Goal: Task Accomplishment & Management: Complete application form

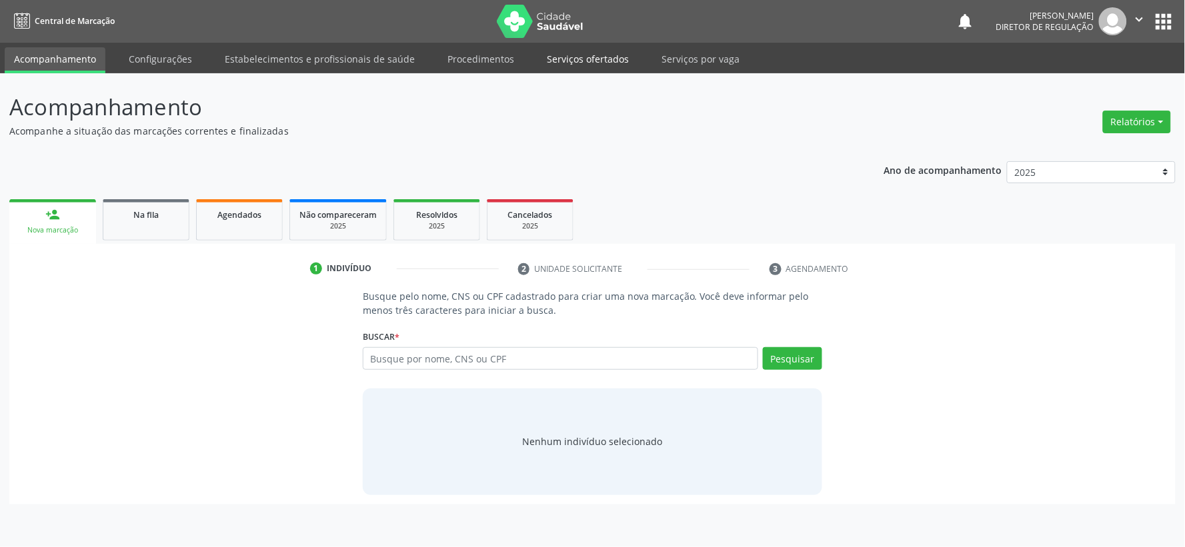
click at [540, 60] on link "Serviços ofertados" at bounding box center [587, 58] width 101 height 23
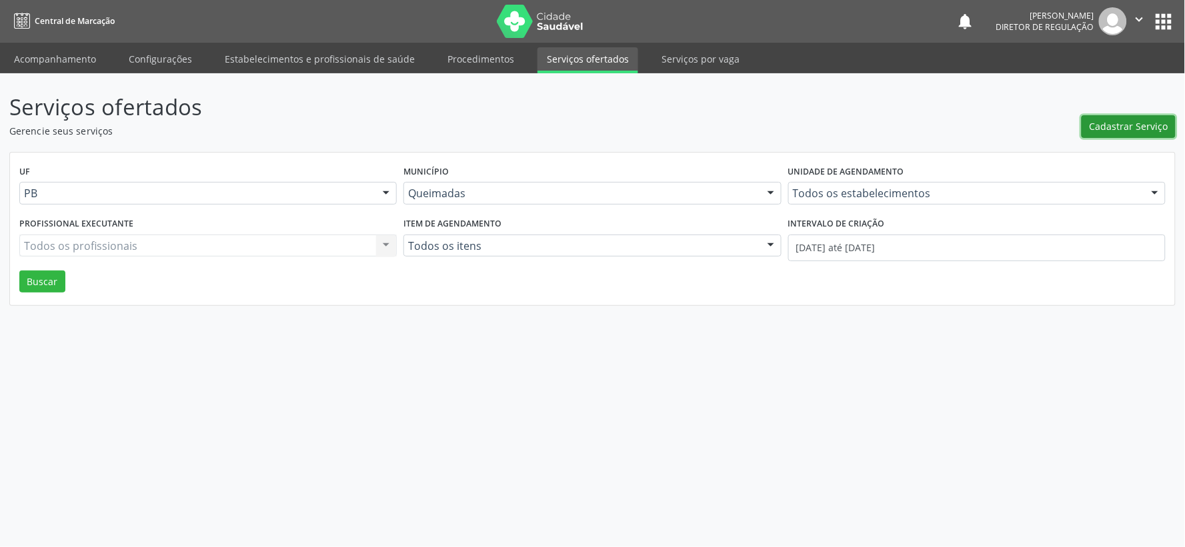
click at [1128, 124] on span "Cadastrar Serviço" at bounding box center [1129, 126] width 79 height 14
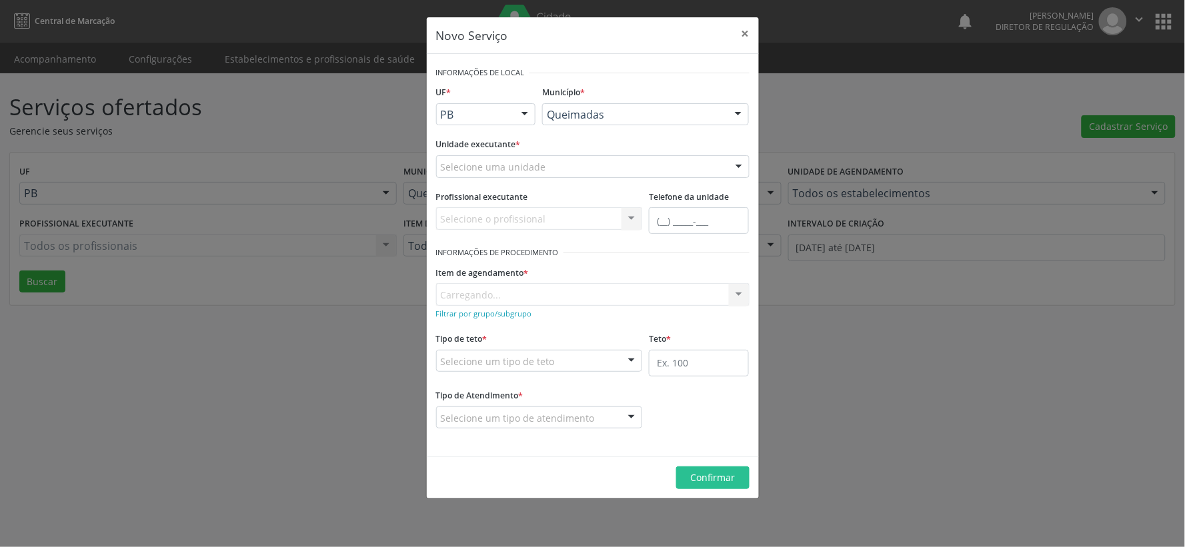
click at [743, 165] on div at bounding box center [739, 167] width 20 height 23
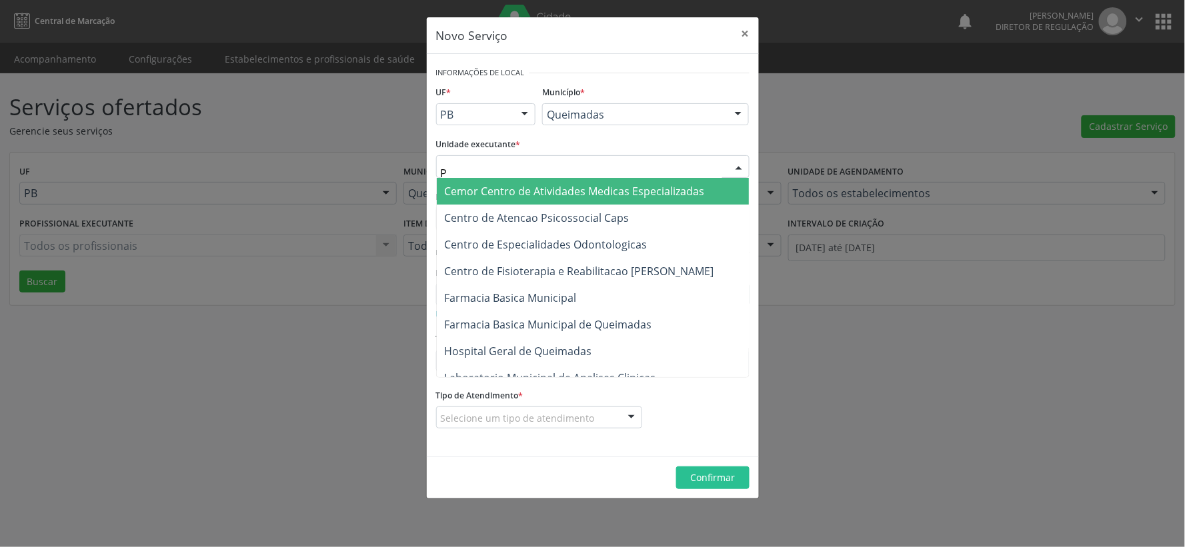
type input "PO"
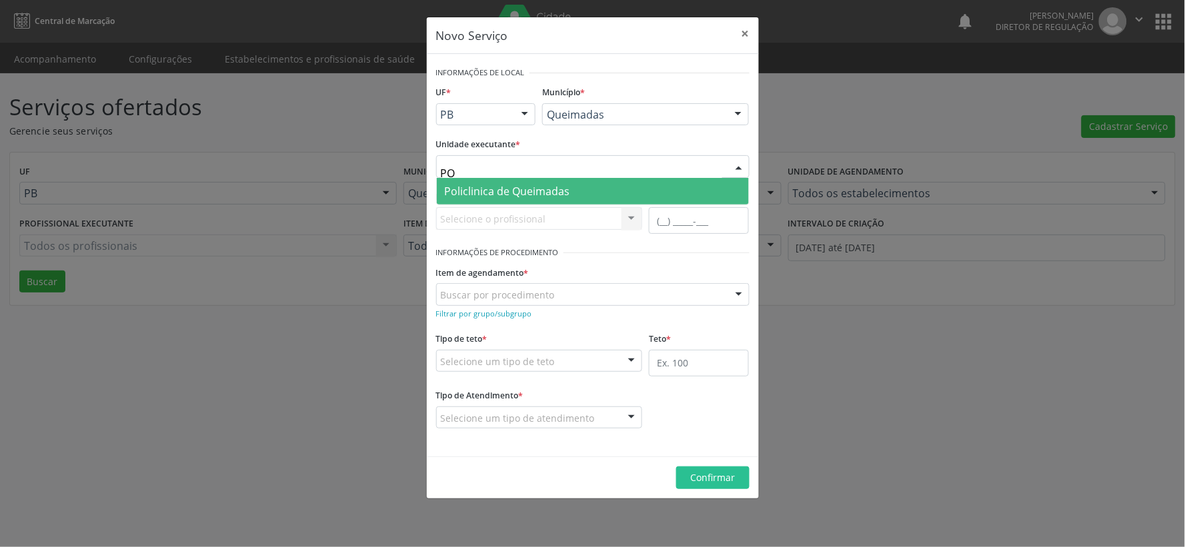
click at [533, 196] on span "Policlinica de Queimadas" at bounding box center [507, 191] width 125 height 15
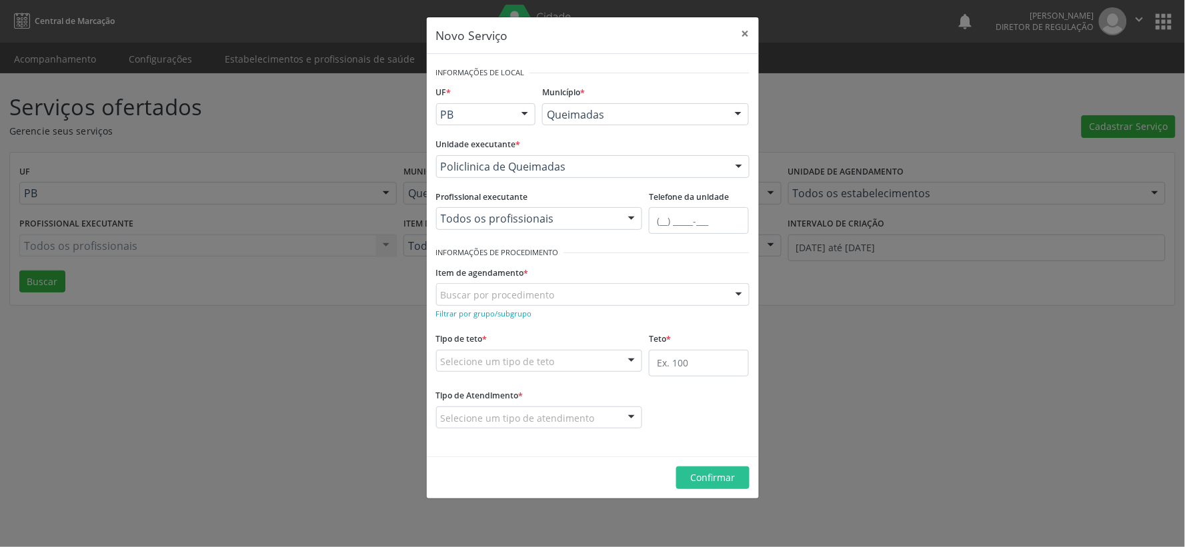
click at [630, 219] on div at bounding box center [632, 219] width 20 height 23
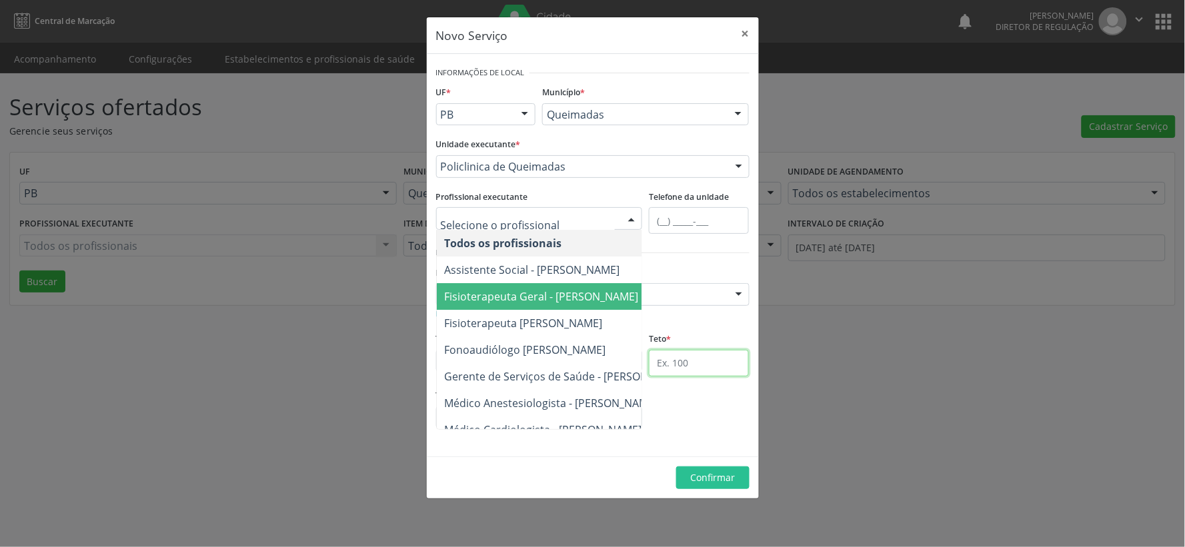
drag, startPoint x: 685, startPoint y: 362, endPoint x: 650, endPoint y: 355, distance: 35.3
click at [668, 358] on input "text" at bounding box center [699, 363] width 100 height 27
click at [630, 217] on div at bounding box center [632, 219] width 20 height 23
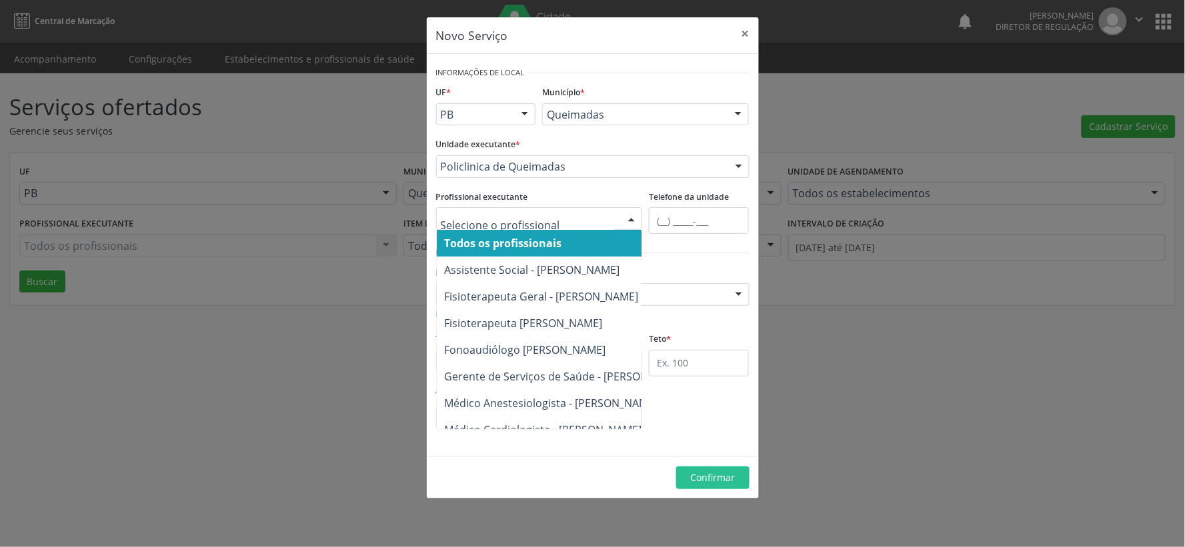
type input "C"
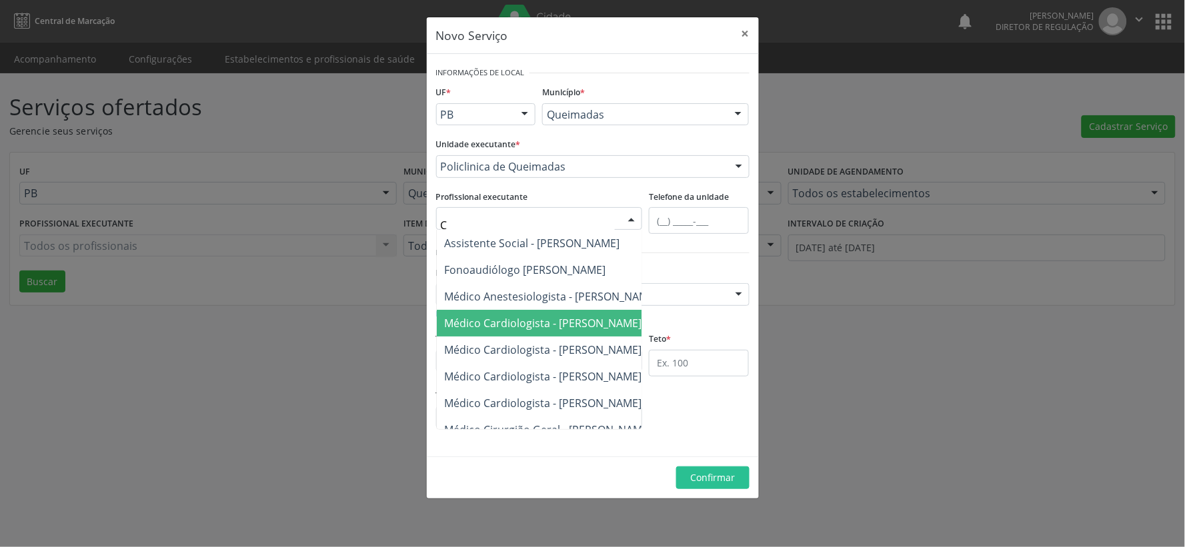
click at [551, 320] on span "Médico Cardiologista - [PERSON_NAME]" at bounding box center [543, 323] width 197 height 15
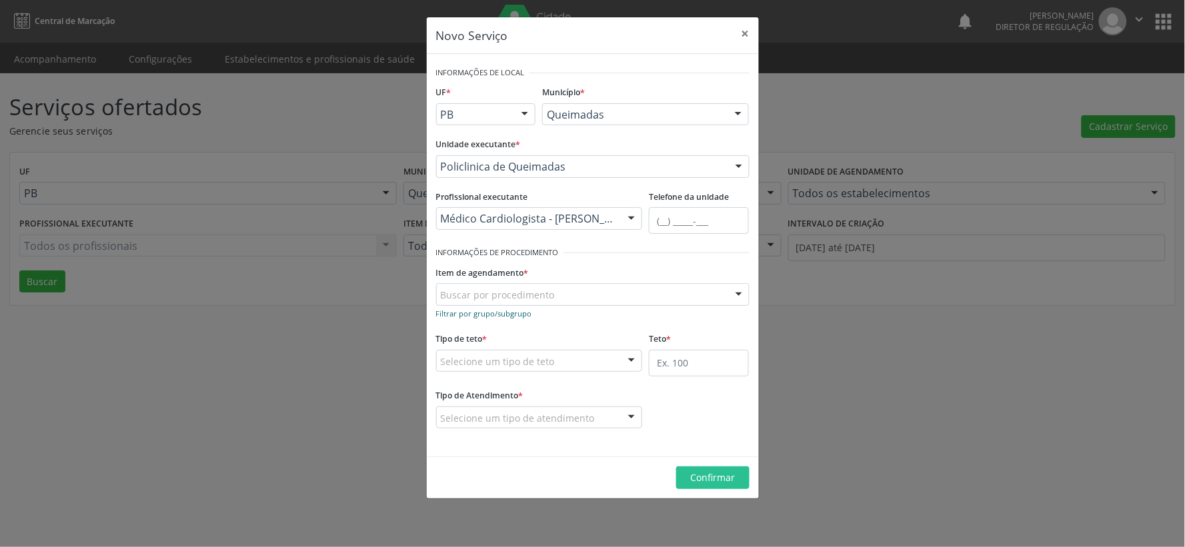
click at [452, 313] on small "Filtrar por grupo/subgrupo" at bounding box center [484, 314] width 96 height 10
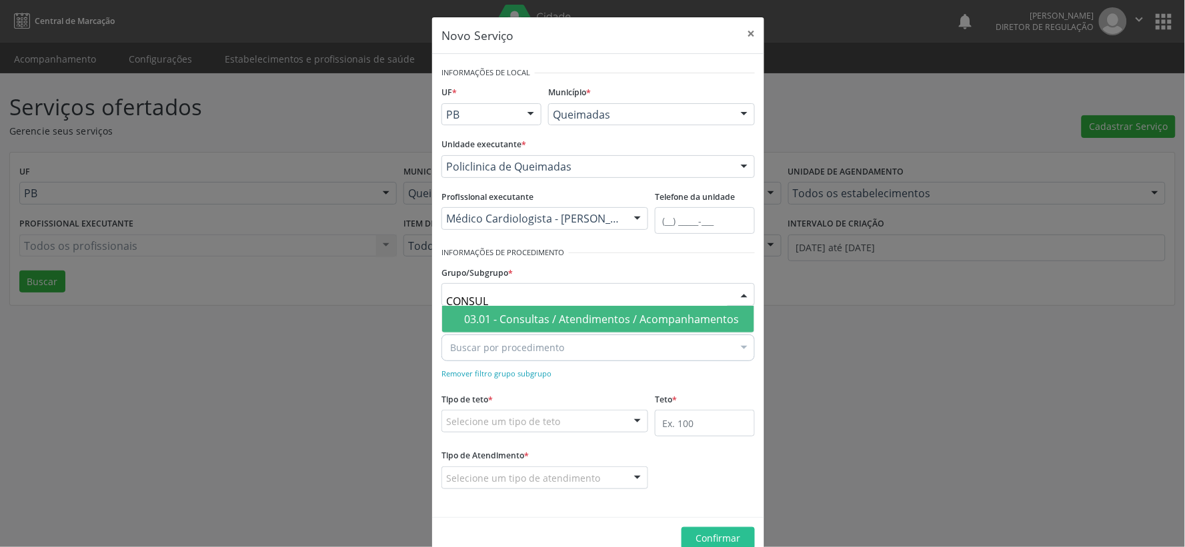
type input "CONSULT"
click at [591, 316] on div "03.01 - Consultas / Atendimentos / Acompanhamentos" at bounding box center [605, 319] width 282 height 11
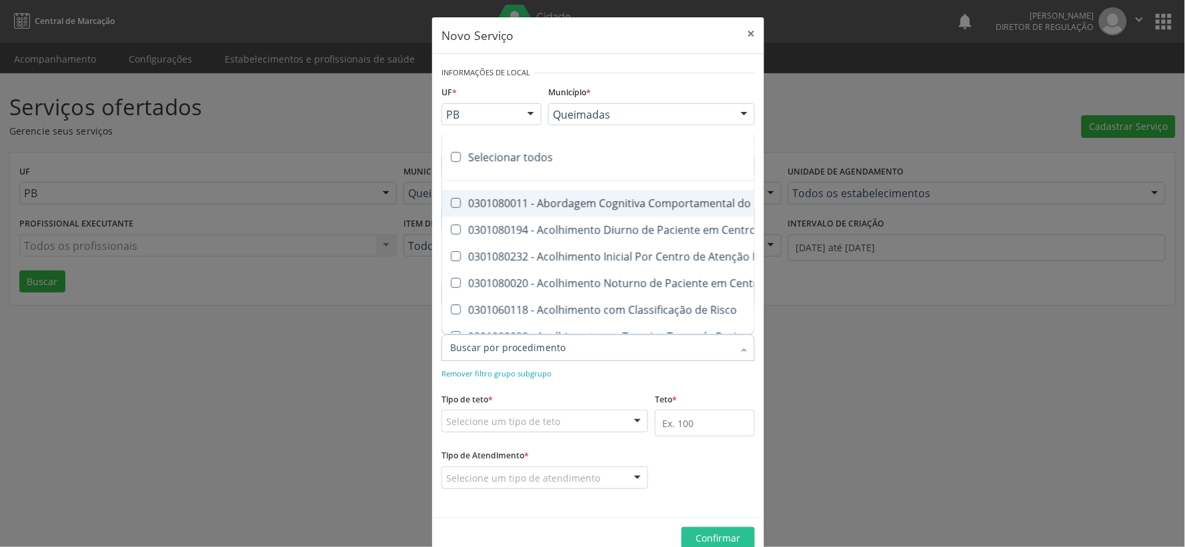
drag, startPoint x: 581, startPoint y: 355, endPoint x: 491, endPoint y: 345, distance: 90.6
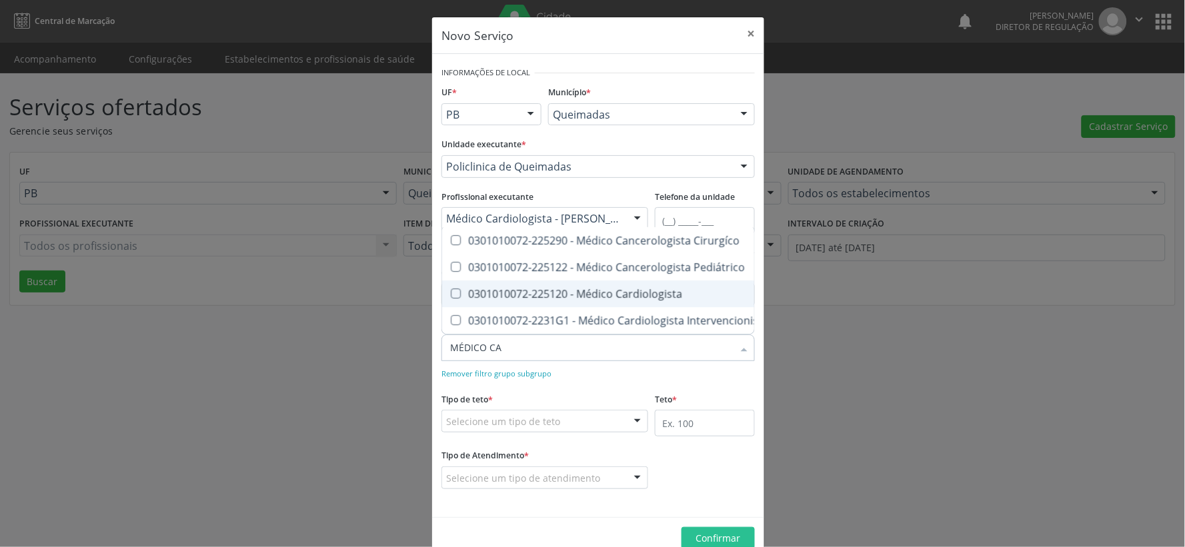
type input "MÉDICO CAR"
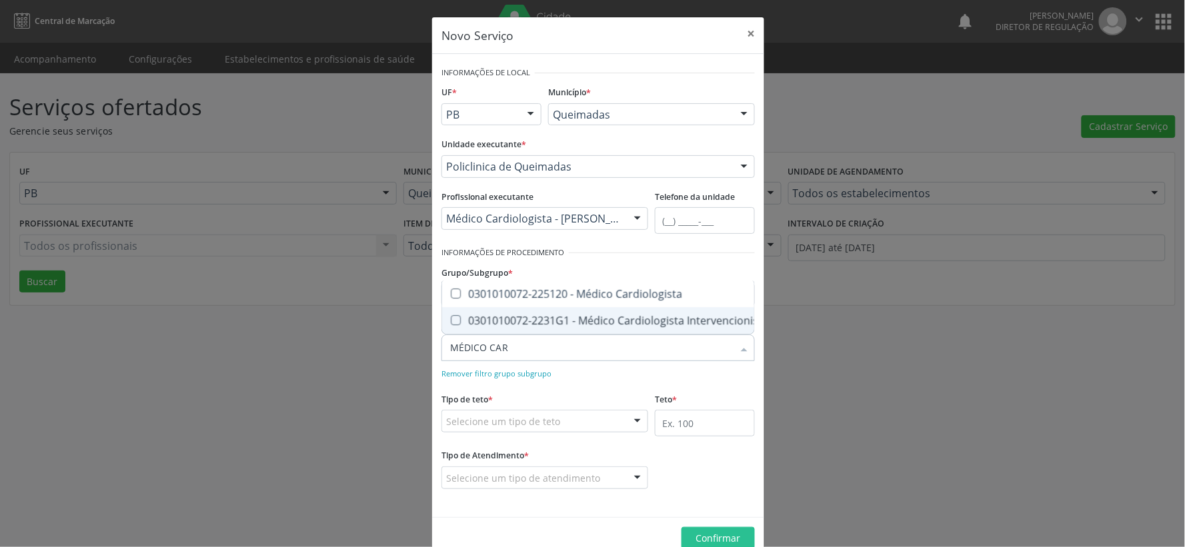
click at [451, 315] on Intervencionista at bounding box center [456, 320] width 10 height 10
click at [448, 316] on Intervencionista "checkbox" at bounding box center [446, 320] width 9 height 9
checkbox Intervencionista "true"
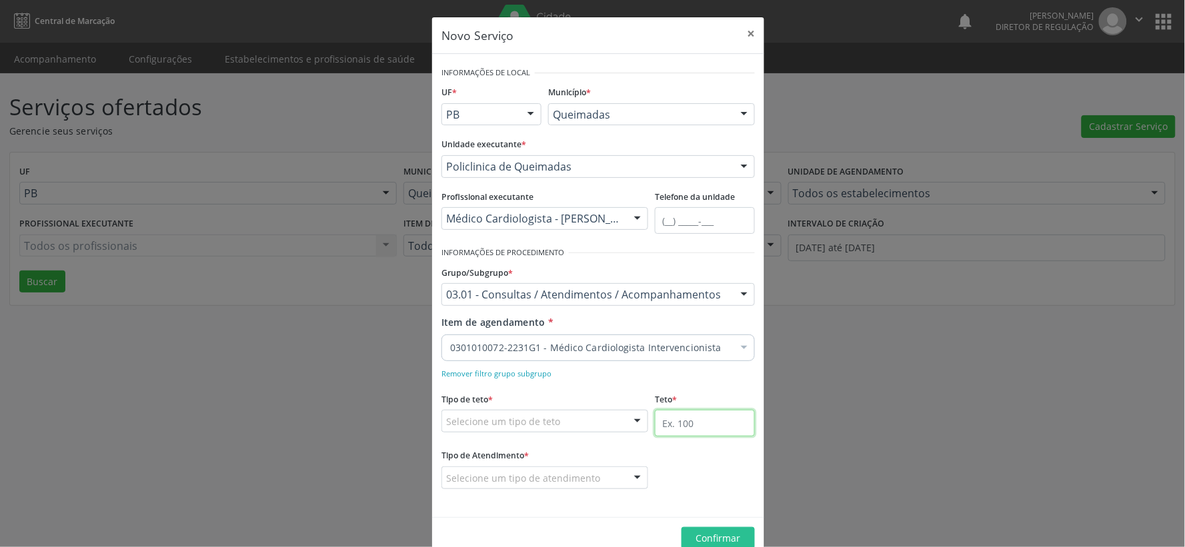
drag, startPoint x: 656, startPoint y: 423, endPoint x: 614, endPoint y: 414, distance: 42.9
click at [655, 422] on input "text" at bounding box center [705, 423] width 100 height 27
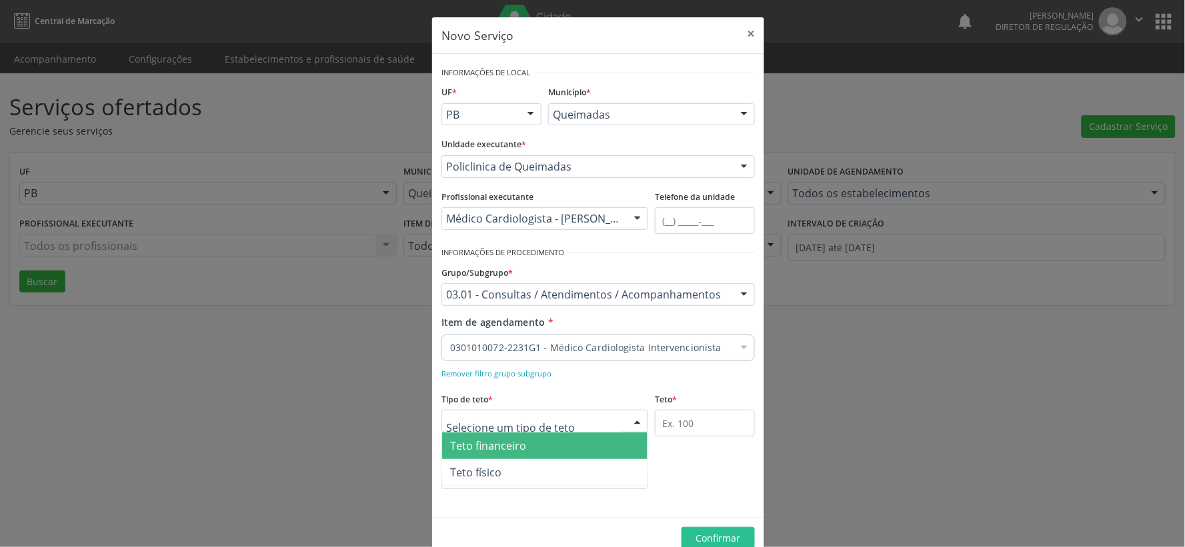
click at [628, 420] on div at bounding box center [638, 422] width 20 height 23
drag, startPoint x: 545, startPoint y: 445, endPoint x: 569, endPoint y: 500, distance: 60.3
click at [545, 448] on span "Teto financeiro" at bounding box center [544, 446] width 205 height 27
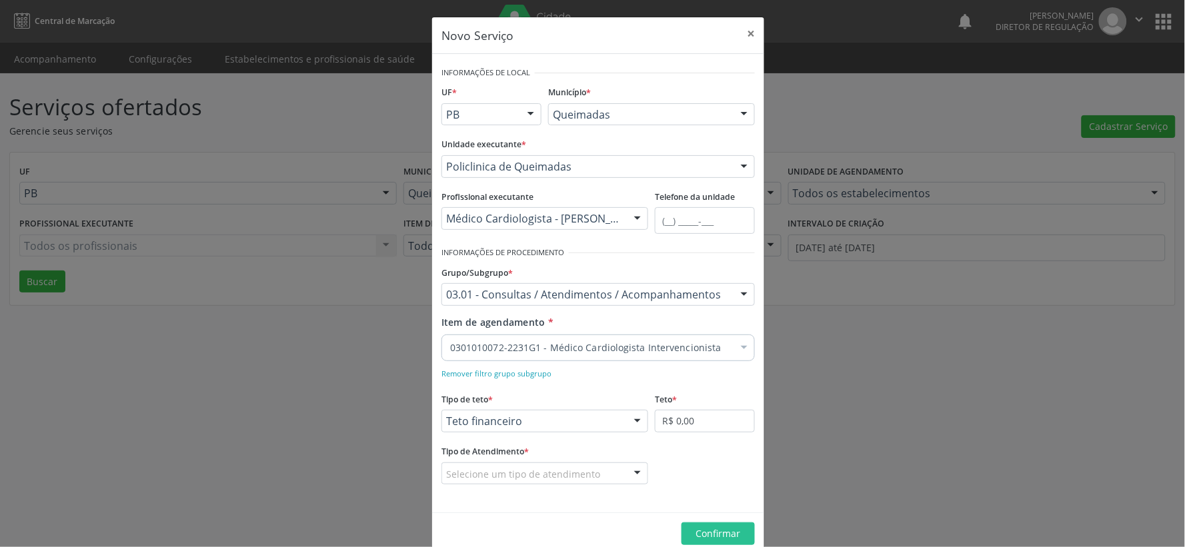
drag, startPoint x: 630, startPoint y: 471, endPoint x: 607, endPoint y: 478, distance: 23.6
click at [628, 475] on div at bounding box center [638, 474] width 20 height 23
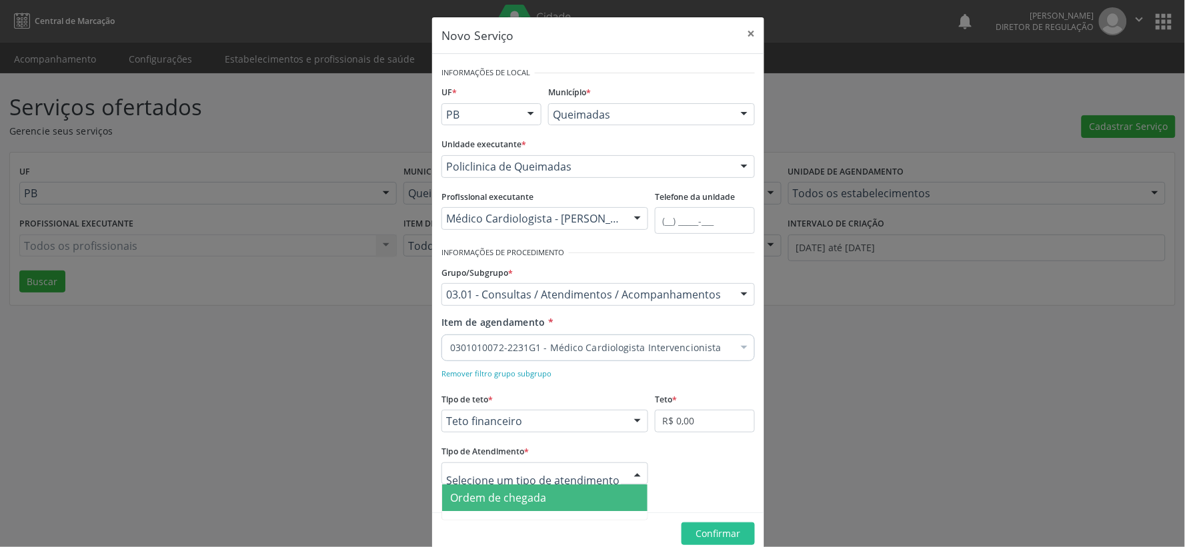
click at [575, 500] on span "Ordem de chegada" at bounding box center [544, 498] width 205 height 27
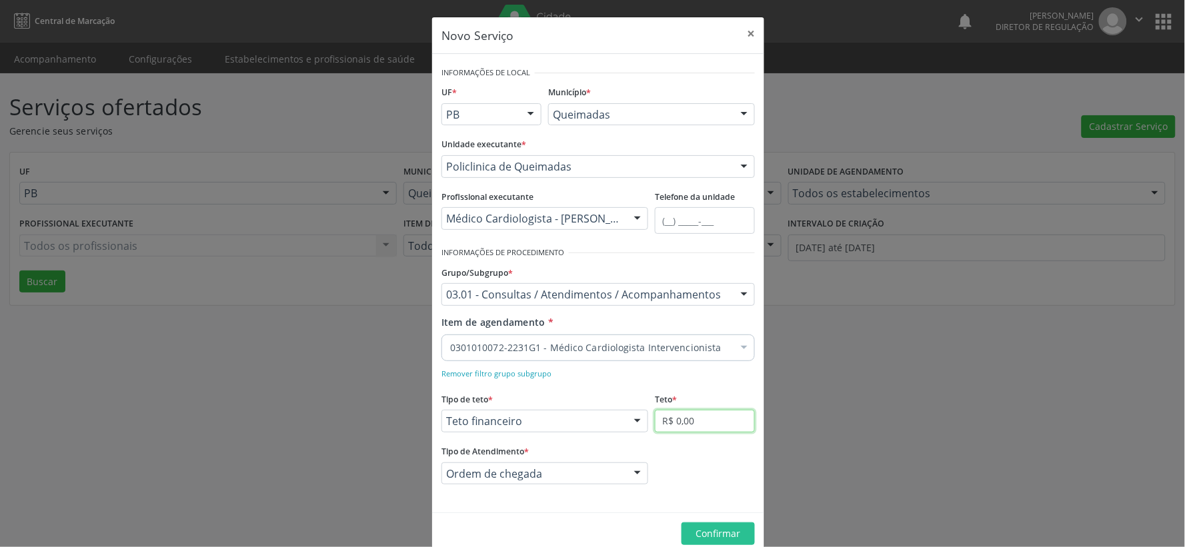
click at [730, 417] on input "R$ 0,00" at bounding box center [705, 421] width 100 height 23
type input "R$ 6.000,00"
click at [708, 531] on span "Confirmar" at bounding box center [718, 533] width 45 height 13
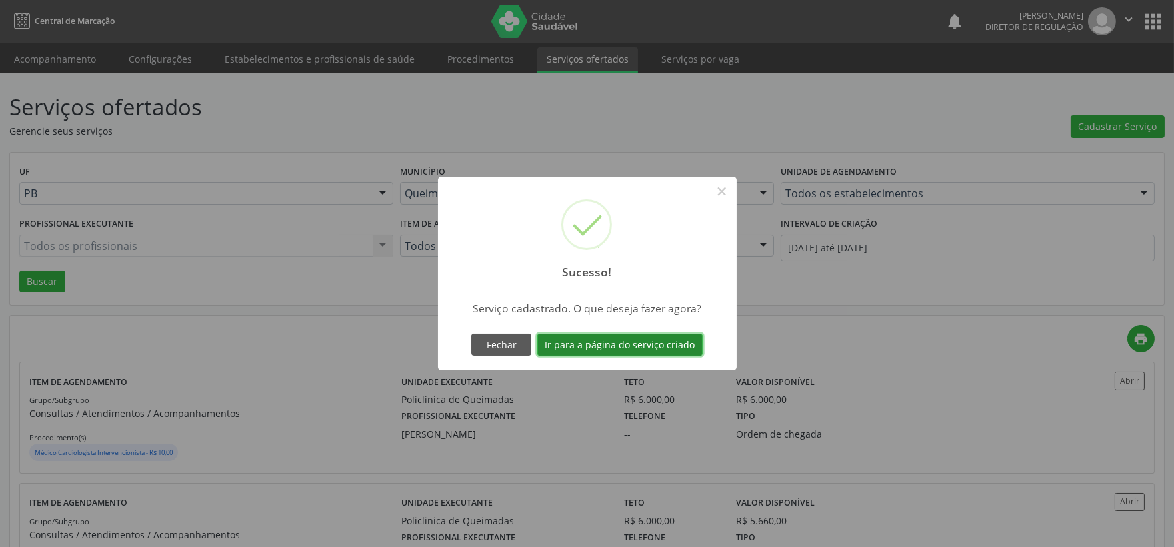
click at [632, 351] on button "Ir para a página do serviço criado" at bounding box center [619, 345] width 165 height 23
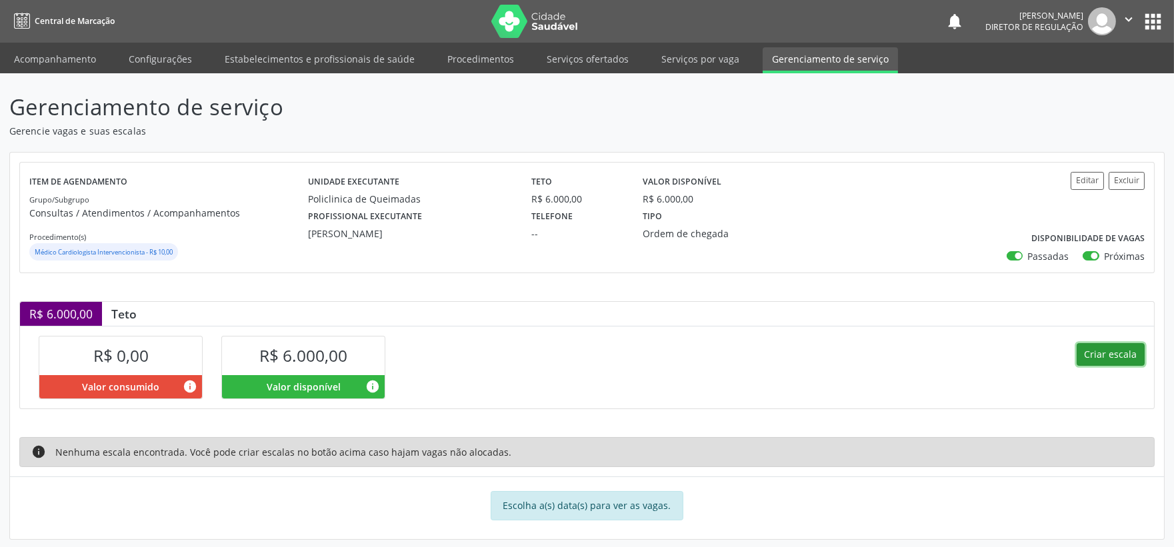
click at [1100, 357] on button "Criar escala" at bounding box center [1111, 354] width 68 height 23
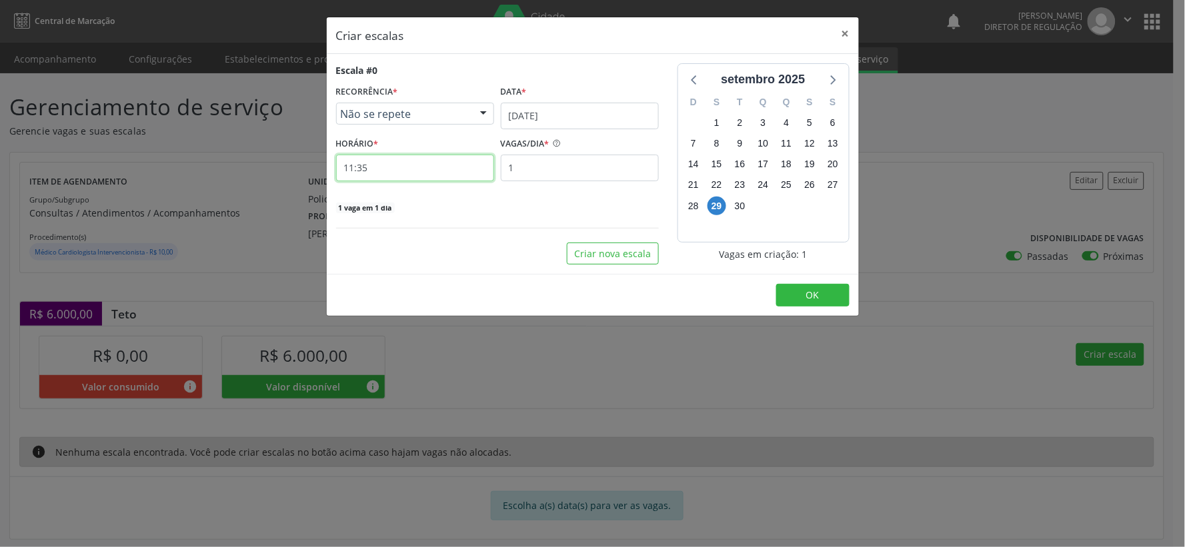
click at [385, 172] on input "11:35" at bounding box center [415, 168] width 158 height 27
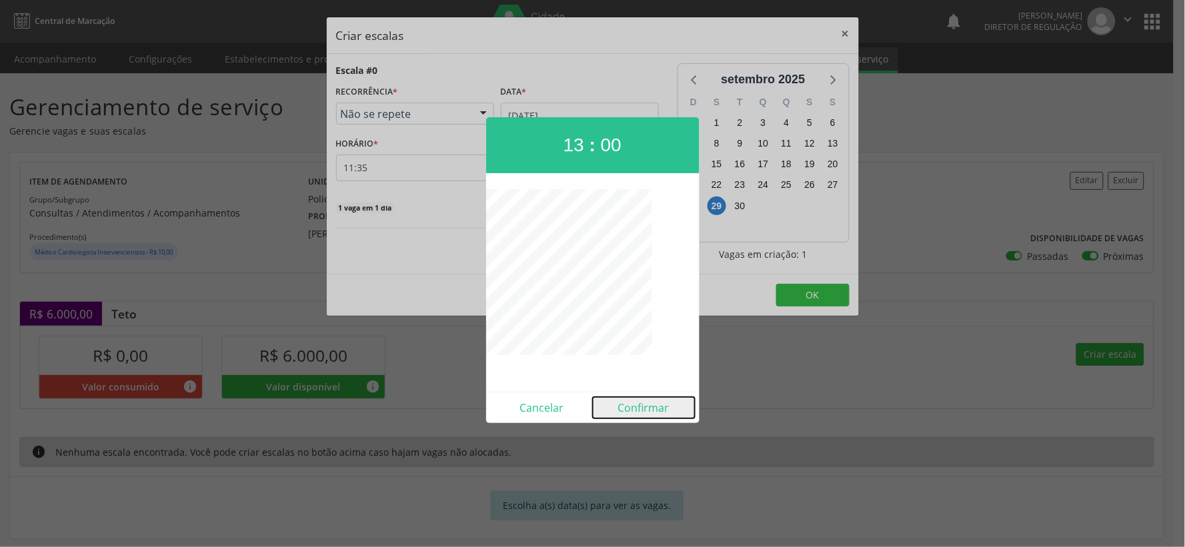
click at [641, 409] on button "Confirmar" at bounding box center [644, 407] width 102 height 21
type input "13:00"
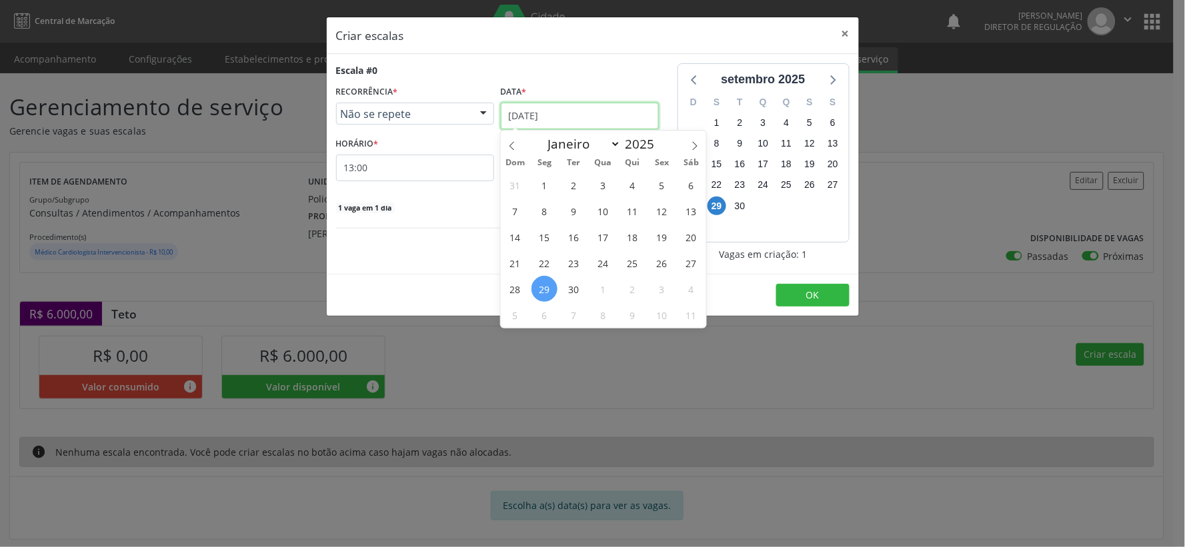
click at [583, 116] on input "[DATE]" at bounding box center [580, 116] width 158 height 27
click at [697, 145] on icon at bounding box center [694, 145] width 9 height 9
select select "9"
click at [663, 181] on span "3" at bounding box center [662, 185] width 26 height 26
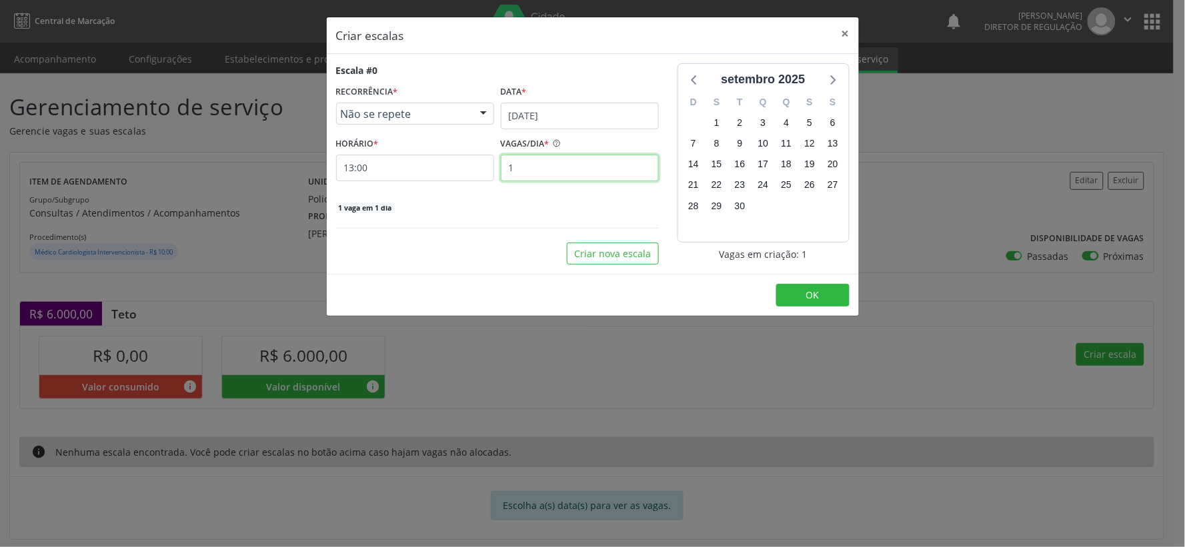
click at [551, 167] on input "1" at bounding box center [580, 168] width 158 height 27
type input "25"
click at [810, 297] on span "OK" at bounding box center [812, 295] width 13 height 13
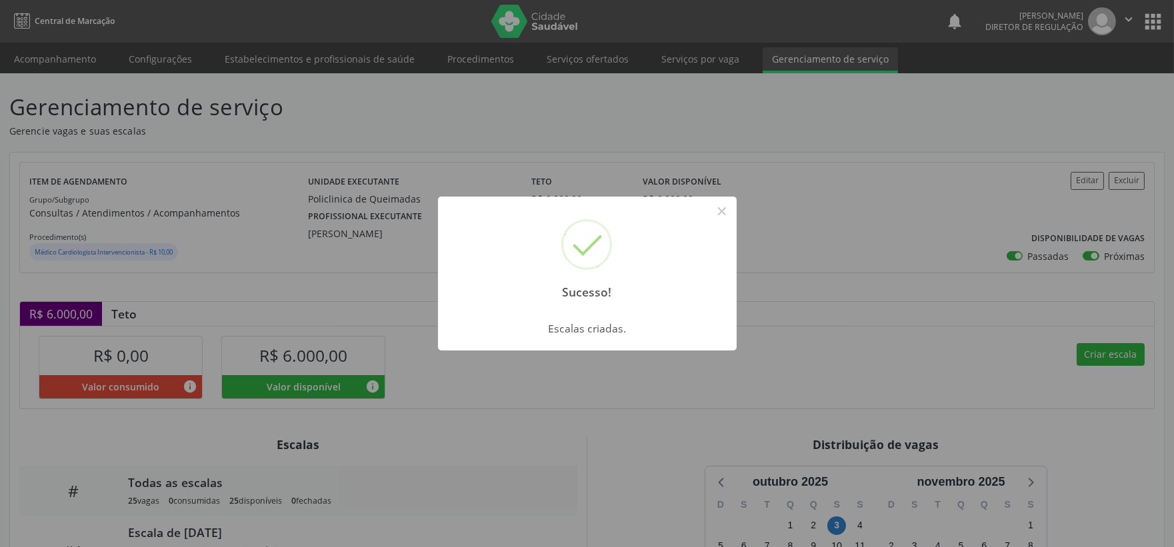
drag, startPoint x: 729, startPoint y: 211, endPoint x: 769, endPoint y: 250, distance: 56.1
click at [737, 218] on div "Sucesso! × Escalas criadas. OK Cancel" at bounding box center [587, 273] width 1174 height 547
click at [726, 211] on button "×" at bounding box center [722, 211] width 23 height 23
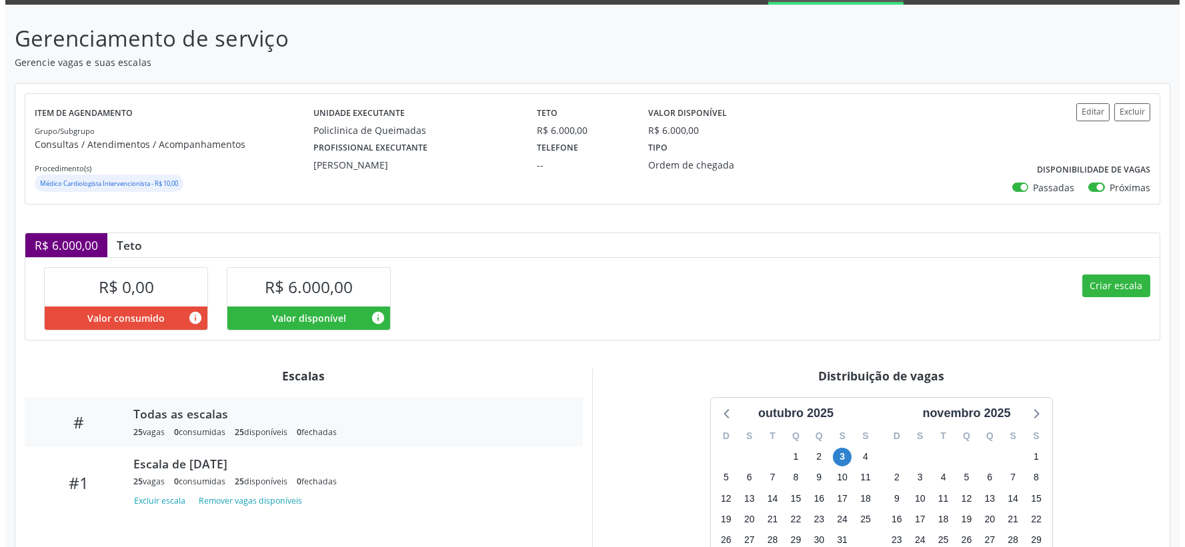
scroll to position [185, 0]
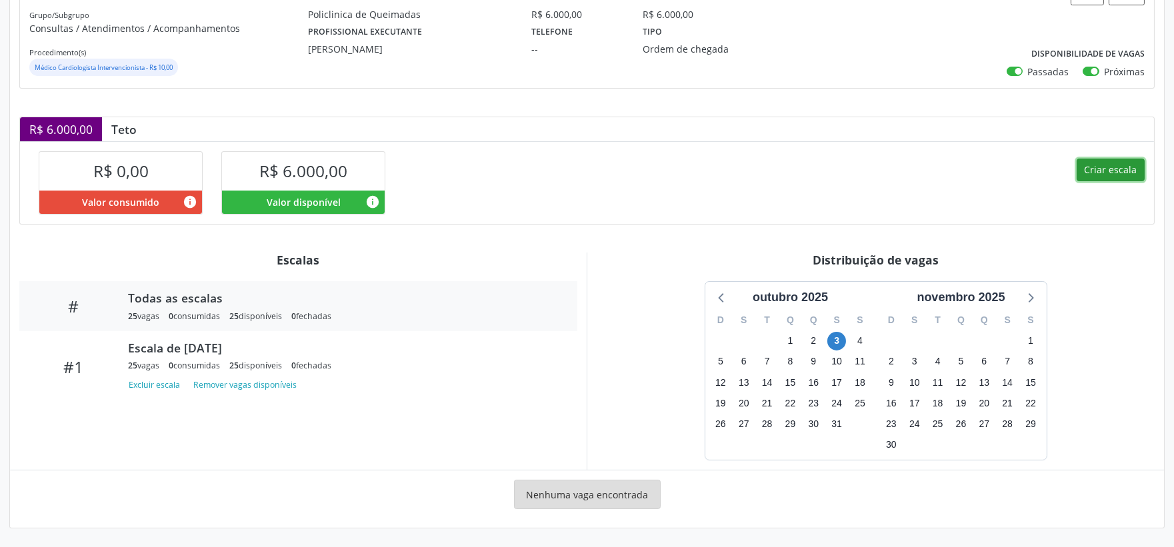
click at [1114, 167] on button "Criar escala" at bounding box center [1111, 170] width 68 height 23
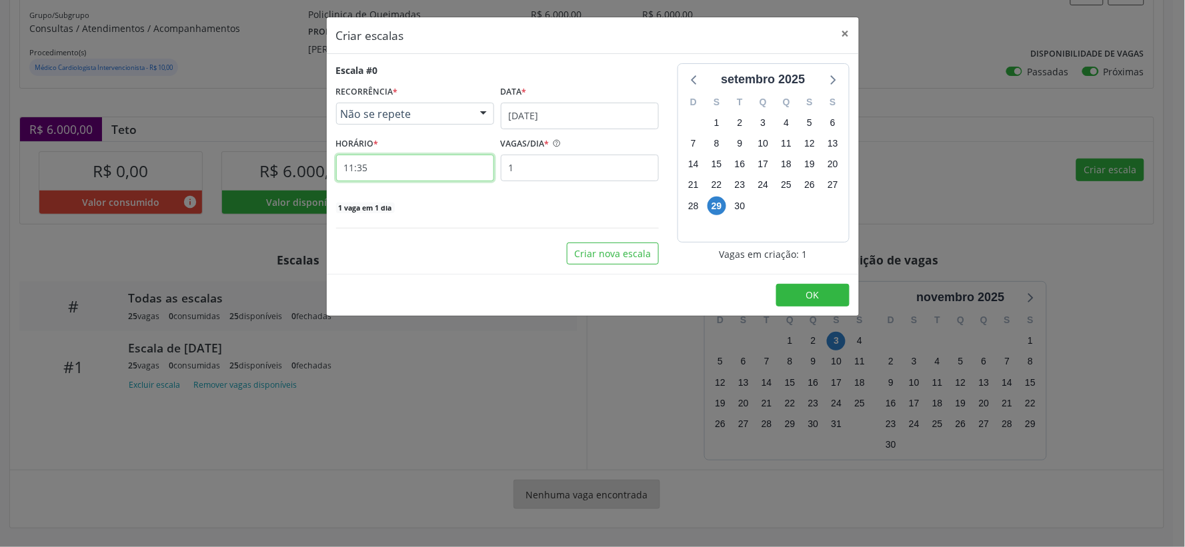
click at [429, 171] on input "11:35" at bounding box center [415, 168] width 158 height 27
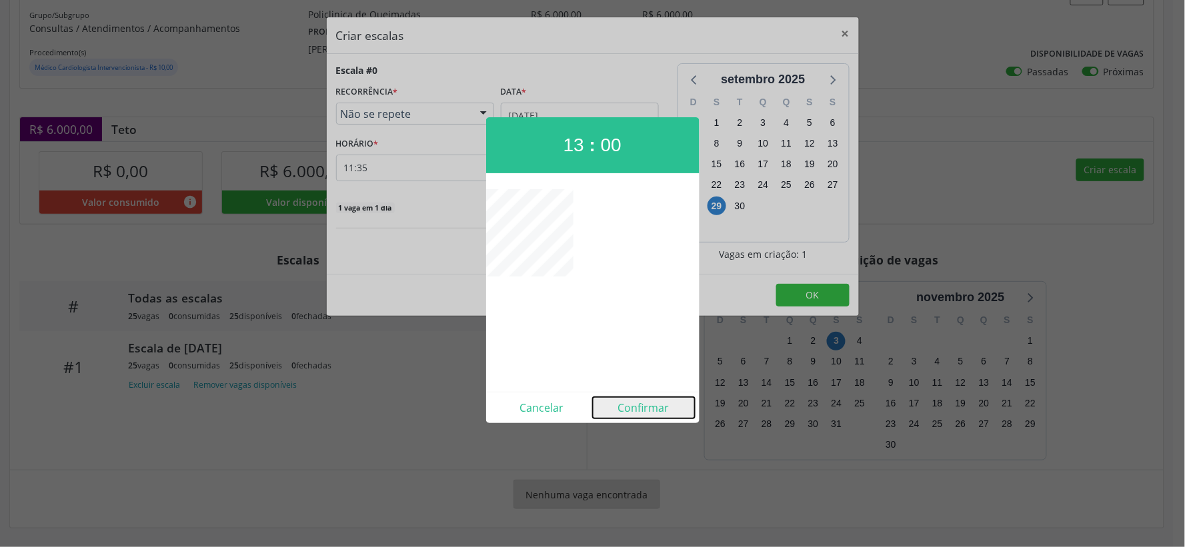
click at [662, 405] on button "Confirmar" at bounding box center [644, 407] width 102 height 21
type input "13:00"
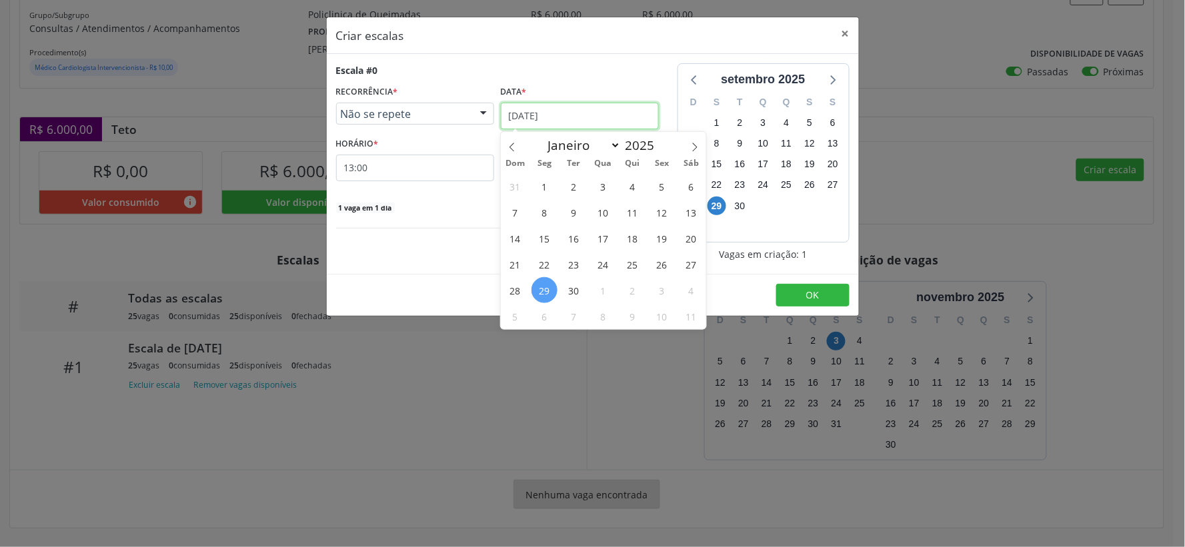
click at [628, 120] on input "[DATE]" at bounding box center [580, 116] width 158 height 27
click at [700, 149] on span at bounding box center [695, 143] width 23 height 23
select select "9"
click at [597, 210] on span "8" at bounding box center [603, 212] width 26 height 26
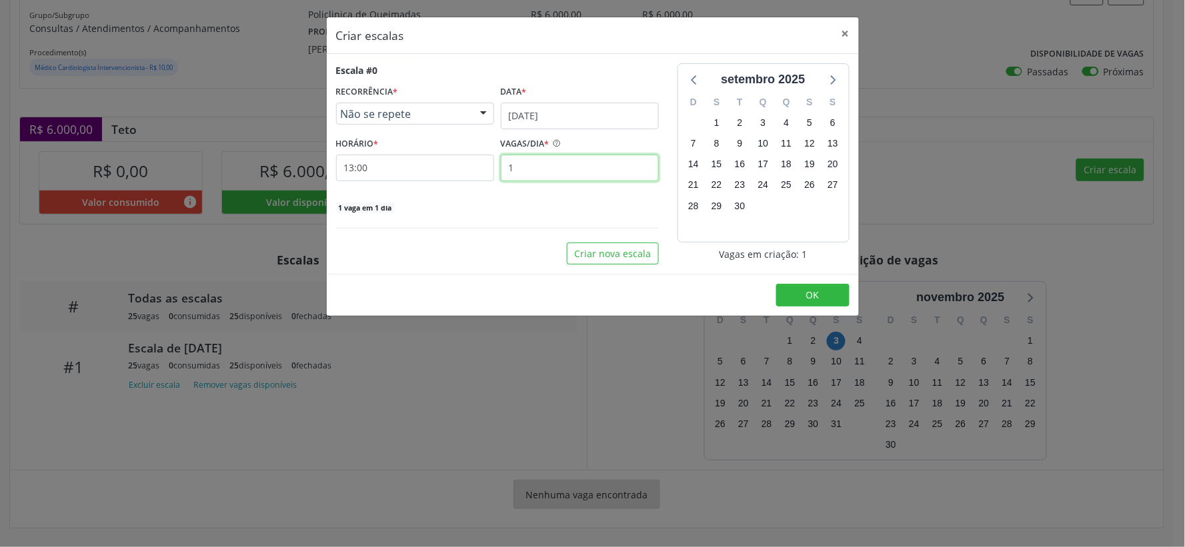
click at [534, 175] on input "1" at bounding box center [580, 168] width 158 height 27
type input "25"
click at [802, 293] on button "OK" at bounding box center [812, 295] width 73 height 23
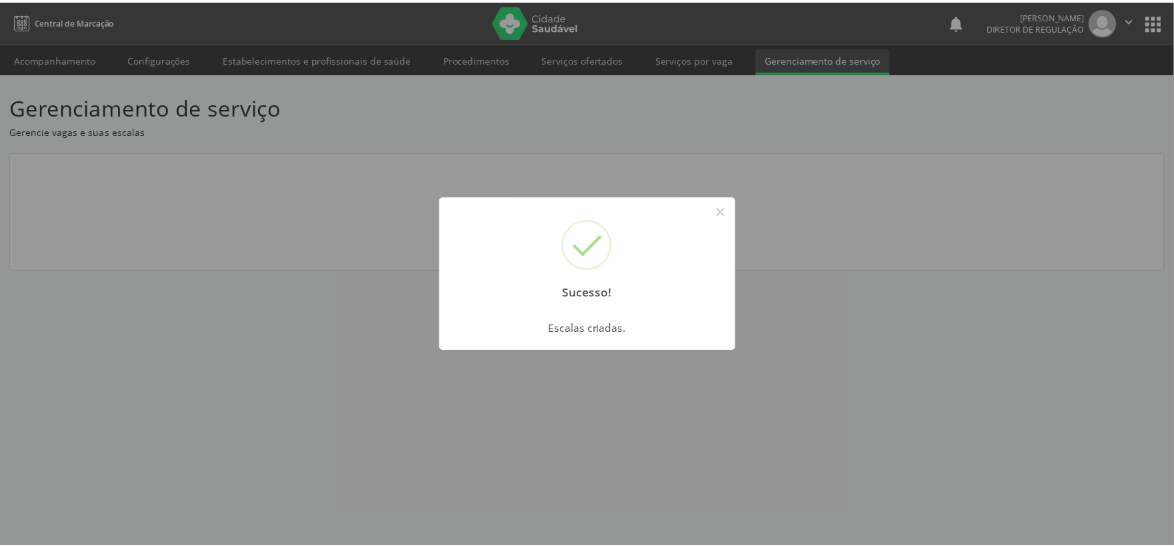
scroll to position [0, 0]
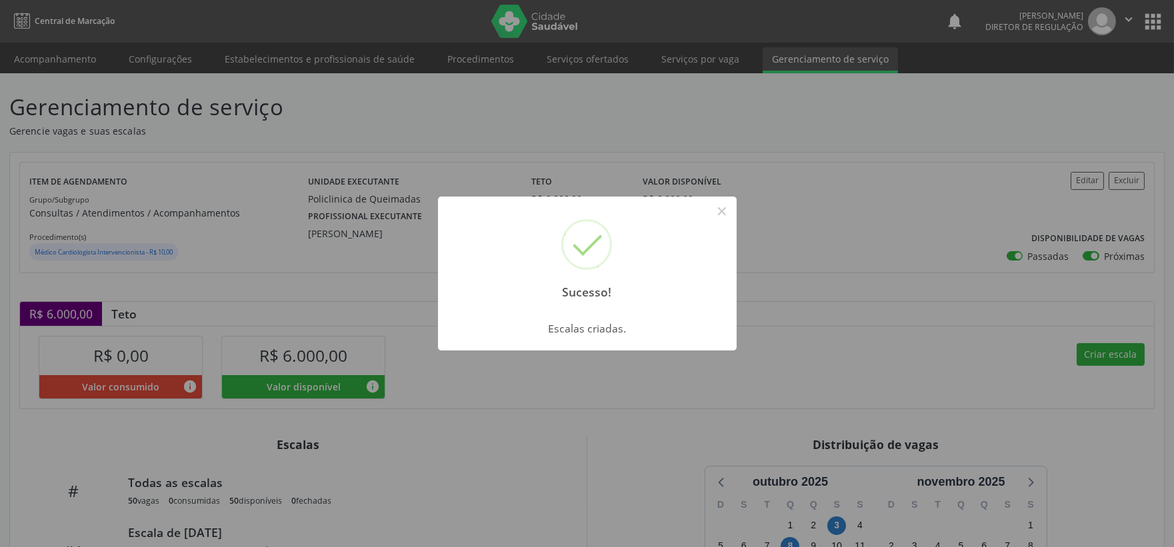
drag, startPoint x: 722, startPoint y: 211, endPoint x: 704, endPoint y: 249, distance: 42.1
click at [724, 221] on button "×" at bounding box center [722, 211] width 23 height 23
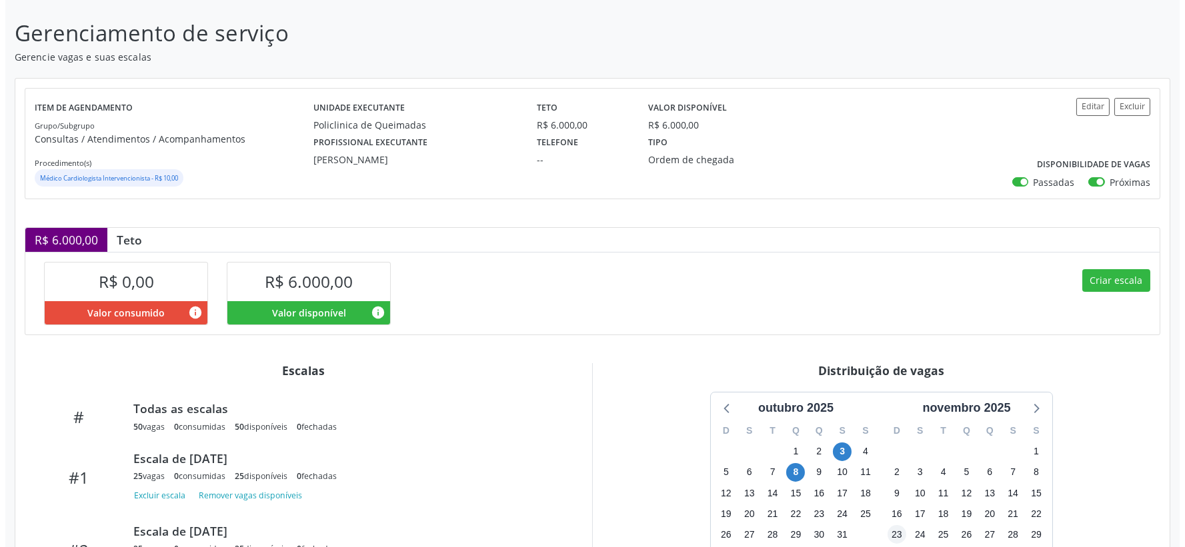
scroll to position [201, 0]
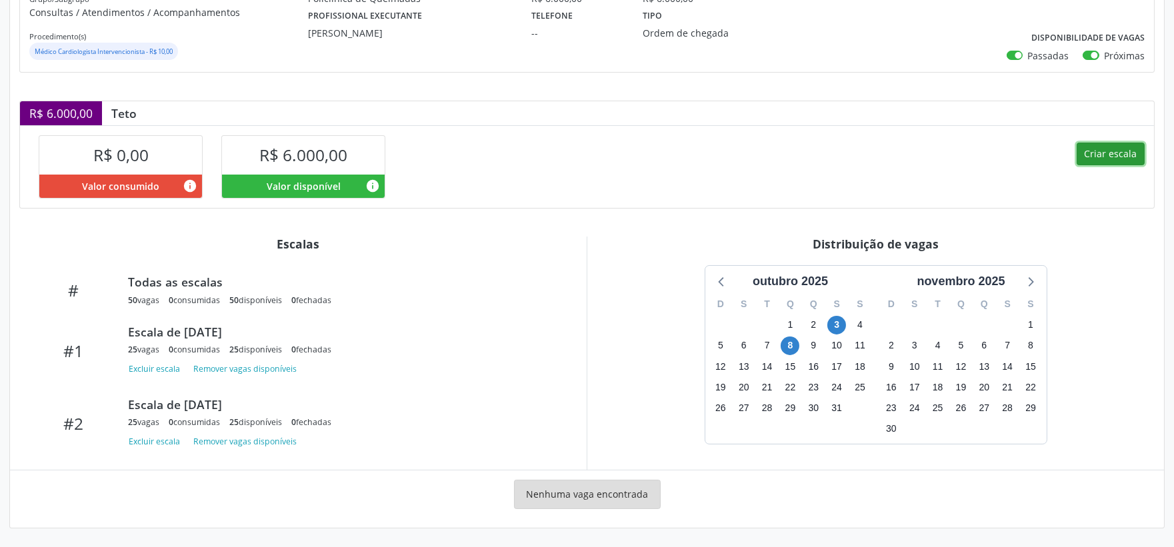
click at [1109, 155] on button "Criar escala" at bounding box center [1111, 154] width 68 height 23
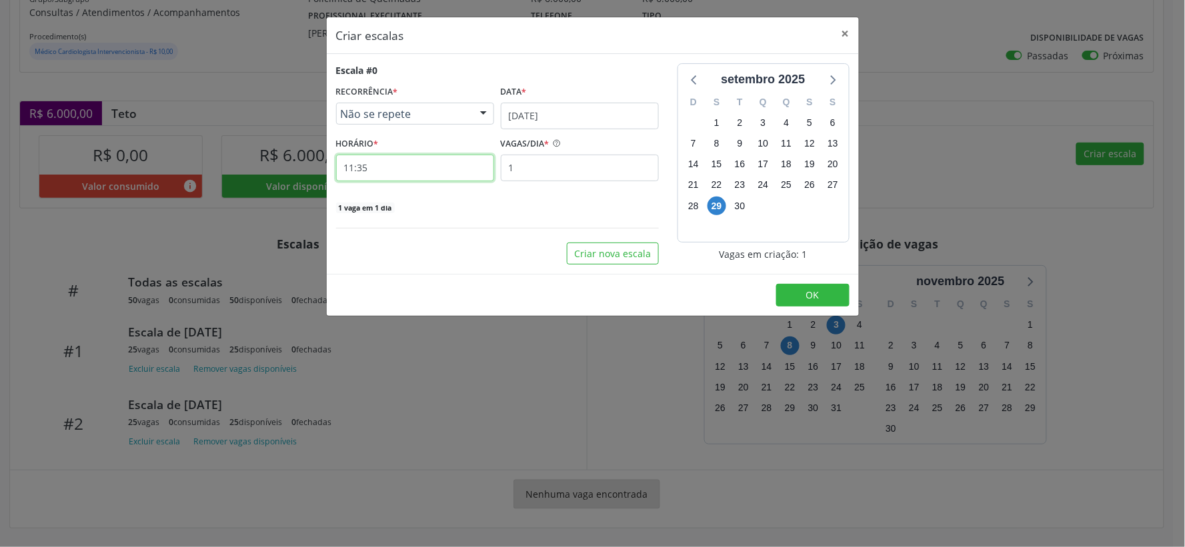
click at [377, 167] on input "11:35" at bounding box center [415, 168] width 158 height 27
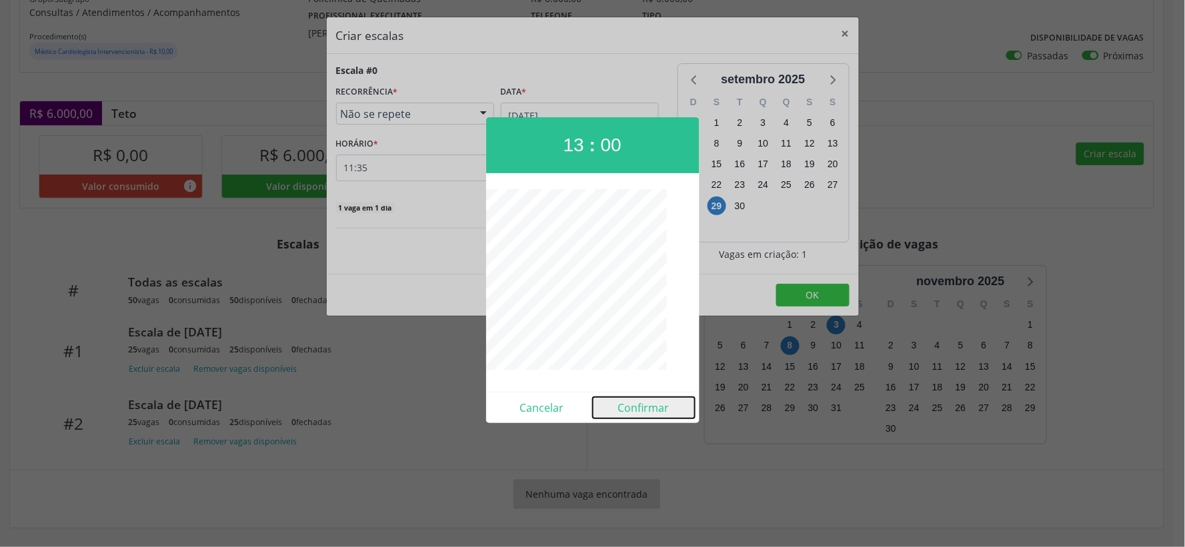
drag, startPoint x: 636, startPoint y: 403, endPoint x: 621, endPoint y: 335, distance: 70.4
click at [635, 403] on button "Confirmar" at bounding box center [644, 407] width 102 height 21
type input "13:00"
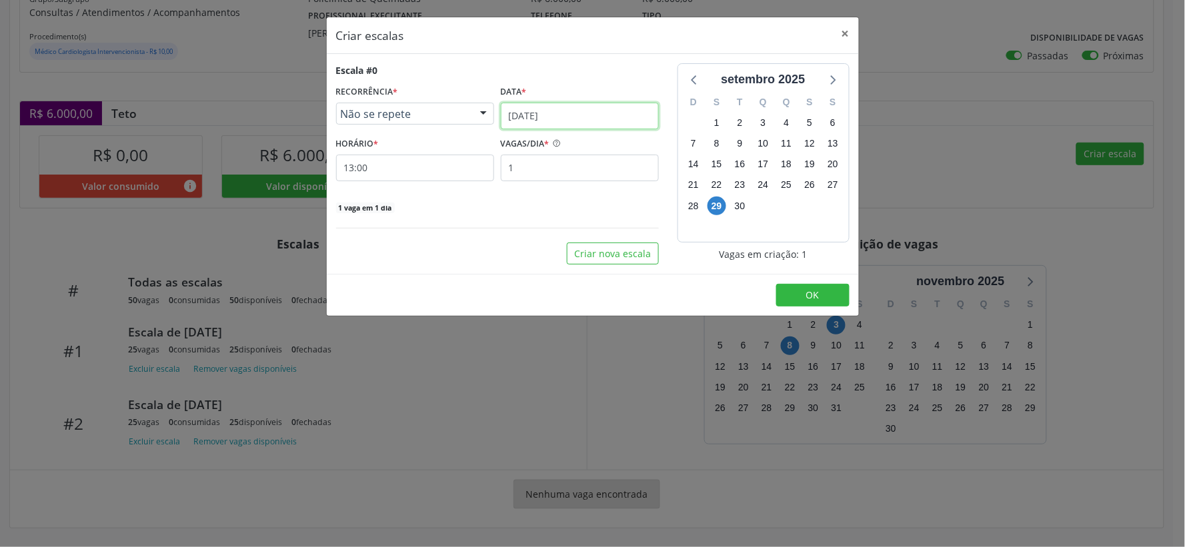
click at [638, 123] on input "[DATE]" at bounding box center [580, 116] width 158 height 27
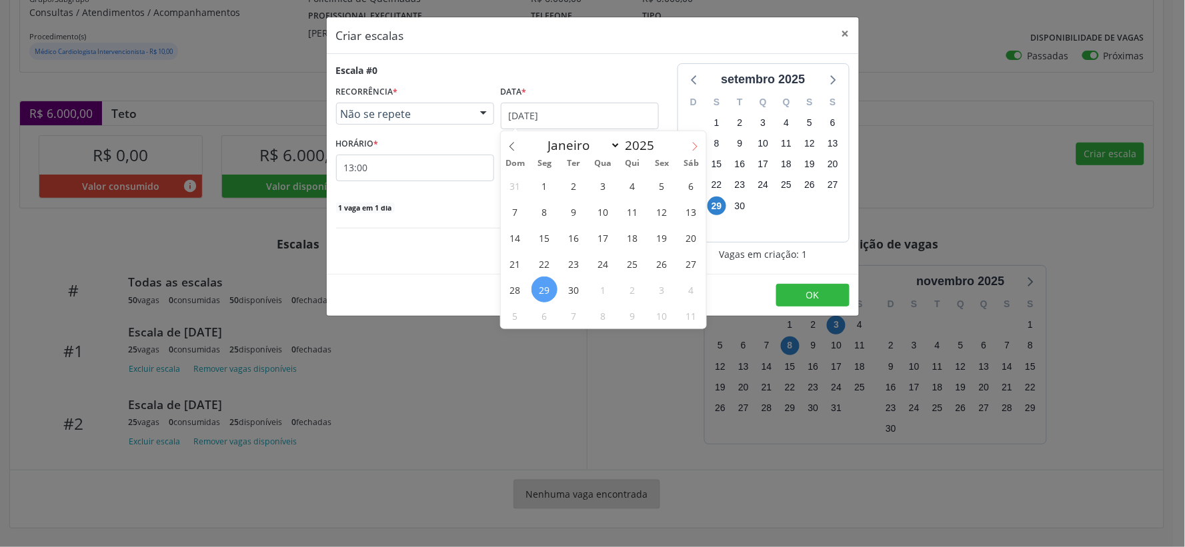
click at [694, 143] on icon at bounding box center [694, 147] width 5 height 9
select select "9"
click at [658, 241] on span "17" at bounding box center [662, 238] width 26 height 26
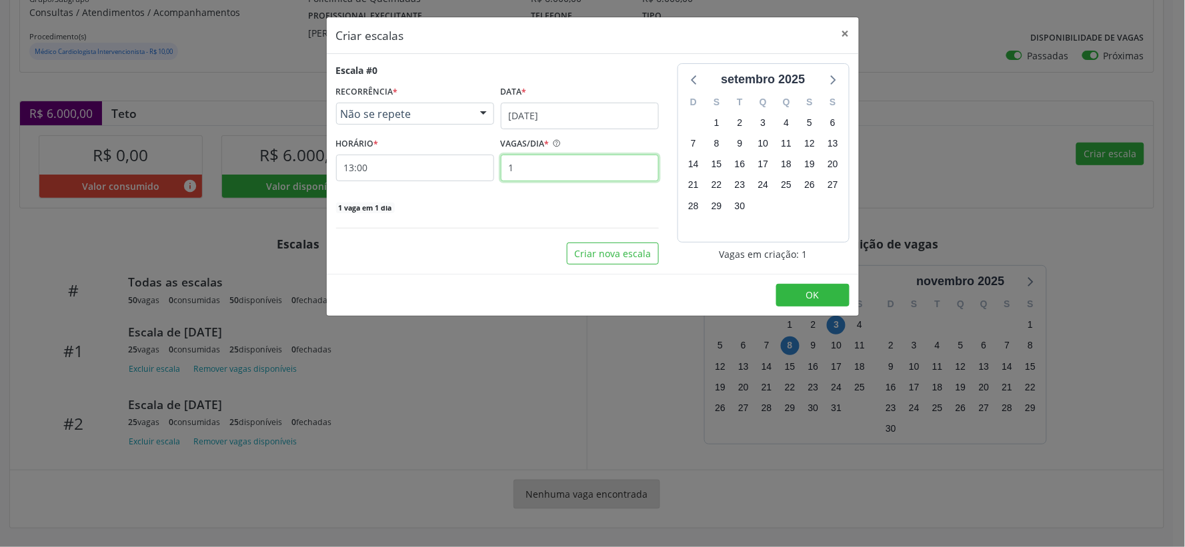
click at [525, 169] on input "1" at bounding box center [580, 168] width 158 height 27
type input "25"
drag, startPoint x: 812, startPoint y: 297, endPoint x: 820, endPoint y: 292, distance: 9.8
click at [818, 293] on span "OK" at bounding box center [812, 295] width 13 height 13
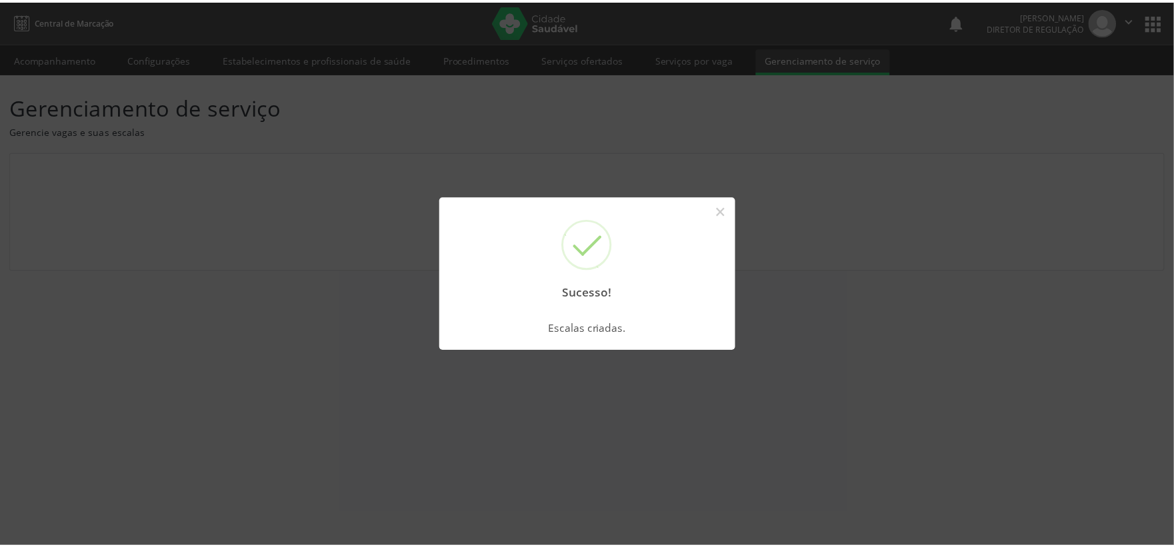
scroll to position [0, 0]
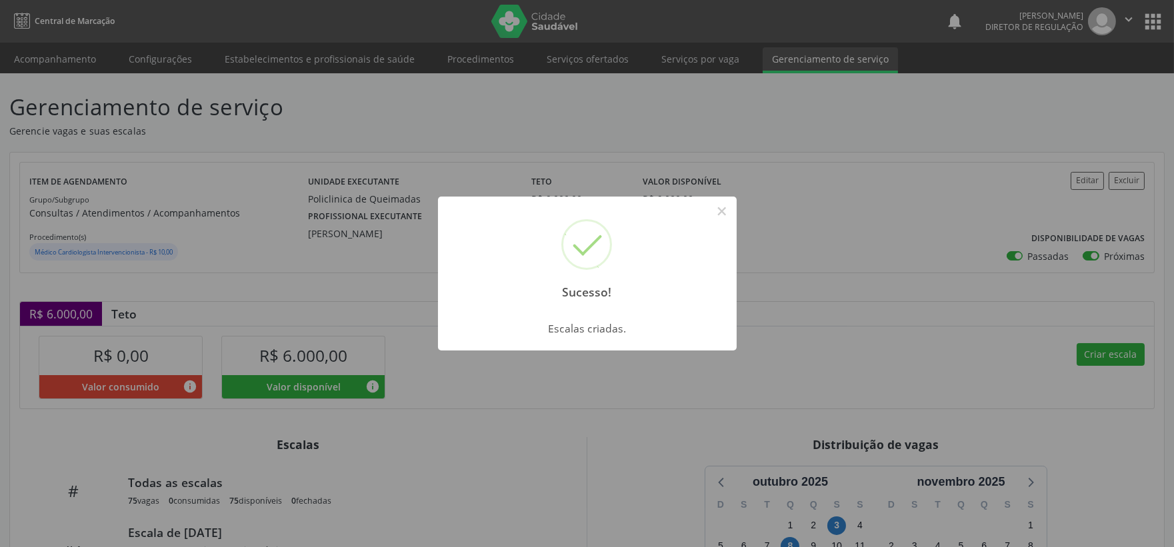
drag, startPoint x: 716, startPoint y: 211, endPoint x: 728, endPoint y: 290, distance: 79.5
click at [716, 213] on button "×" at bounding box center [722, 211] width 23 height 23
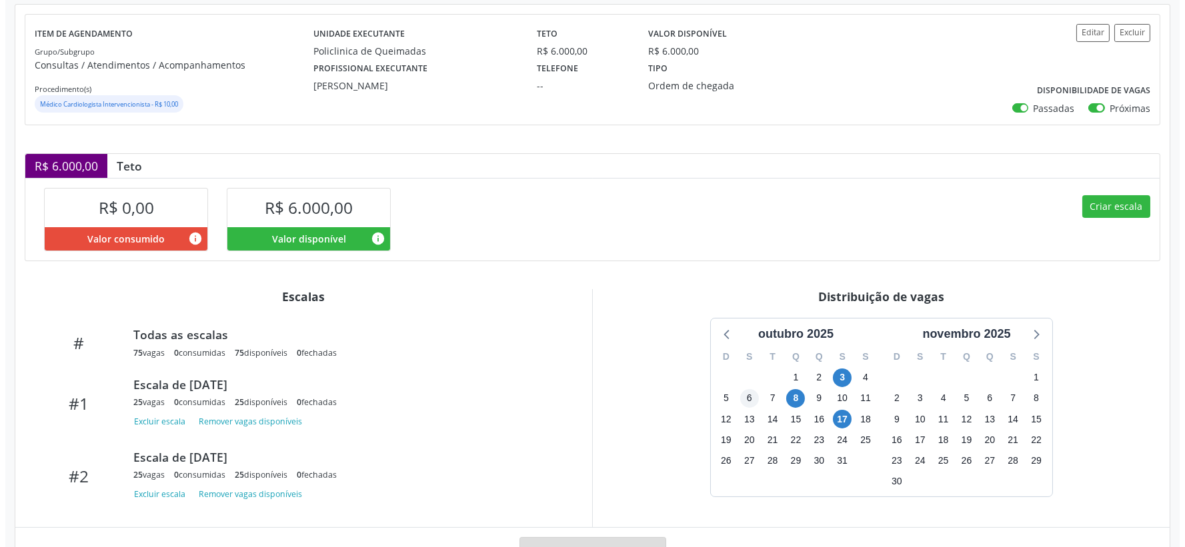
scroll to position [207, 0]
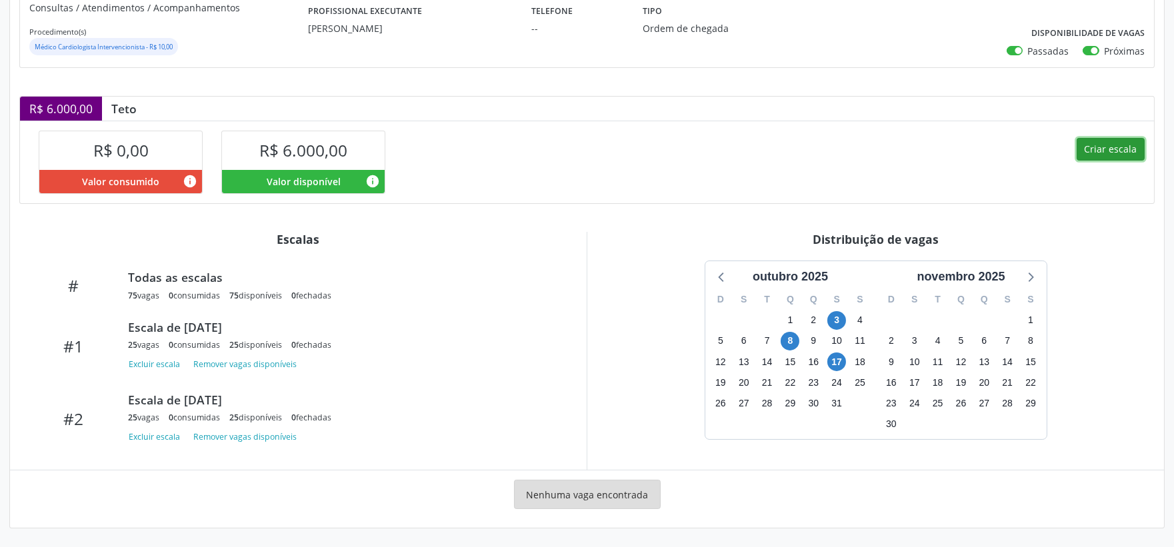
click at [1119, 145] on button "Criar escala" at bounding box center [1111, 149] width 68 height 23
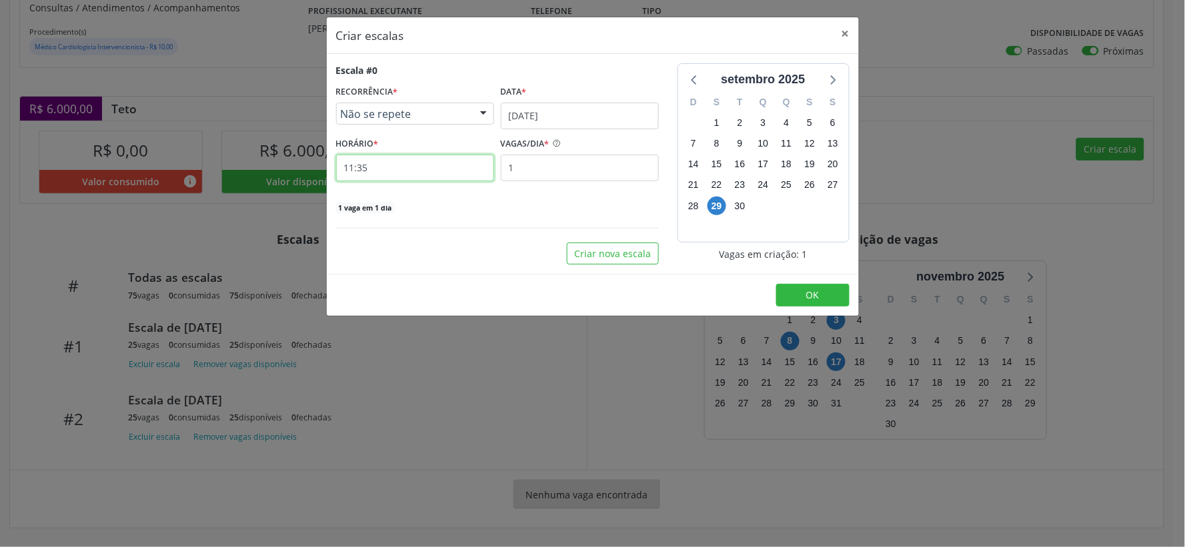
click at [405, 165] on input "11:35" at bounding box center [415, 168] width 158 height 27
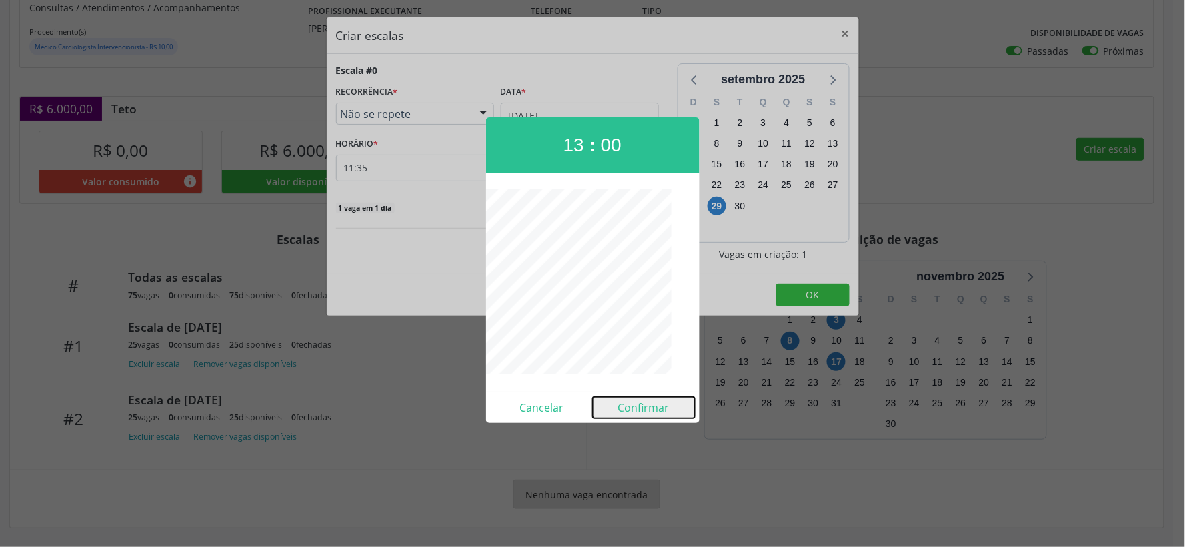
drag, startPoint x: 650, startPoint y: 405, endPoint x: 635, endPoint y: 381, distance: 27.9
click at [650, 405] on button "Confirmar" at bounding box center [644, 407] width 102 height 21
type input "13:00"
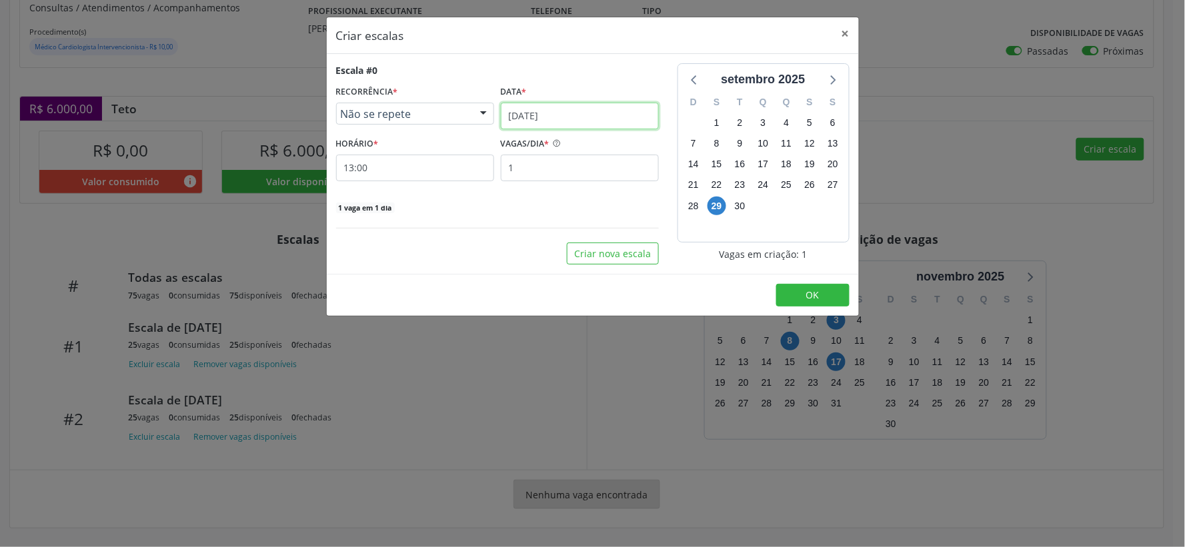
click at [596, 116] on input "[DATE]" at bounding box center [580, 116] width 158 height 27
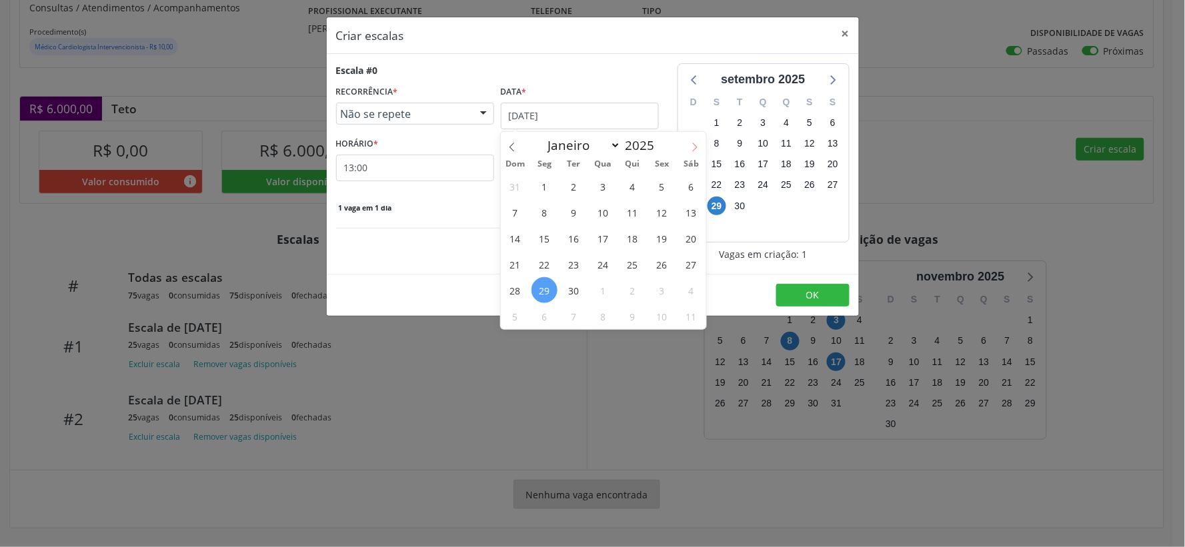
click at [692, 145] on icon at bounding box center [694, 147] width 9 height 9
select select "9"
click at [657, 290] on span "31" at bounding box center [662, 290] width 26 height 26
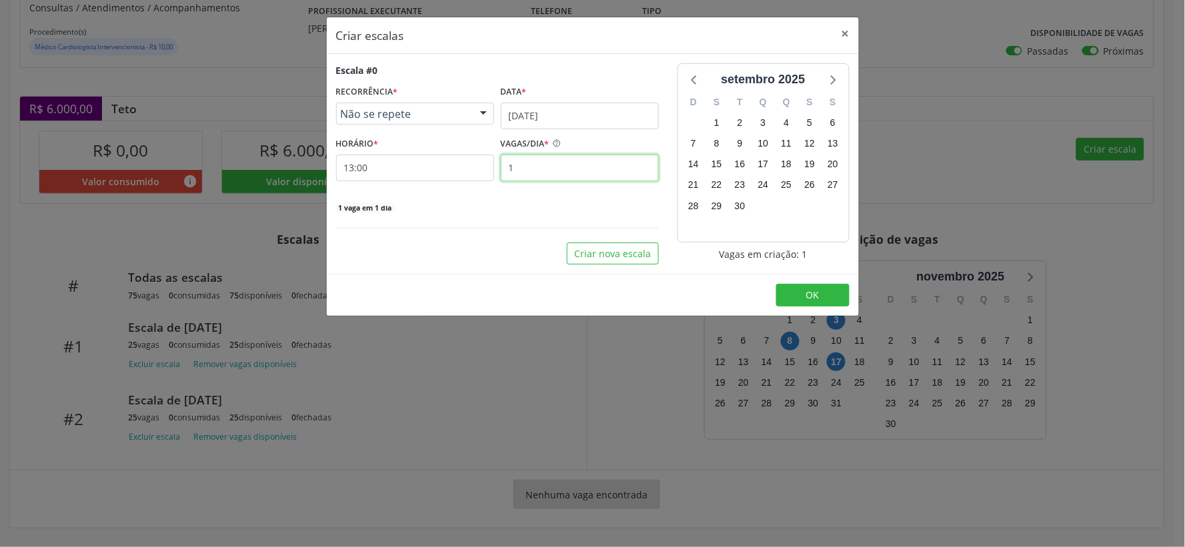
click at [529, 171] on input "1" at bounding box center [580, 168] width 158 height 27
type input "25"
click at [811, 292] on span "OK" at bounding box center [812, 295] width 13 height 13
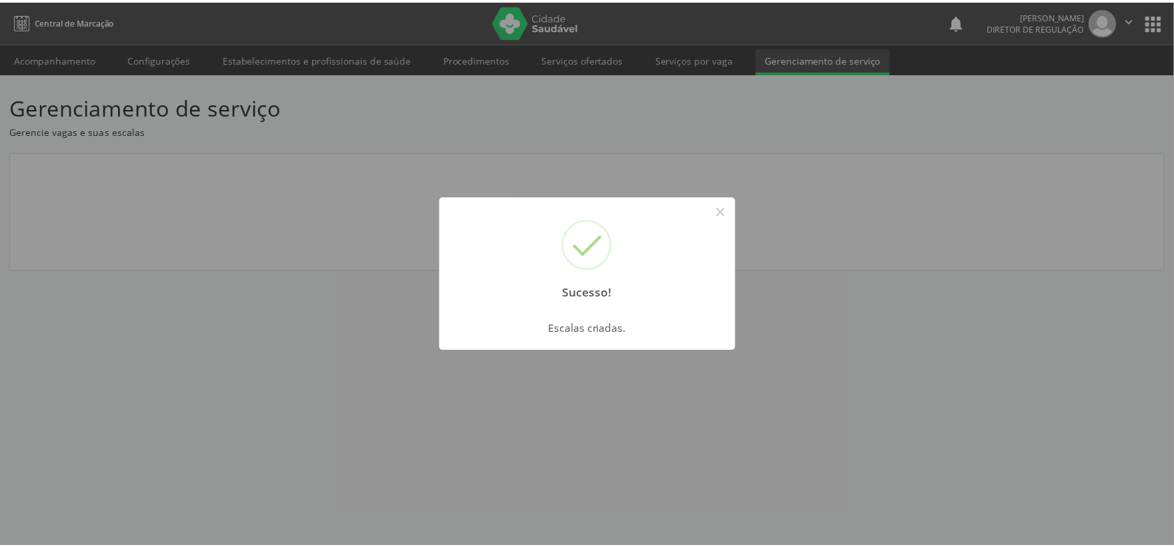
scroll to position [0, 0]
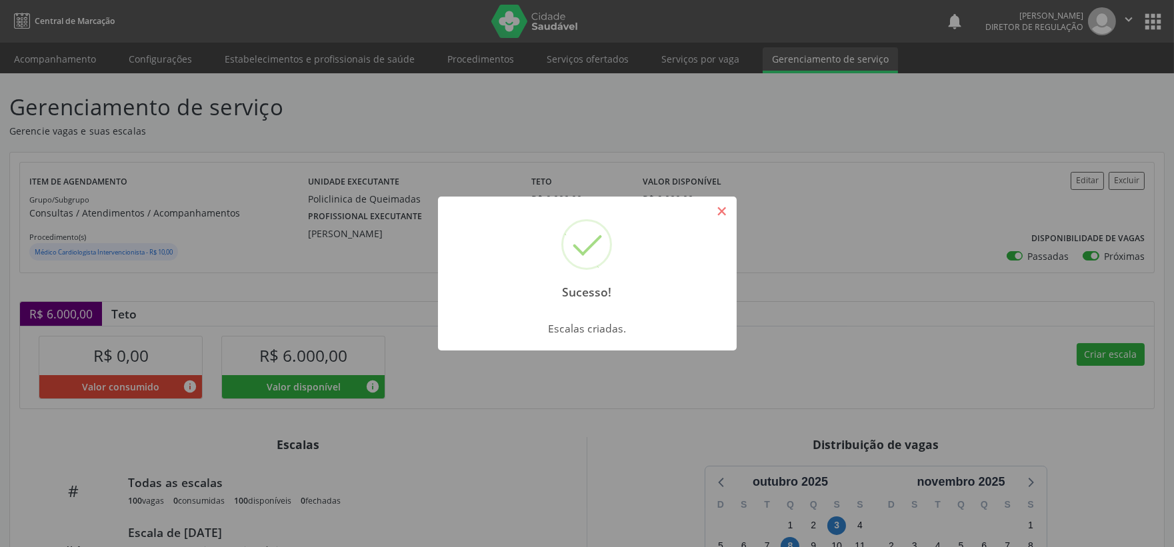
click at [724, 211] on button "×" at bounding box center [722, 211] width 23 height 23
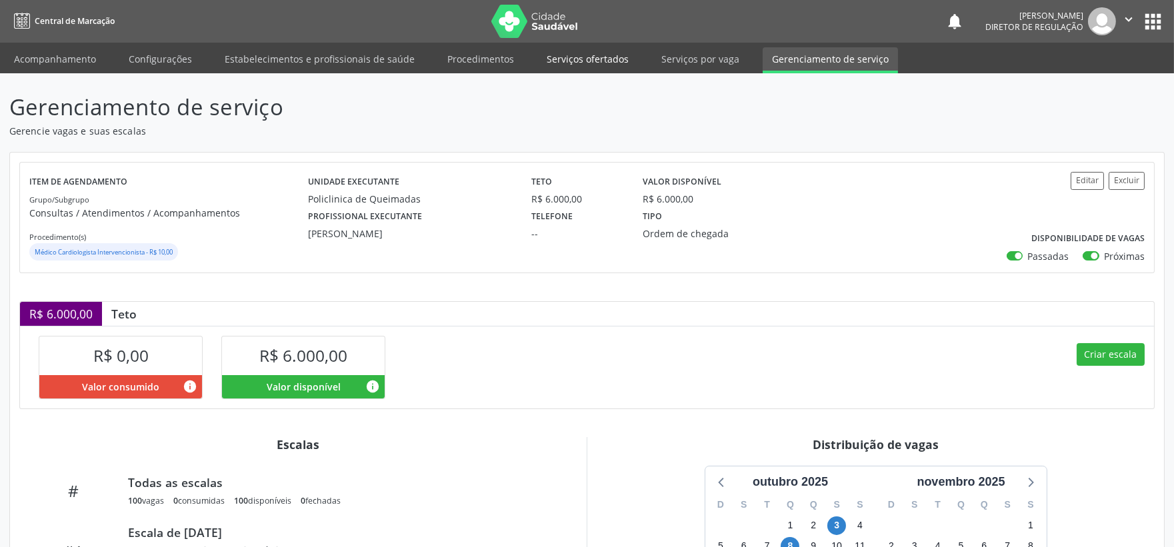
click at [595, 58] on link "Serviços ofertados" at bounding box center [587, 58] width 101 height 23
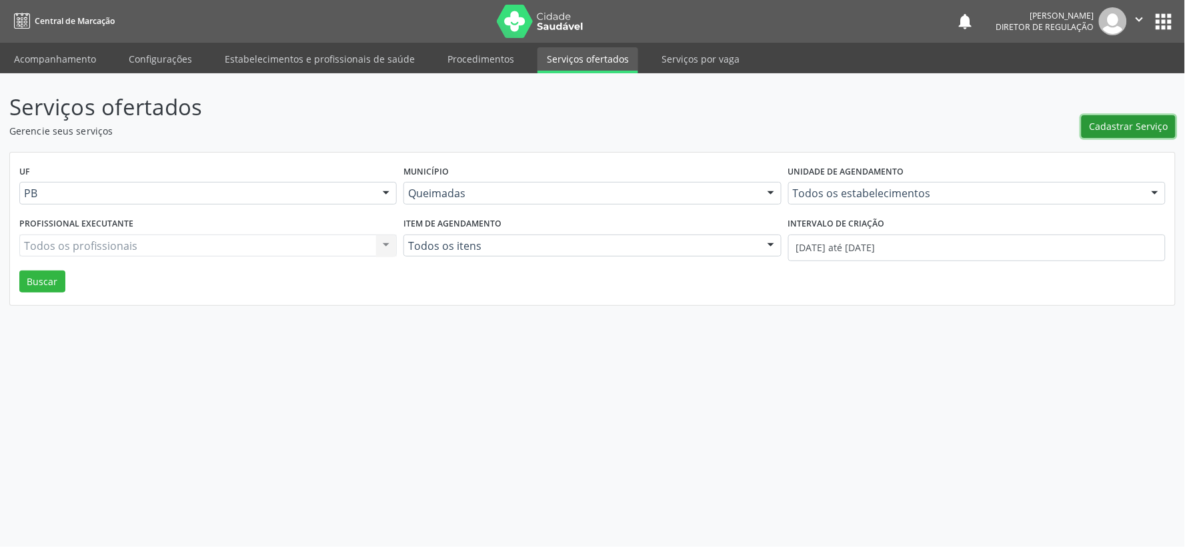
click at [1143, 127] on span "Cadastrar Serviço" at bounding box center [1129, 126] width 79 height 14
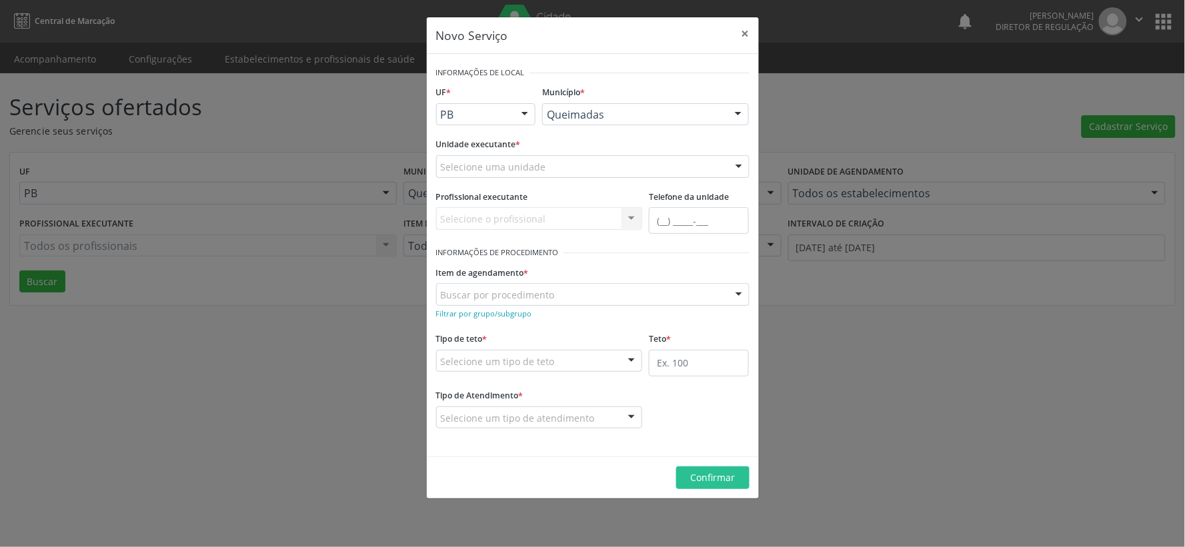
click at [736, 163] on div at bounding box center [739, 167] width 20 height 23
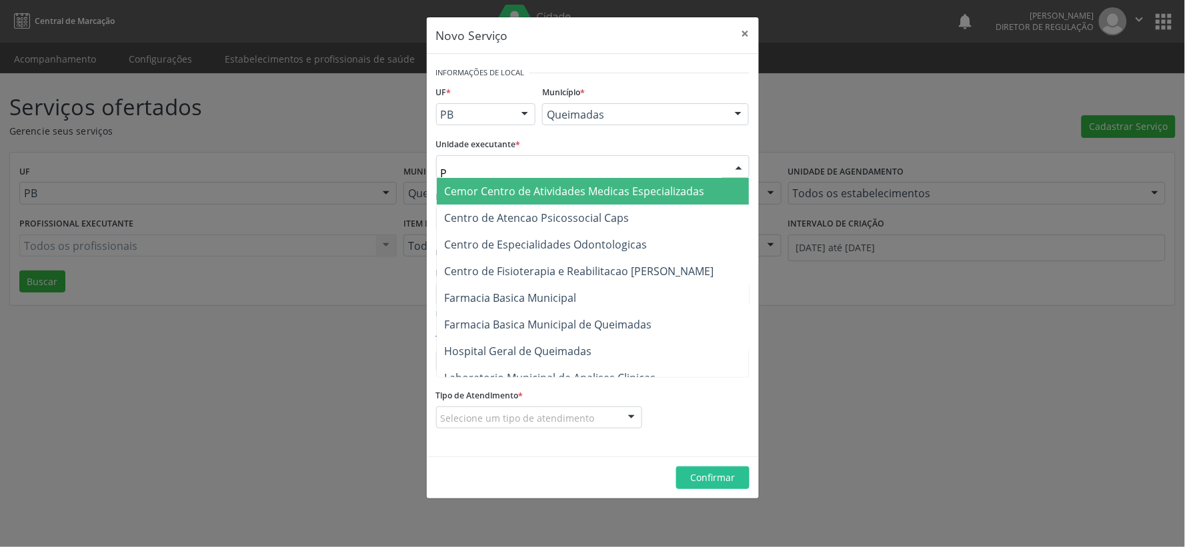
type input "PO"
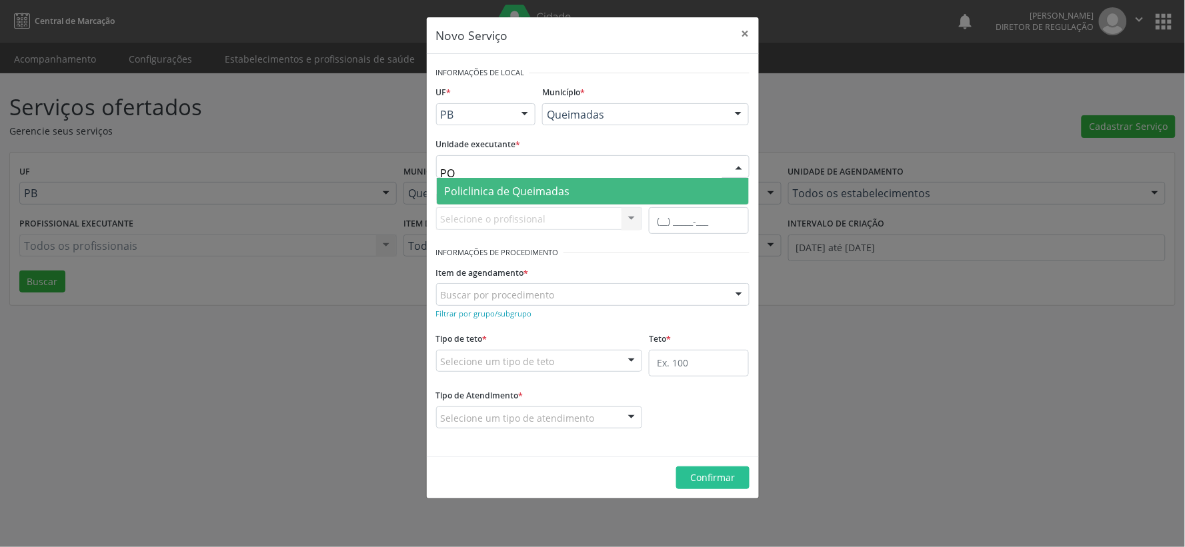
click at [525, 179] on span "Policlinica de Queimadas" at bounding box center [593, 191] width 312 height 27
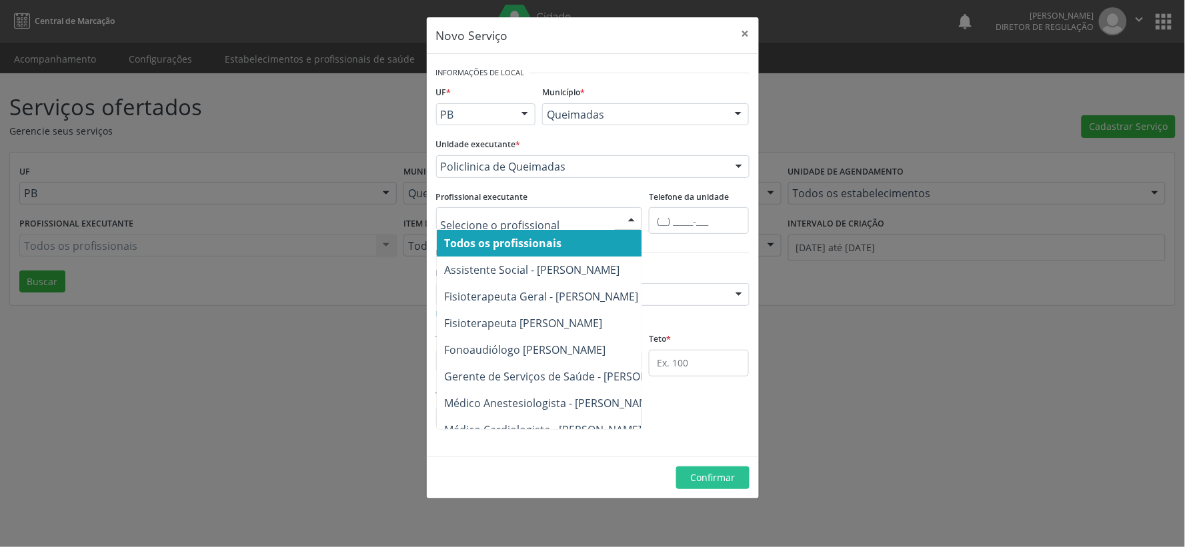
click at [631, 219] on div at bounding box center [632, 219] width 20 height 23
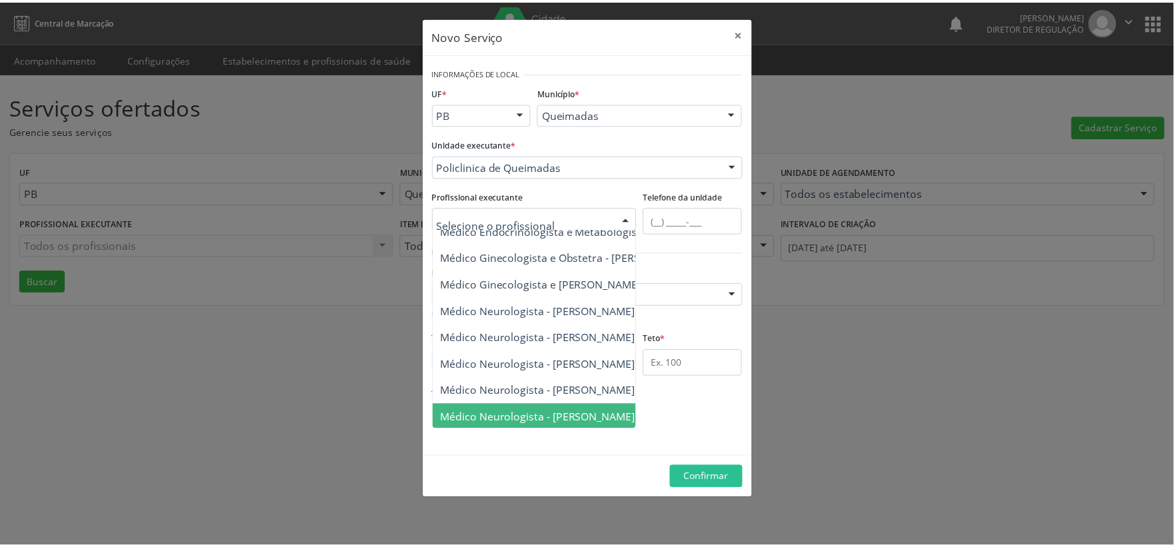
scroll to position [632, 0]
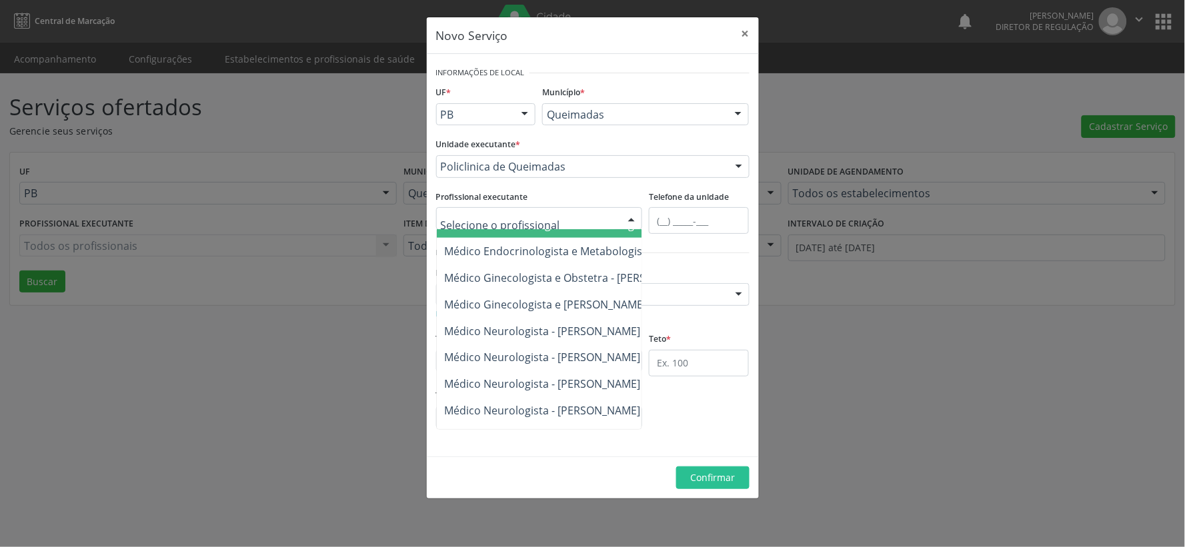
click at [531, 223] on input "text" at bounding box center [528, 225] width 175 height 27
click at [631, 218] on div at bounding box center [632, 219] width 20 height 23
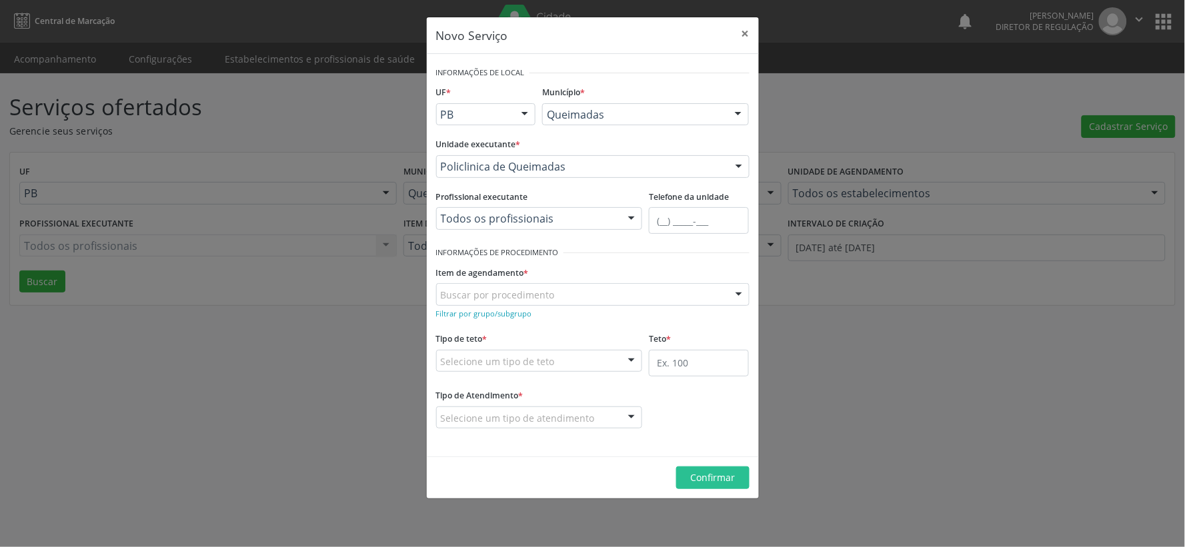
drag, startPoint x: 635, startPoint y: 277, endPoint x: 628, endPoint y: 284, distance: 9.9
click at [634, 278] on div "Item de agendamento * Buscar por procedimento 0604320140 - Abatacepte 125 Mg In…" at bounding box center [592, 284] width 313 height 43
click at [481, 313] on small "Filtrar por grupo/subgrupo" at bounding box center [484, 314] width 96 height 10
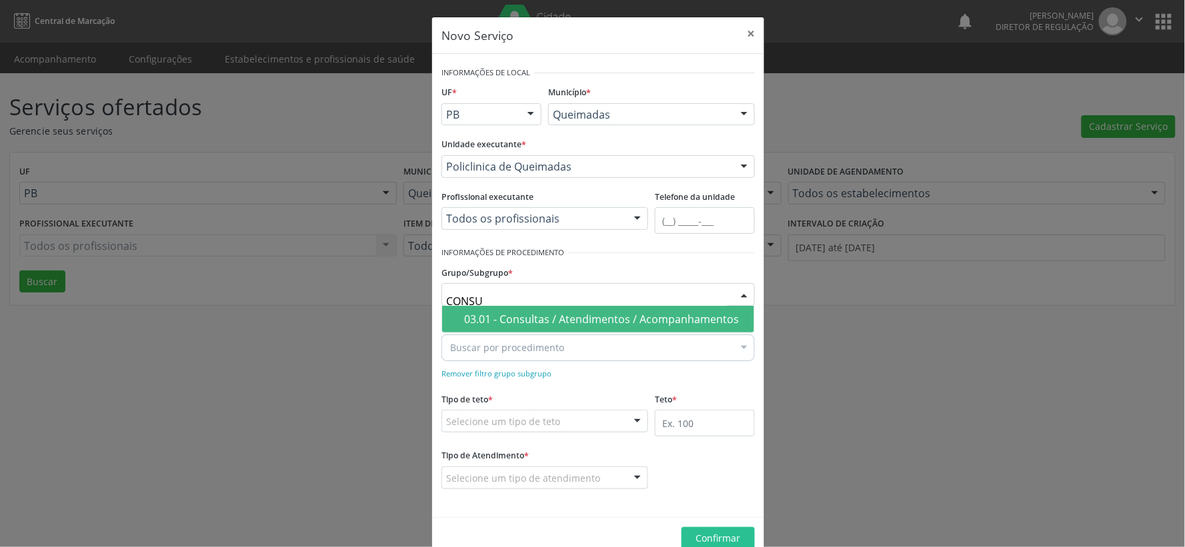
type input "CONSUL"
click at [609, 314] on div "03.01 - Consultas / Atendimentos / Acompanhamentos" at bounding box center [605, 319] width 282 height 11
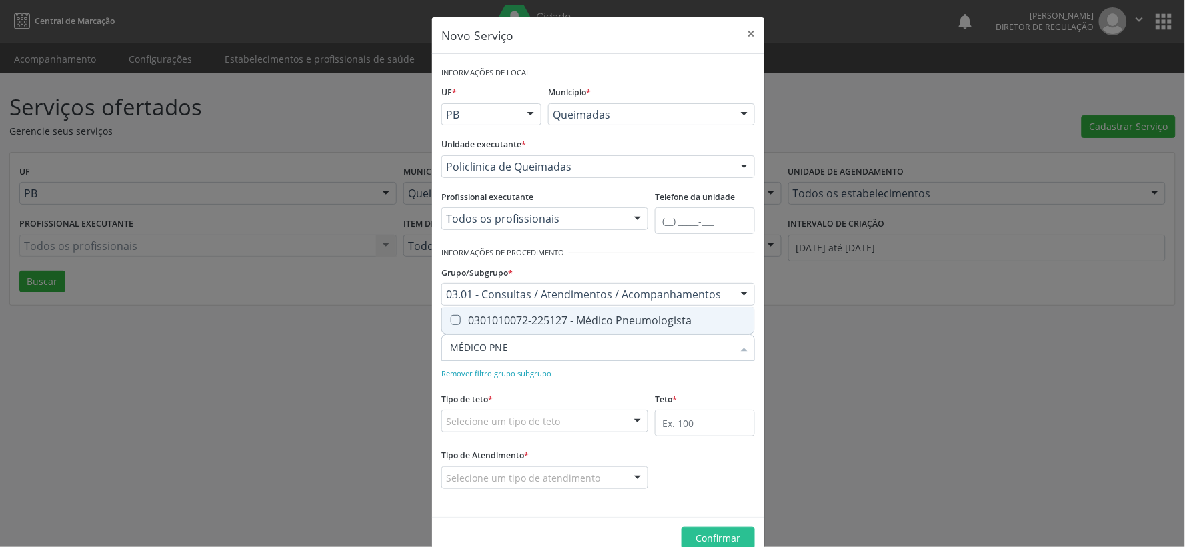
type input "MÉDICO PNEU"
click at [451, 315] on Pneumologista at bounding box center [456, 320] width 10 height 10
click at [447, 316] on Pneumologista "checkbox" at bounding box center [446, 320] width 9 height 9
checkbox Pneumologista "true"
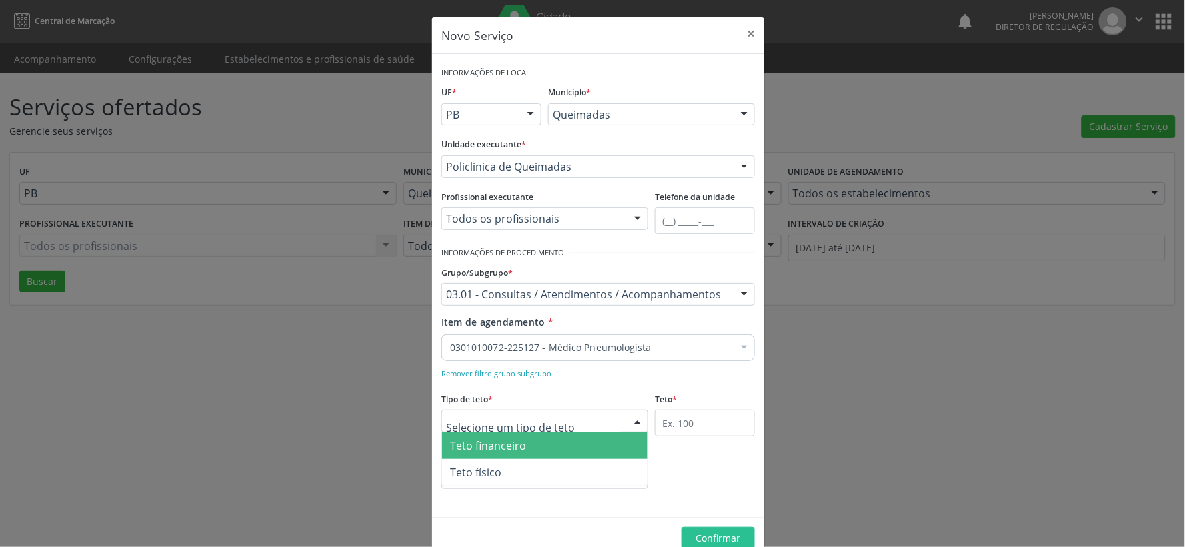
click at [636, 423] on div at bounding box center [638, 422] width 20 height 23
click at [538, 454] on span "Teto financeiro" at bounding box center [544, 446] width 205 height 27
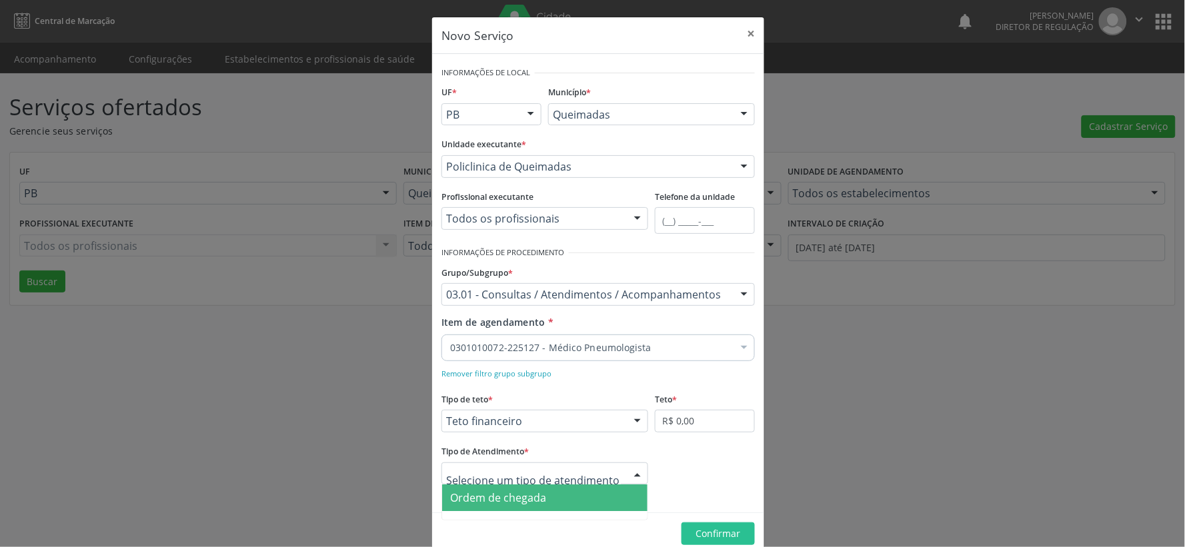
drag, startPoint x: 635, startPoint y: 475, endPoint x: 608, endPoint y: 485, distance: 28.5
click at [634, 475] on div at bounding box center [638, 474] width 20 height 23
click at [598, 499] on span "Ordem de chegada" at bounding box center [544, 498] width 205 height 27
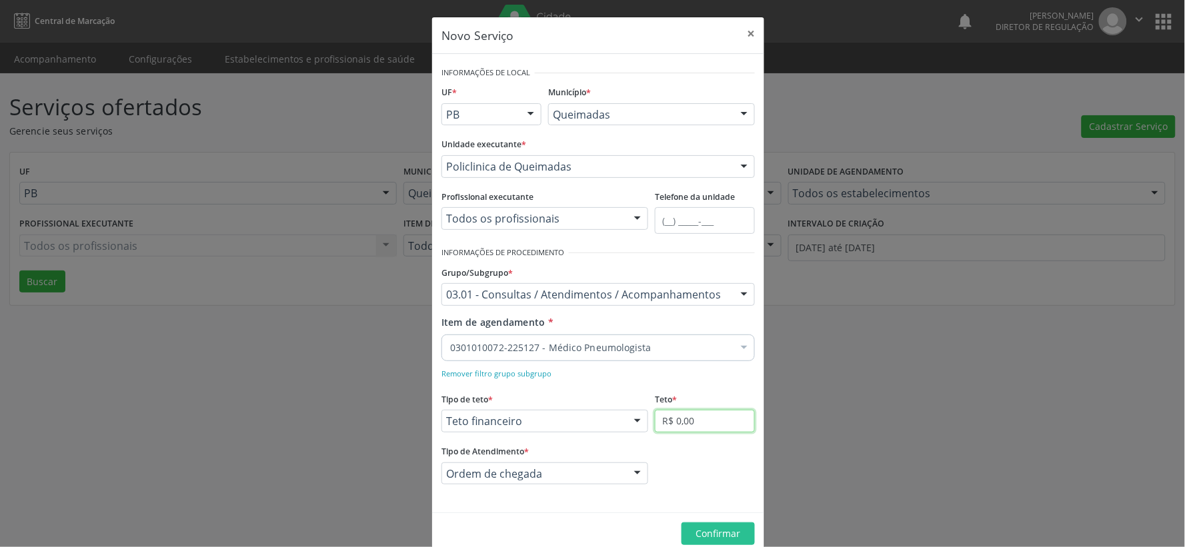
drag, startPoint x: 722, startPoint y: 422, endPoint x: 731, endPoint y: 417, distance: 10.8
click at [723, 422] on input "R$ 0,00" at bounding box center [705, 421] width 100 height 23
type input "R$ 6.000,00"
click at [729, 535] on span "Confirmar" at bounding box center [718, 533] width 45 height 13
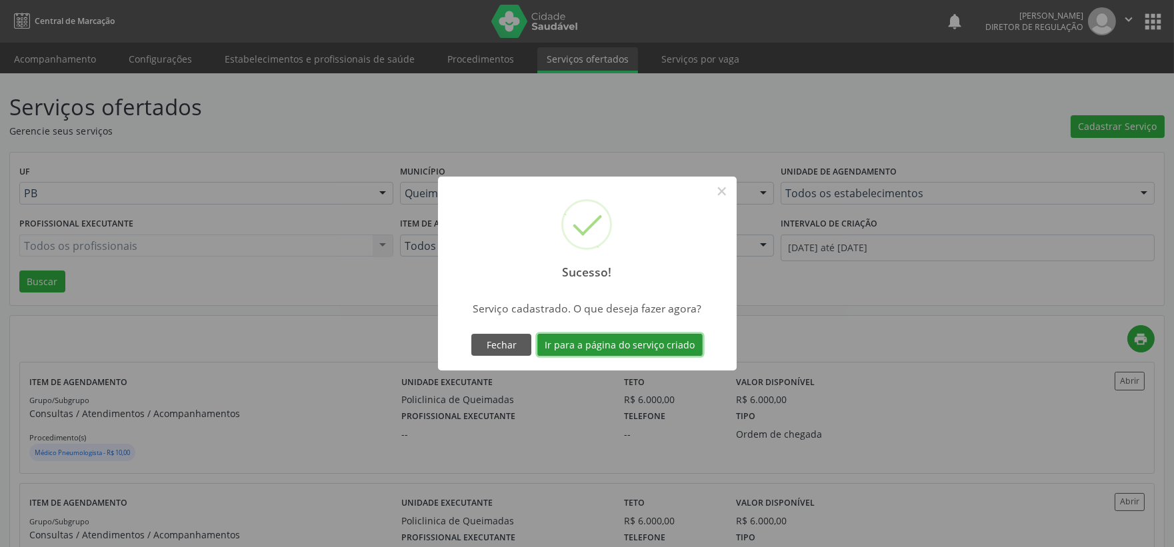
click at [614, 344] on button "Ir para a página do serviço criado" at bounding box center [619, 345] width 165 height 23
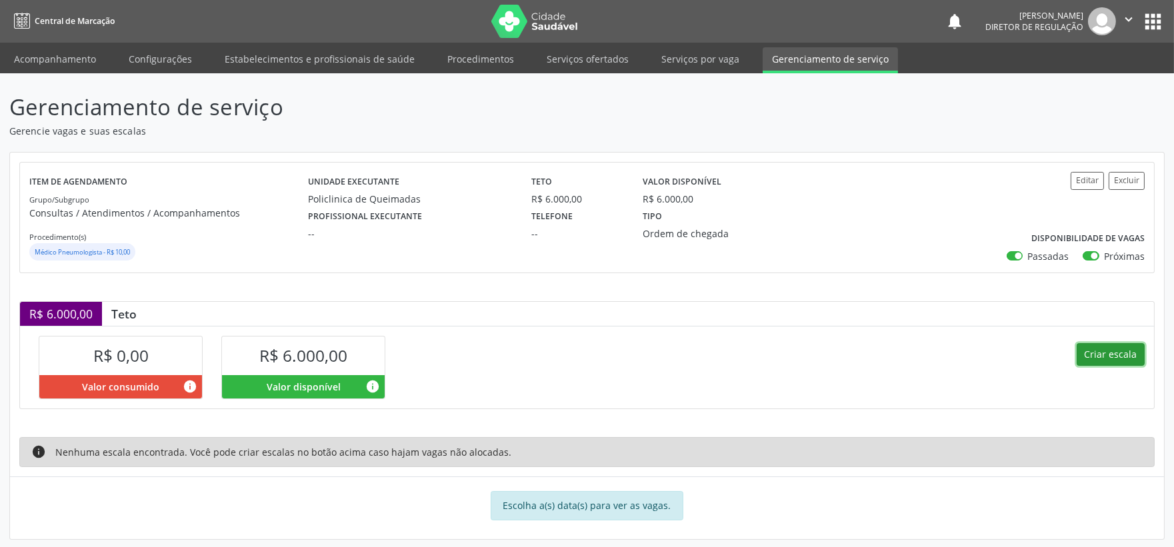
click at [1105, 354] on button "Criar escala" at bounding box center [1111, 354] width 68 height 23
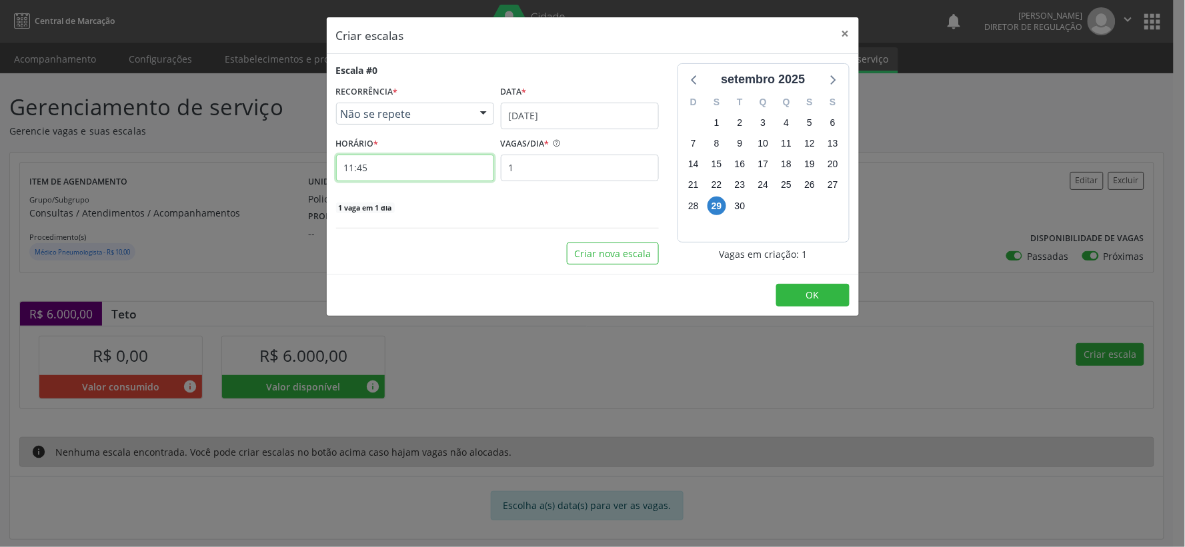
click at [383, 174] on input "11:45" at bounding box center [415, 168] width 158 height 27
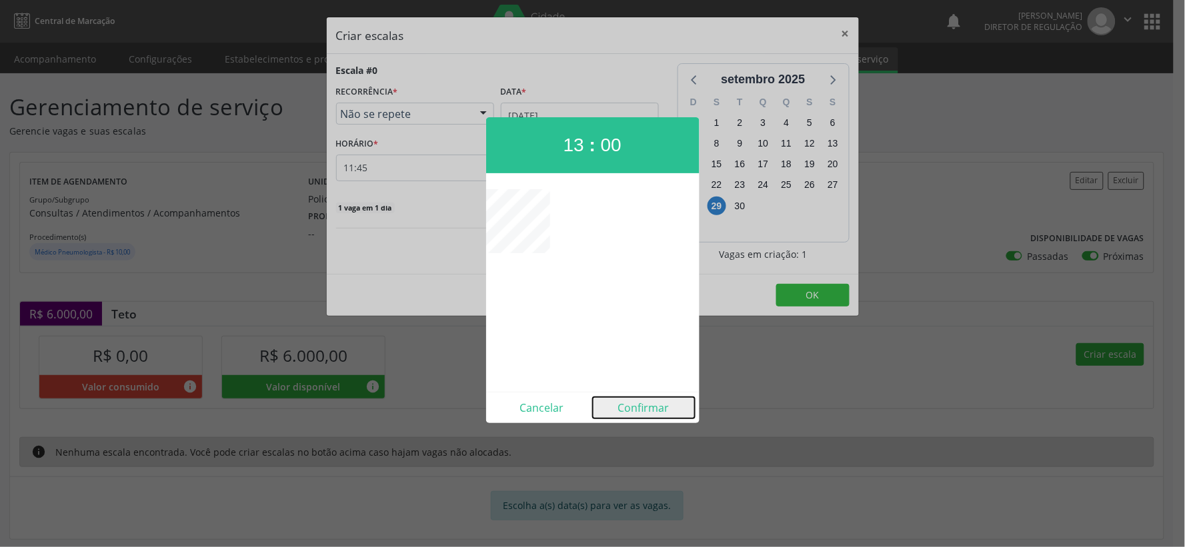
click at [646, 409] on button "Confirmar" at bounding box center [644, 407] width 102 height 21
type input "13:00"
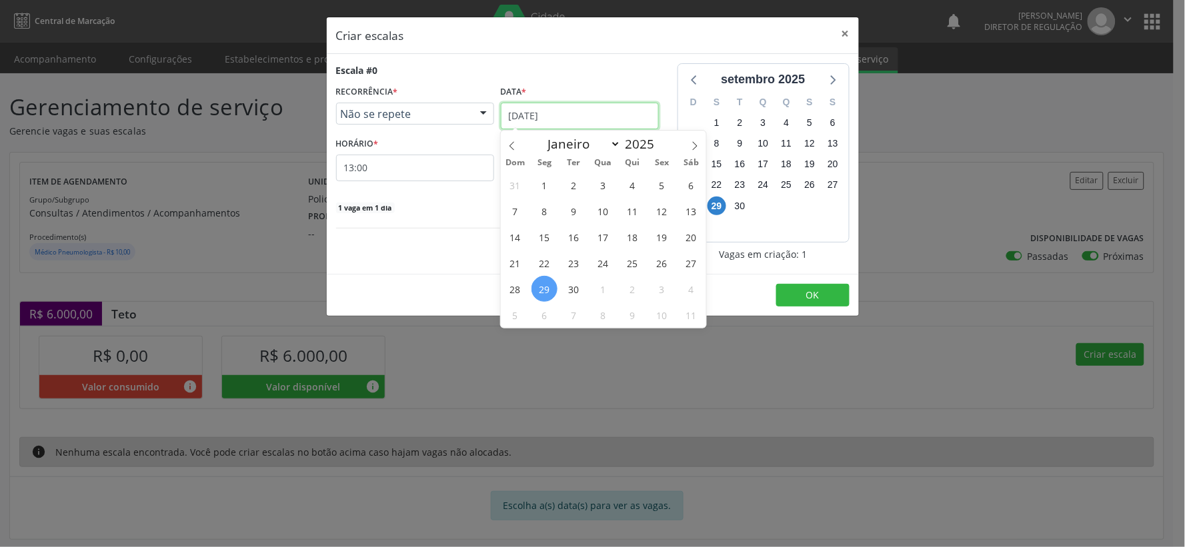
click at [622, 109] on input "[DATE]" at bounding box center [580, 116] width 158 height 27
click at [702, 145] on span at bounding box center [695, 142] width 23 height 23
select select "9"
drag, startPoint x: 631, startPoint y: 183, endPoint x: 596, endPoint y: 181, distance: 34.7
click at [632, 183] on span "2" at bounding box center [633, 185] width 26 height 26
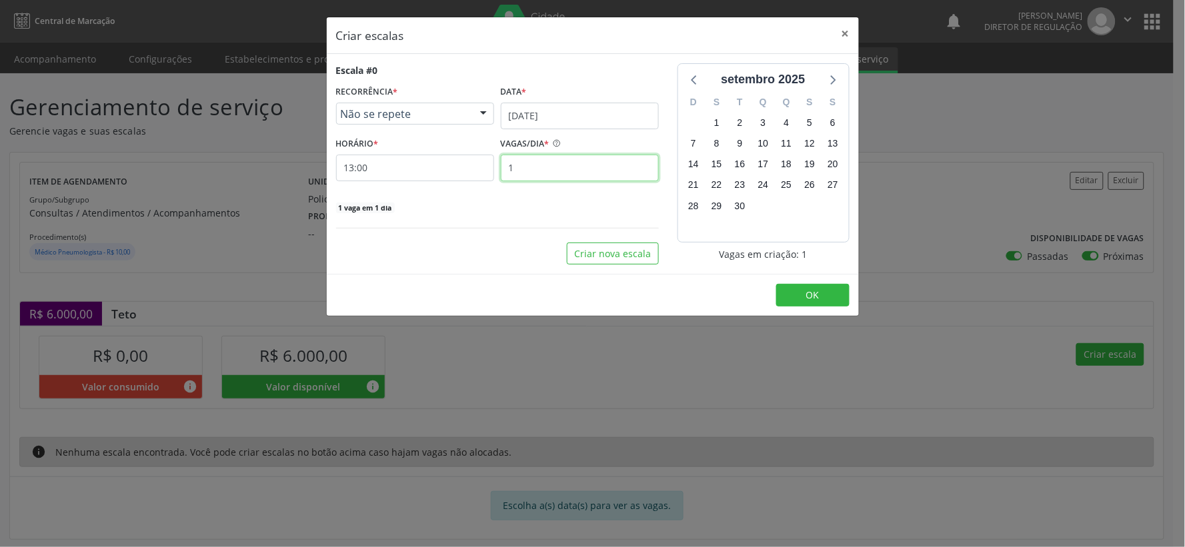
click at [528, 170] on input "1" at bounding box center [580, 168] width 158 height 27
type input "25"
click at [808, 297] on span "OK" at bounding box center [812, 295] width 13 height 13
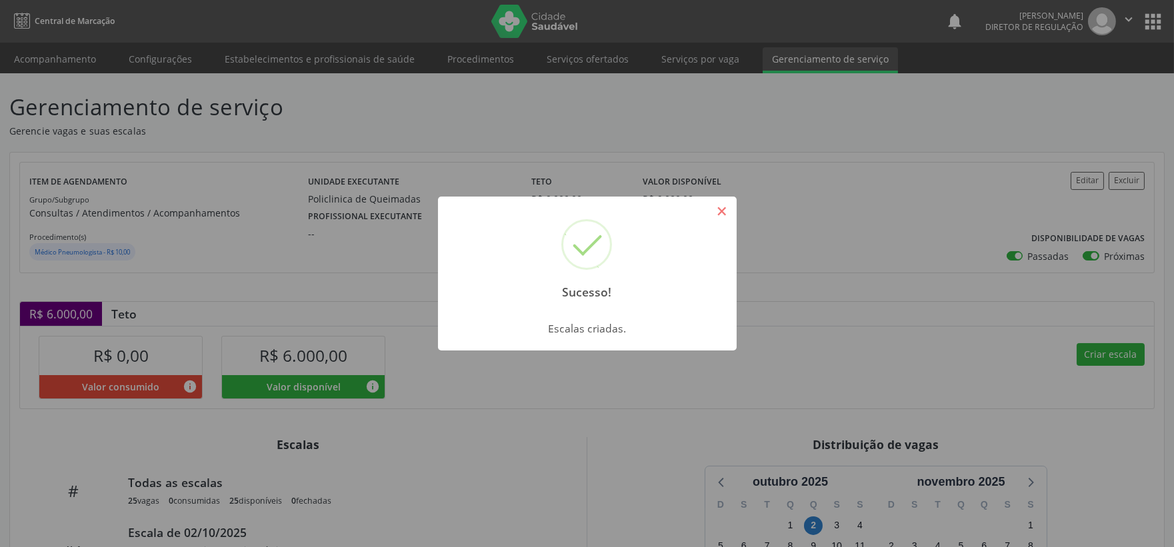
click at [723, 213] on button "×" at bounding box center [722, 211] width 23 height 23
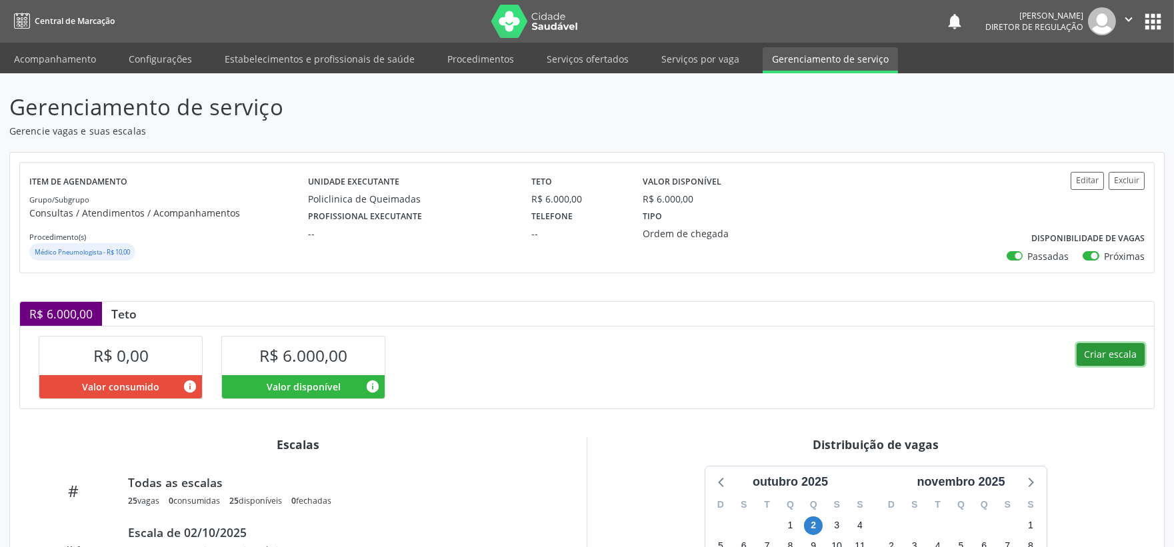
click at [1121, 355] on button "Criar escala" at bounding box center [1111, 354] width 68 height 23
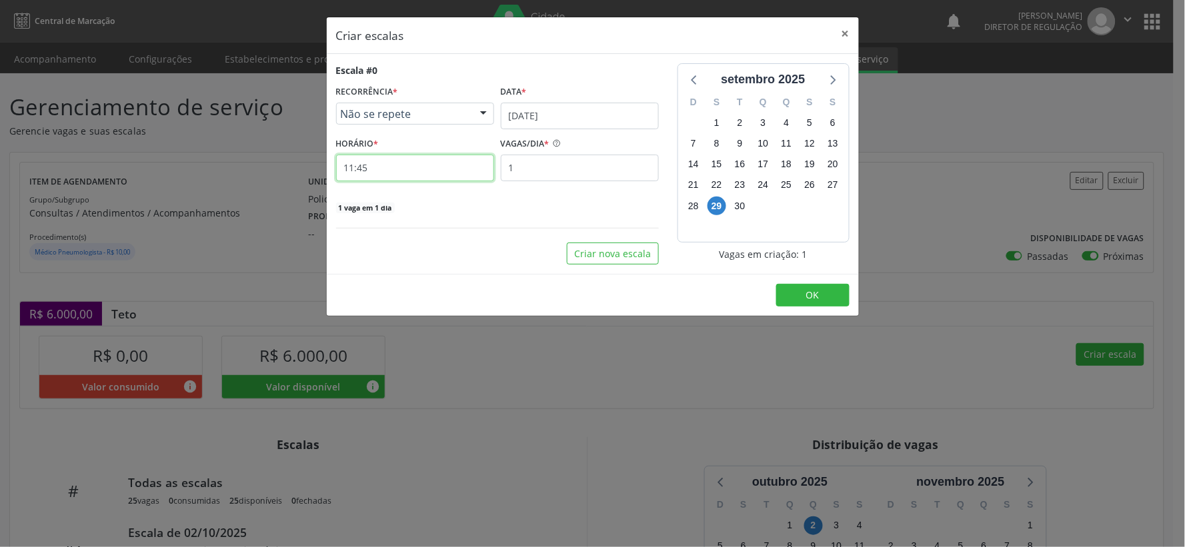
click at [387, 165] on input "11:45" at bounding box center [415, 168] width 158 height 27
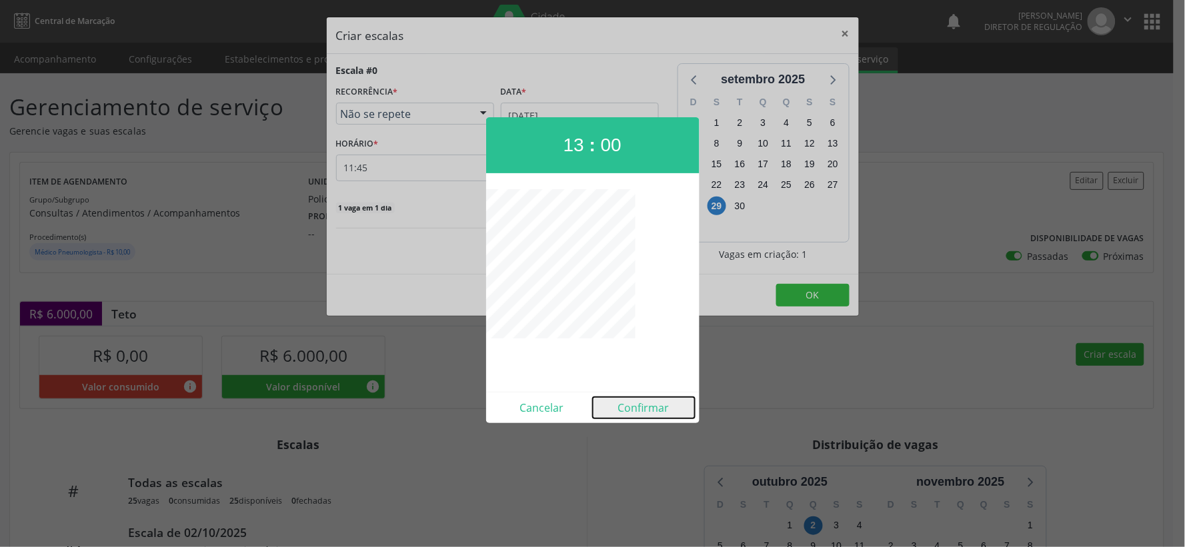
drag, startPoint x: 646, startPoint y: 407, endPoint x: 634, endPoint y: 405, distance: 12.3
click at [642, 410] on button "Confirmar" at bounding box center [644, 407] width 102 height 21
type input "13:00"
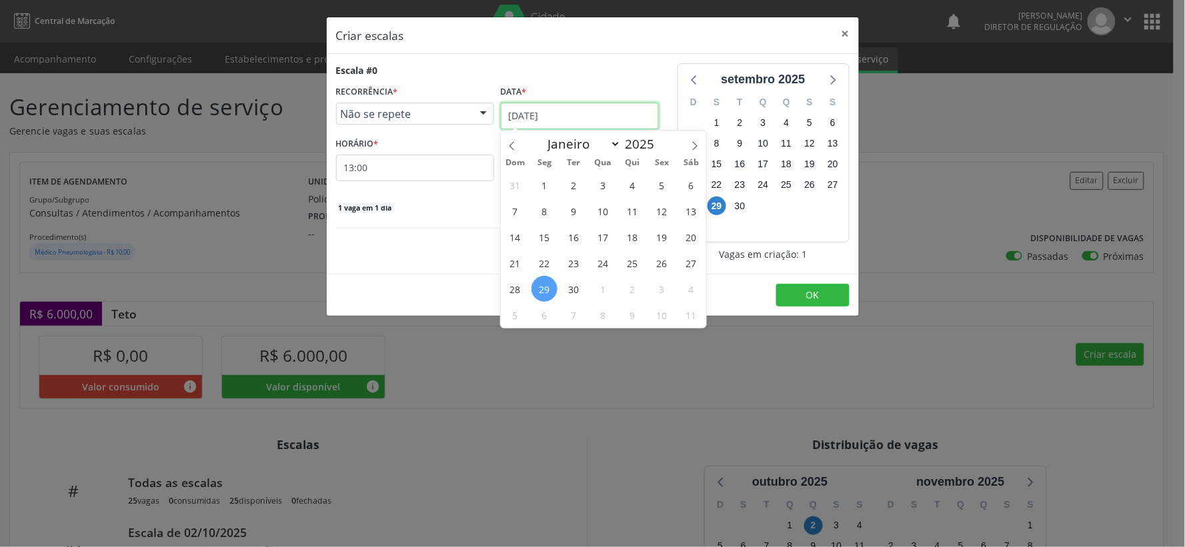
click at [607, 117] on input "[DATE]" at bounding box center [580, 116] width 158 height 27
drag, startPoint x: 696, startPoint y: 140, endPoint x: 682, endPoint y: 163, distance: 27.2
click at [696, 141] on span at bounding box center [695, 142] width 23 height 23
select select "9"
click at [628, 292] on span "30" at bounding box center [633, 289] width 26 height 26
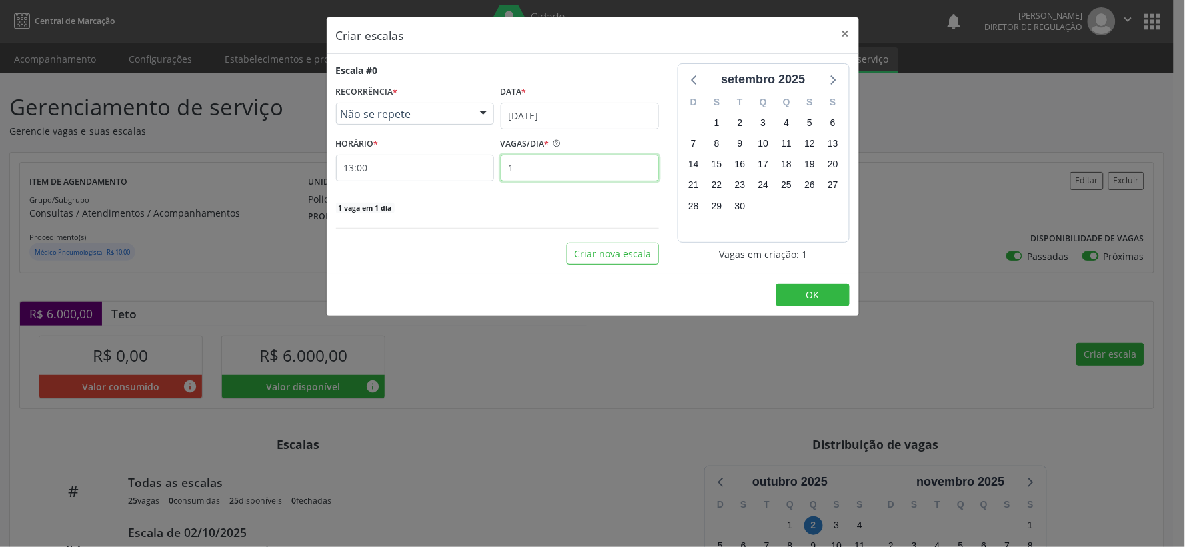
click at [533, 169] on input "1" at bounding box center [580, 168] width 158 height 27
type input "25"
click at [820, 297] on button "OK" at bounding box center [812, 295] width 73 height 23
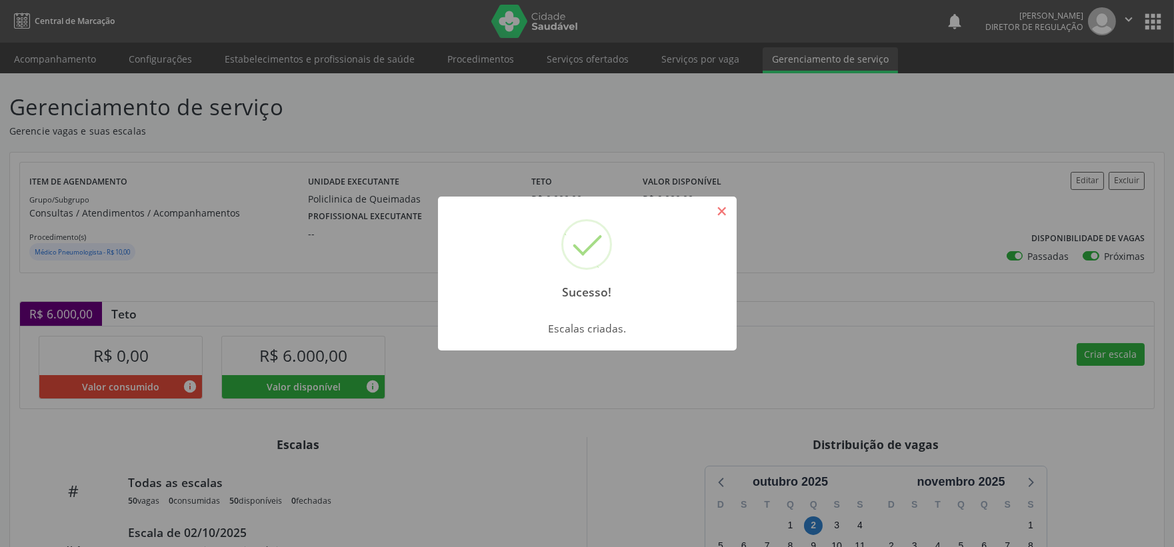
click at [731, 214] on button "×" at bounding box center [722, 211] width 23 height 23
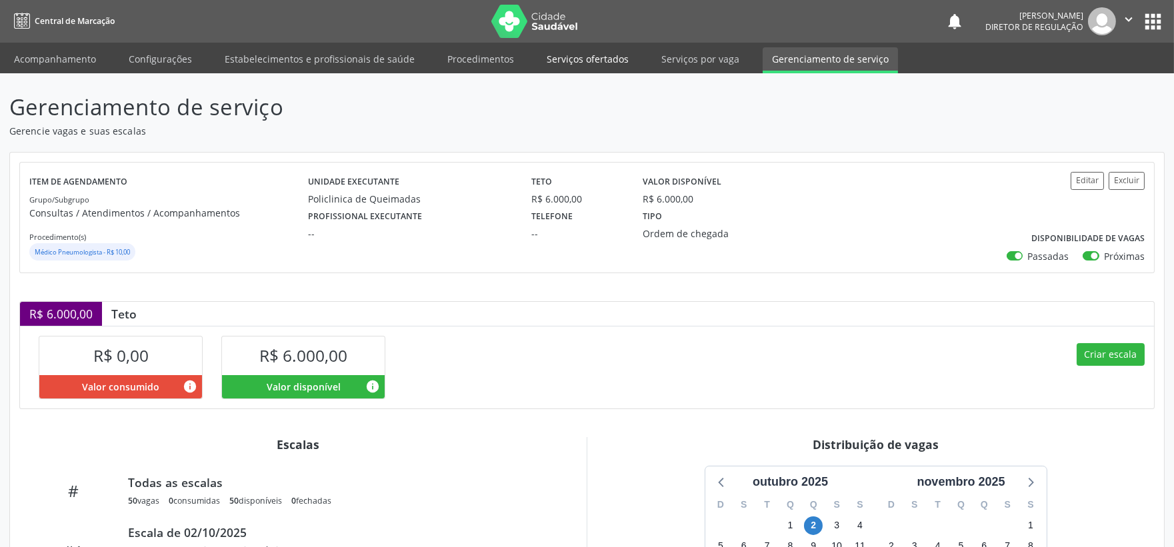
click at [579, 57] on link "Serviços ofertados" at bounding box center [587, 58] width 101 height 23
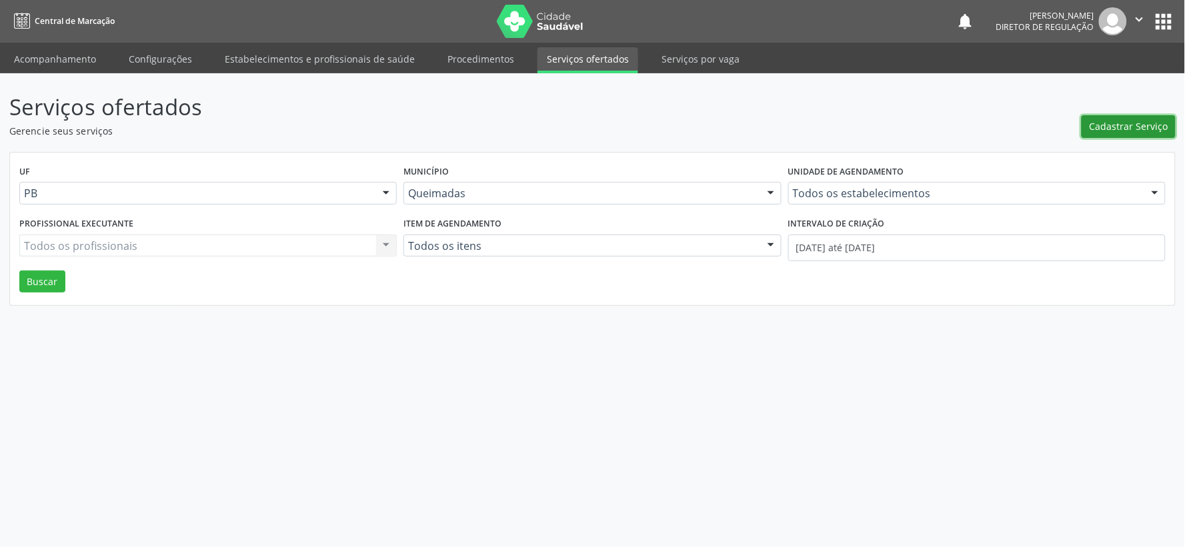
click at [1134, 125] on span "Cadastrar Serviço" at bounding box center [1129, 126] width 79 height 14
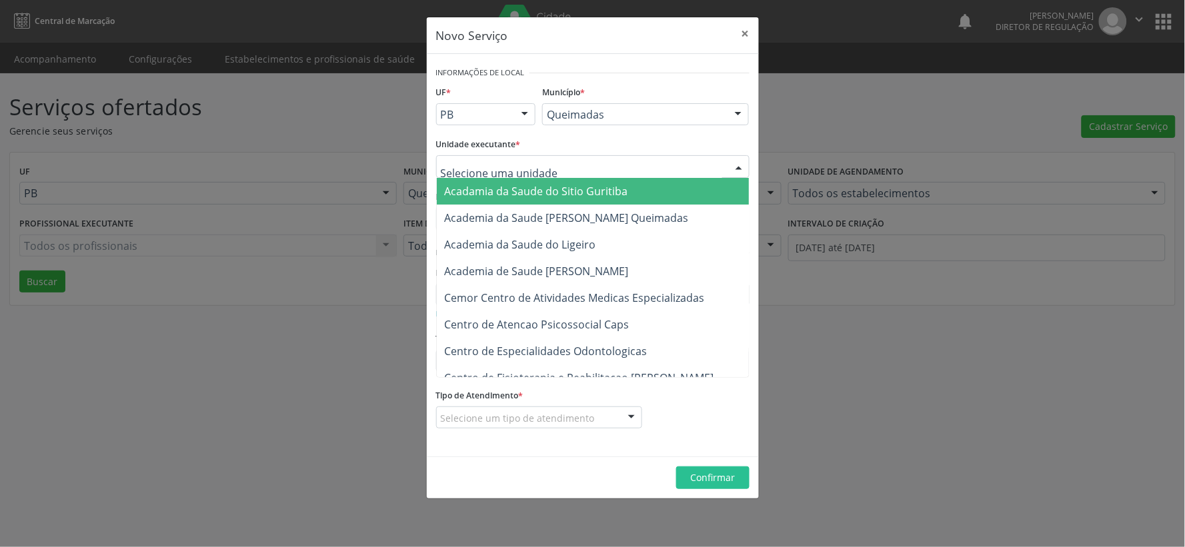
click at [741, 169] on div at bounding box center [739, 167] width 20 height 23
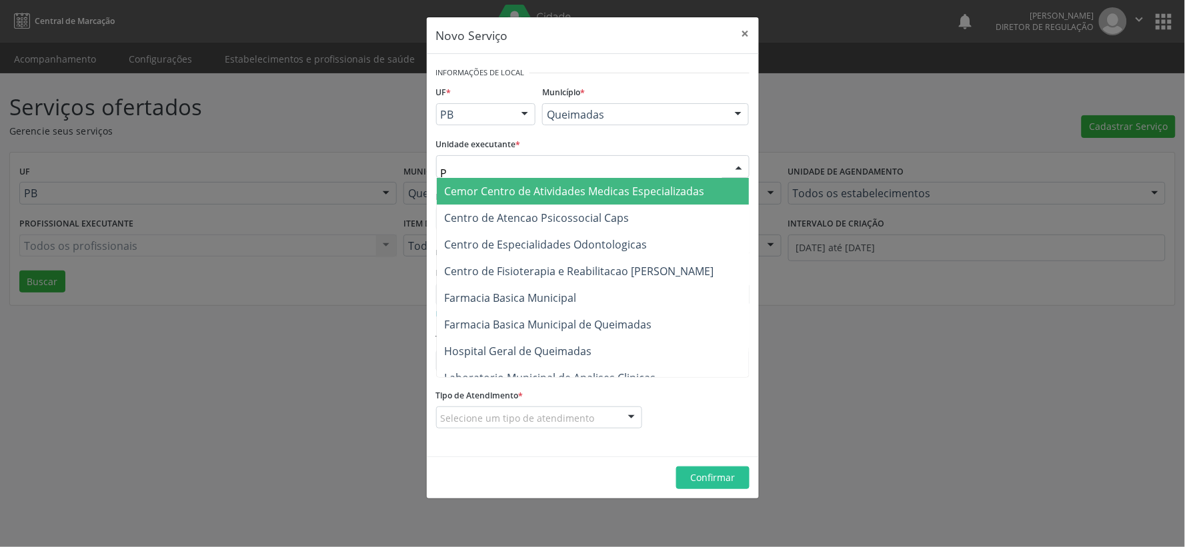
type input "PO"
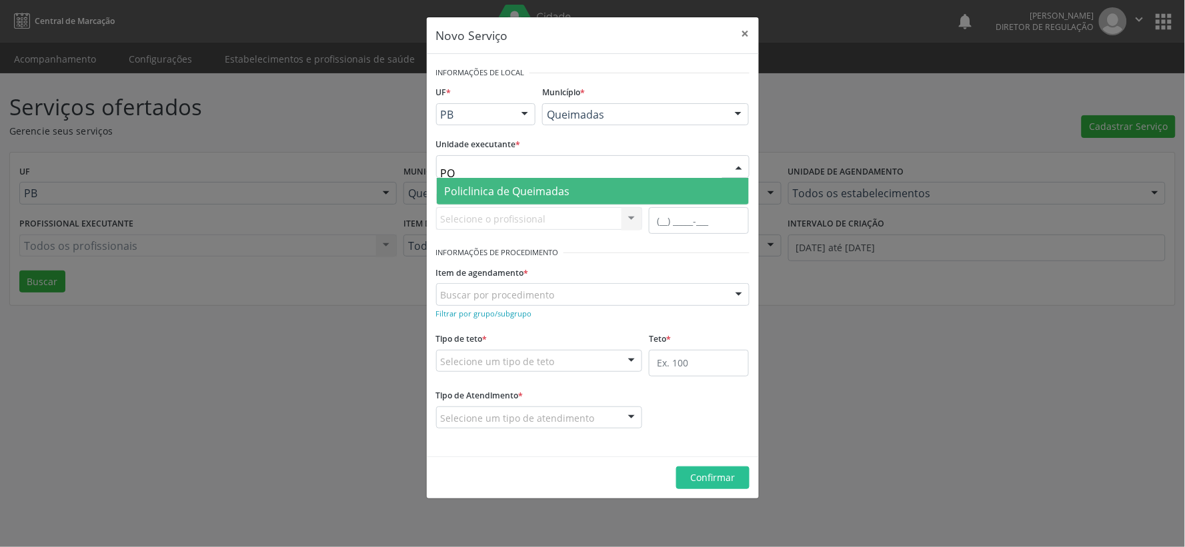
click at [537, 187] on span "Policlinica de Queimadas" at bounding box center [507, 191] width 125 height 15
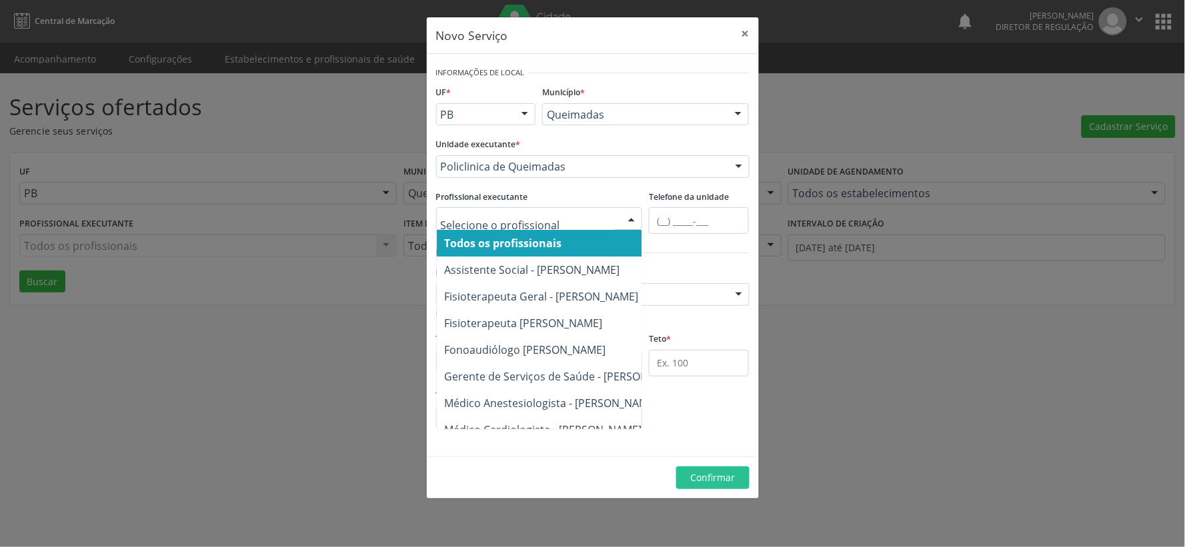
click at [634, 220] on div at bounding box center [632, 219] width 20 height 23
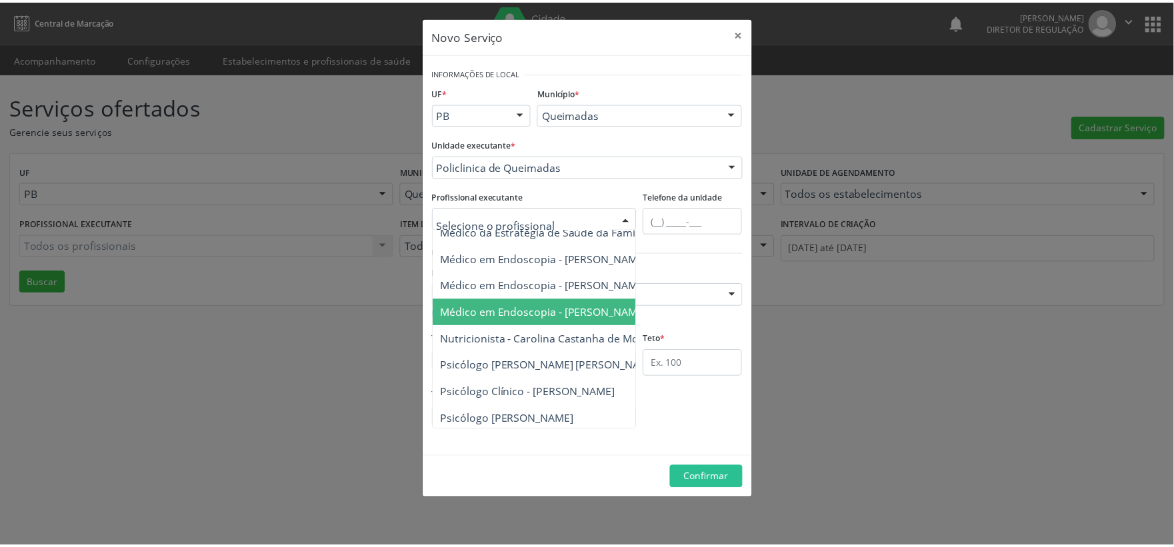
scroll to position [1225, 0]
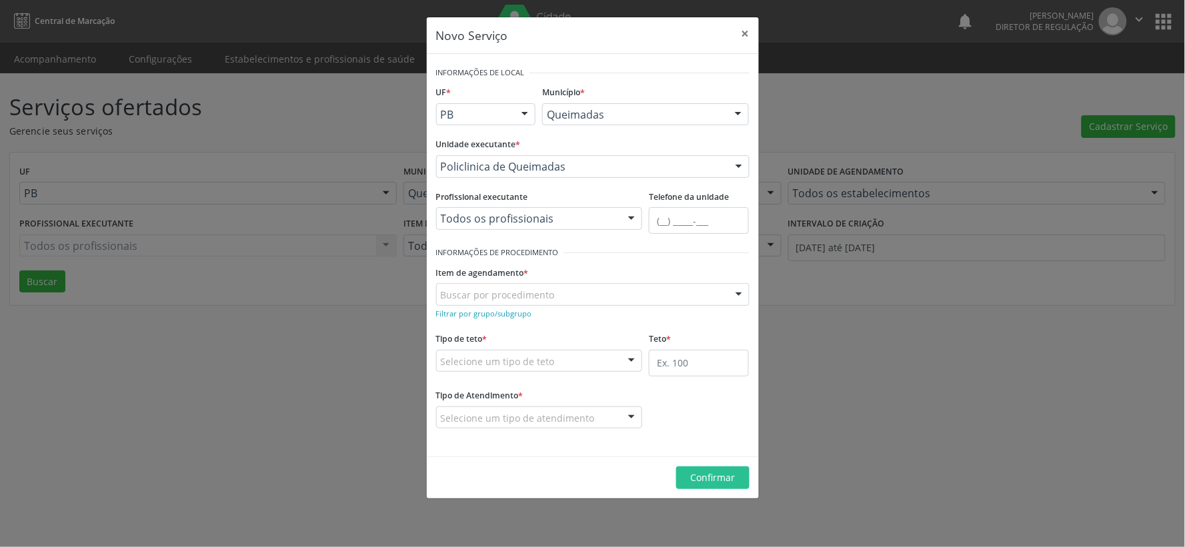
drag, startPoint x: 571, startPoint y: 194, endPoint x: 550, endPoint y: 188, distance: 22.2
click at [568, 190] on div "Profissional executante Todos os profissionais Todos os profissionais Assistent…" at bounding box center [539, 208] width 207 height 43
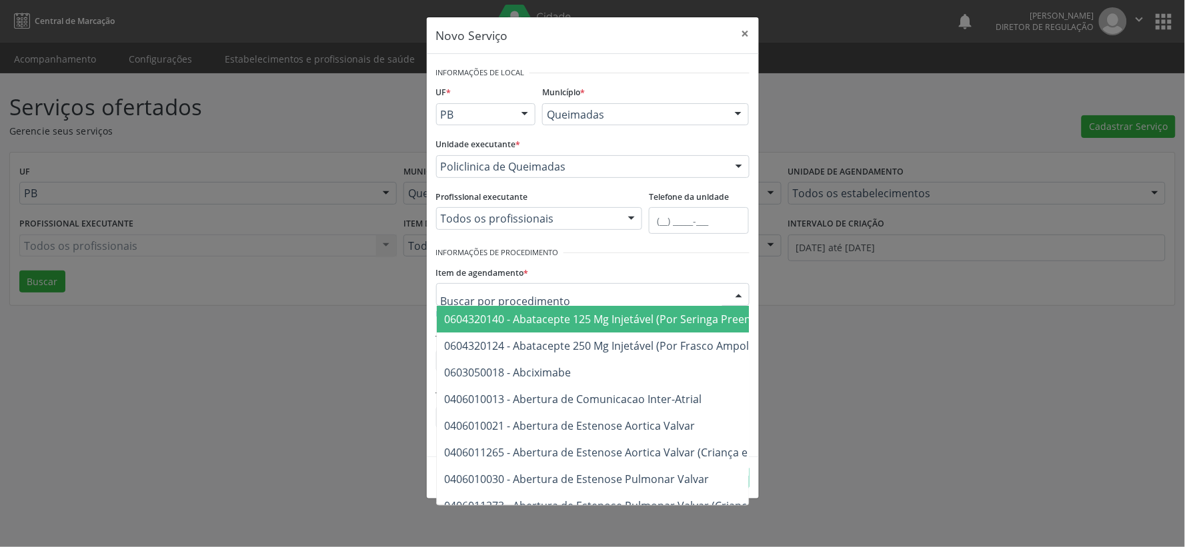
click at [532, 289] on input "text" at bounding box center [581, 301] width 281 height 27
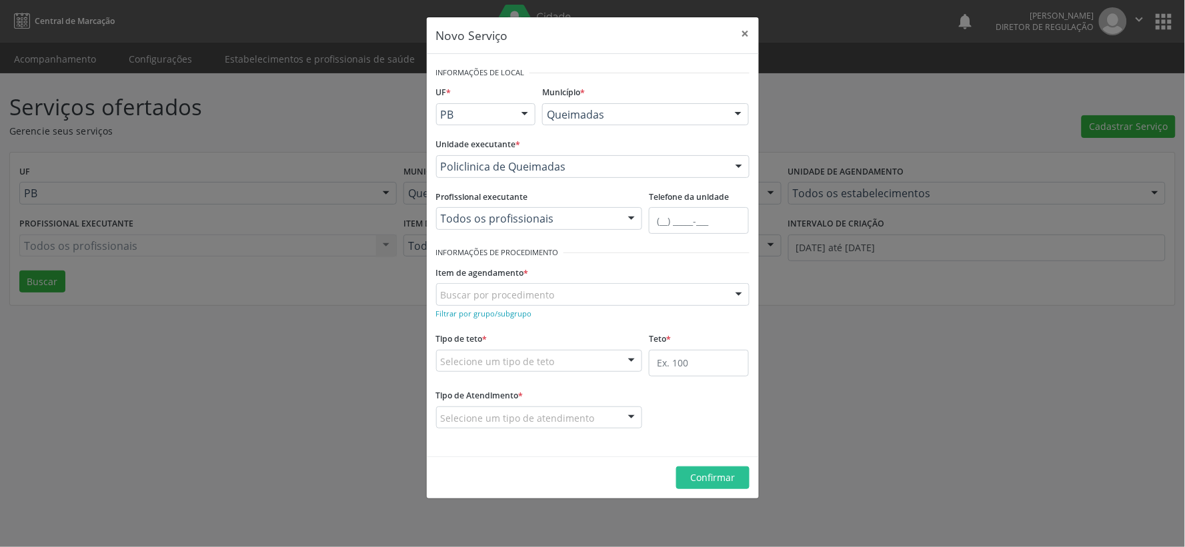
click at [607, 275] on div "Item de agendamento * Buscar por procedimento 0604320140 - Abatacepte 125 Mg In…" at bounding box center [592, 284] width 313 height 43
click at [489, 312] on small "Filtrar por grupo/subgrupo" at bounding box center [484, 314] width 96 height 10
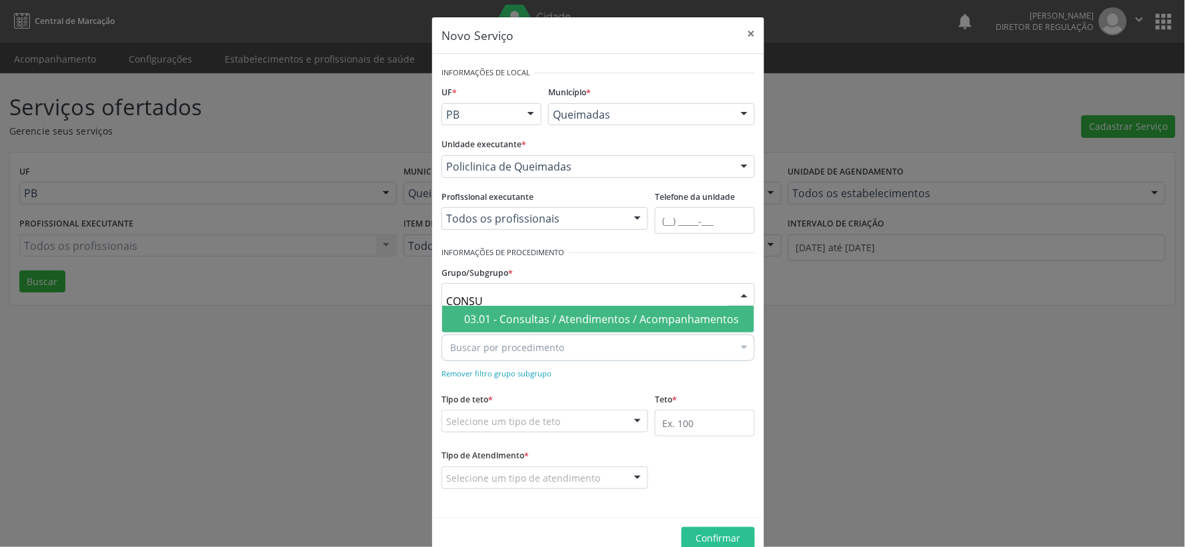
type input "CONSUL"
click at [581, 320] on div "03.01 - Consultas / Atendimentos / Acompanhamentos" at bounding box center [605, 319] width 282 height 11
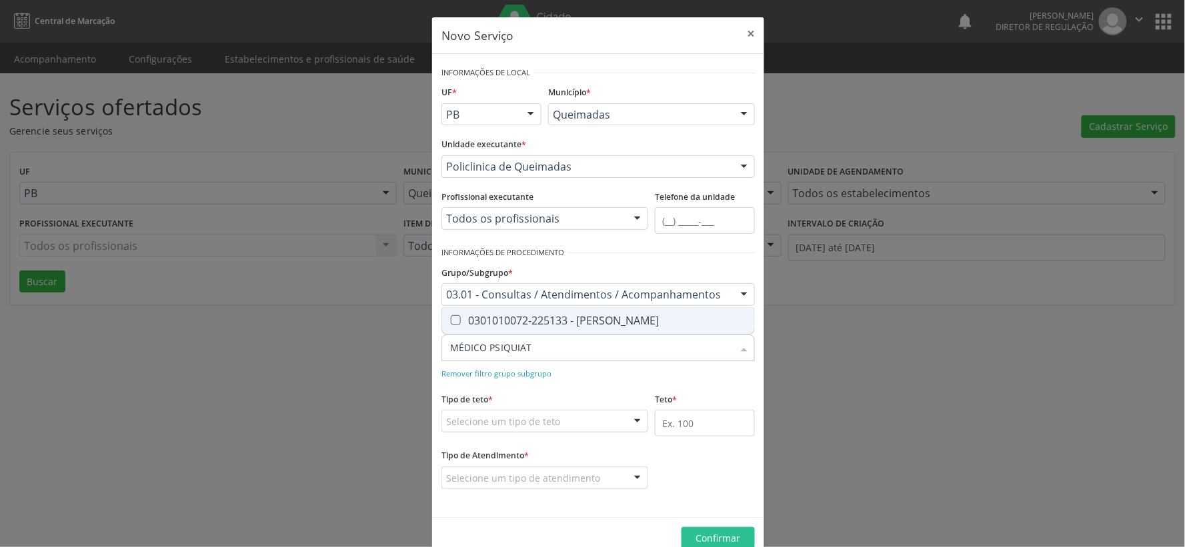
type input "MÉDICO PSIQUIATR"
click at [451, 319] on Psiquiatra at bounding box center [456, 320] width 10 height 10
click at [449, 319] on Psiquiatra "checkbox" at bounding box center [446, 320] width 9 height 9
checkbox Psiquiatra "true"
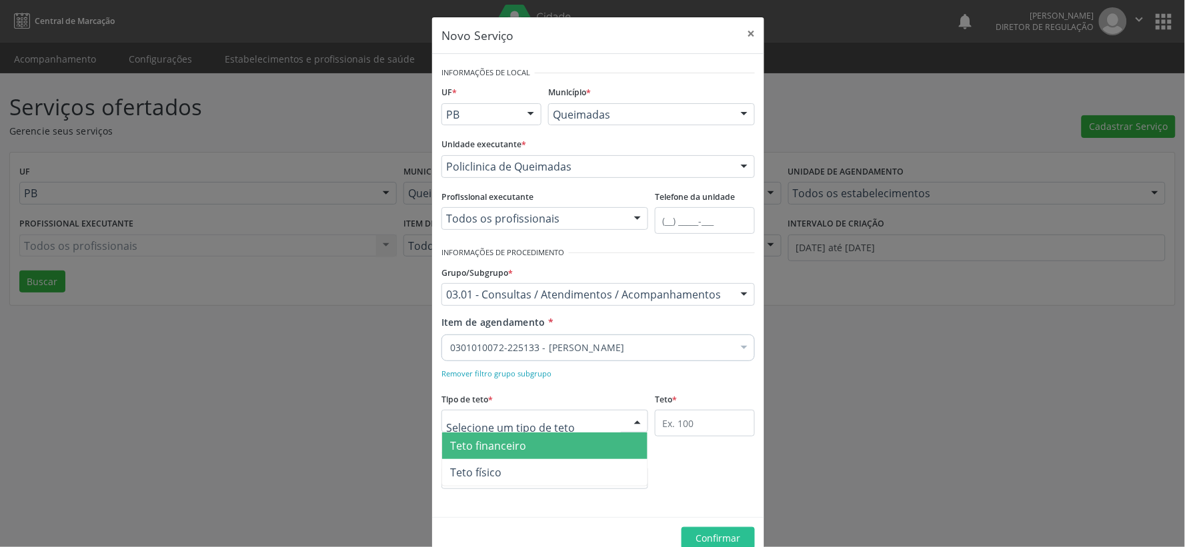
click at [634, 418] on div at bounding box center [638, 422] width 20 height 23
drag, startPoint x: 487, startPoint y: 441, endPoint x: 483, endPoint y: 448, distance: 7.8
click at [483, 447] on span "Teto financeiro" at bounding box center [488, 446] width 76 height 15
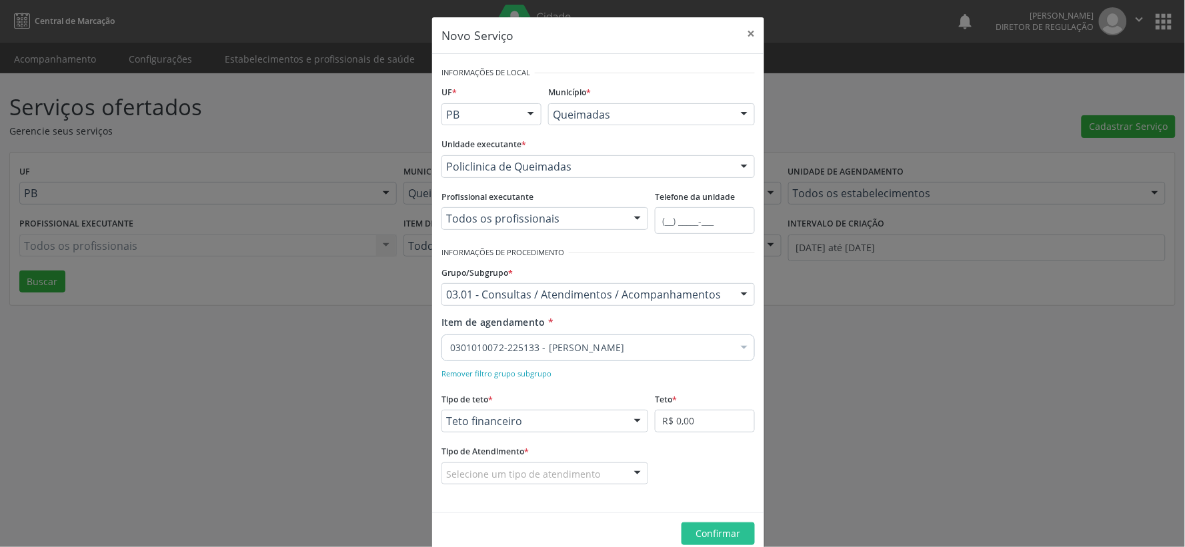
click at [630, 469] on div at bounding box center [638, 474] width 20 height 23
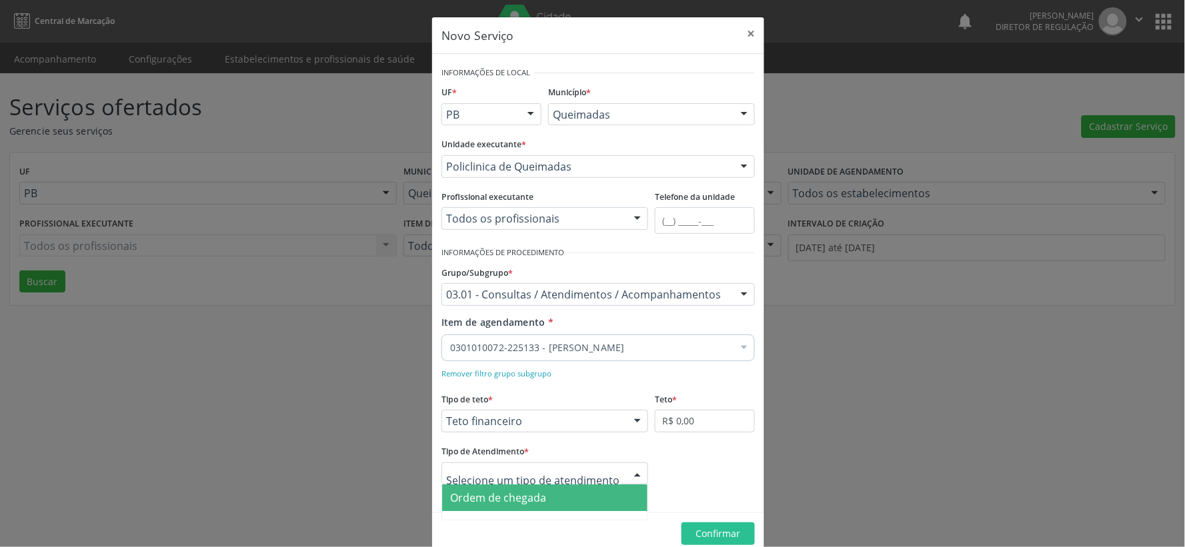
click at [542, 497] on span "Ordem de chegada" at bounding box center [544, 498] width 205 height 27
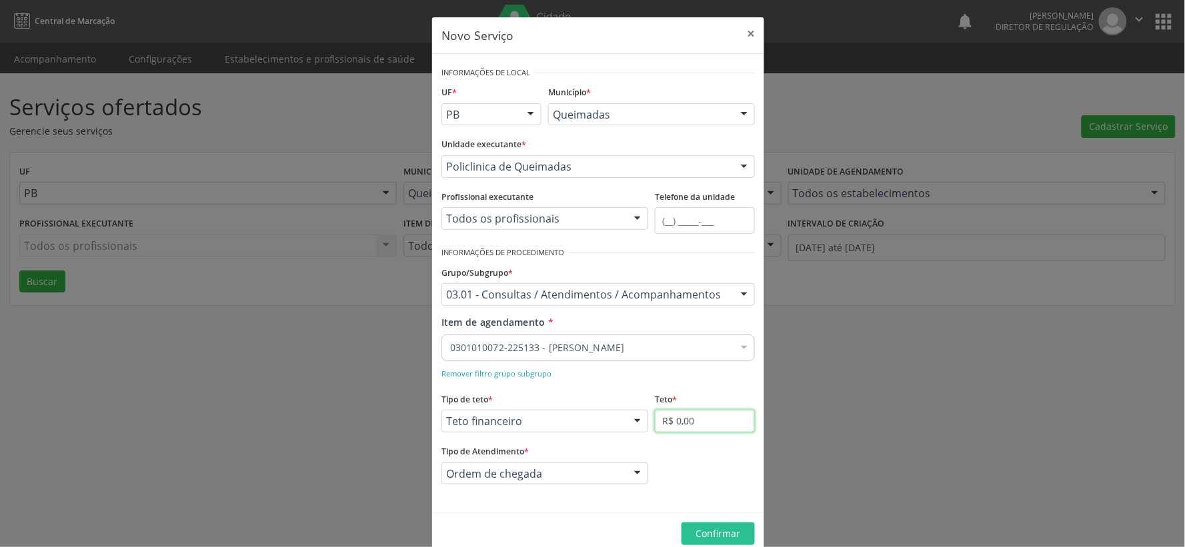
click at [704, 421] on input "R$ 0,00" at bounding box center [705, 421] width 100 height 23
type input "R$ 6.000,00"
click at [714, 532] on span "Confirmar" at bounding box center [718, 533] width 45 height 13
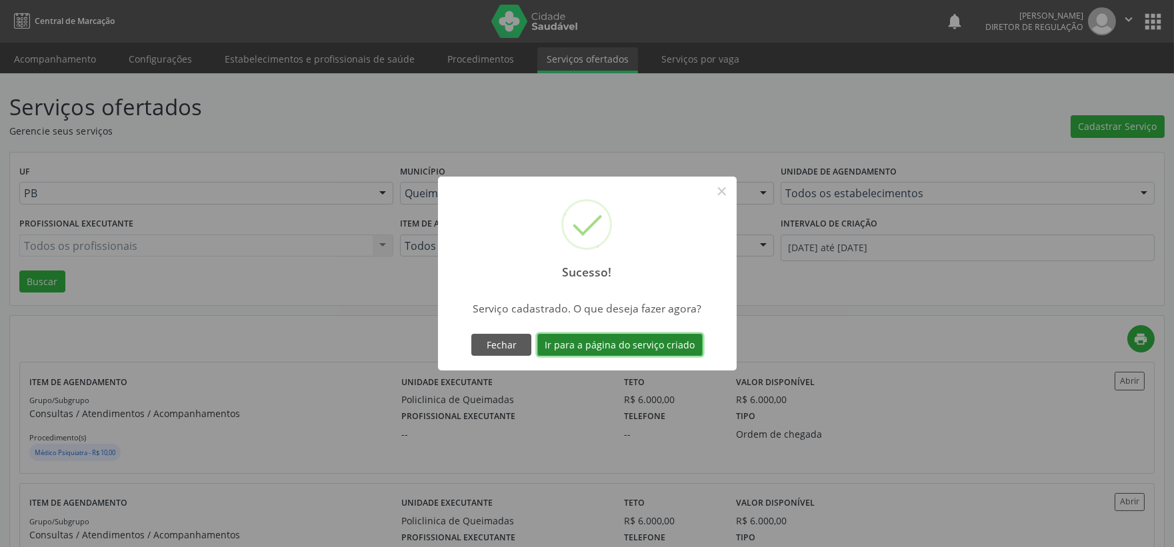
click at [624, 343] on button "Ir para a página do serviço criado" at bounding box center [619, 345] width 165 height 23
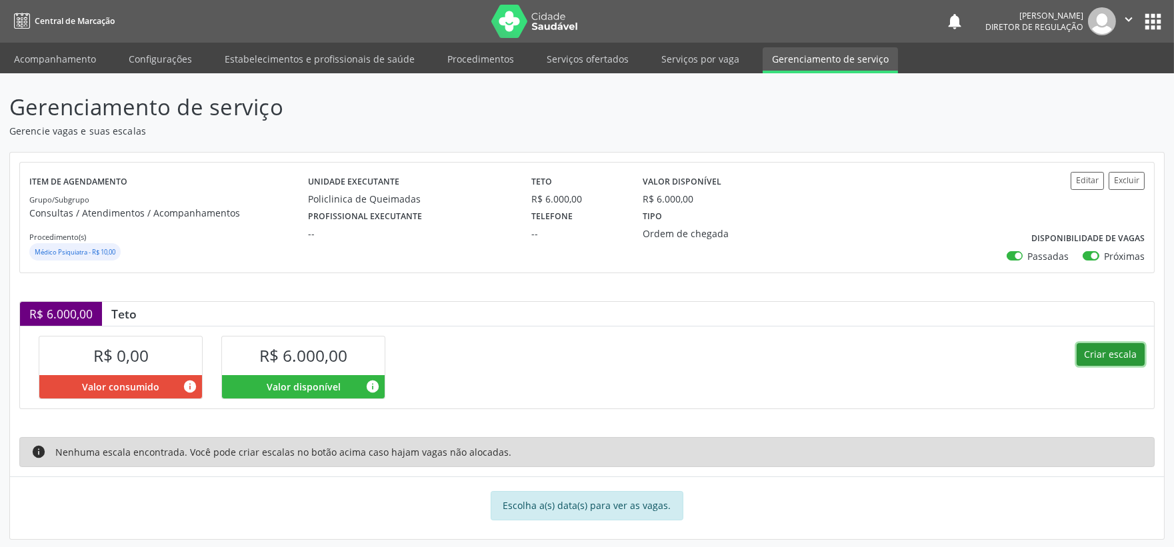
click at [1105, 351] on button "Criar escala" at bounding box center [1111, 354] width 68 height 23
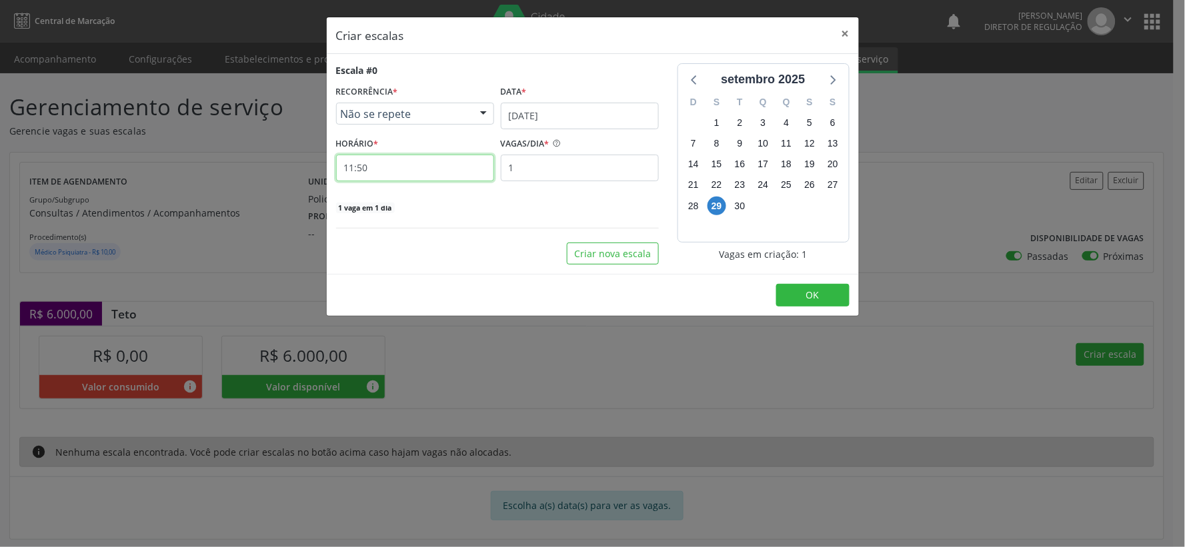
click at [389, 170] on input "11:50" at bounding box center [415, 168] width 158 height 27
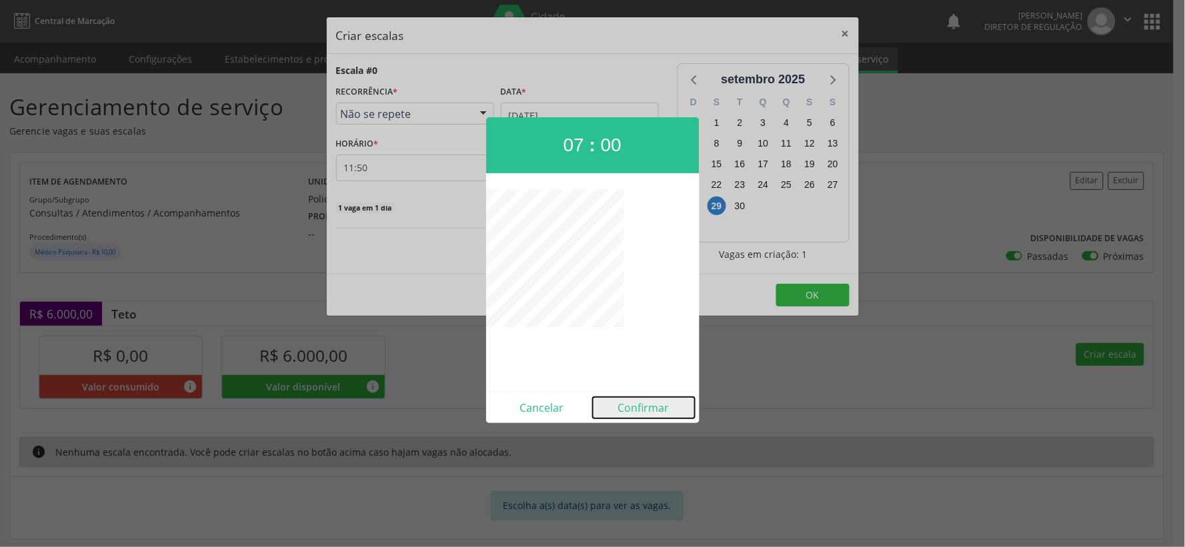
click at [636, 401] on button "Confirmar" at bounding box center [644, 407] width 102 height 21
type input "07:00"
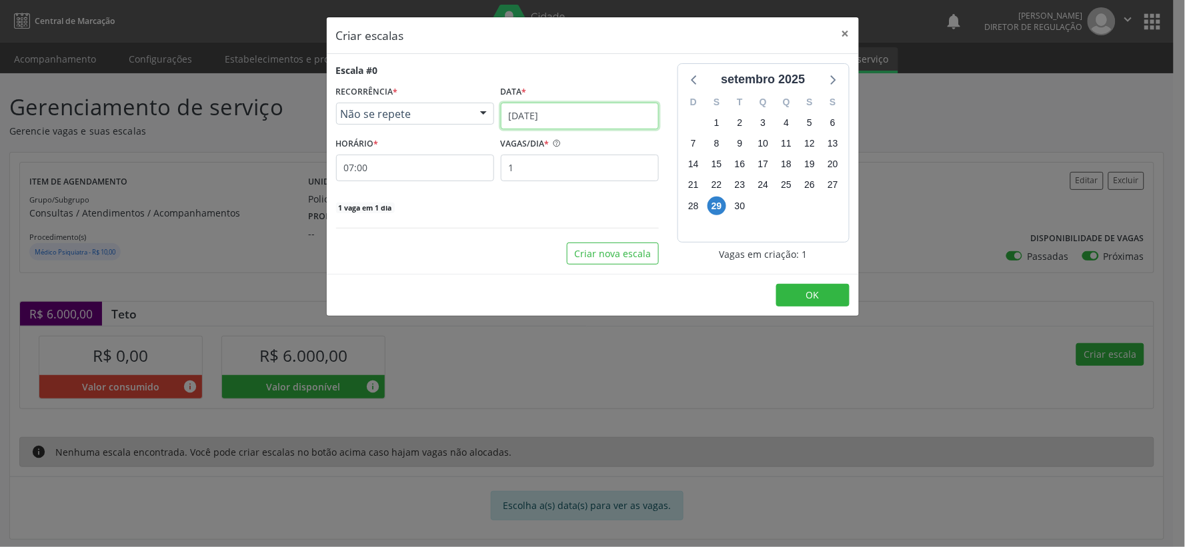
click at [638, 117] on input "[DATE]" at bounding box center [580, 116] width 158 height 27
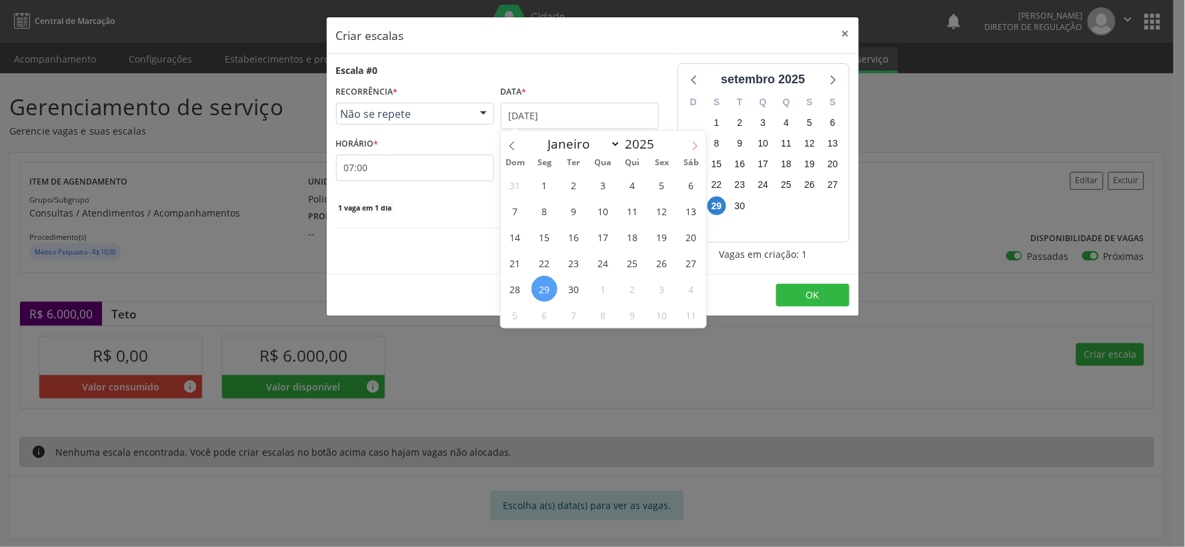
click at [702, 149] on span at bounding box center [695, 142] width 23 height 23
select select "9"
drag, startPoint x: 694, startPoint y: 187, endPoint x: 670, endPoint y: 185, distance: 24.8
click at [692, 187] on span "4" at bounding box center [691, 185] width 26 height 26
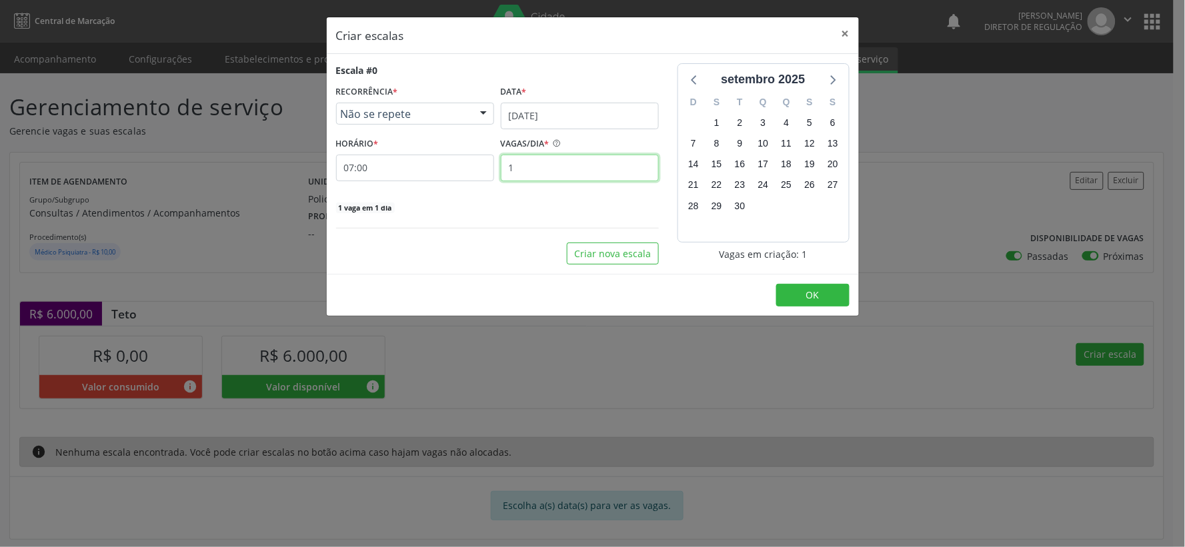
click at [548, 174] on input "1" at bounding box center [580, 168] width 158 height 27
type input "25"
click at [812, 291] on span "OK" at bounding box center [812, 295] width 13 height 13
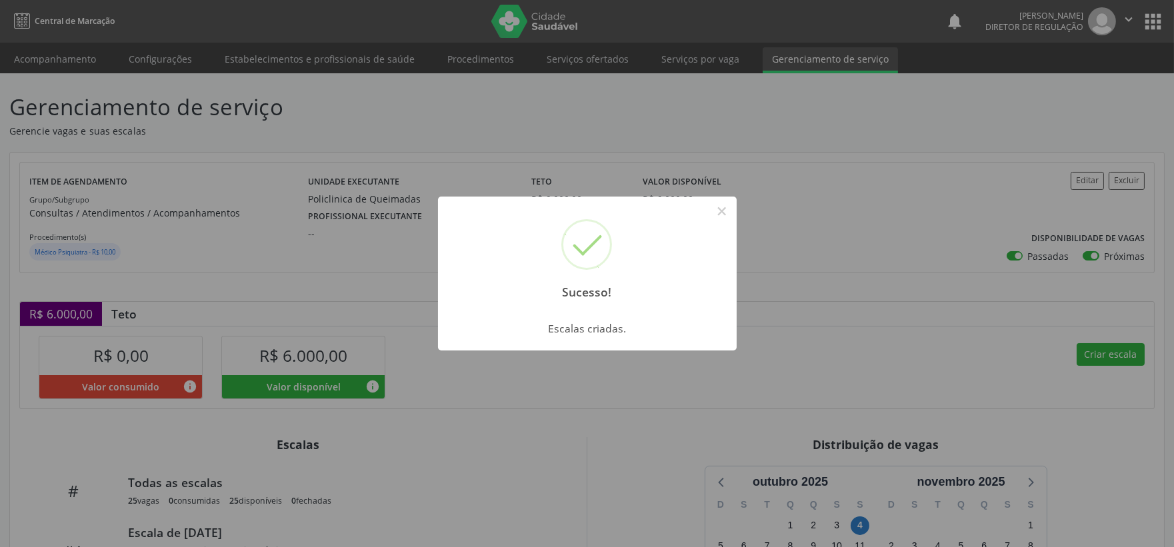
drag, startPoint x: 728, startPoint y: 213, endPoint x: 1120, endPoint y: 443, distance: 455.2
click at [785, 257] on div "Sucesso! × Escalas criadas. OK Cancel" at bounding box center [587, 273] width 1174 height 547
click at [722, 213] on button "×" at bounding box center [722, 211] width 23 height 23
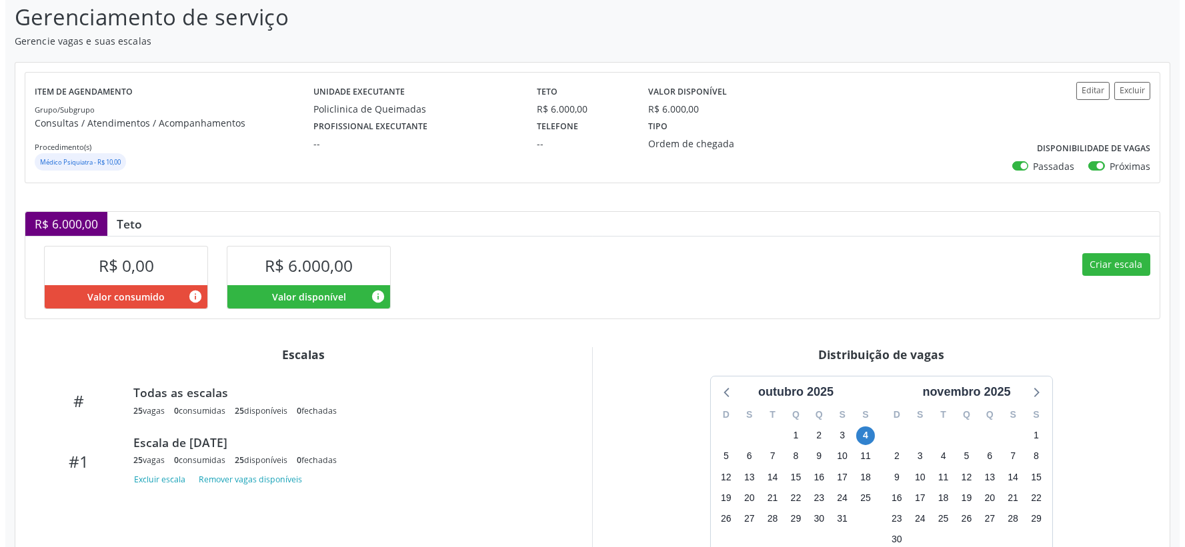
scroll to position [185, 0]
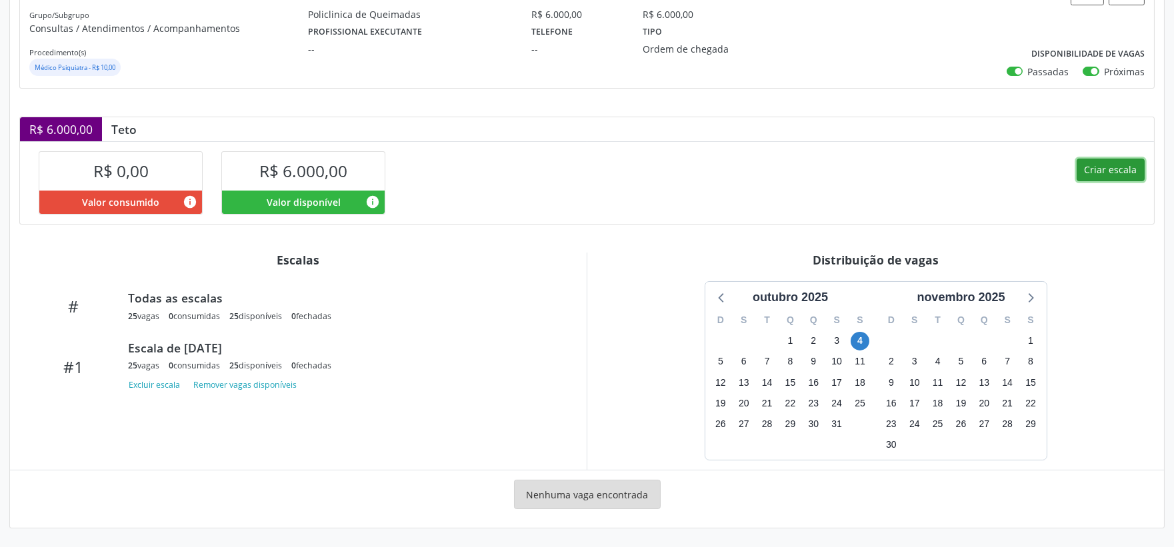
click at [1104, 163] on button "Criar escala" at bounding box center [1111, 170] width 68 height 23
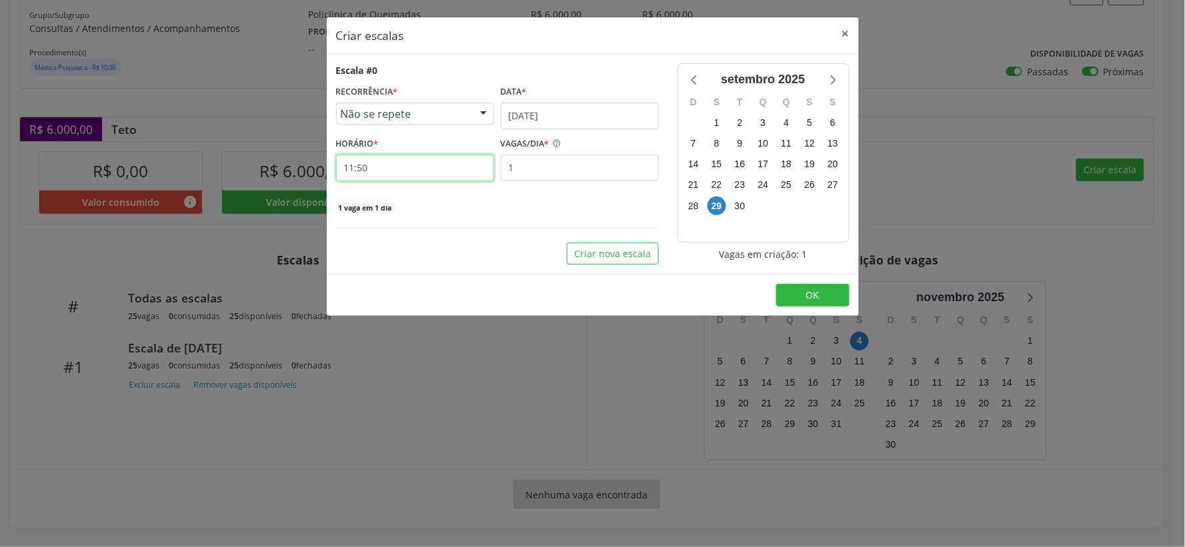
click at [395, 167] on input "11:50" at bounding box center [415, 168] width 158 height 27
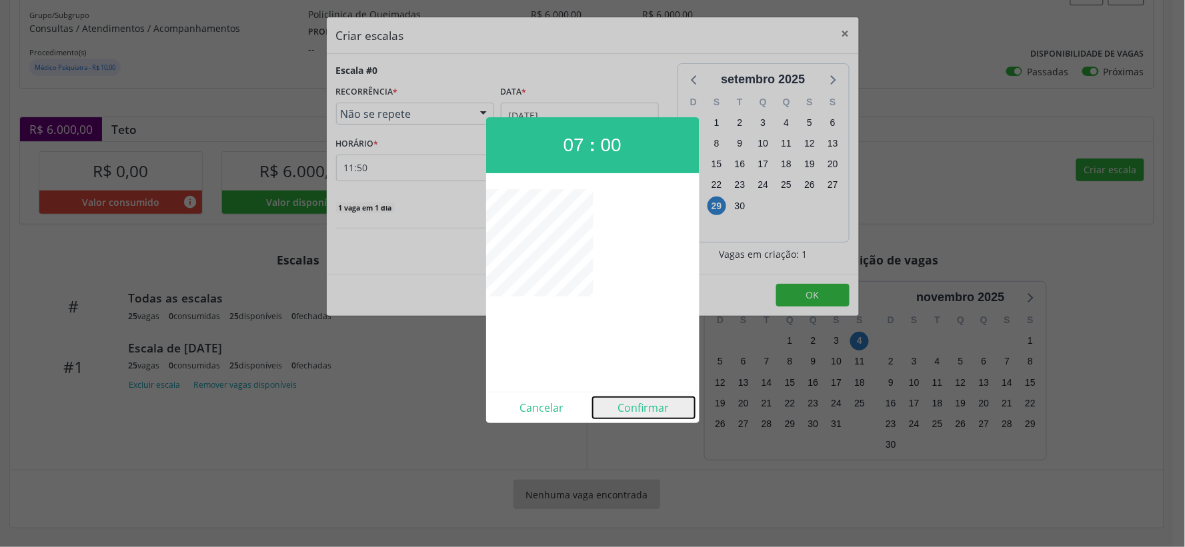
click at [647, 409] on button "Confirmar" at bounding box center [644, 407] width 102 height 21
type input "07:00"
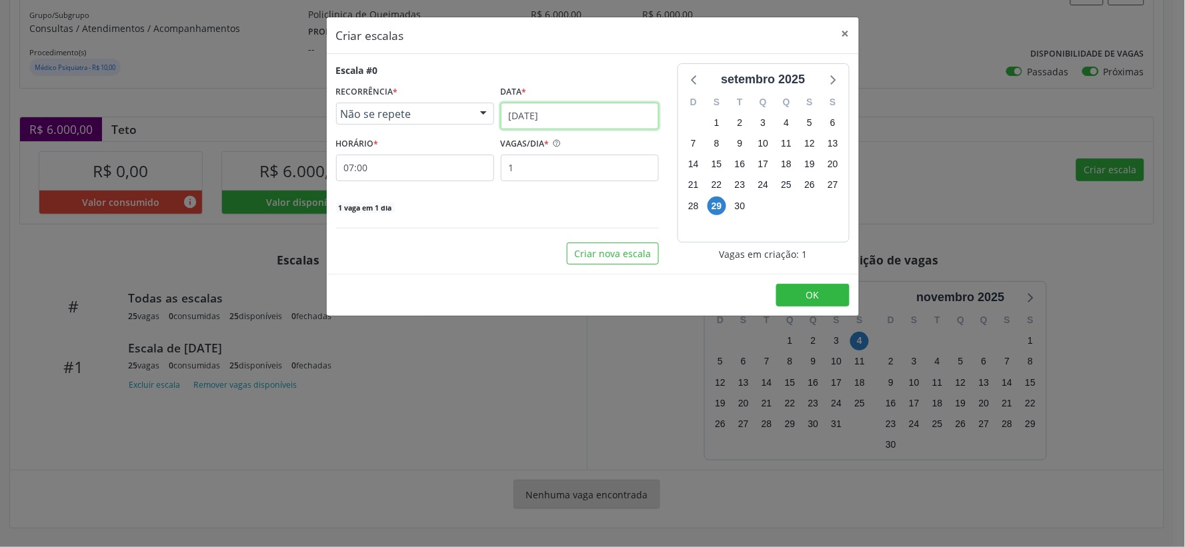
click at [616, 114] on input "[DATE]" at bounding box center [580, 116] width 158 height 27
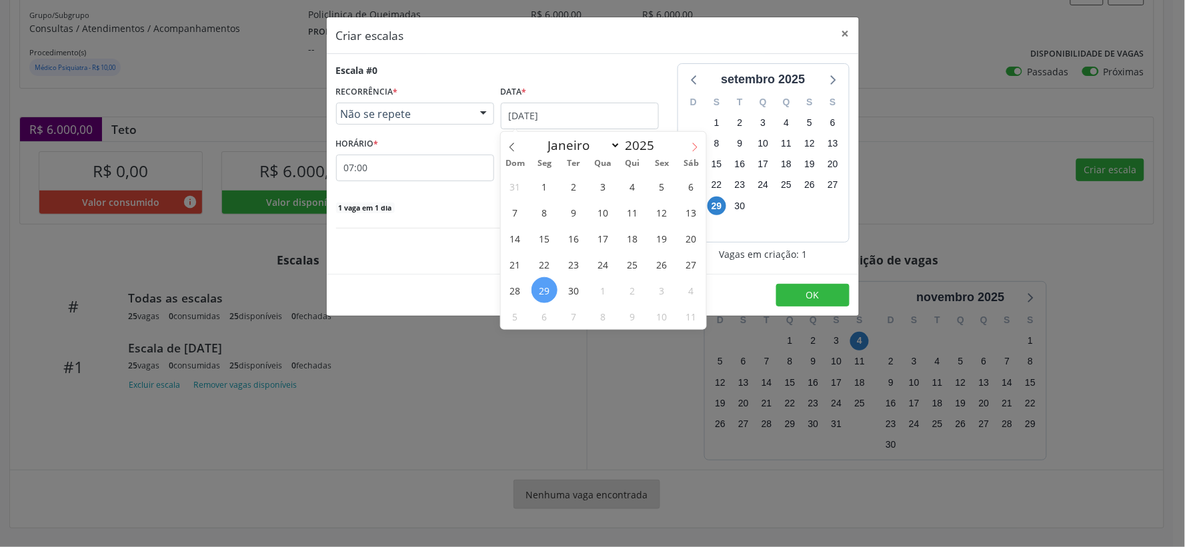
click at [696, 147] on icon at bounding box center [694, 147] width 9 height 9
select select "9"
click at [696, 263] on span "25" at bounding box center [691, 264] width 26 height 26
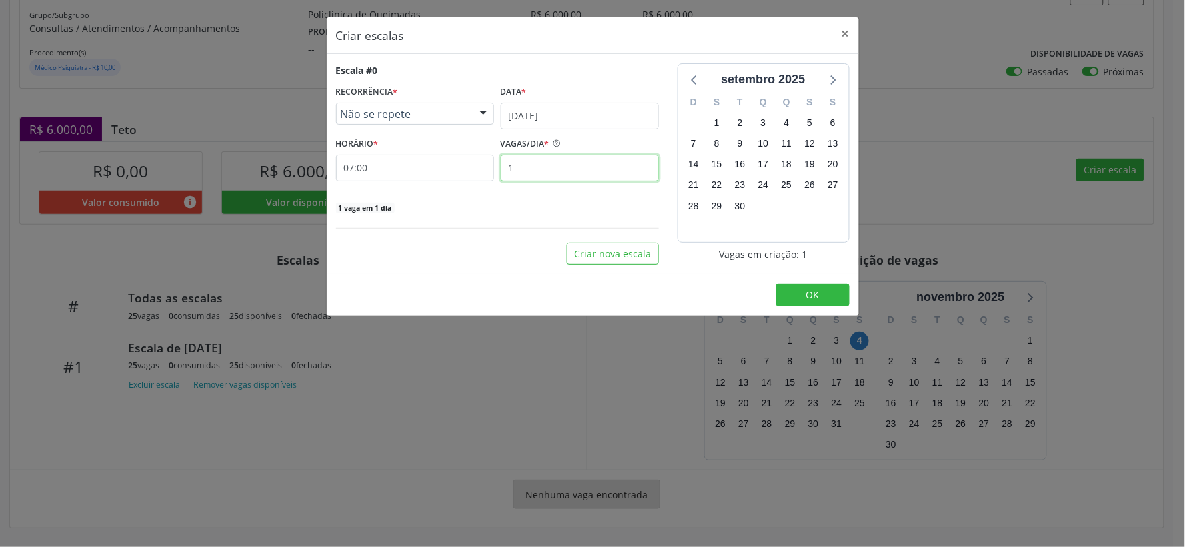
click at [536, 177] on input "1" at bounding box center [580, 168] width 158 height 27
type input "25"
click at [816, 299] on span "OK" at bounding box center [812, 295] width 13 height 13
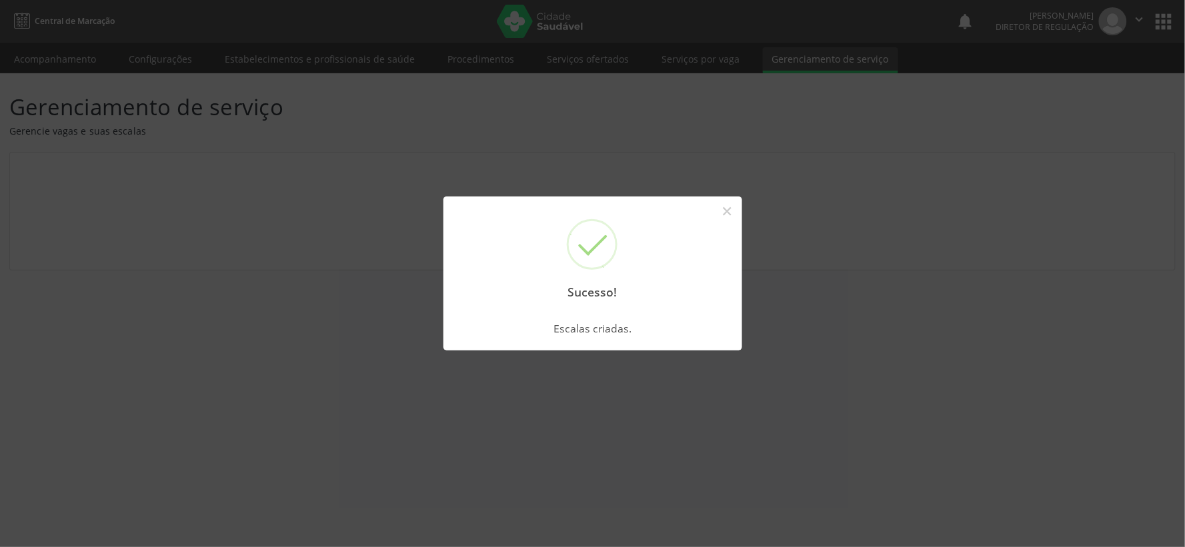
scroll to position [0, 0]
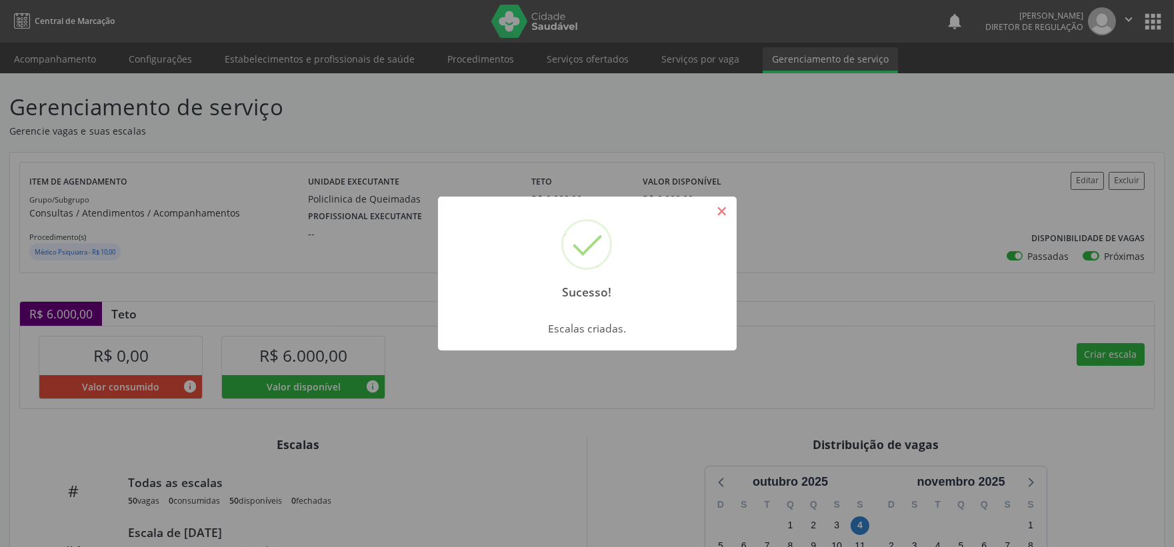
click at [726, 205] on button "×" at bounding box center [722, 211] width 23 height 23
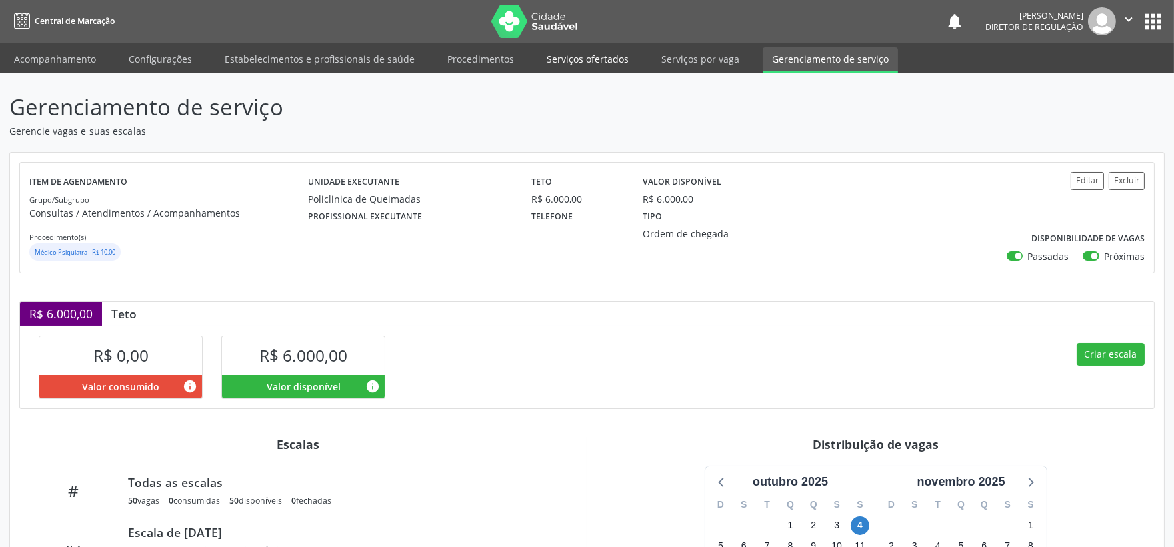
click at [571, 55] on link "Serviços ofertados" at bounding box center [587, 58] width 101 height 23
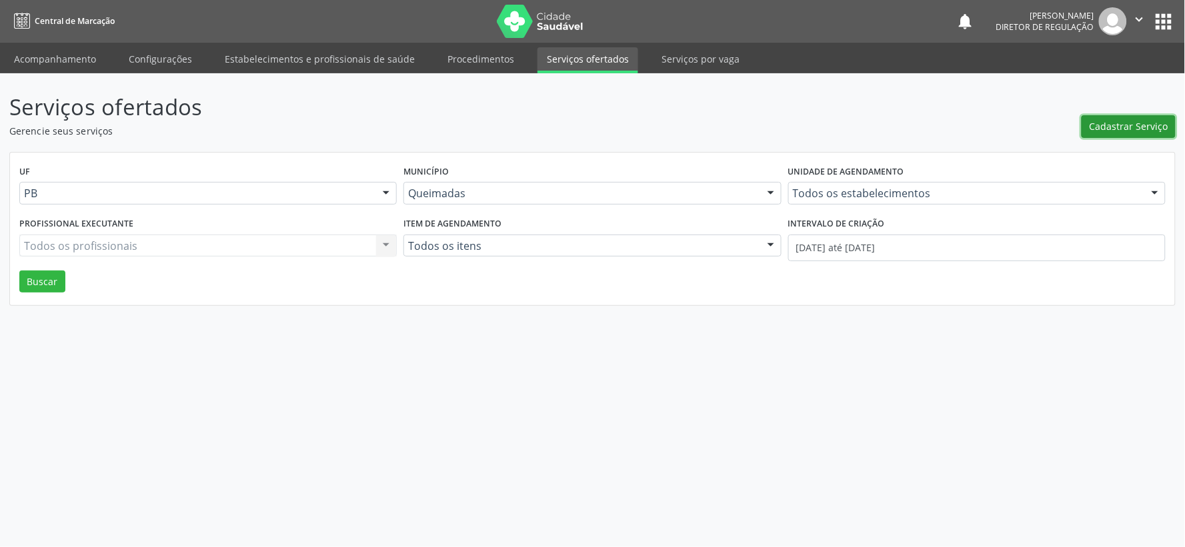
click at [1114, 121] on span "Cadastrar Serviço" at bounding box center [1129, 126] width 79 height 14
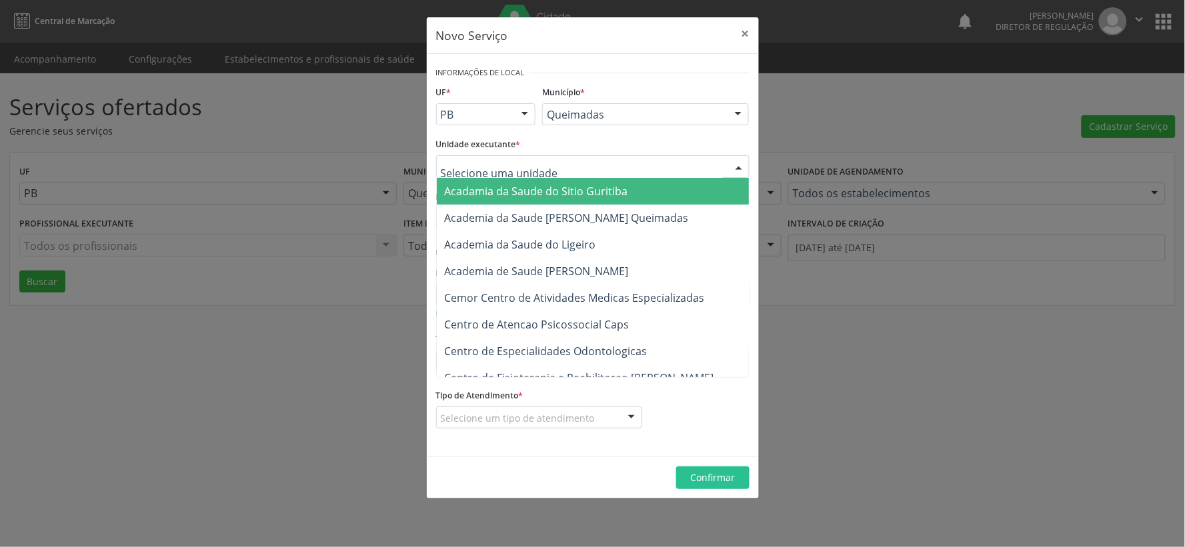
click at [738, 165] on div at bounding box center [739, 167] width 20 height 23
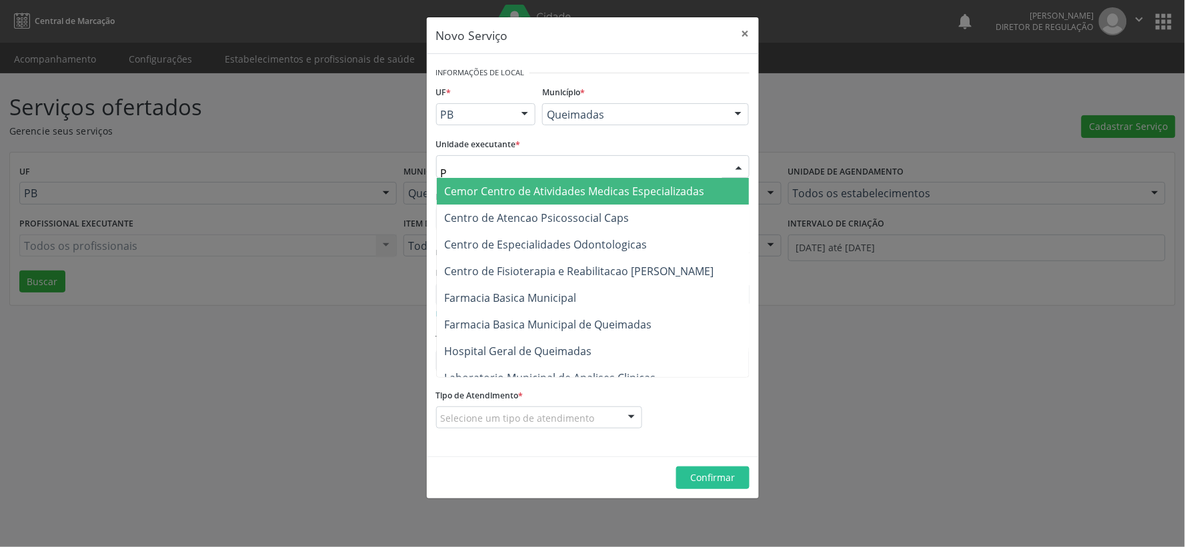
type input "PO"
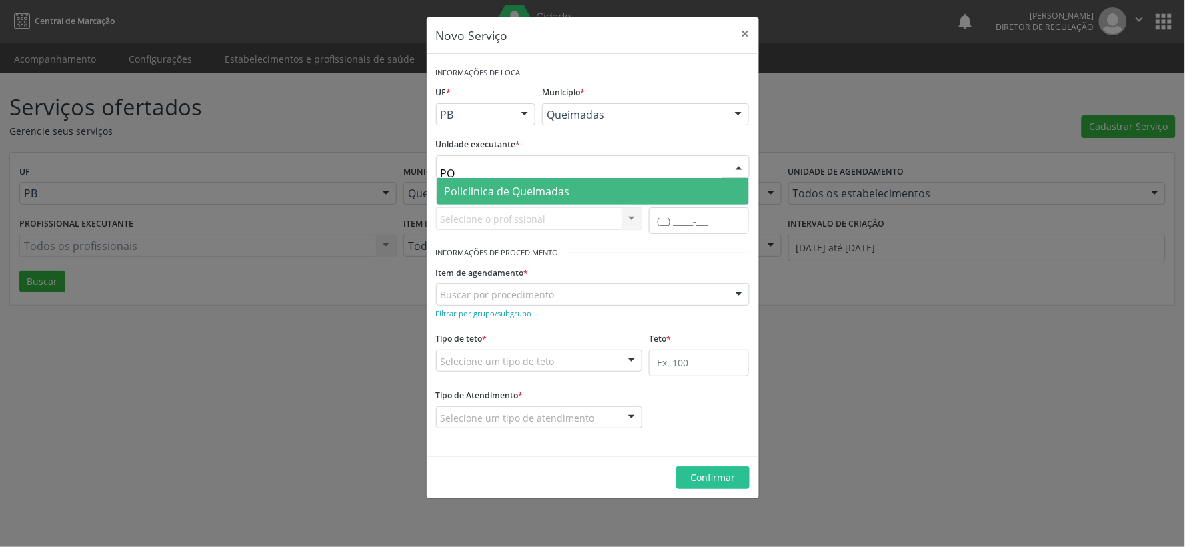
click at [537, 190] on span "Policlinica de Queimadas" at bounding box center [507, 191] width 125 height 15
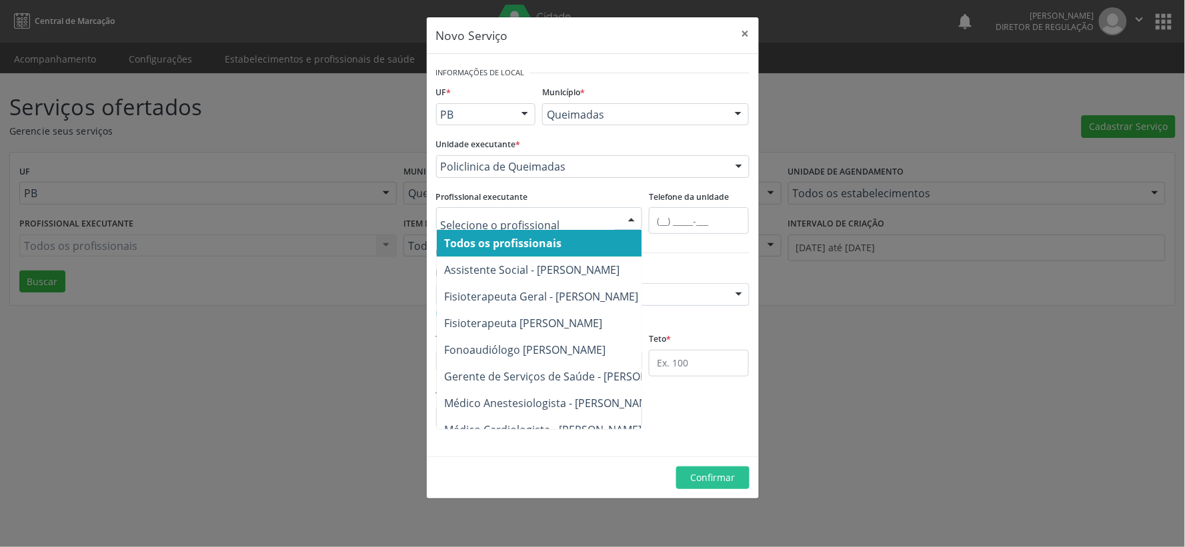
click at [634, 218] on div at bounding box center [632, 219] width 20 height 23
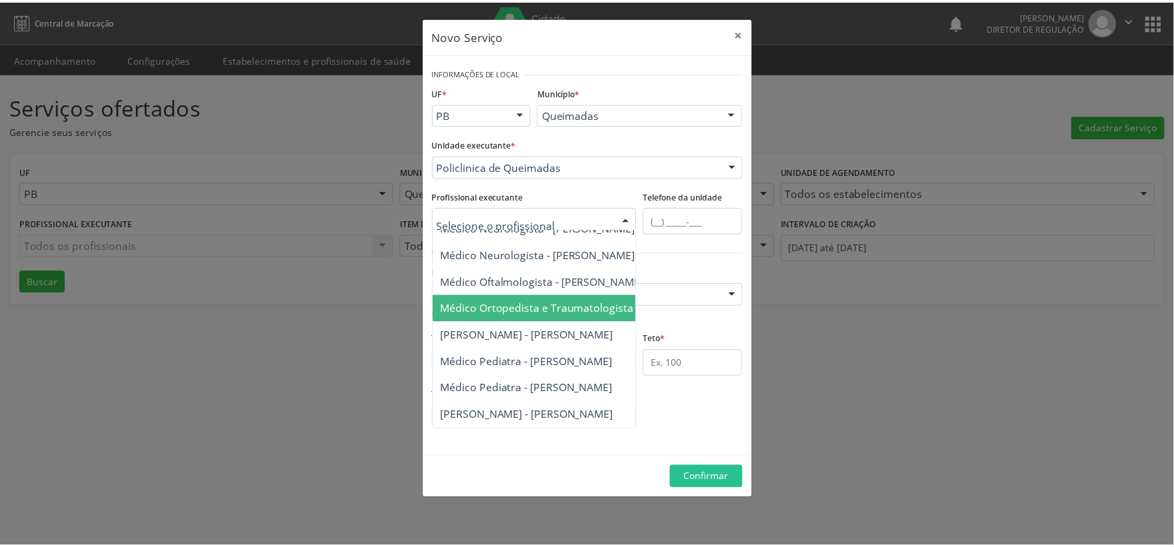
scroll to position [889, 0]
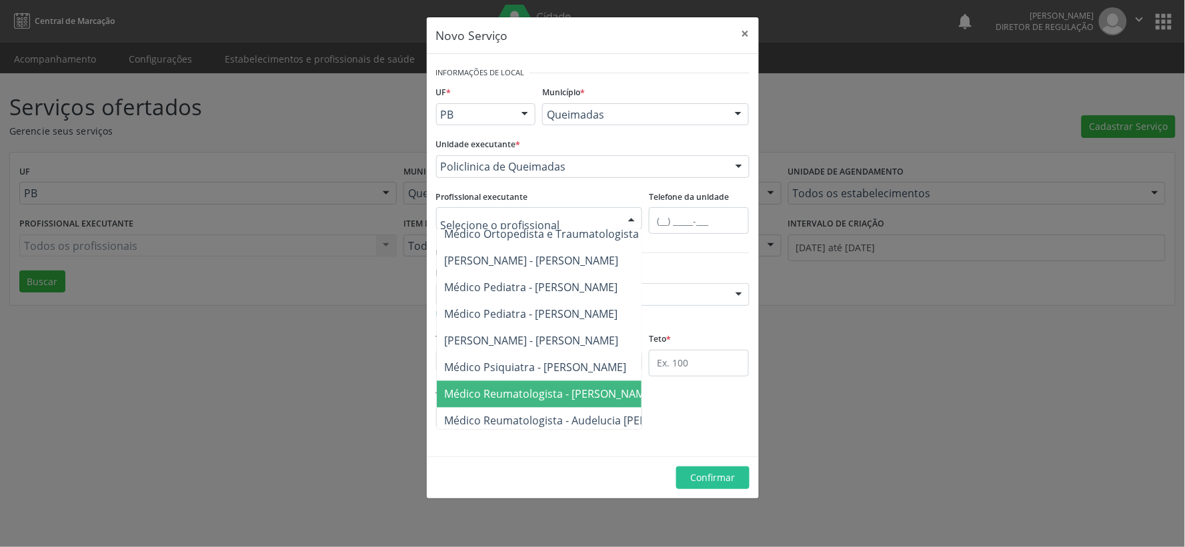
click at [497, 392] on span "Médico Reumatologista - [PERSON_NAME]" at bounding box center [550, 394] width 210 height 15
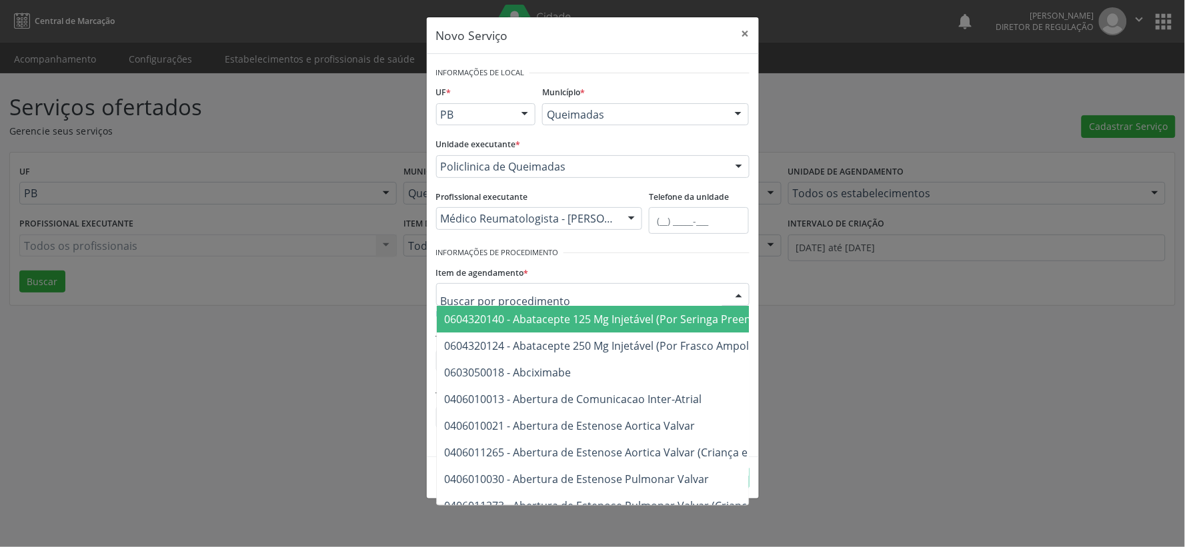
click at [649, 287] on div at bounding box center [592, 294] width 313 height 23
click at [632, 275] on div "Item de agendamento * 0604320140 - Abatacepte 125 Mg Injetável (Por Seringa Pre…" at bounding box center [592, 284] width 313 height 43
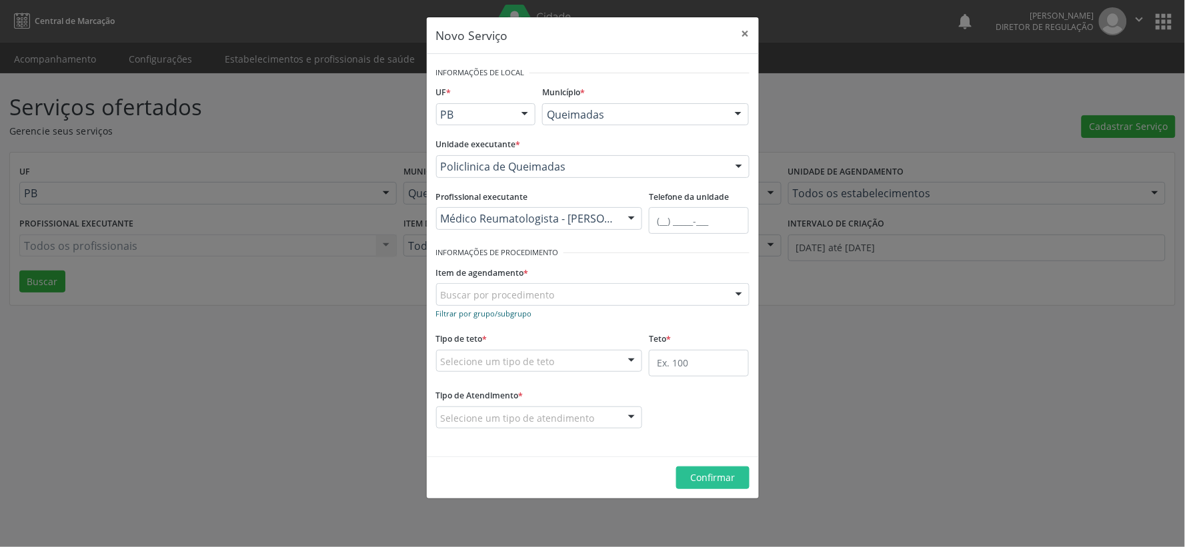
click at [483, 311] on small "Filtrar por grupo/subgrupo" at bounding box center [484, 314] width 96 height 10
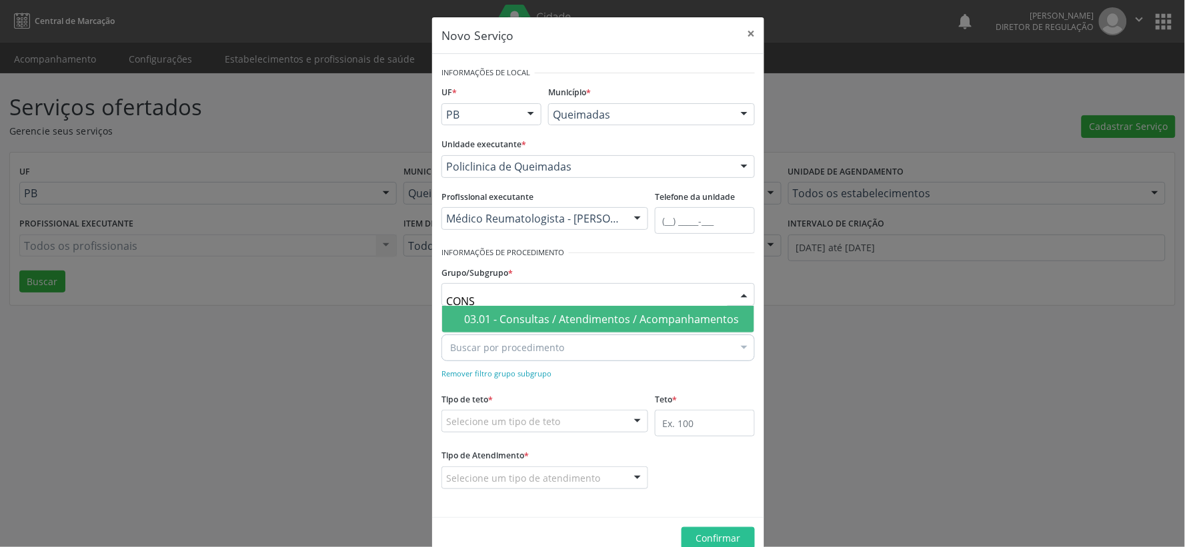
type input "CONSU"
click at [509, 325] on div "03.01 - Consultas / Atendimentos / Acompanhamentos" at bounding box center [605, 319] width 282 height 11
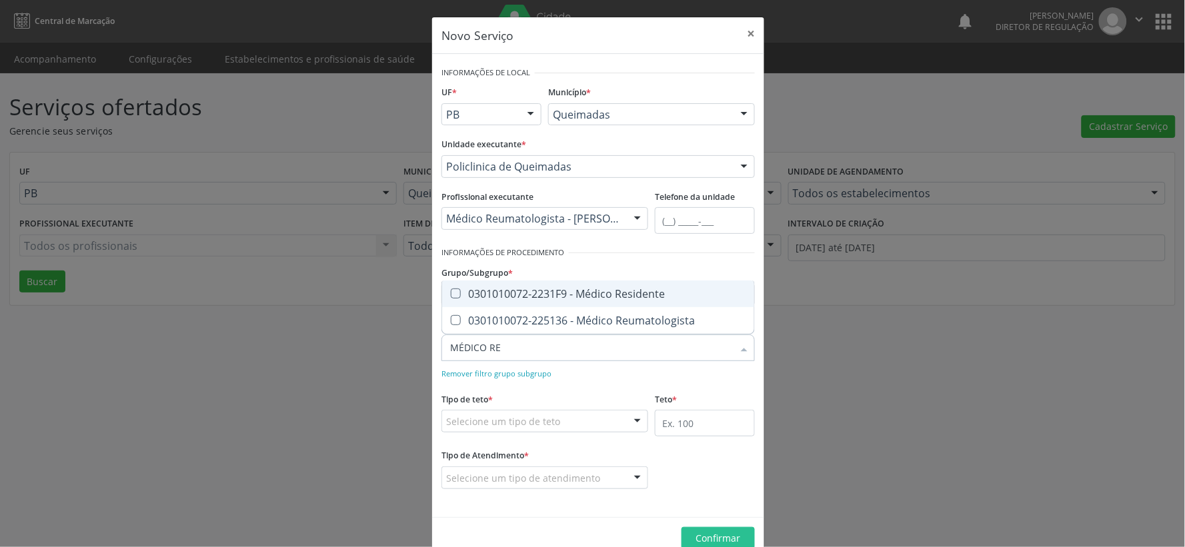
type input "MÉDICO REU"
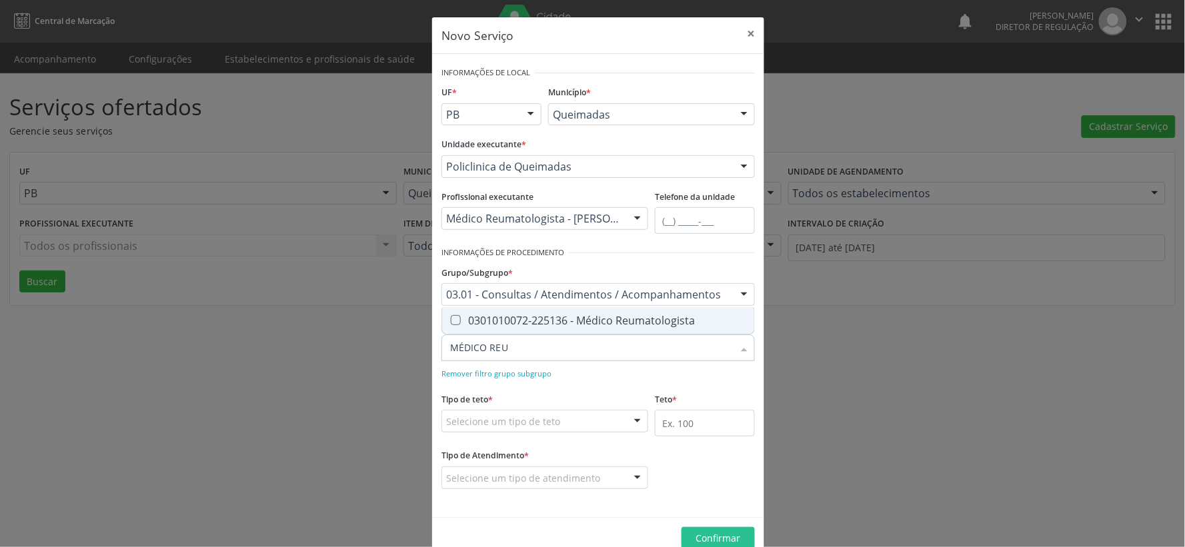
click at [451, 318] on Reumatologista at bounding box center [456, 320] width 10 height 10
click at [447, 318] on Reumatologista "checkbox" at bounding box center [446, 320] width 9 height 9
checkbox Reumatologista "true"
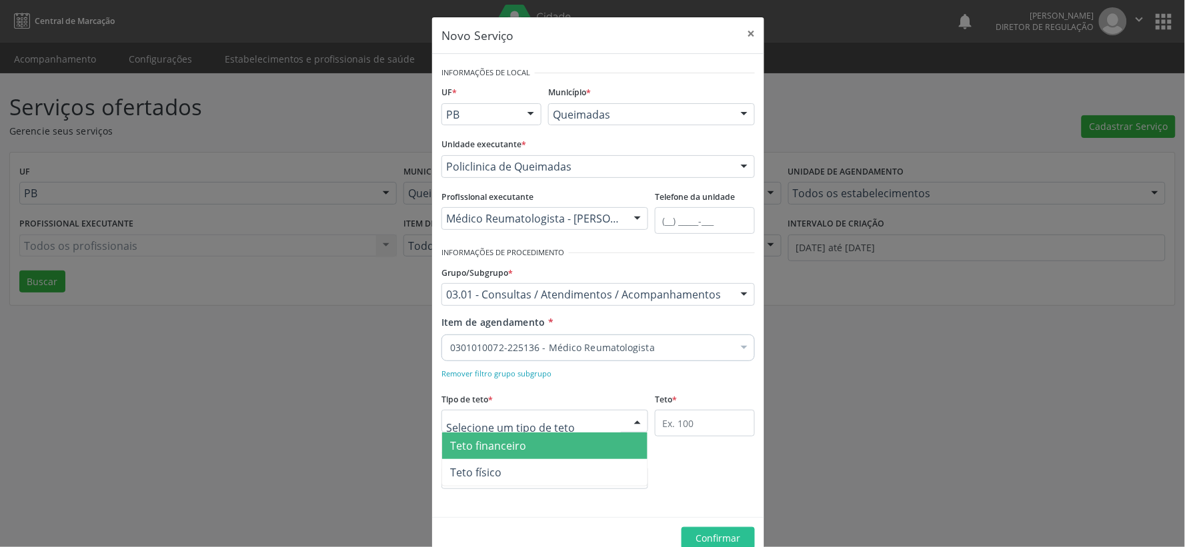
click at [635, 420] on div at bounding box center [638, 422] width 20 height 23
click at [531, 441] on span "Teto financeiro" at bounding box center [544, 446] width 205 height 27
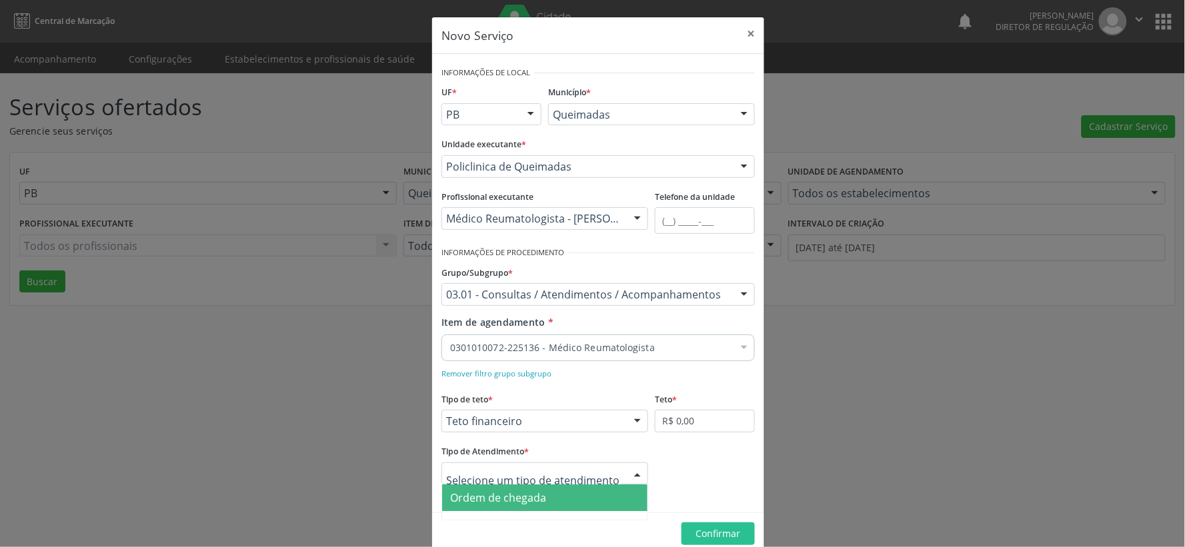
click at [630, 473] on div at bounding box center [638, 474] width 20 height 23
drag, startPoint x: 588, startPoint y: 498, endPoint x: 658, endPoint y: 495, distance: 69.4
click at [589, 498] on span "Ordem de chegada" at bounding box center [544, 498] width 205 height 27
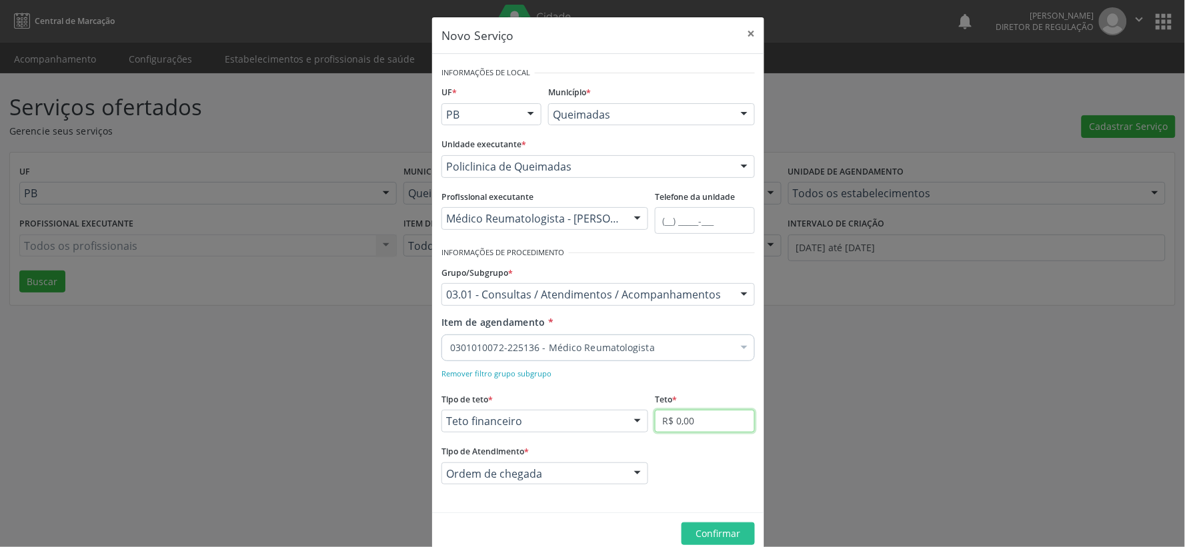
click at [707, 415] on input "R$ 0,00" at bounding box center [705, 421] width 100 height 23
type input "R$ 6.000,00"
click at [692, 540] on button "Confirmar" at bounding box center [718, 534] width 73 height 23
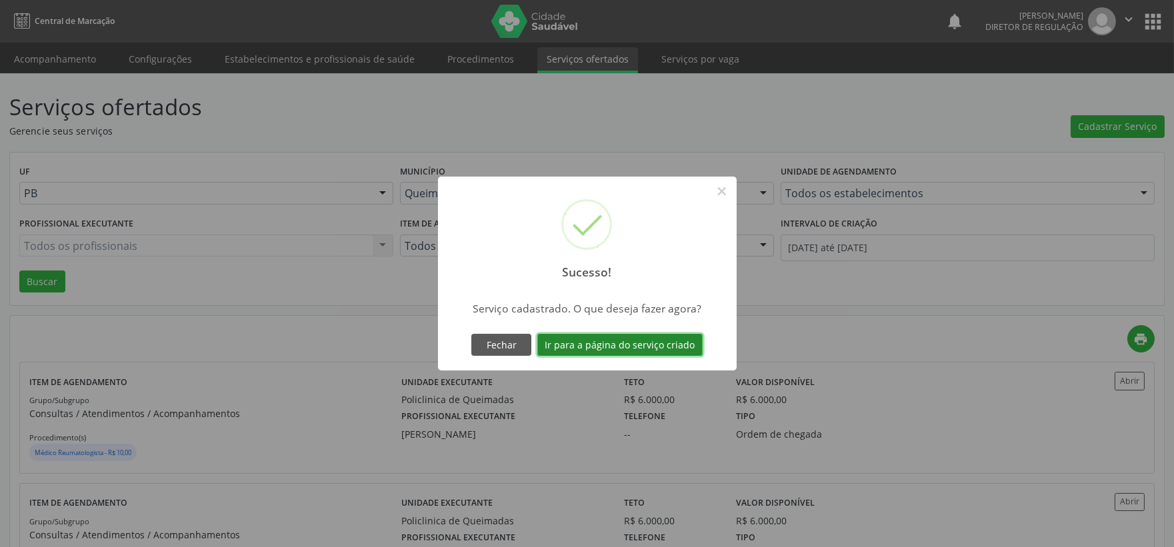
click at [601, 340] on button "Ir para a página do serviço criado" at bounding box center [619, 345] width 165 height 23
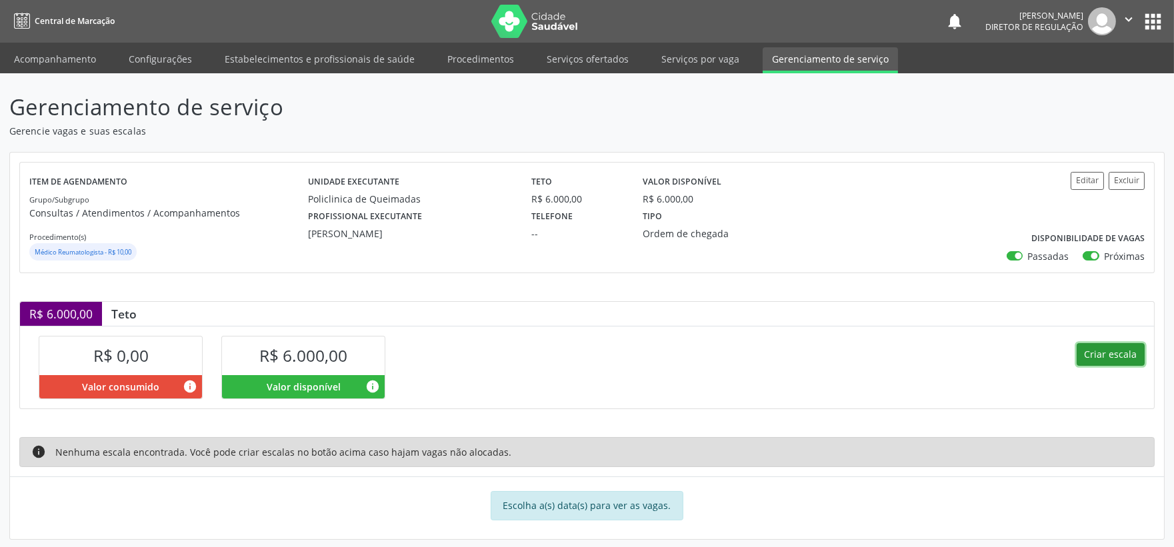
click at [1121, 352] on button "Criar escala" at bounding box center [1111, 354] width 68 height 23
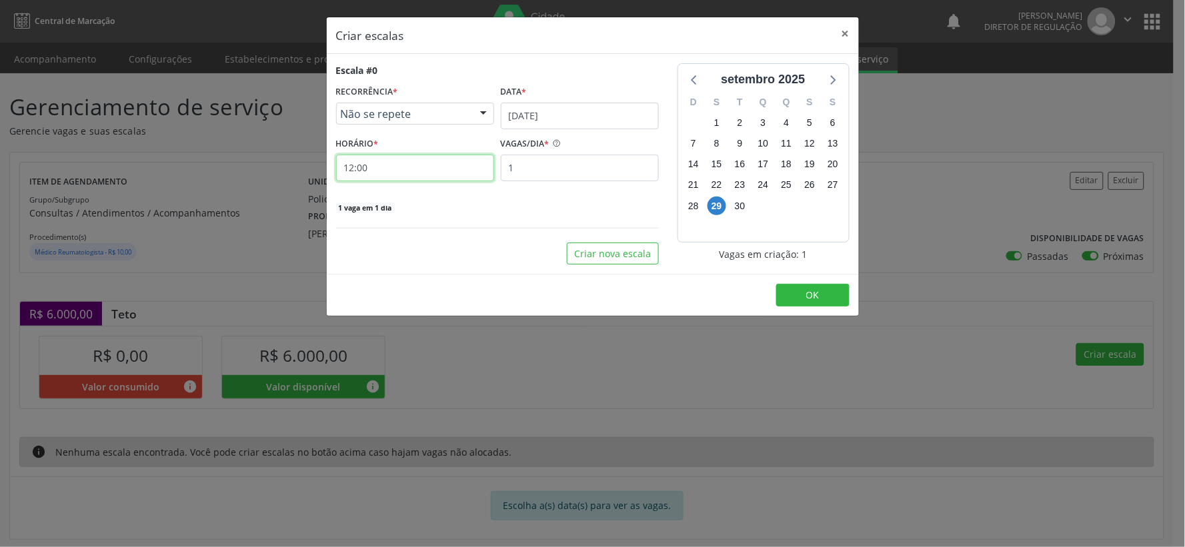
click at [378, 165] on input "12:00" at bounding box center [415, 168] width 158 height 27
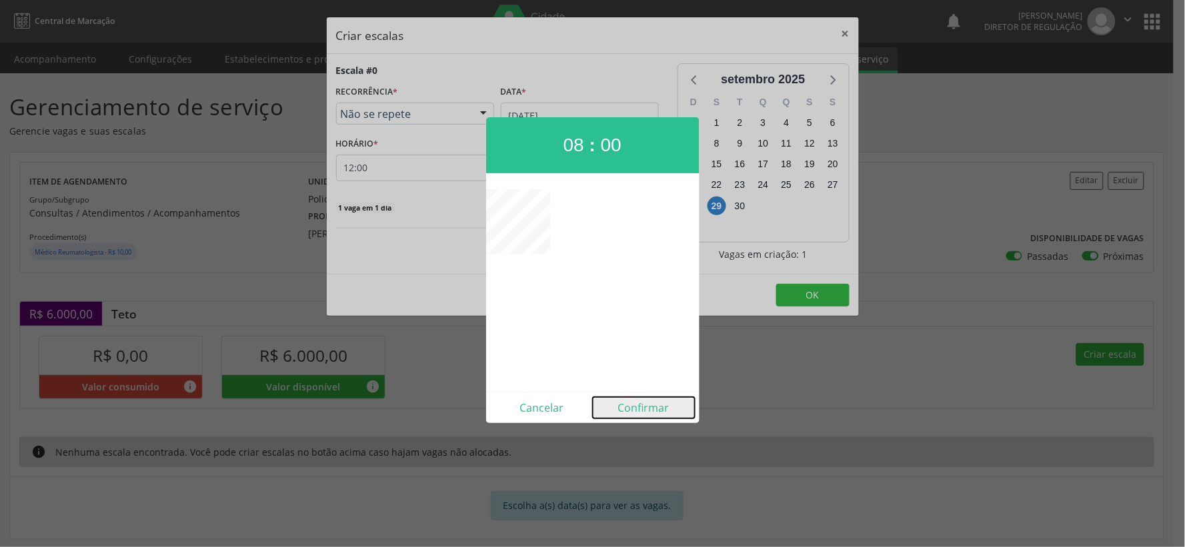
drag, startPoint x: 644, startPoint y: 407, endPoint x: 638, endPoint y: 412, distance: 7.1
click at [644, 408] on button "Confirmar" at bounding box center [644, 407] width 102 height 21
type input "08:00"
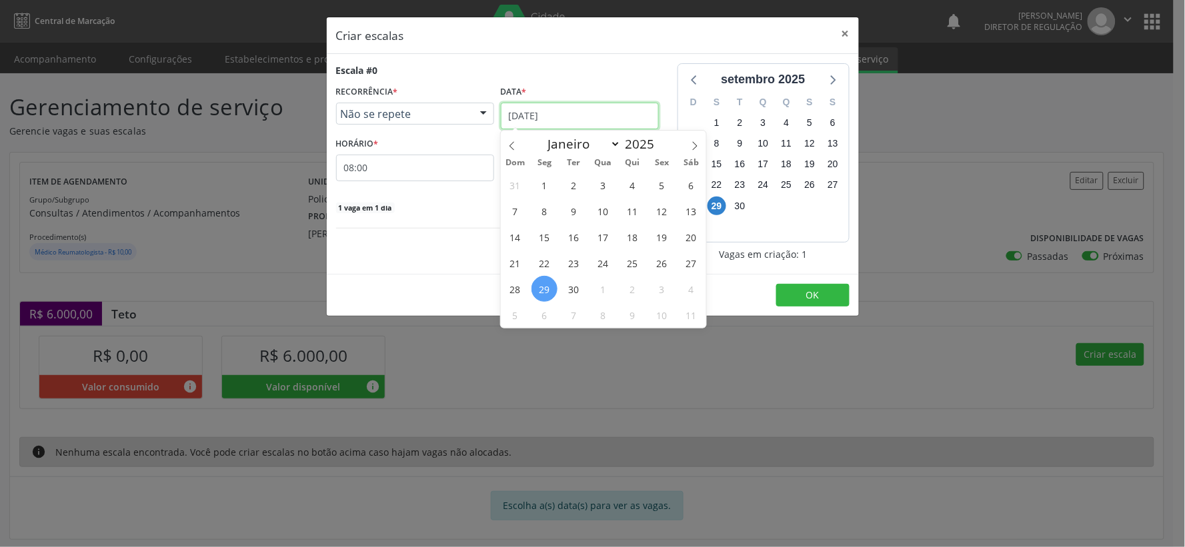
click at [614, 113] on input "[DATE]" at bounding box center [580, 116] width 158 height 27
click at [690, 149] on icon at bounding box center [694, 145] width 9 height 9
select select "9"
click at [574, 214] on span "7" at bounding box center [574, 211] width 26 height 26
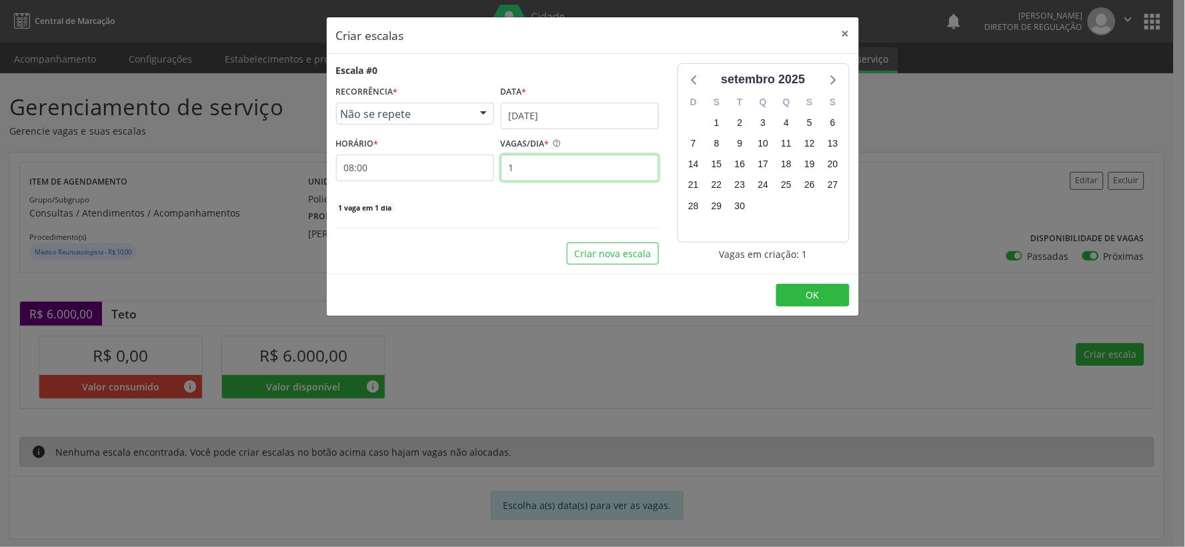
click at [537, 171] on input "1" at bounding box center [580, 168] width 158 height 27
type input "15"
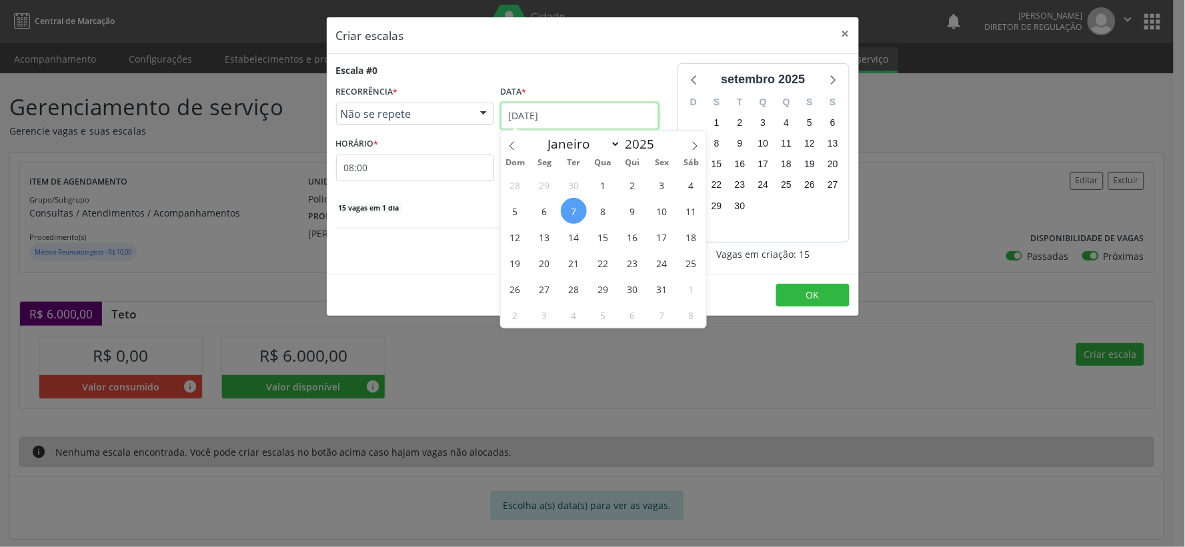
click at [607, 113] on input "[DATE]" at bounding box center [580, 116] width 158 height 27
drag, startPoint x: 577, startPoint y: 205, endPoint x: 530, endPoint y: 176, distance: 55.7
click at [577, 205] on span "7" at bounding box center [574, 211] width 26 height 26
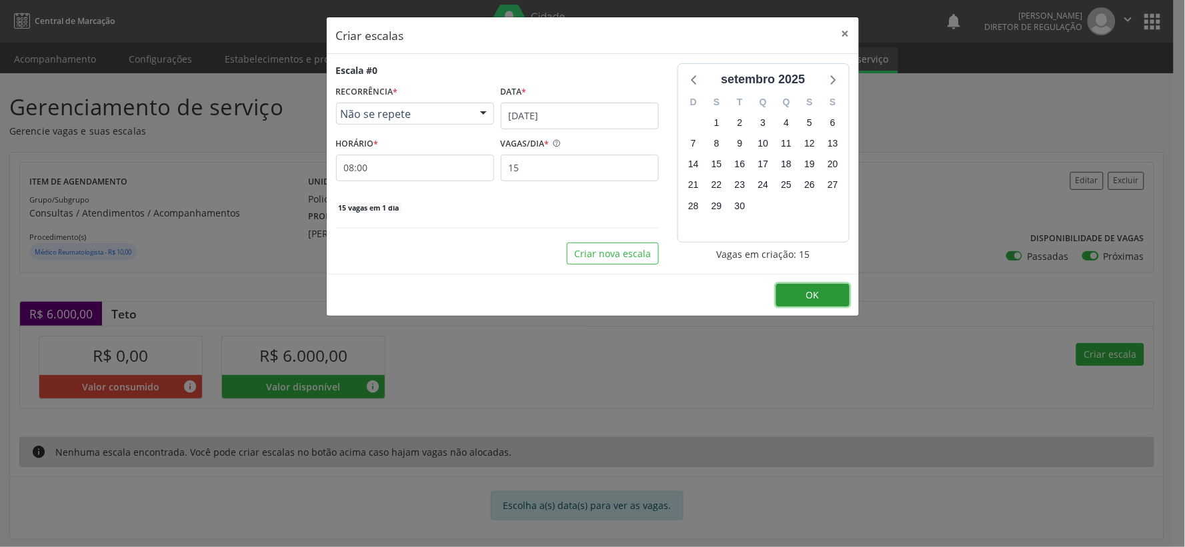
click at [820, 295] on button "OK" at bounding box center [812, 295] width 73 height 23
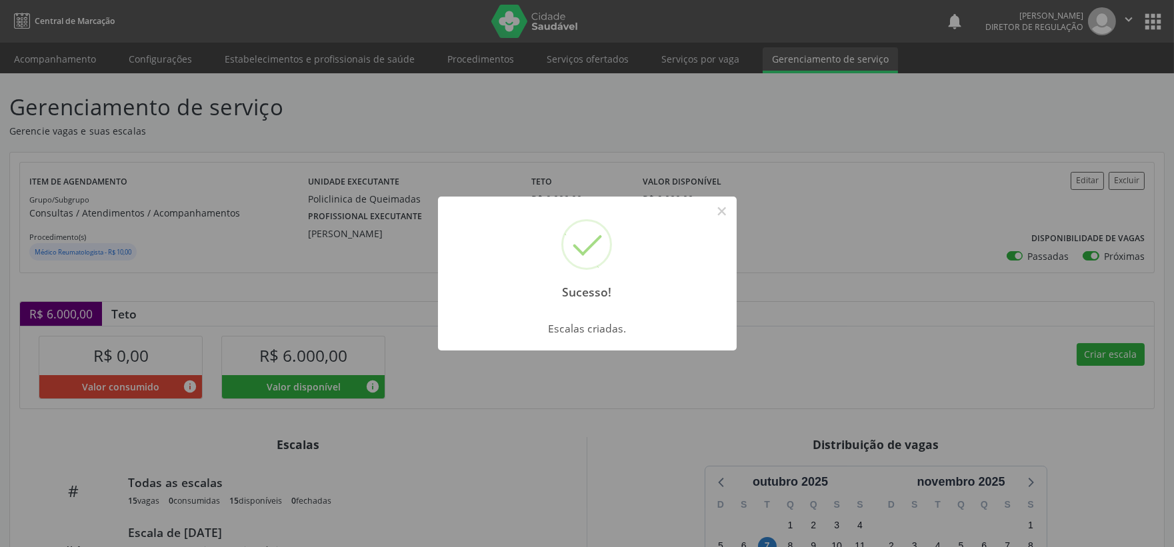
drag, startPoint x: 718, startPoint y: 215, endPoint x: 738, endPoint y: 295, distance: 82.5
click at [718, 217] on button "×" at bounding box center [722, 211] width 23 height 23
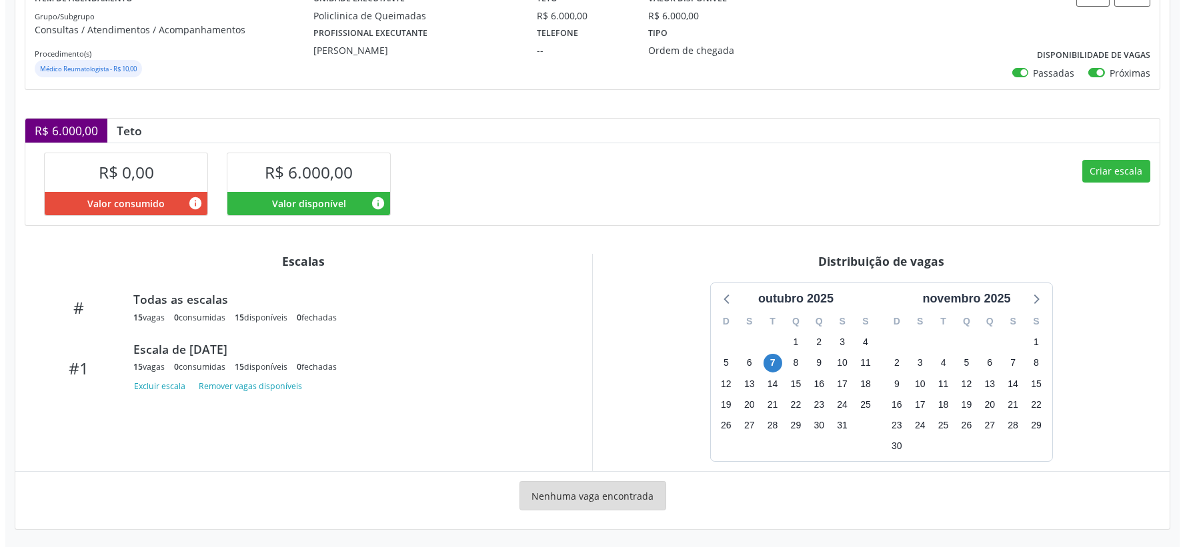
scroll to position [185, 0]
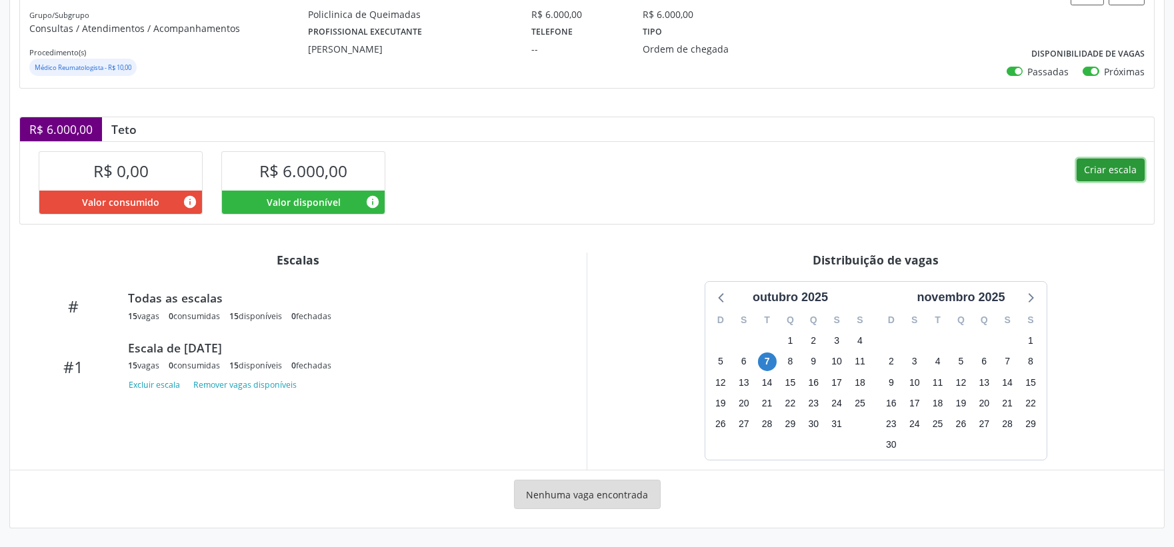
click at [1112, 168] on button "Criar escala" at bounding box center [1111, 170] width 68 height 23
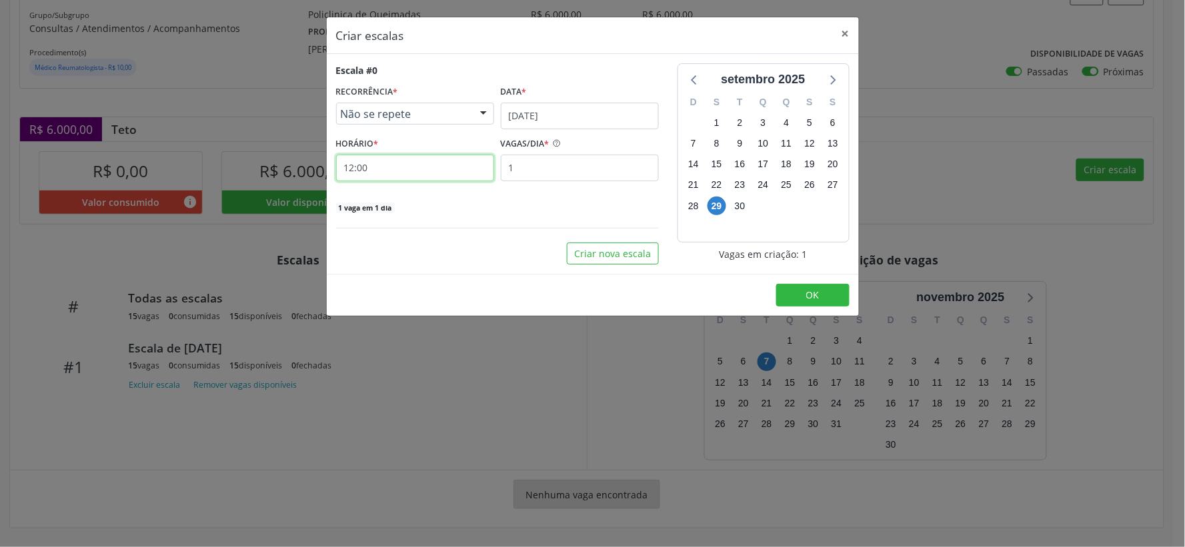
click at [391, 167] on input "12:00" at bounding box center [415, 168] width 158 height 27
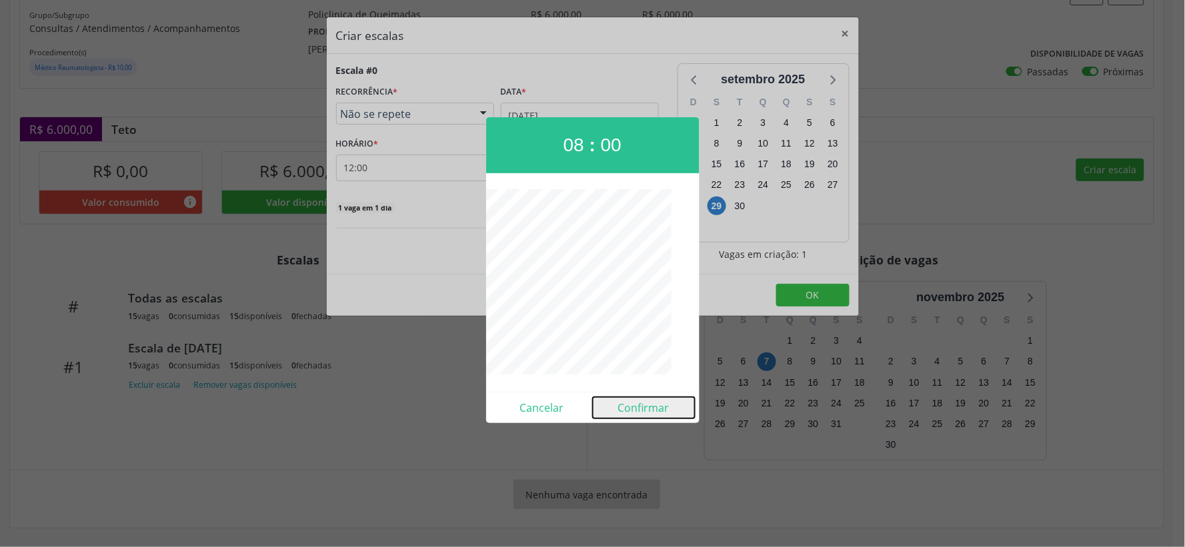
click at [664, 409] on button "Confirmar" at bounding box center [644, 407] width 102 height 21
type input "08:00"
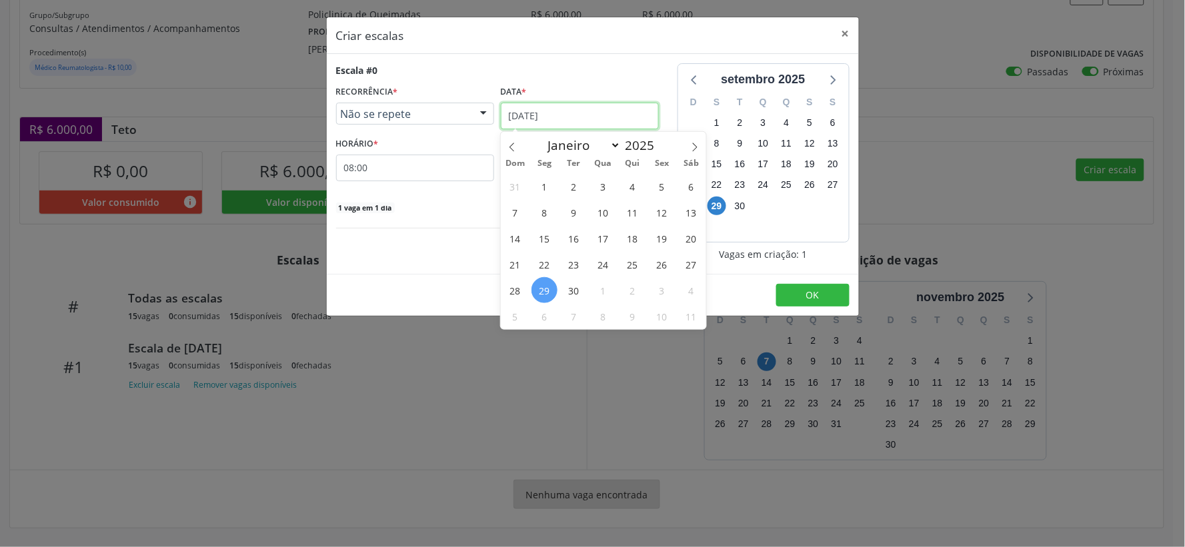
click at [634, 116] on input "[DATE]" at bounding box center [580, 116] width 158 height 27
click at [697, 145] on icon at bounding box center [694, 147] width 9 height 9
select select "9"
drag, startPoint x: 575, startPoint y: 234, endPoint x: 567, endPoint y: 221, distance: 15.6
click at [575, 231] on span "14" at bounding box center [574, 238] width 26 height 26
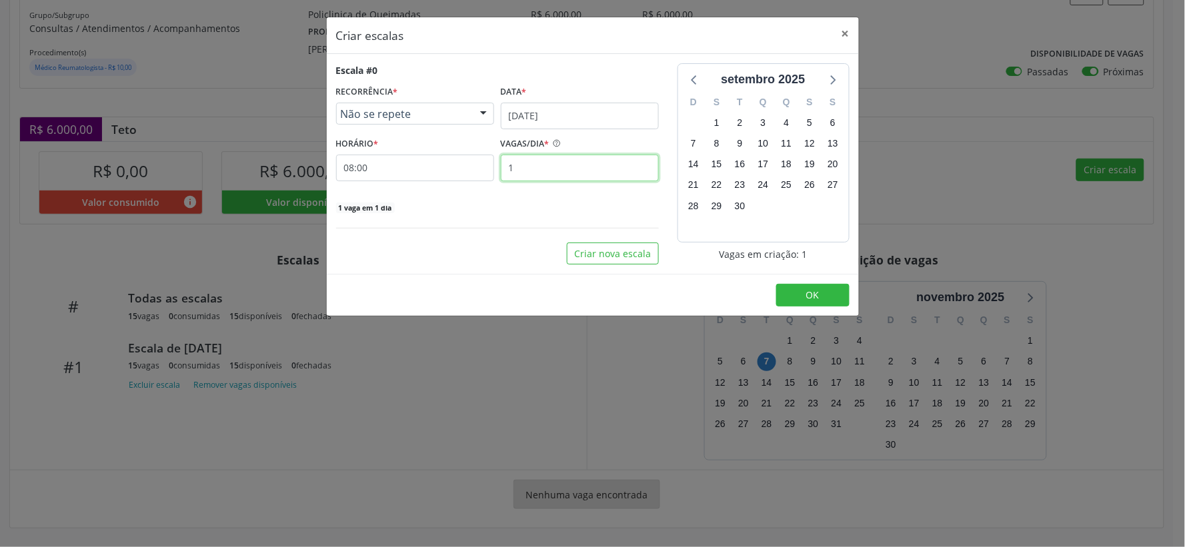
click at [528, 170] on input "1" at bounding box center [580, 168] width 158 height 27
type input "15"
click at [824, 296] on button "OK" at bounding box center [812, 295] width 73 height 23
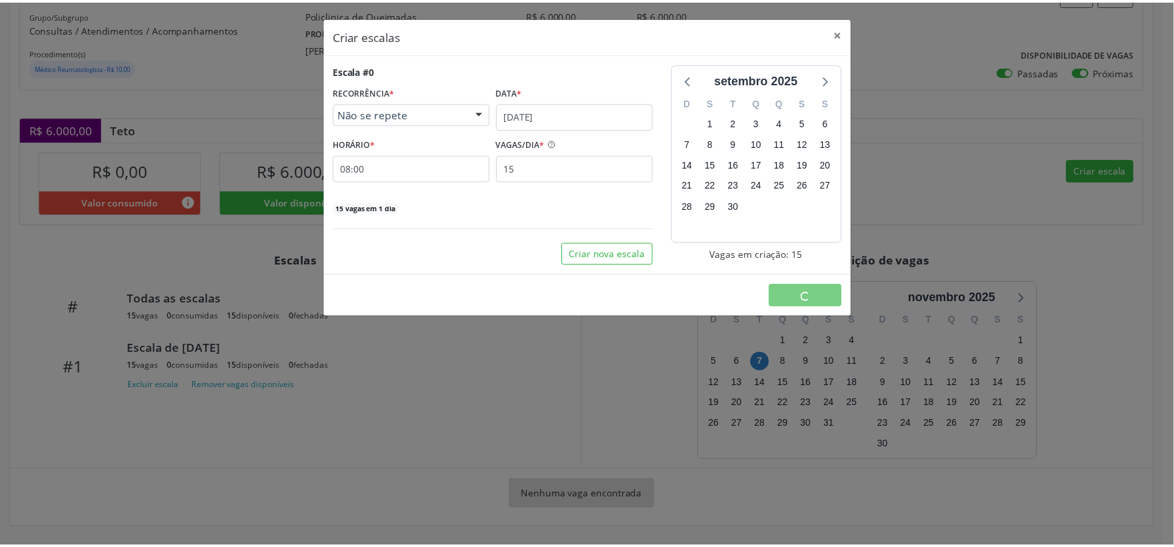
scroll to position [0, 0]
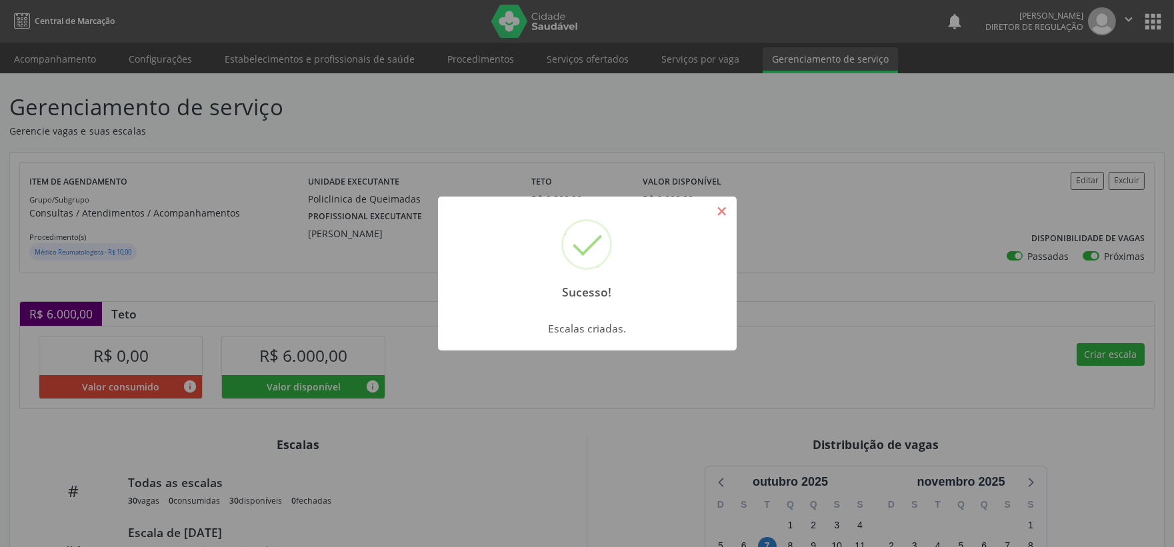
click at [730, 207] on button "×" at bounding box center [722, 211] width 23 height 23
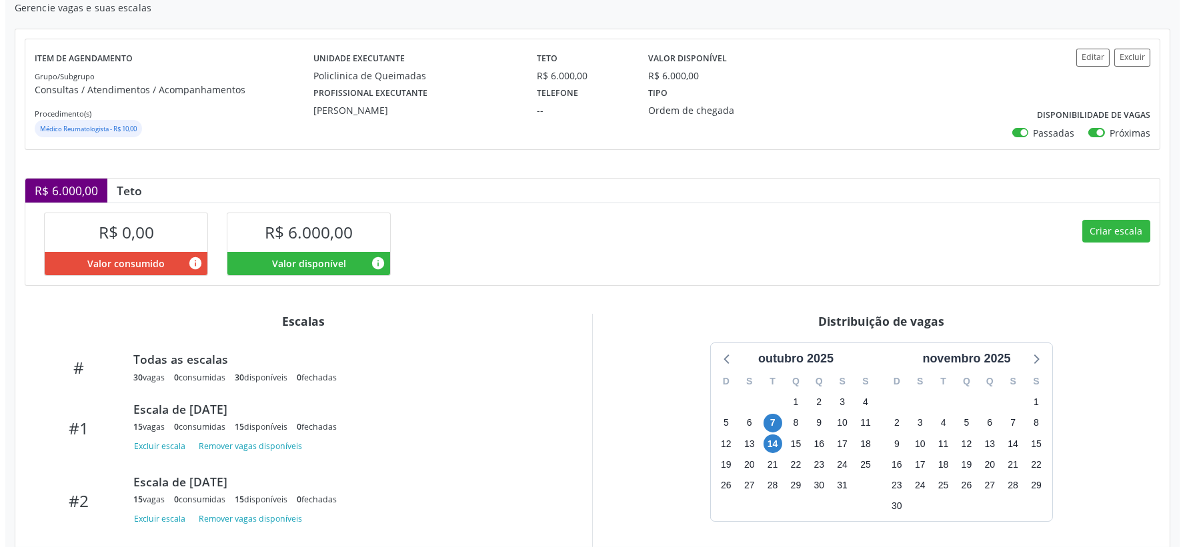
scroll to position [201, 0]
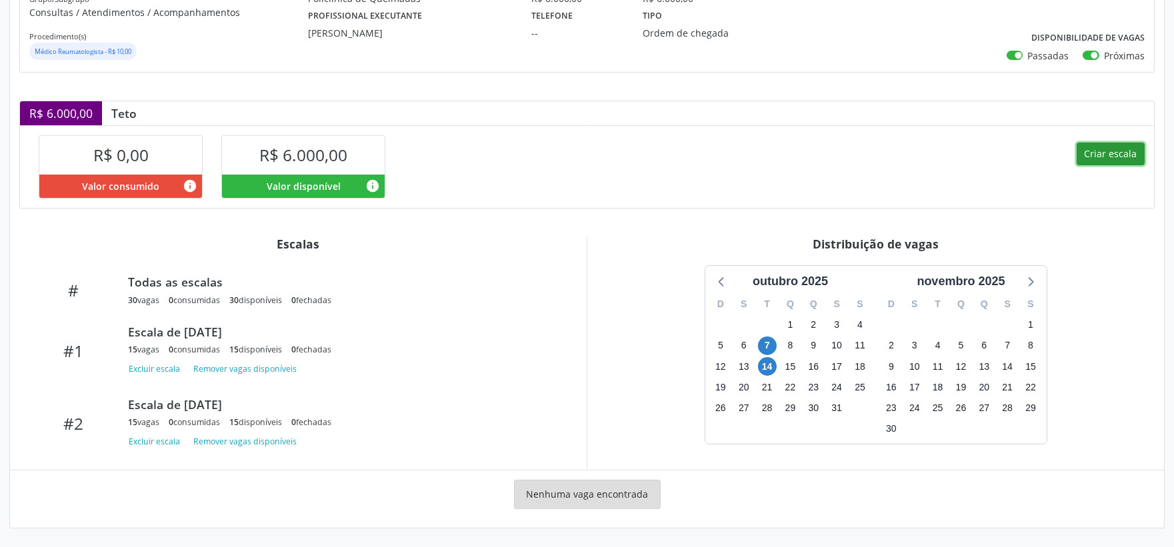
click at [1112, 151] on button "Criar escala" at bounding box center [1111, 154] width 68 height 23
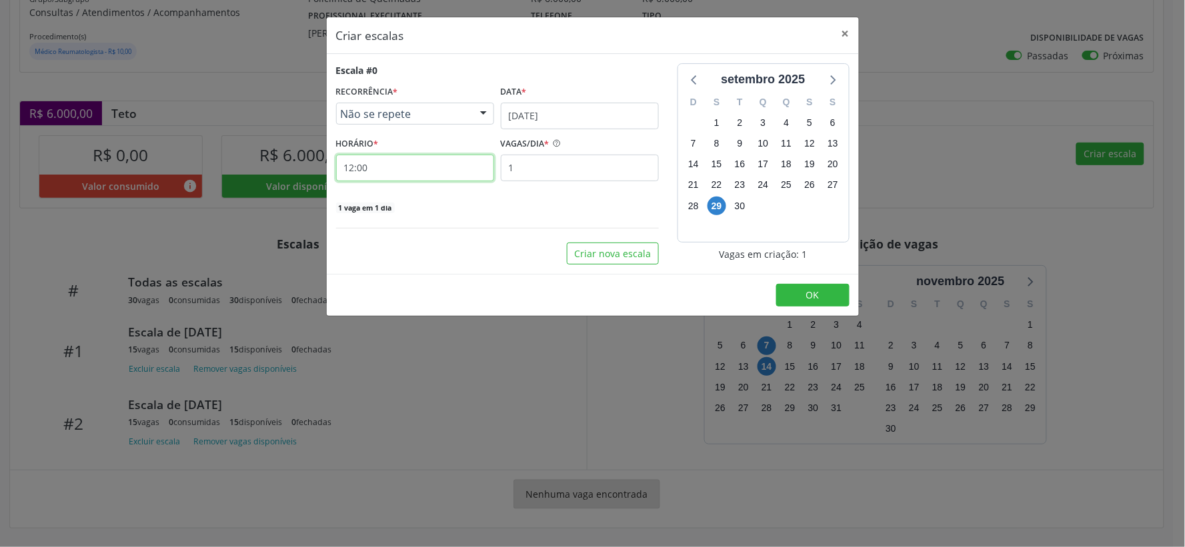
click at [405, 168] on input "12:00" at bounding box center [415, 168] width 158 height 27
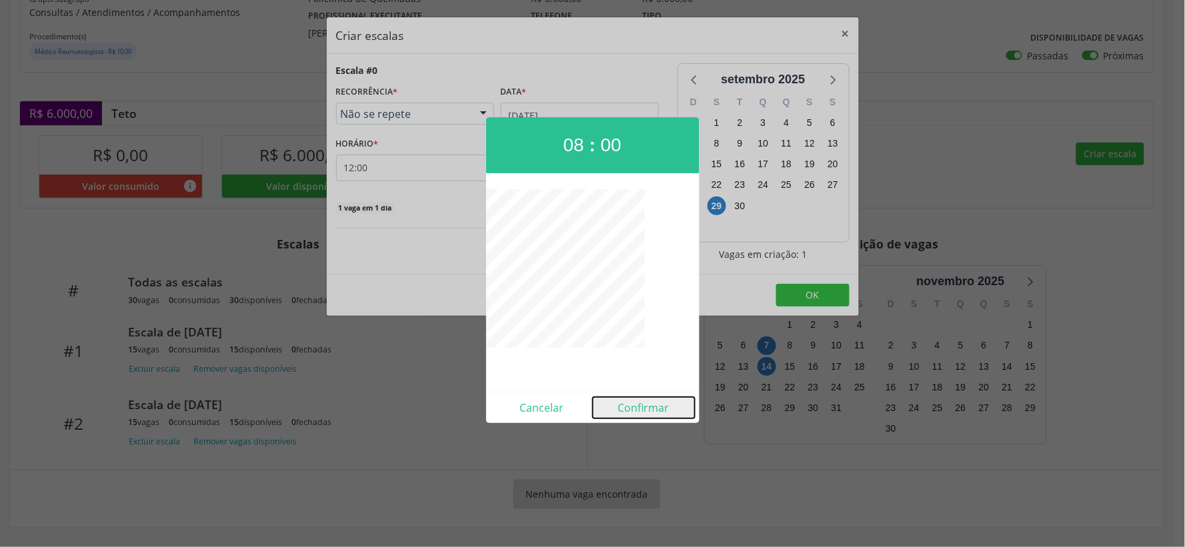
click at [639, 410] on button "Confirmar" at bounding box center [644, 407] width 102 height 21
type input "08:00"
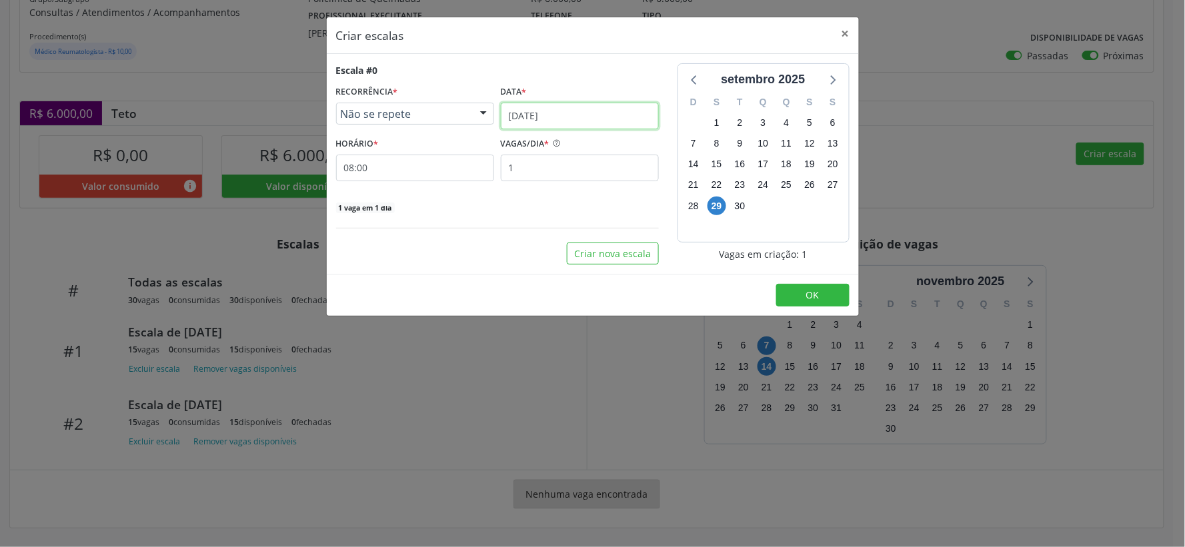
click at [631, 107] on input "[DATE]" at bounding box center [580, 116] width 158 height 27
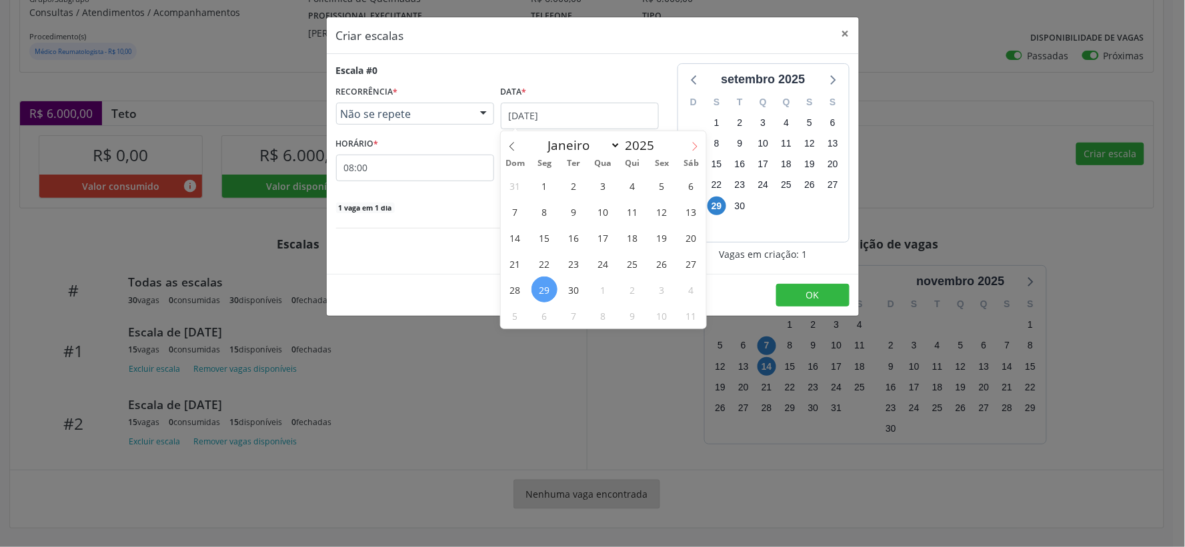
click at [696, 142] on icon at bounding box center [694, 146] width 9 height 9
select select "9"
drag, startPoint x: 574, startPoint y: 263, endPoint x: 559, endPoint y: 229, distance: 37.3
click at [575, 263] on span "21" at bounding box center [574, 264] width 26 height 26
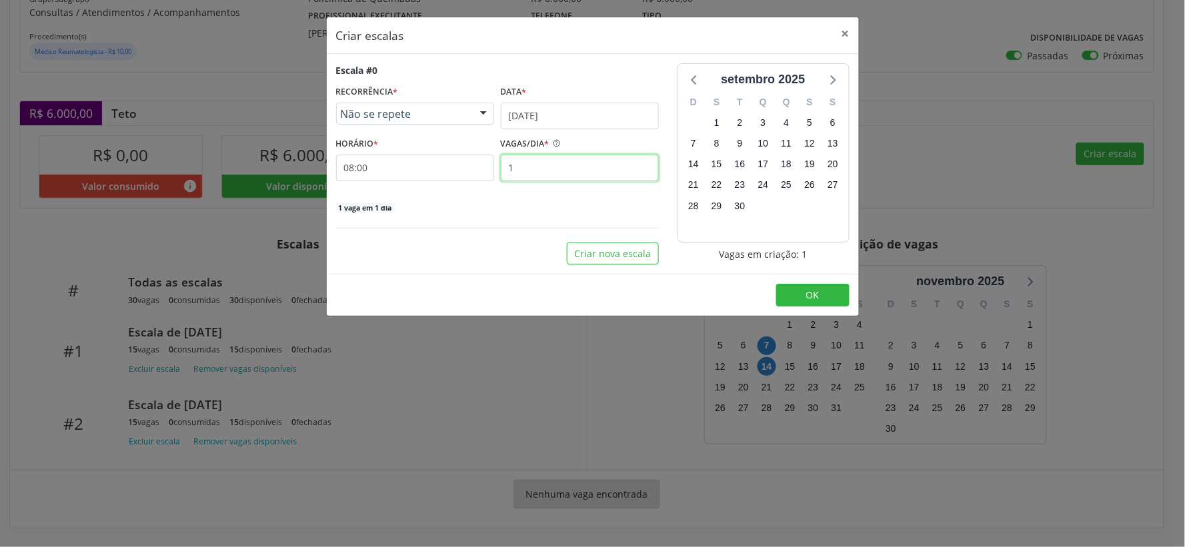
click at [523, 165] on input "1" at bounding box center [580, 168] width 158 height 27
type input "15"
click at [795, 299] on button "OK" at bounding box center [812, 295] width 73 height 23
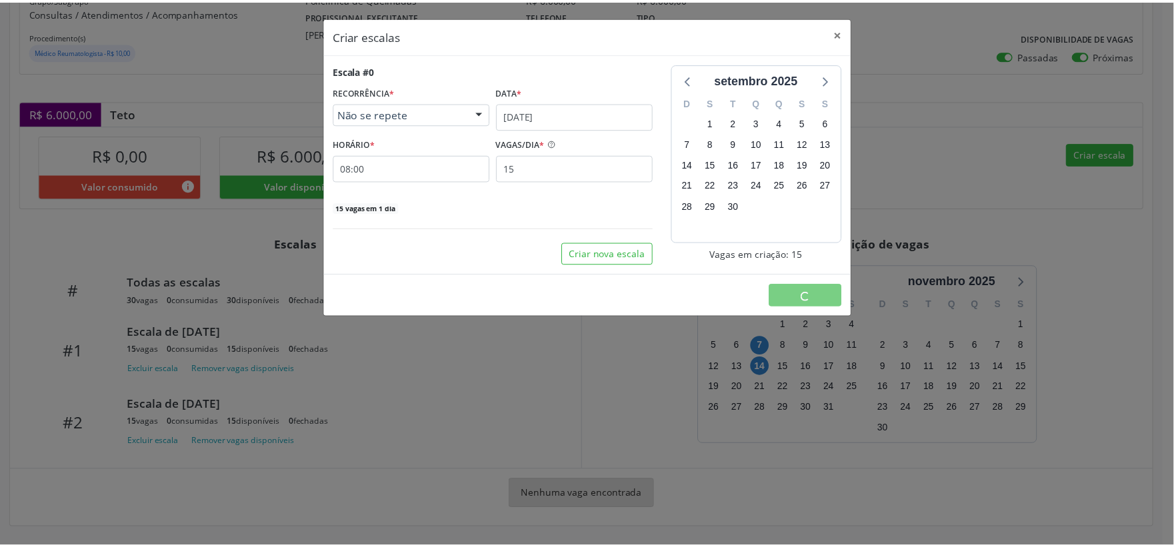
scroll to position [0, 0]
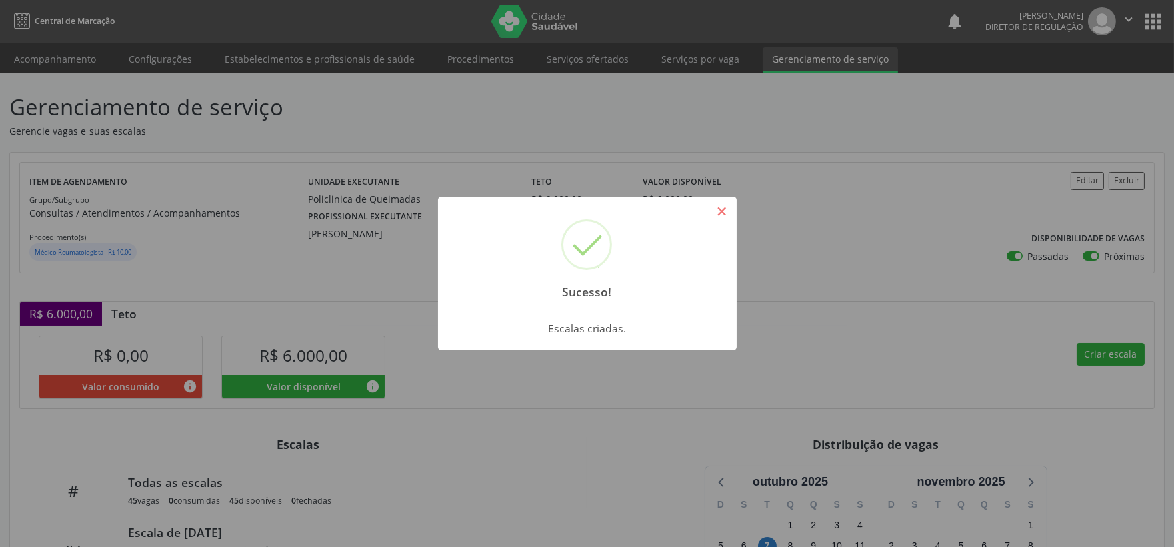
click at [724, 204] on button "×" at bounding box center [722, 211] width 23 height 23
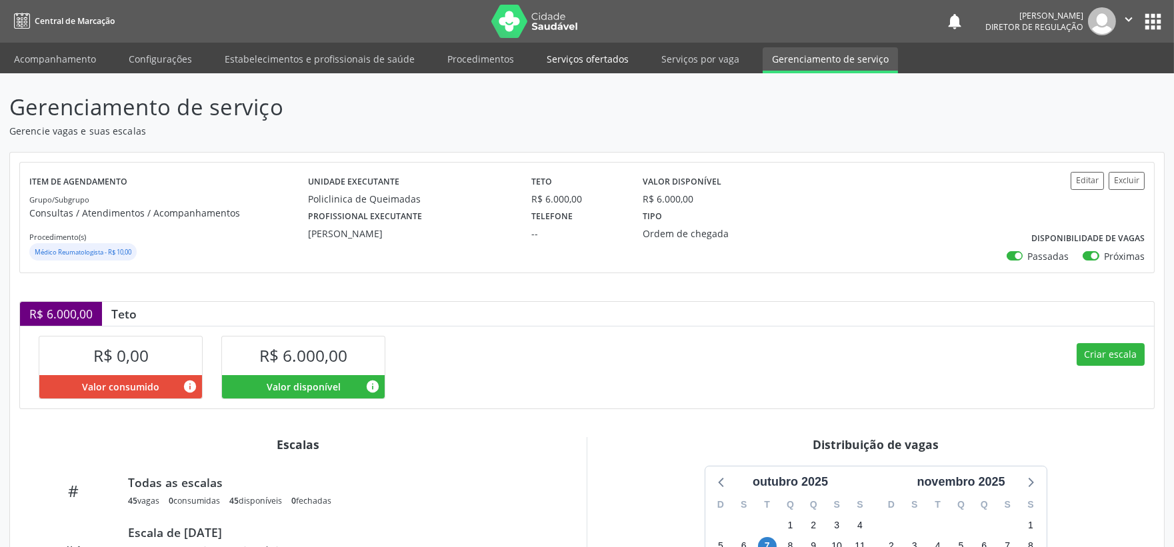
click at [565, 55] on link "Serviços ofertados" at bounding box center [587, 58] width 101 height 23
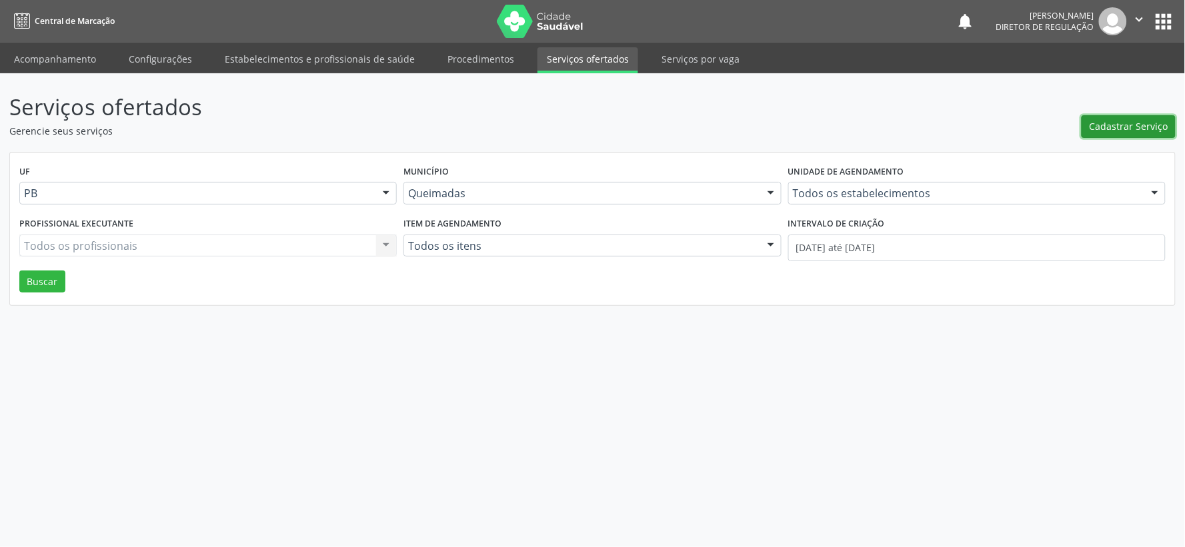
click at [1134, 127] on span "Cadastrar Serviço" at bounding box center [1129, 126] width 79 height 14
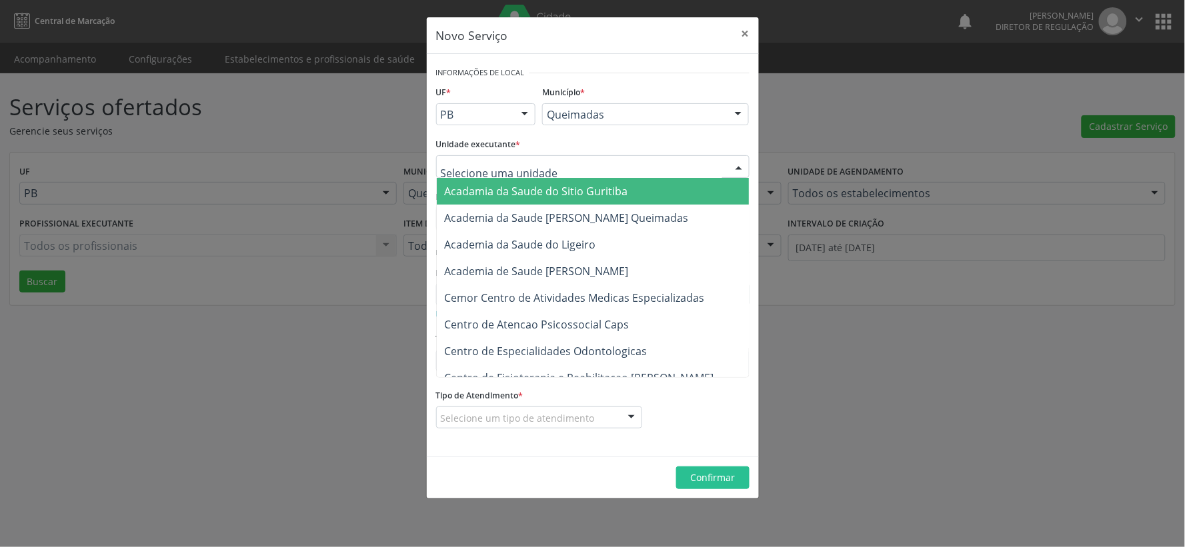
click at [742, 165] on div at bounding box center [739, 167] width 20 height 23
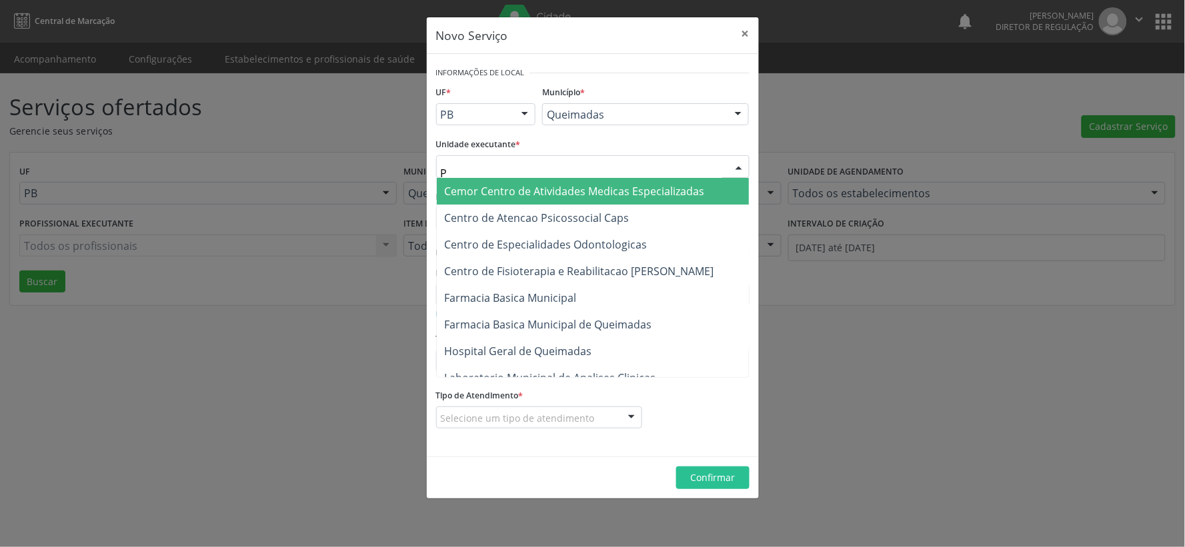
type input "PO"
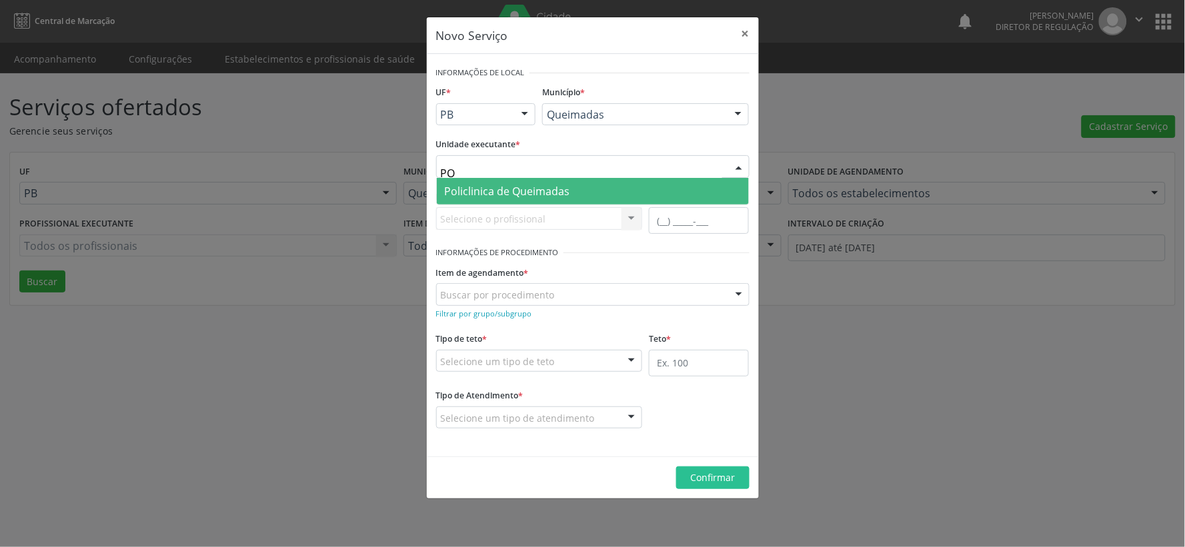
click at [503, 188] on span "Policlinica de Queimadas" at bounding box center [507, 191] width 125 height 15
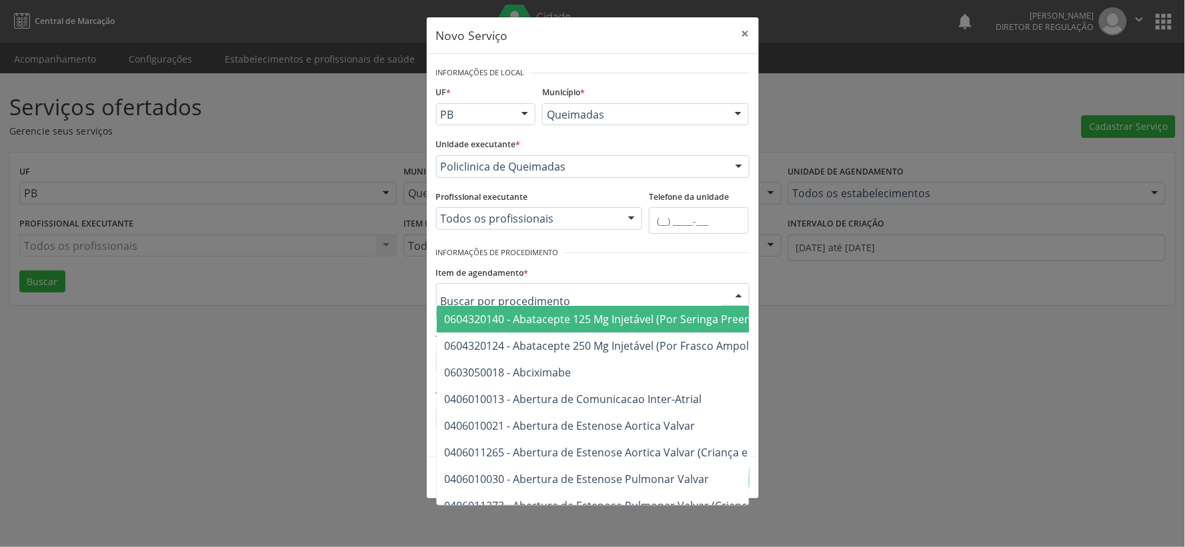
click at [740, 293] on div at bounding box center [739, 295] width 20 height 23
click at [684, 285] on div at bounding box center [592, 294] width 313 height 23
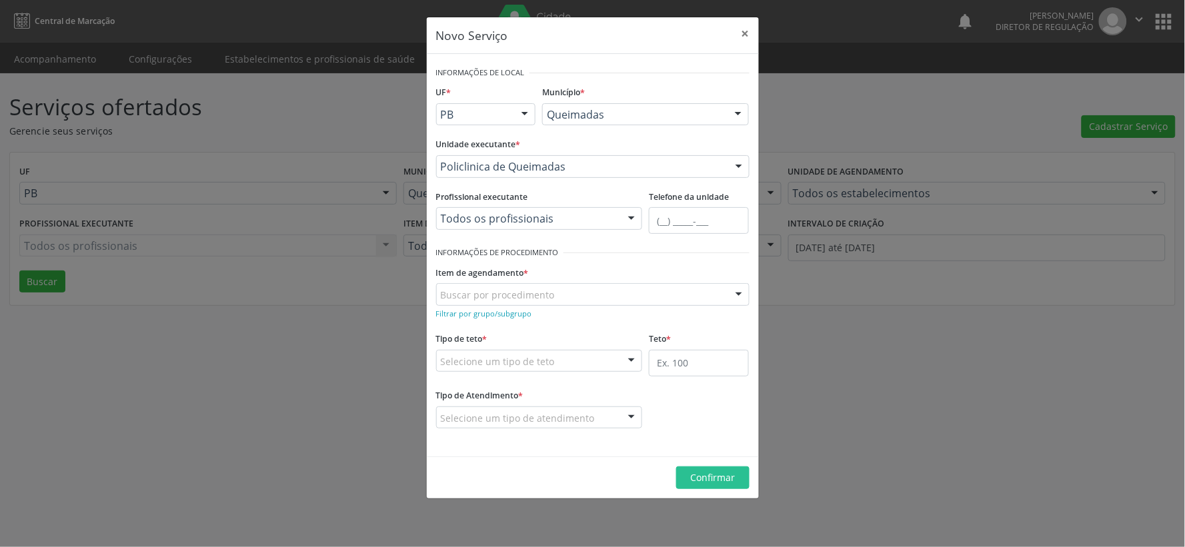
drag, startPoint x: 725, startPoint y: 269, endPoint x: 702, endPoint y: 236, distance: 40.2
click at [727, 265] on div "Item de agendamento * Buscar por procedimento 0604320140 - Abatacepte 125 Mg In…" at bounding box center [592, 284] width 313 height 43
click at [742, 297] on div at bounding box center [739, 295] width 20 height 23
click at [467, 315] on small "Filtrar por grupo/subgrupo" at bounding box center [484, 314] width 96 height 10
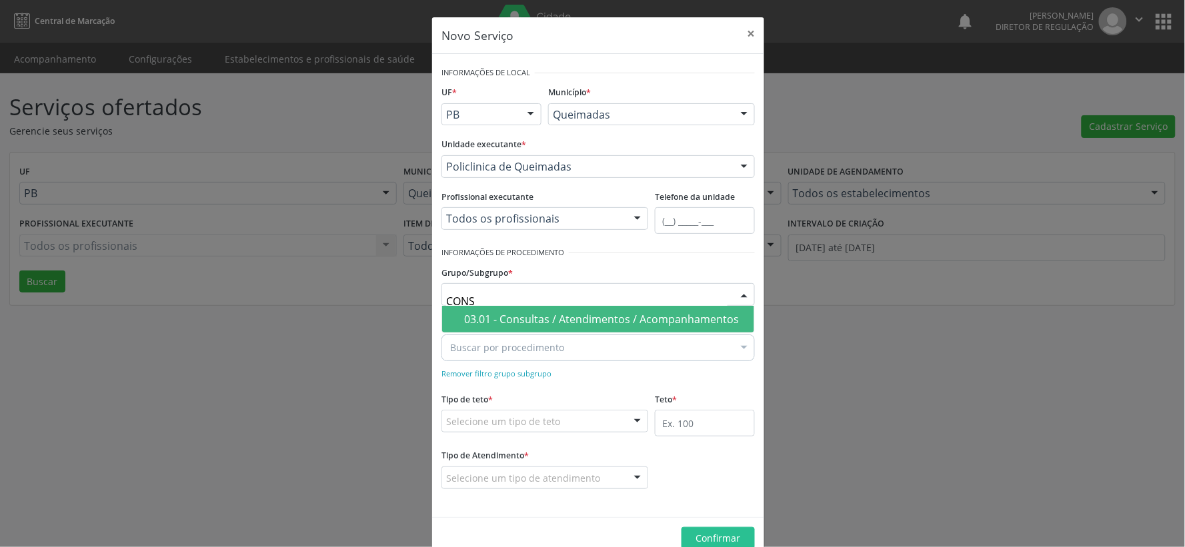
type input "CONSU"
click at [581, 321] on div "03.01 - Consultas / Atendimentos / Acompanhamentos" at bounding box center [605, 319] width 282 height 11
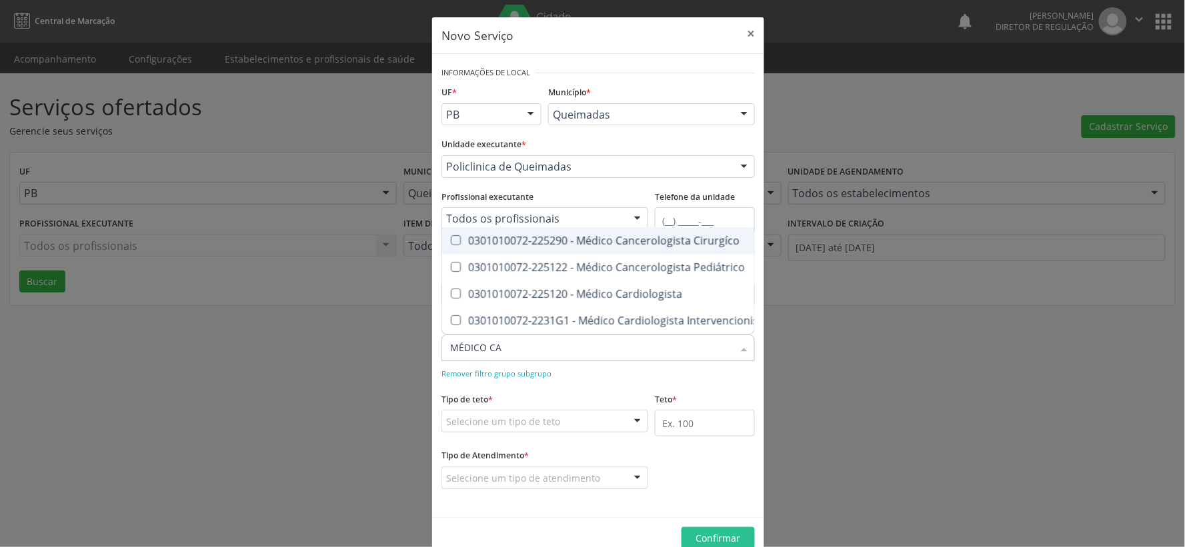
type input "MÉDICO CAR"
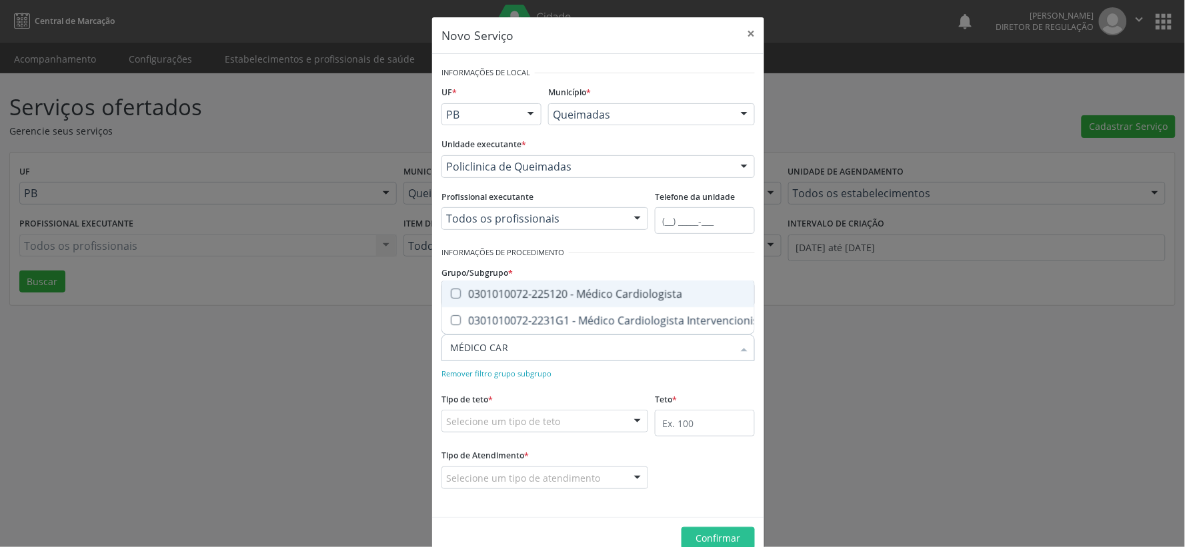
click at [457, 289] on div "0301010072-225120 - Médico Cardiologista" at bounding box center [609, 294] width 318 height 11
checkbox Cardiologista "true"
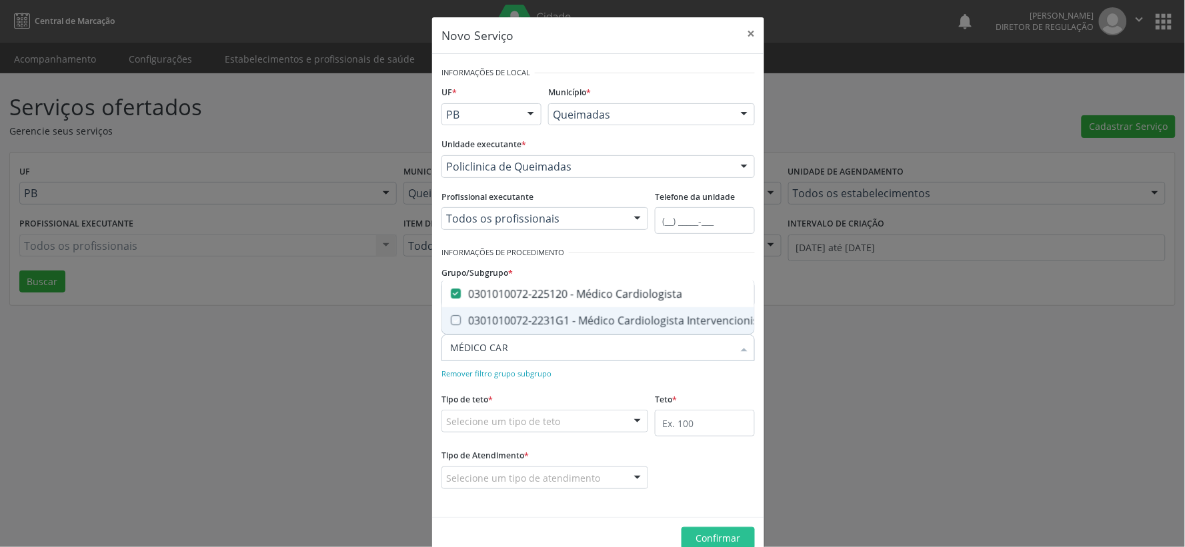
checkbox Intervencionista "true"
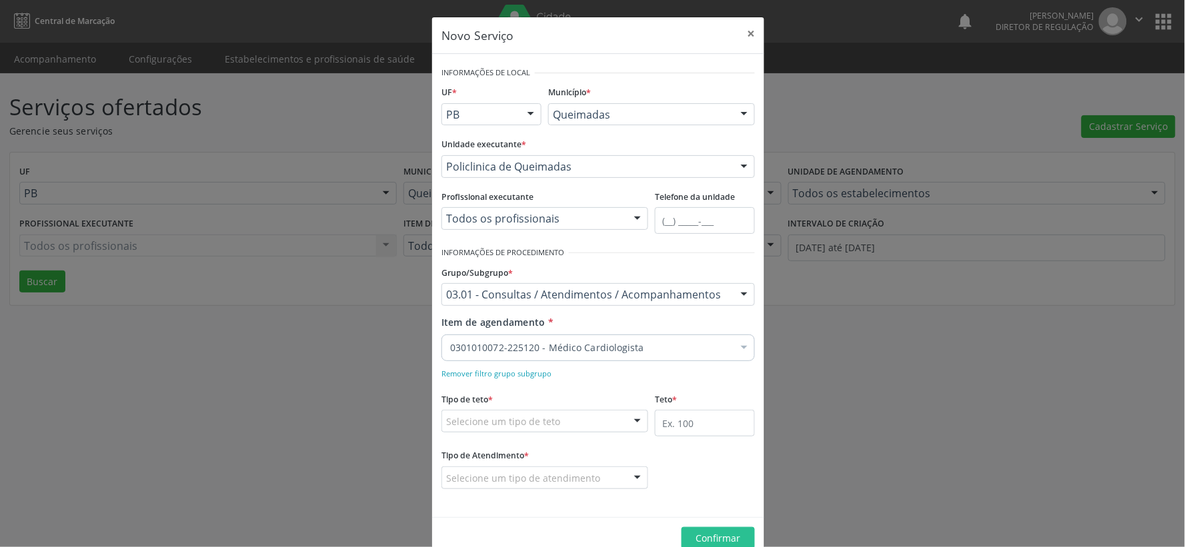
drag, startPoint x: 736, startPoint y: 377, endPoint x: 720, endPoint y: 367, distance: 18.7
click at [729, 375] on div "Remover filtro grupo subgrupo" at bounding box center [597, 373] width 313 height 14
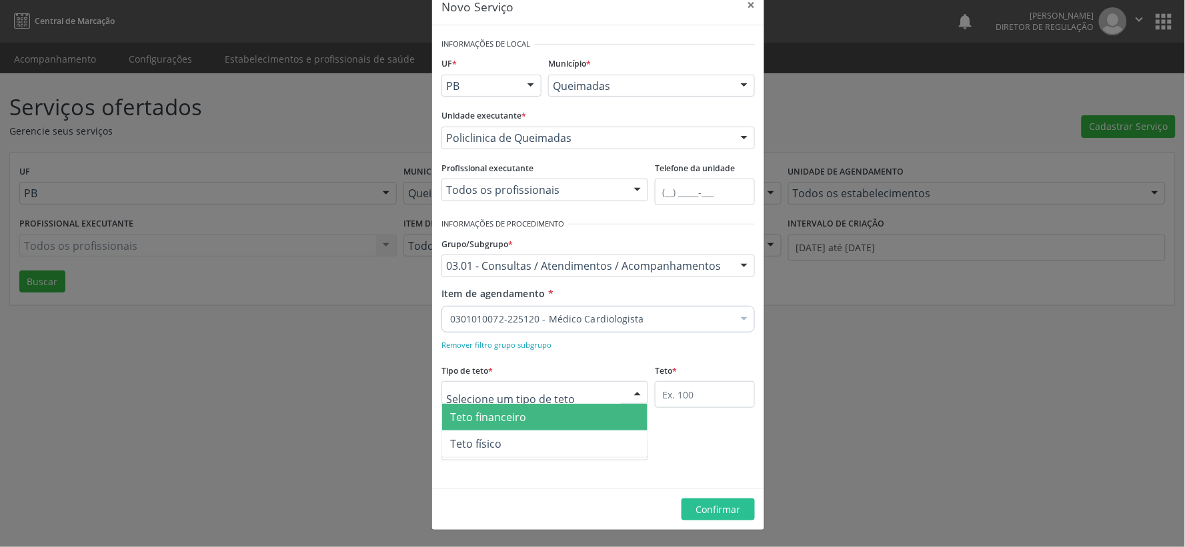
click at [634, 389] on div at bounding box center [638, 393] width 20 height 23
click at [554, 414] on span "Teto financeiro" at bounding box center [544, 417] width 205 height 27
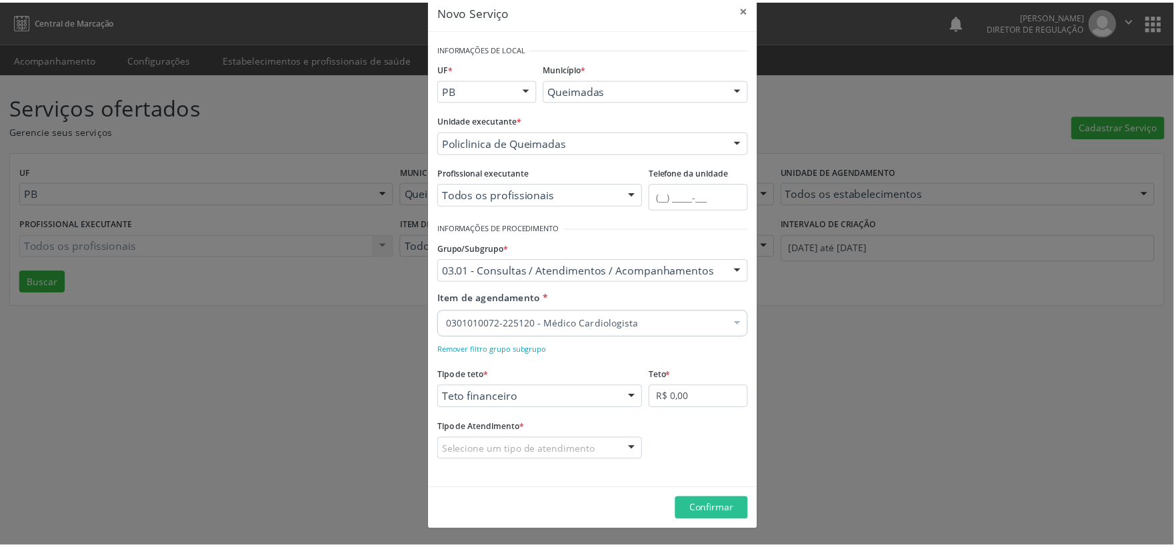
scroll to position [24, 0]
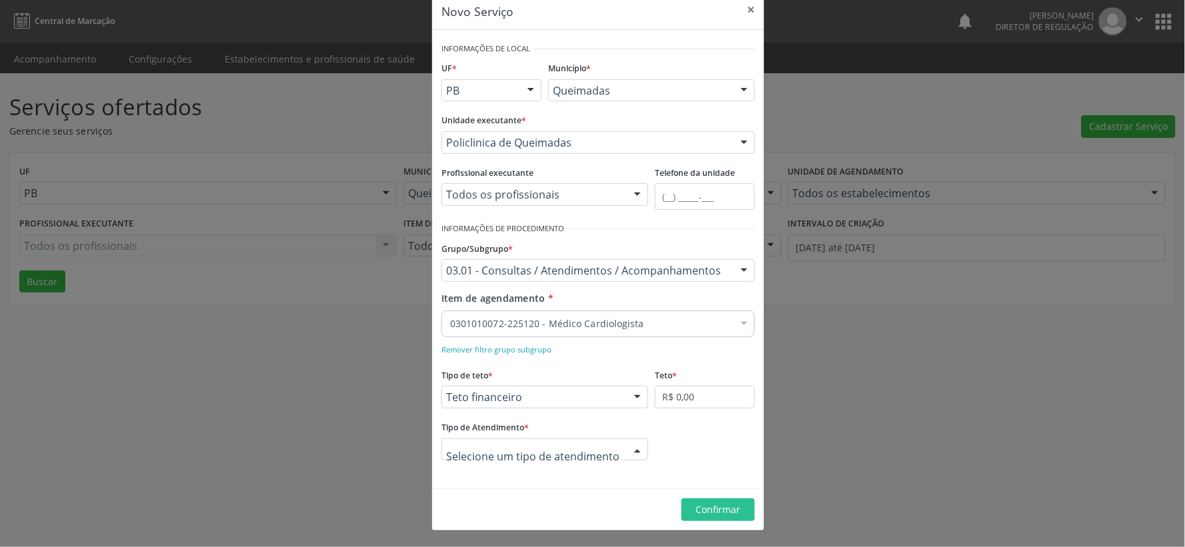
click at [632, 456] on div at bounding box center [638, 450] width 20 height 23
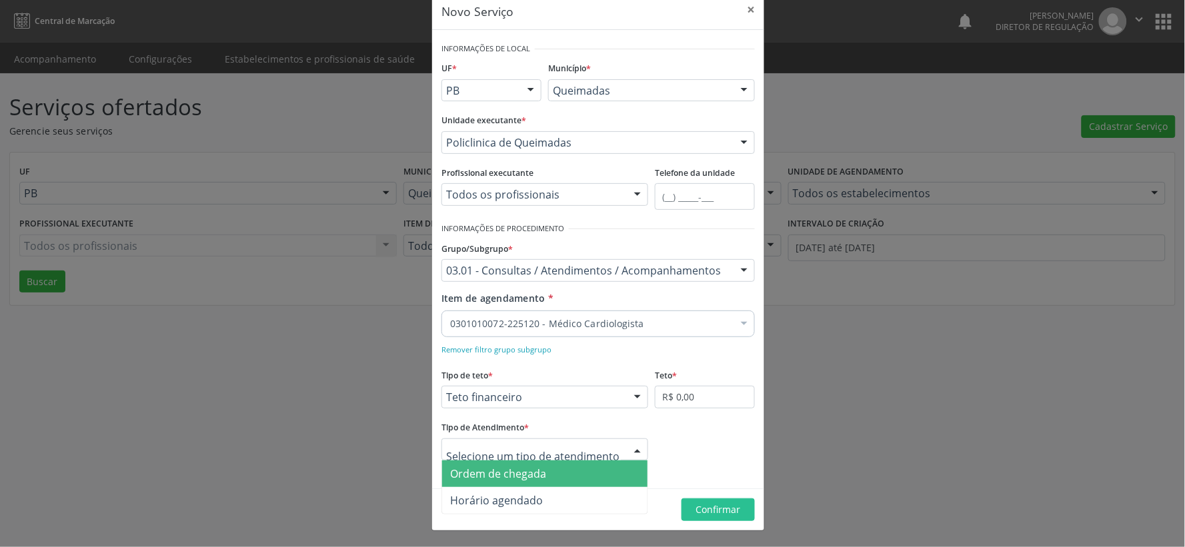
click at [593, 467] on span "Ordem de chegada" at bounding box center [544, 474] width 205 height 27
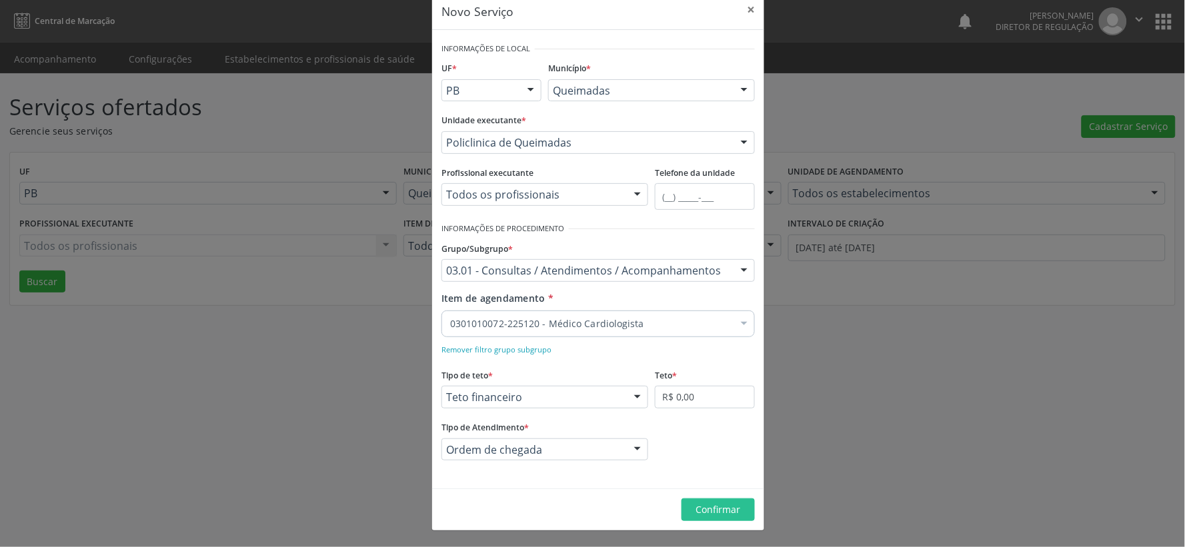
click at [719, 384] on div "Teto * R$ 0,00" at bounding box center [705, 386] width 100 height 43
click at [718, 401] on input "R$ 0,00" at bounding box center [705, 397] width 100 height 23
type input "R$ 2.800,00"
click at [722, 509] on span "Confirmar" at bounding box center [718, 509] width 45 height 13
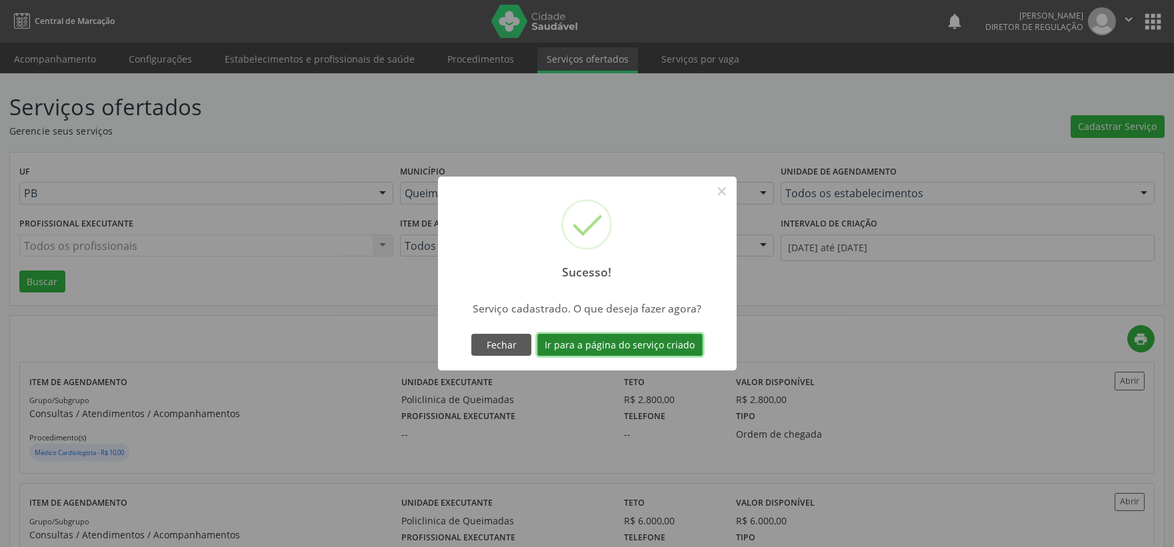
click at [639, 345] on button "Ir para a página do serviço criado" at bounding box center [619, 345] width 165 height 23
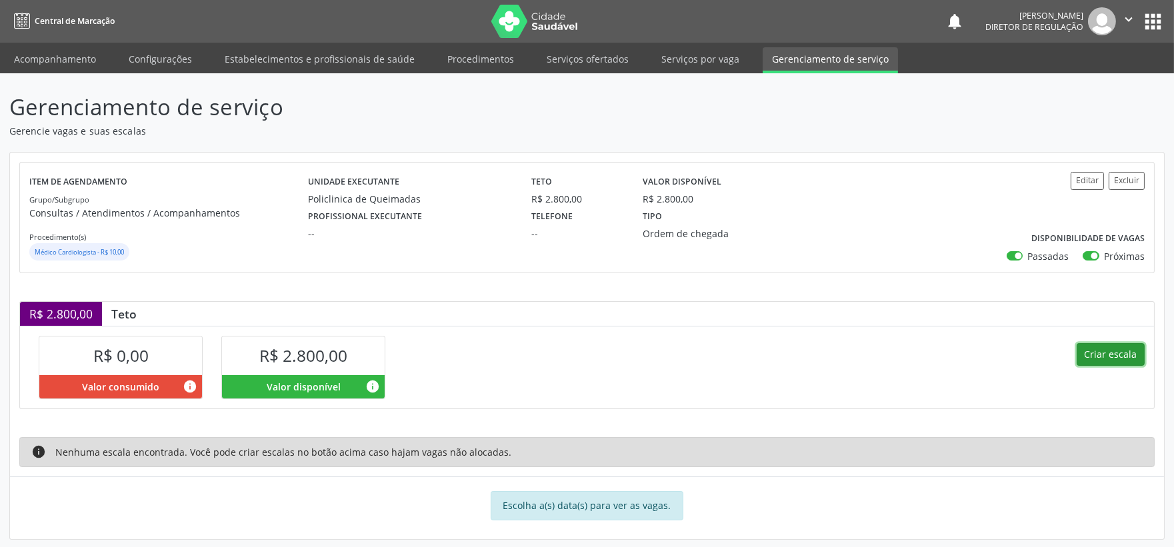
click at [1096, 354] on button "Criar escala" at bounding box center [1111, 354] width 68 height 23
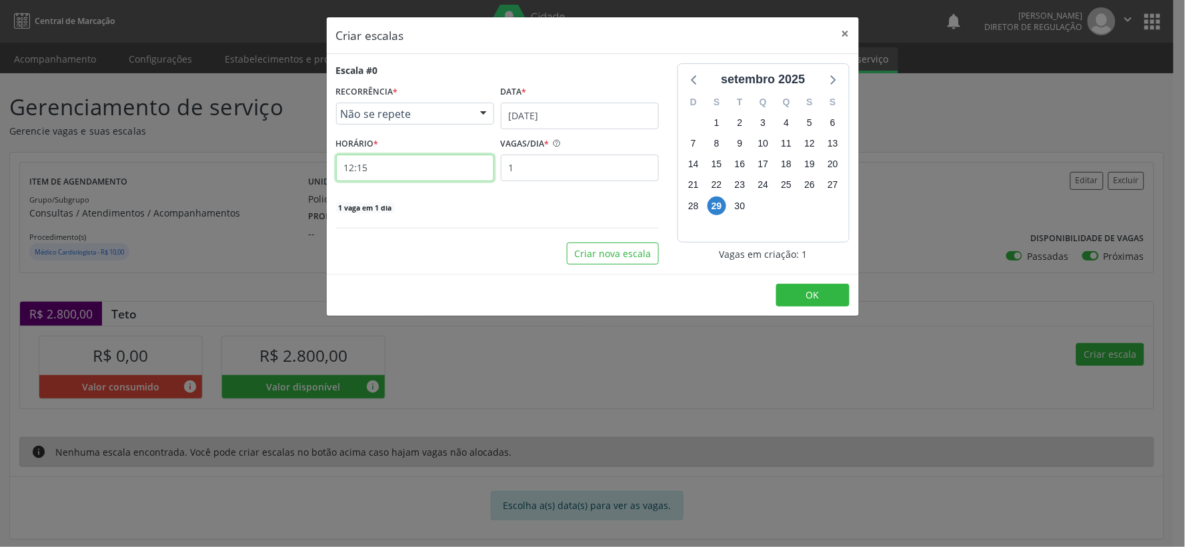
click at [397, 170] on input "12:15" at bounding box center [415, 168] width 158 height 27
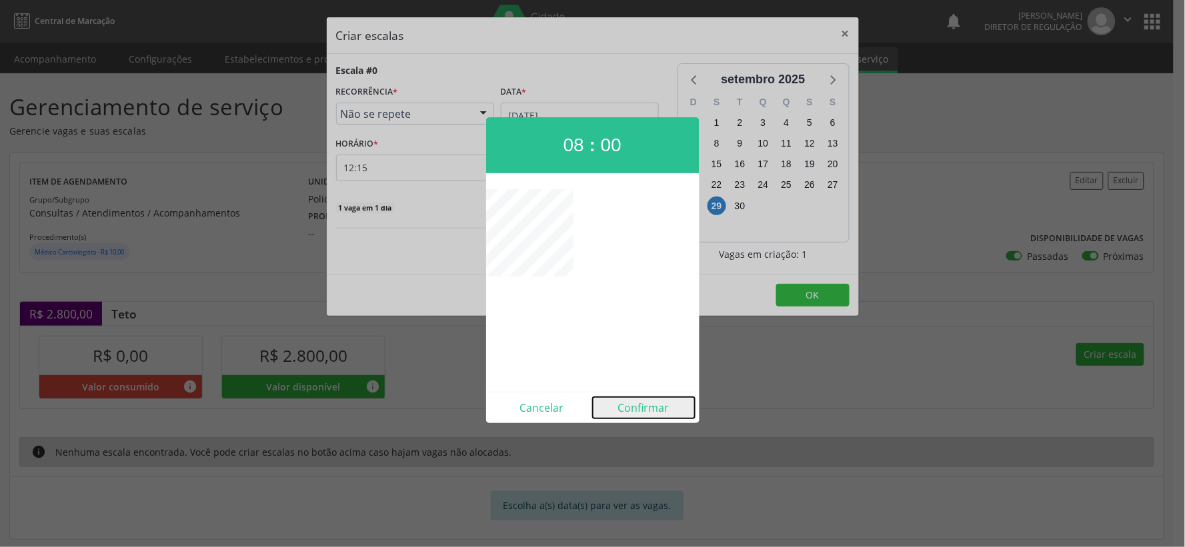
click at [654, 410] on button "Confirmar" at bounding box center [644, 407] width 102 height 21
type input "08:00"
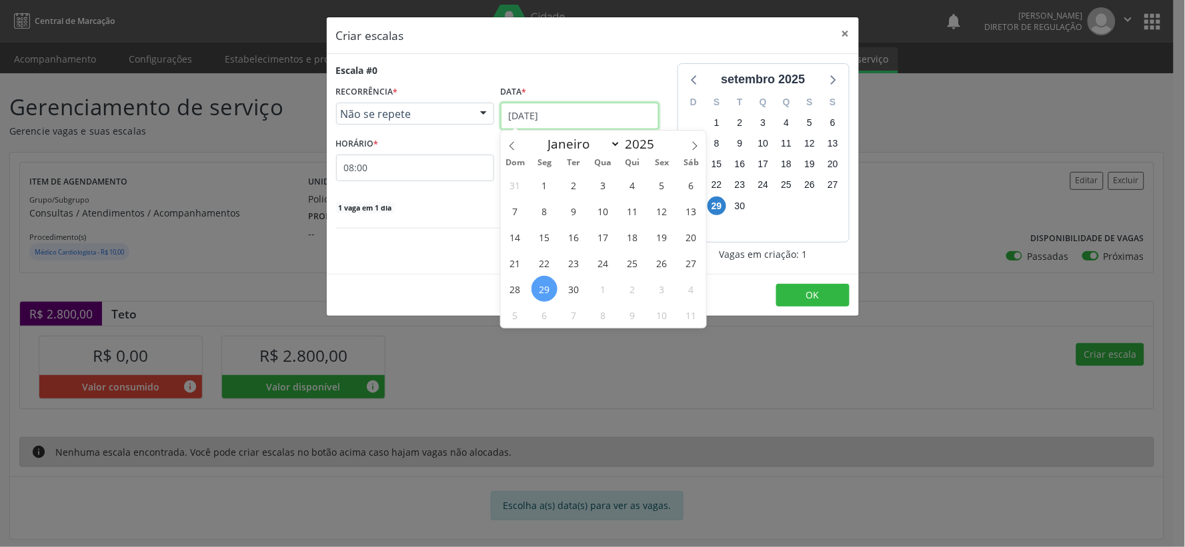
click at [648, 119] on input "[DATE]" at bounding box center [580, 116] width 158 height 27
click at [700, 149] on span at bounding box center [695, 142] width 23 height 23
select select "9"
click at [664, 212] on span "10" at bounding box center [662, 211] width 26 height 26
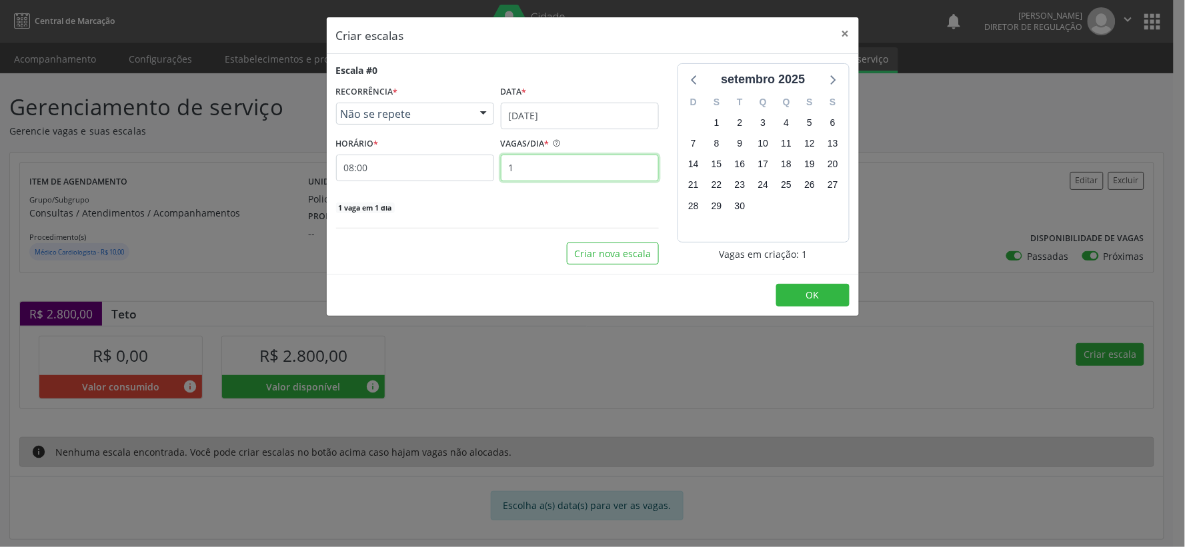
click at [538, 175] on input "1" at bounding box center [580, 168] width 158 height 27
type input "35"
click at [814, 295] on span "OK" at bounding box center [812, 295] width 13 height 13
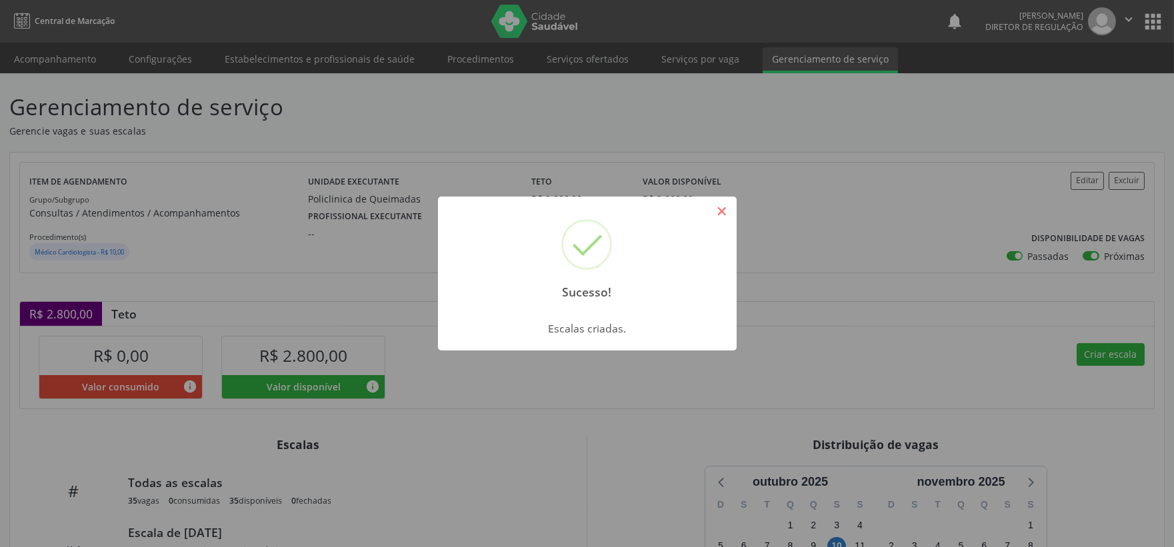
click at [725, 207] on button "×" at bounding box center [722, 211] width 23 height 23
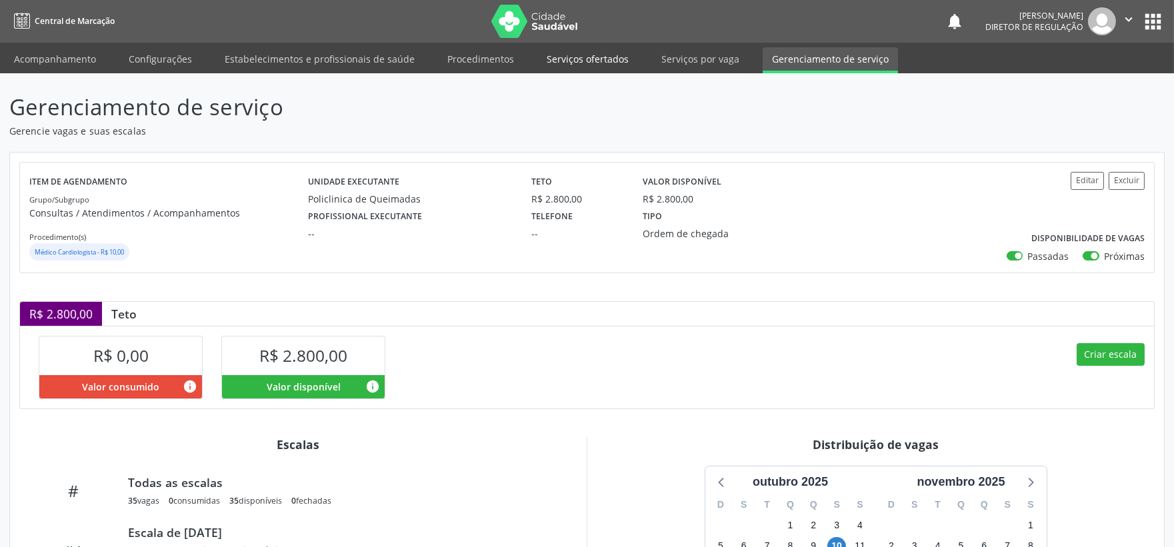
click at [575, 59] on link "Serviços ofertados" at bounding box center [587, 58] width 101 height 23
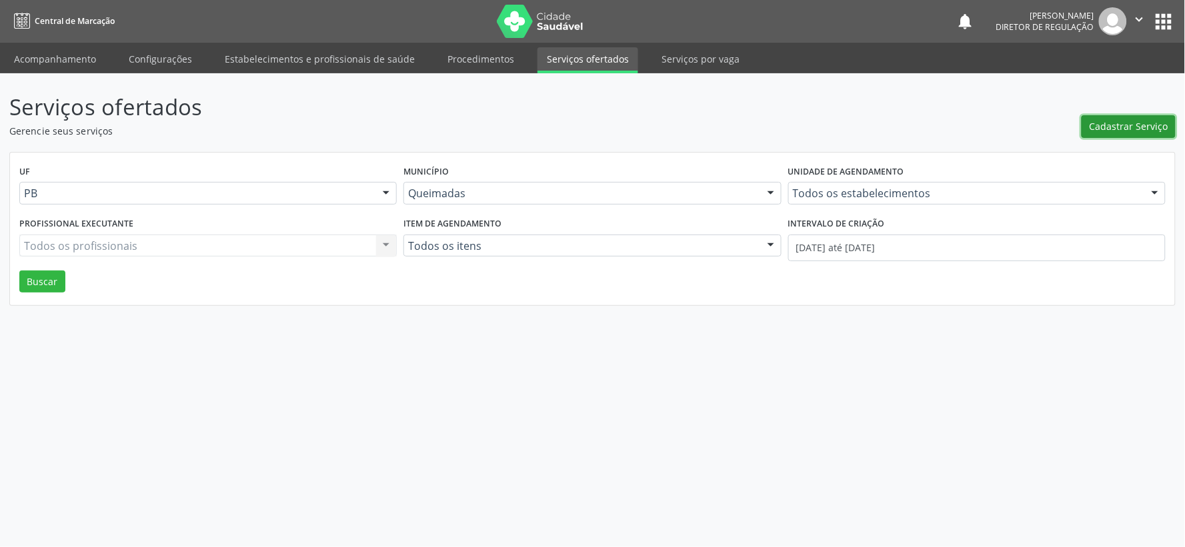
click at [1144, 123] on span "Cadastrar Serviço" at bounding box center [1129, 126] width 79 height 14
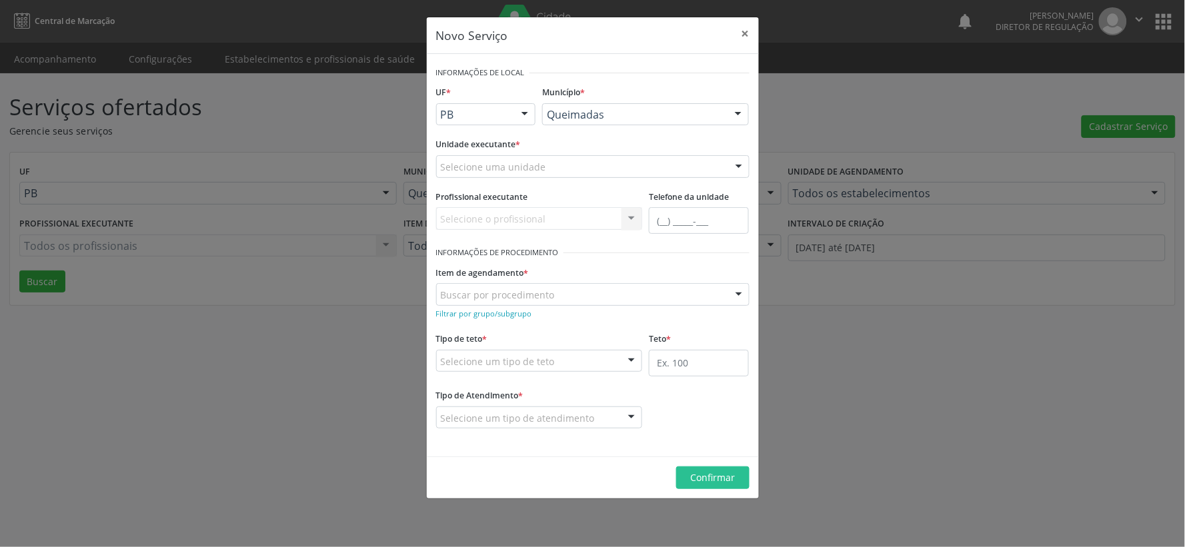
click at [743, 162] on div at bounding box center [739, 167] width 20 height 23
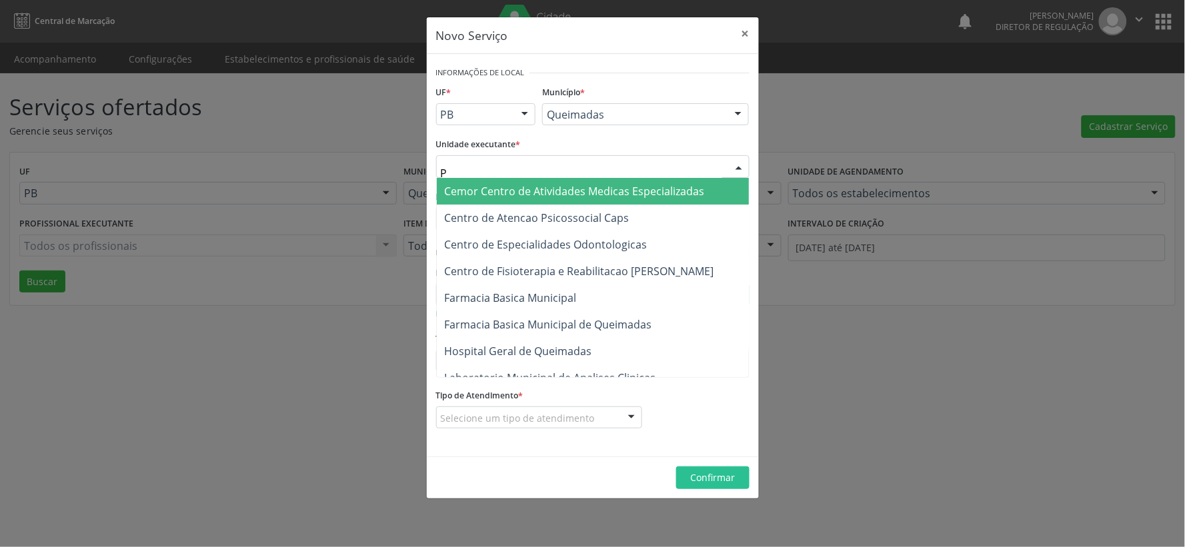
type input "PO"
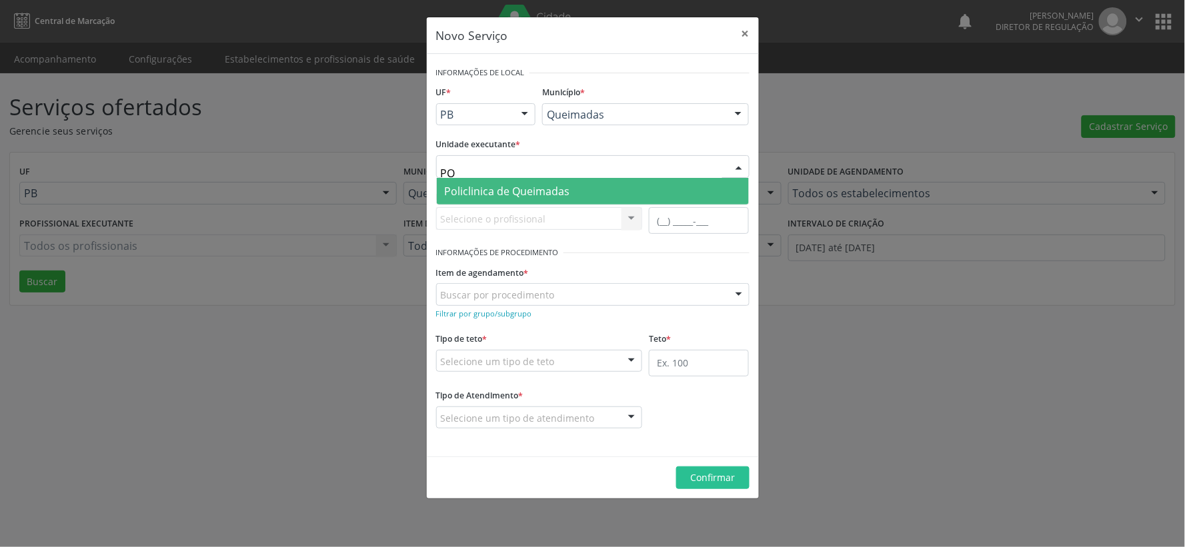
click at [605, 184] on span "Policlinica de Queimadas" at bounding box center [593, 191] width 312 height 27
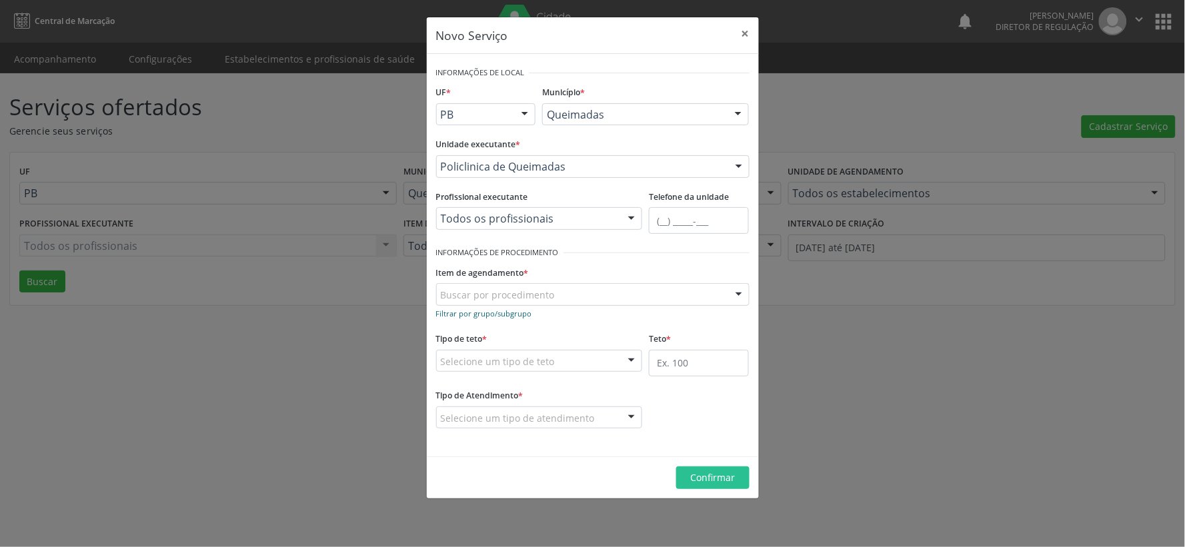
click at [462, 315] on small "Filtrar por grupo/subgrupo" at bounding box center [484, 314] width 96 height 10
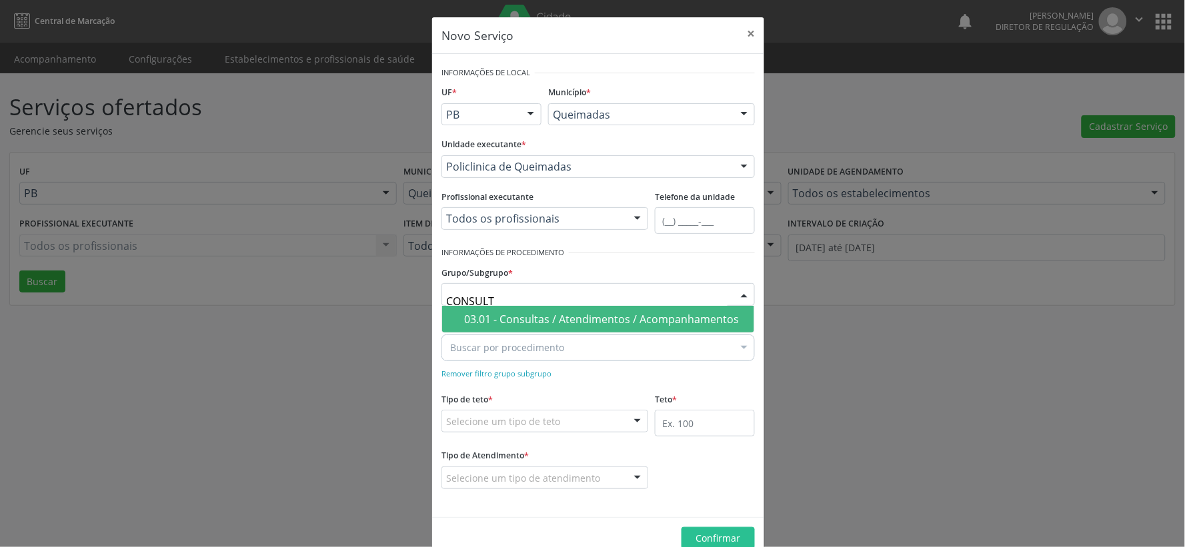
type input "CONSULTA"
click at [587, 316] on div "03.01 - Consultas / Atendimentos / Acompanhamentos" at bounding box center [605, 319] width 282 height 11
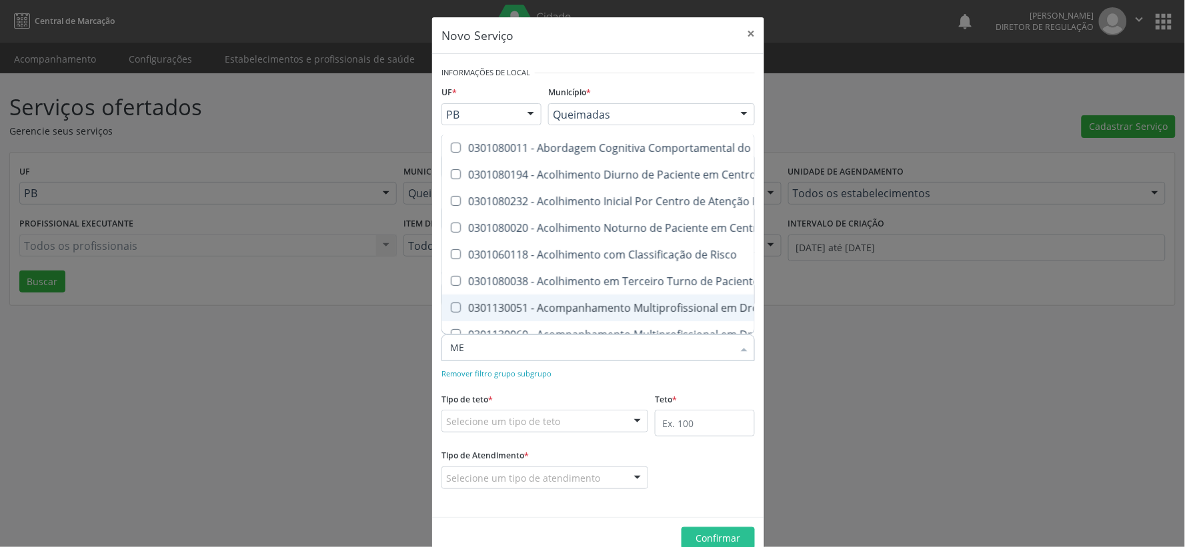
type input "M"
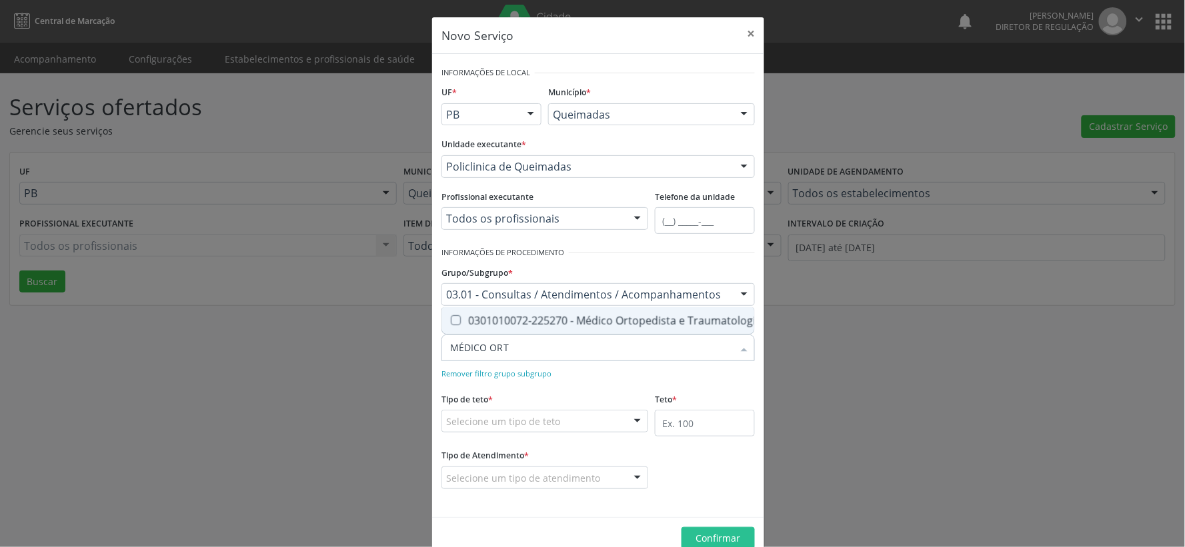
type input "MÉDICO ORTO"
click at [451, 315] on Traumatologista at bounding box center [456, 320] width 10 height 10
click at [449, 316] on Traumatologista "checkbox" at bounding box center [446, 320] width 9 height 9
checkbox Traumatologista "true"
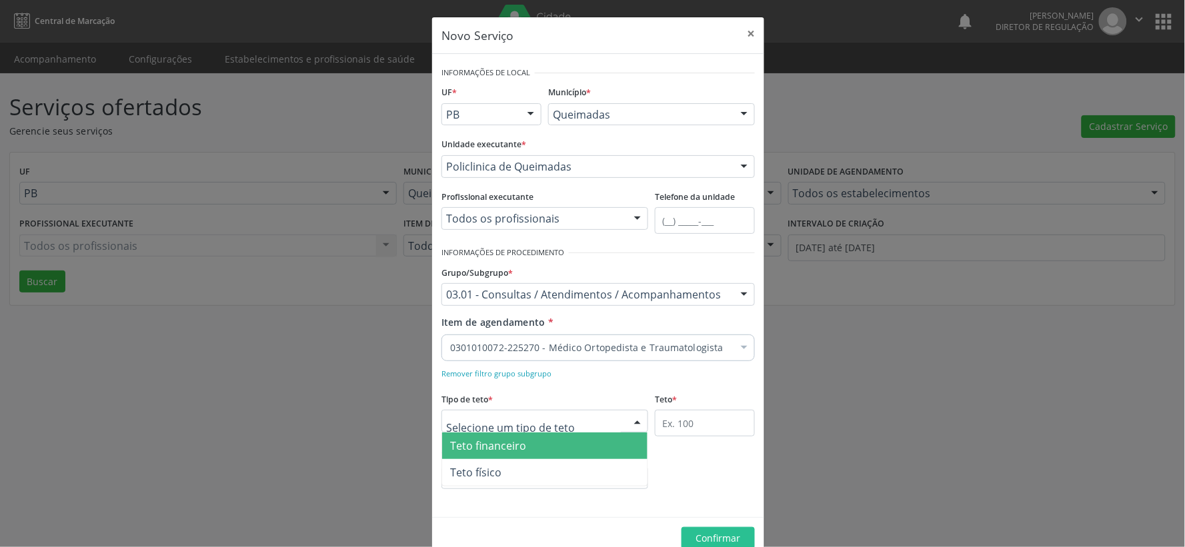
click at [630, 421] on div at bounding box center [638, 422] width 20 height 23
click at [537, 448] on span "Teto financeiro" at bounding box center [544, 446] width 205 height 27
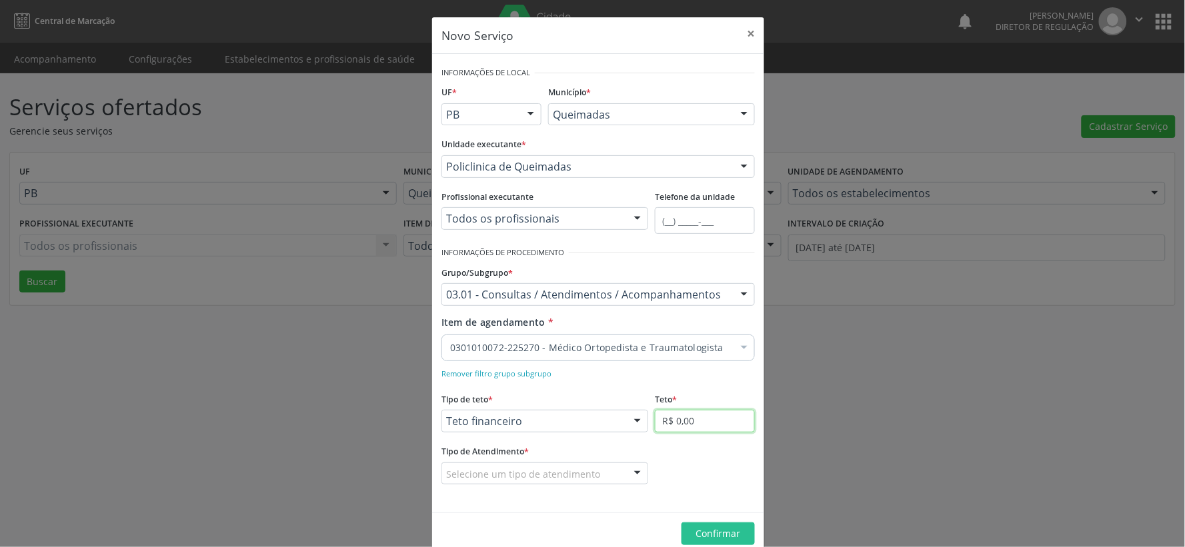
click at [710, 421] on input "R$ 0,00" at bounding box center [705, 421] width 100 height 23
type input "R$ 5.800,00"
drag, startPoint x: 630, startPoint y: 471, endPoint x: 607, endPoint y: 481, distance: 25.1
click at [628, 472] on div at bounding box center [638, 474] width 20 height 23
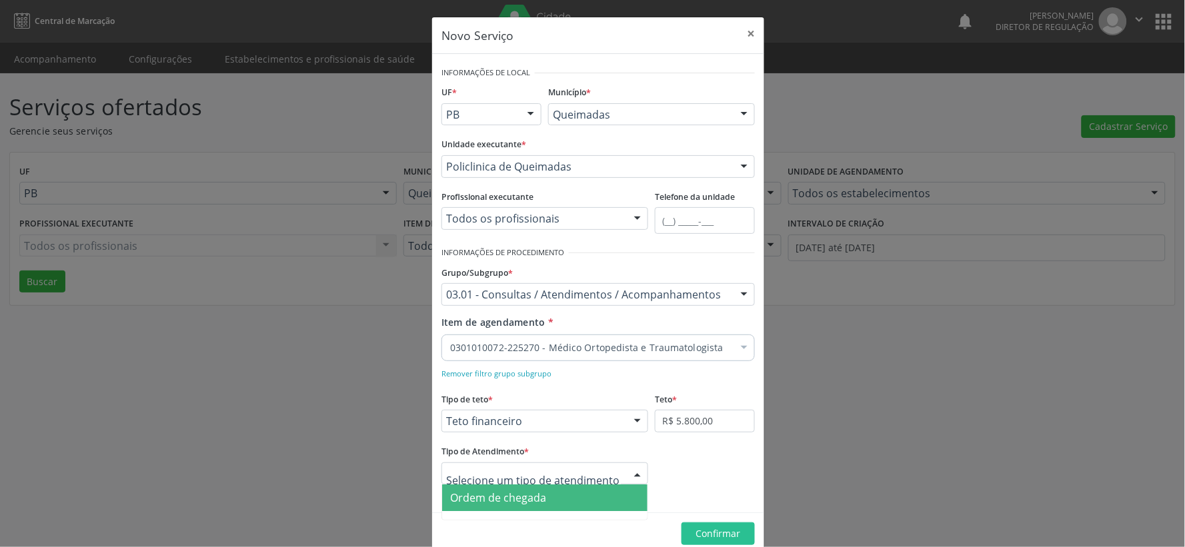
click at [535, 497] on span "Ordem de chegada" at bounding box center [498, 498] width 96 height 15
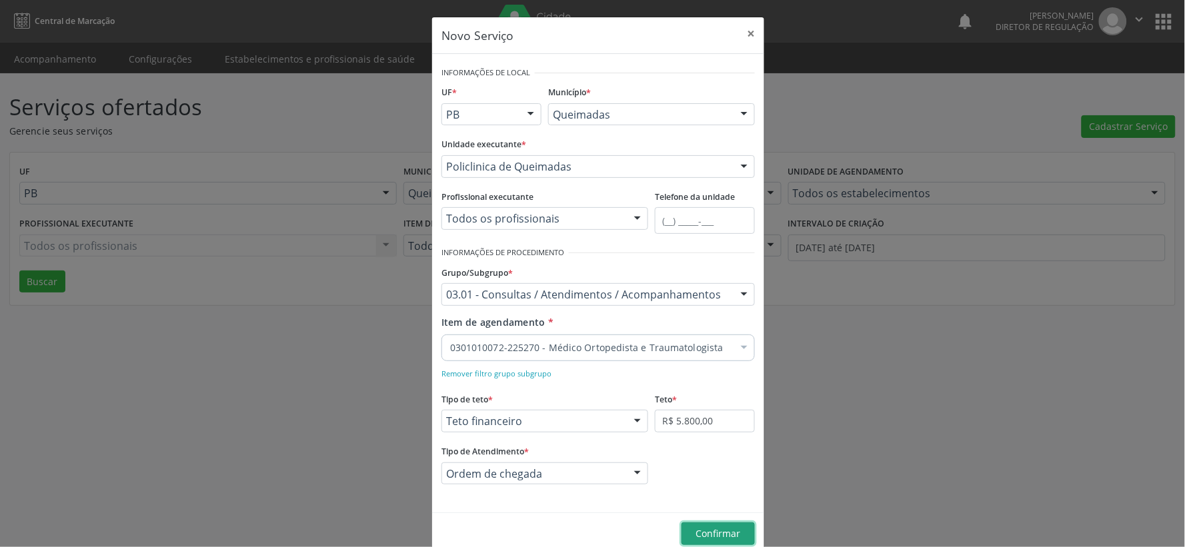
click at [711, 533] on span "Confirmar" at bounding box center [718, 533] width 45 height 13
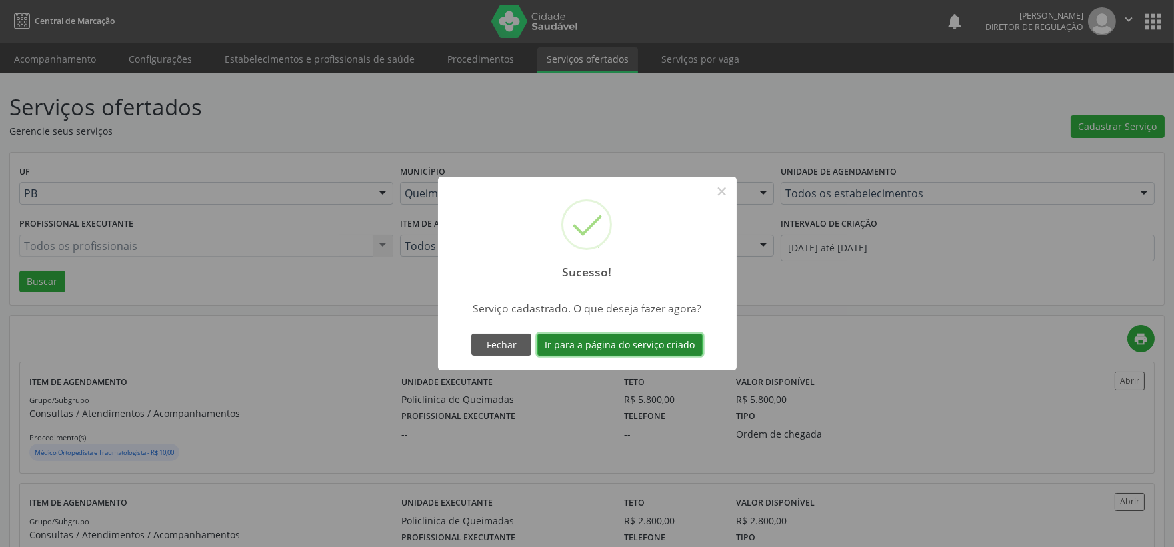
click at [609, 347] on button "Ir para a página do serviço criado" at bounding box center [619, 345] width 165 height 23
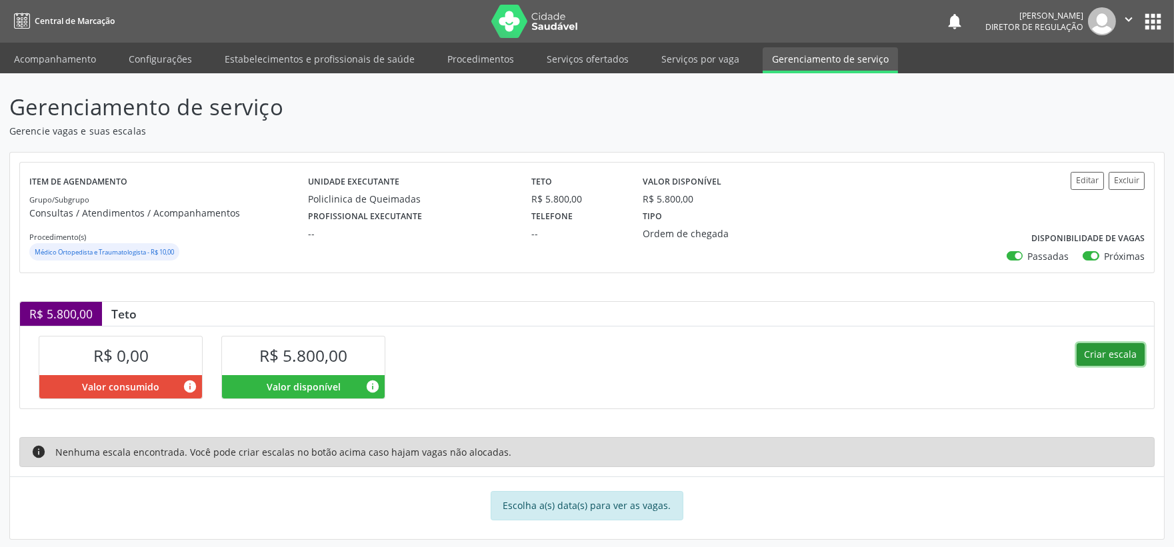
click at [1115, 357] on button "Criar escala" at bounding box center [1111, 354] width 68 height 23
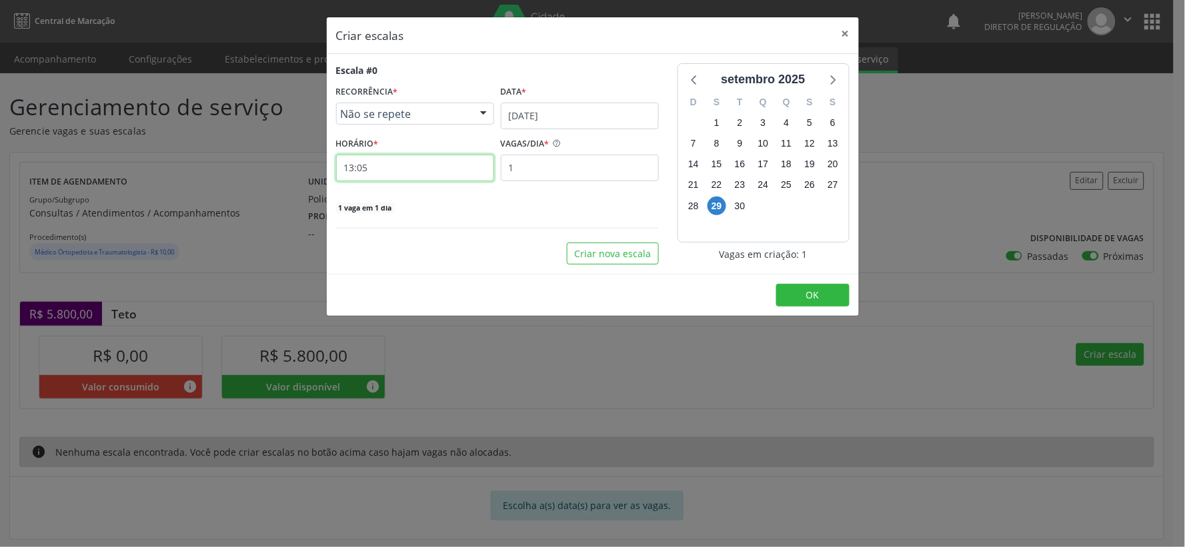
click at [391, 167] on input "13:05" at bounding box center [415, 168] width 158 height 27
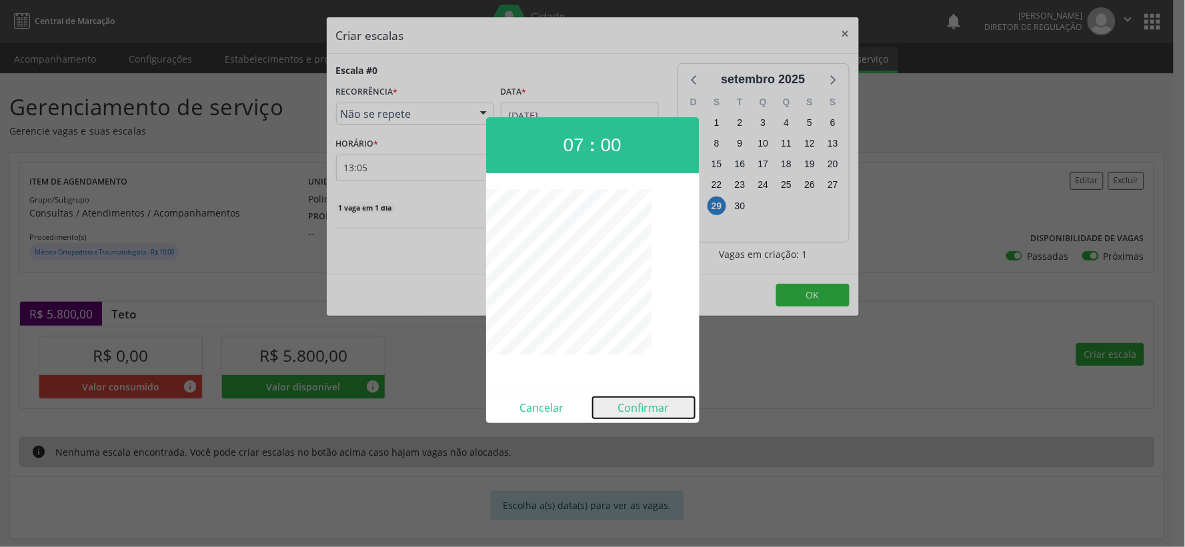
click at [656, 407] on button "Confirmar" at bounding box center [644, 407] width 102 height 21
type input "07:00"
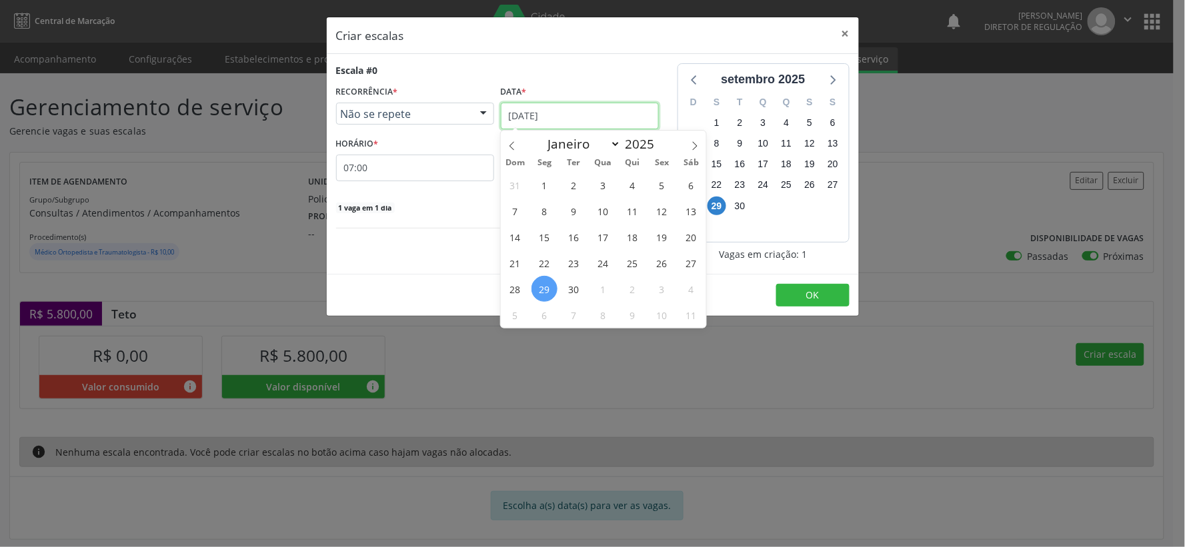
click at [622, 115] on input "[DATE]" at bounding box center [580, 116] width 158 height 27
click at [694, 145] on icon at bounding box center [694, 145] width 9 height 9
select select "9"
click at [548, 267] on span "20" at bounding box center [544, 263] width 26 height 26
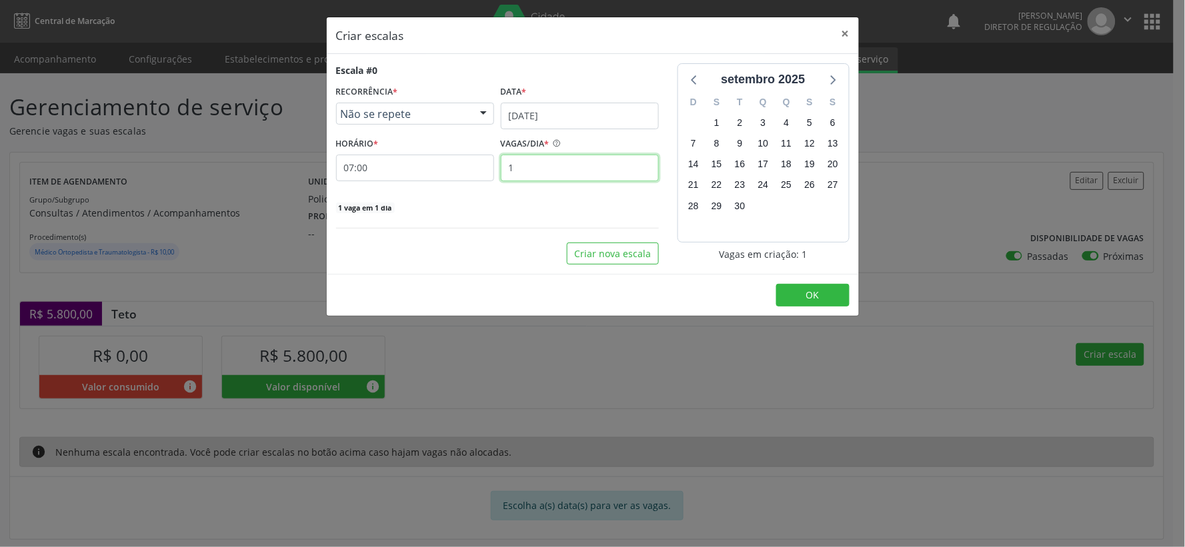
click at [535, 165] on input "1" at bounding box center [580, 168] width 158 height 27
type input "35"
click at [830, 293] on button "OK" at bounding box center [812, 295] width 73 height 23
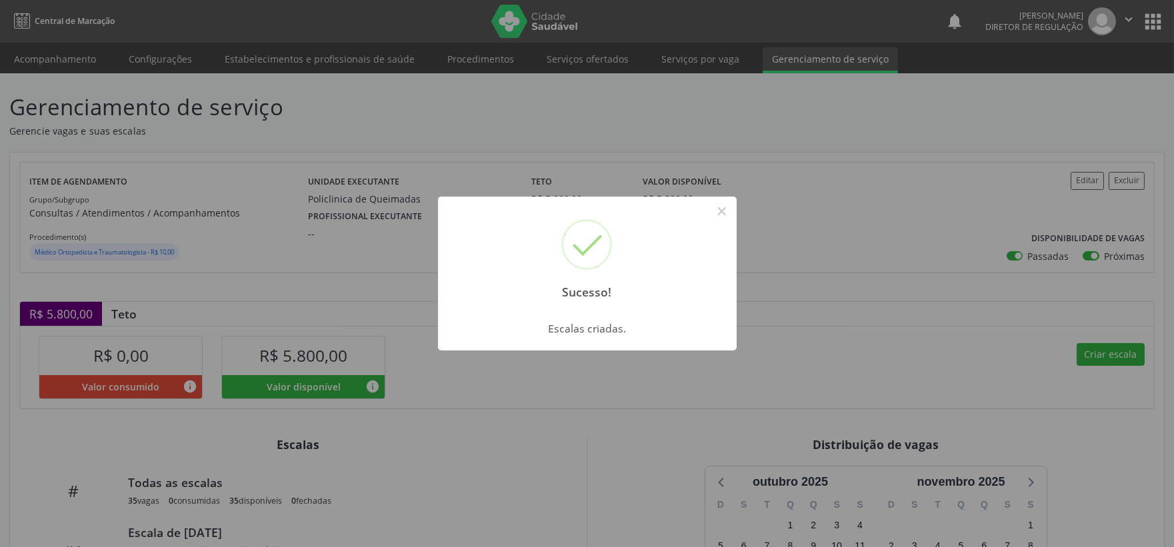
drag, startPoint x: 723, startPoint y: 204, endPoint x: 731, endPoint y: 215, distance: 13.9
click at [724, 205] on button "×" at bounding box center [722, 211] width 23 height 23
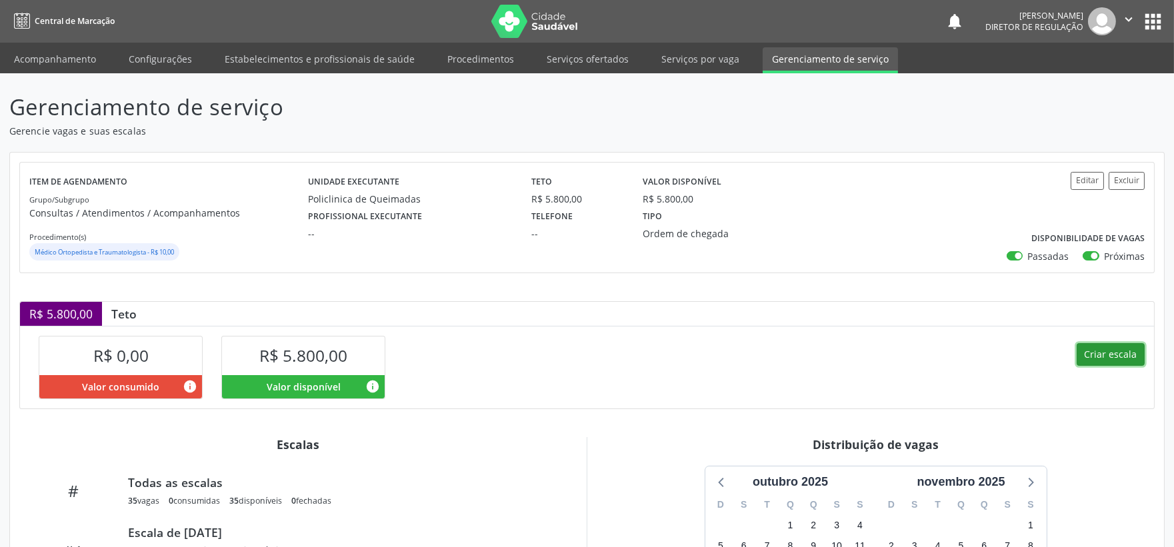
click at [1117, 352] on button "Criar escala" at bounding box center [1111, 354] width 68 height 23
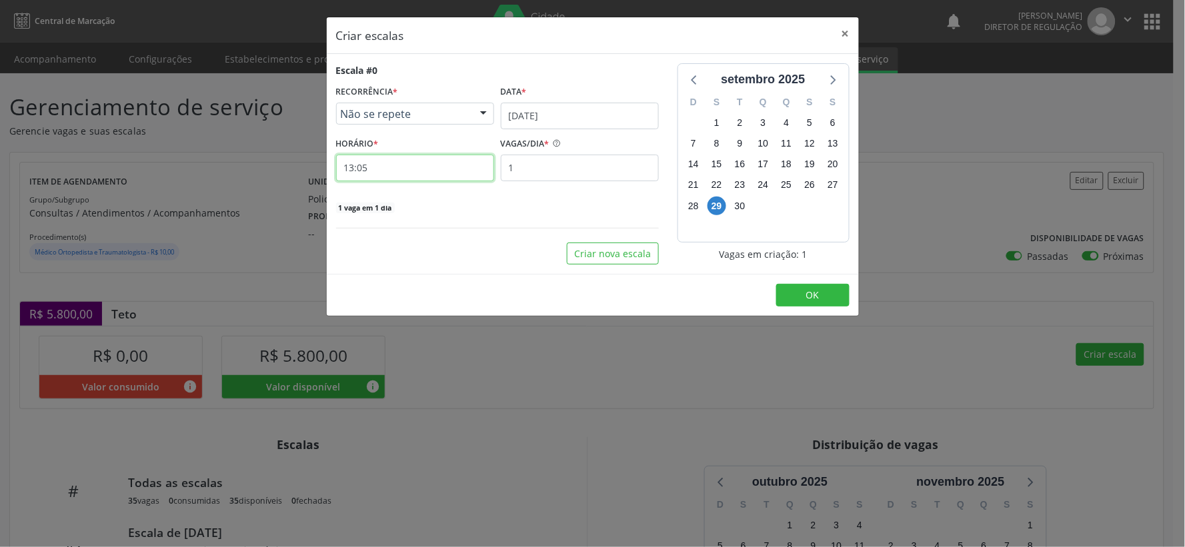
click at [387, 171] on input "13:05" at bounding box center [415, 168] width 158 height 27
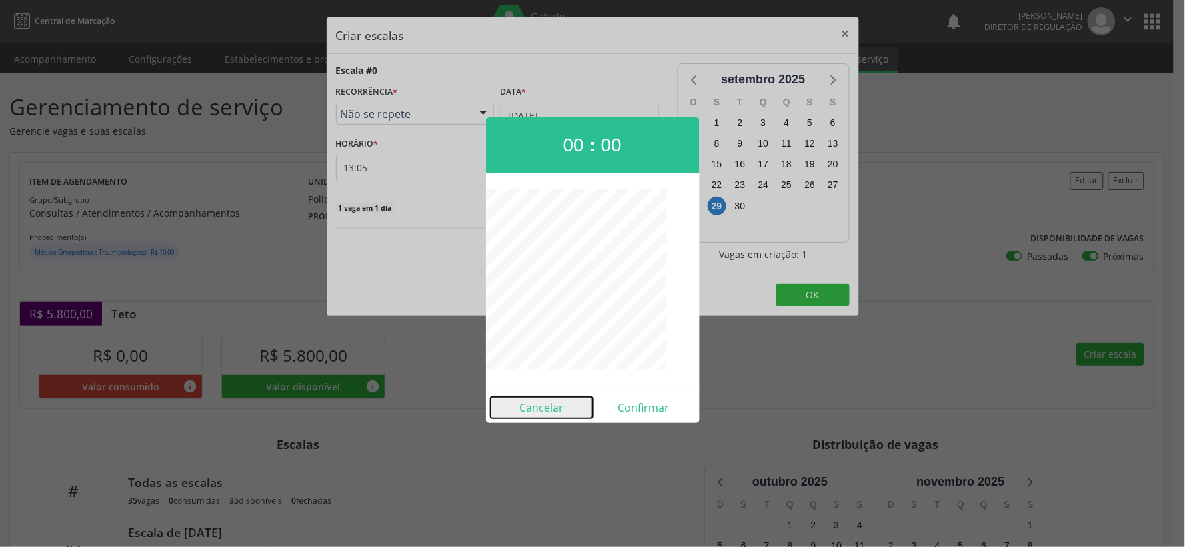
click at [542, 403] on button "Cancelar" at bounding box center [542, 407] width 102 height 21
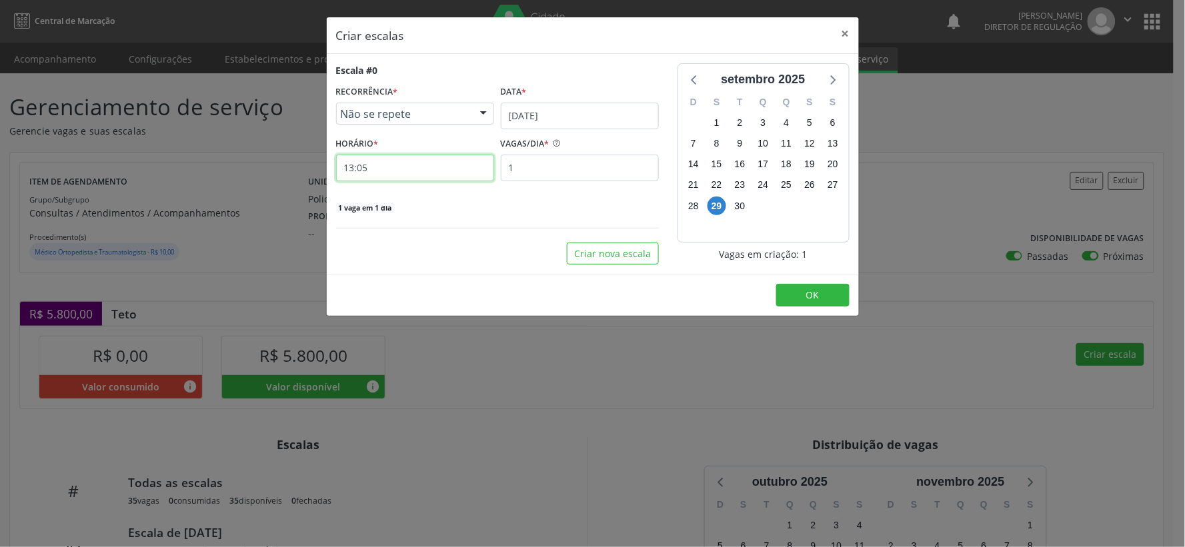
click at [423, 161] on input "13:05" at bounding box center [415, 168] width 158 height 27
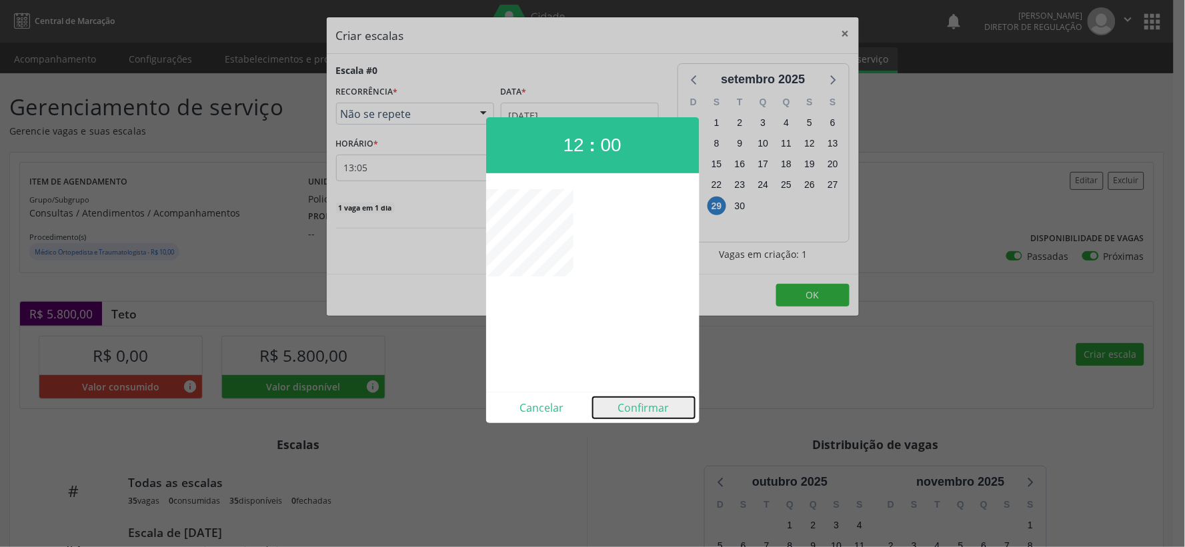
click at [630, 405] on button "Confirmar" at bounding box center [644, 407] width 102 height 21
type input "12:00"
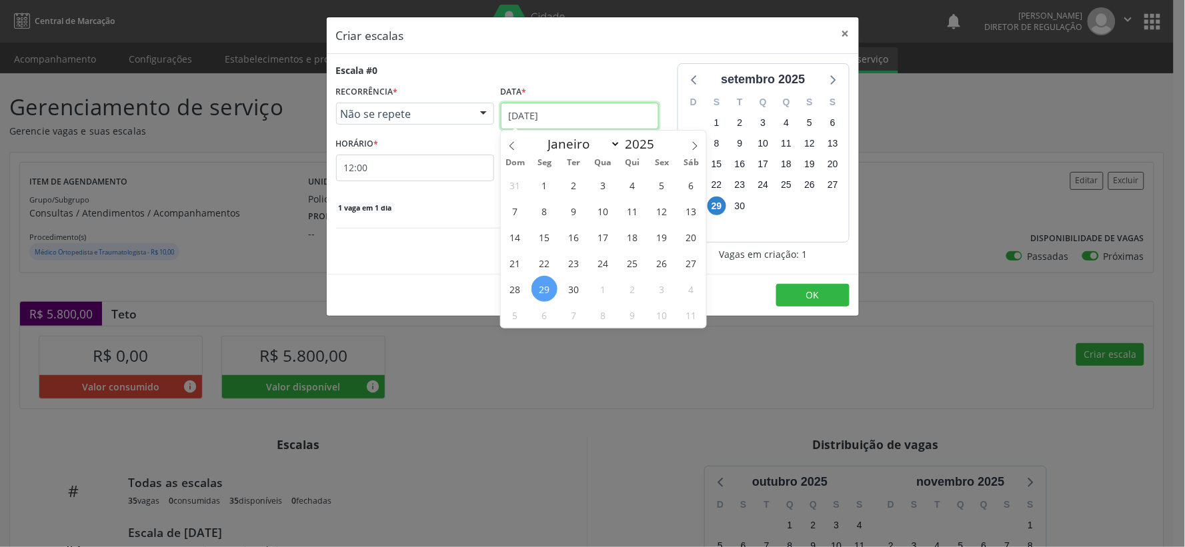
click at [618, 117] on input "[DATE]" at bounding box center [580, 116] width 158 height 27
click at [697, 148] on icon at bounding box center [694, 145] width 9 height 9
select select "9"
click at [543, 267] on span "20" at bounding box center [544, 263] width 26 height 26
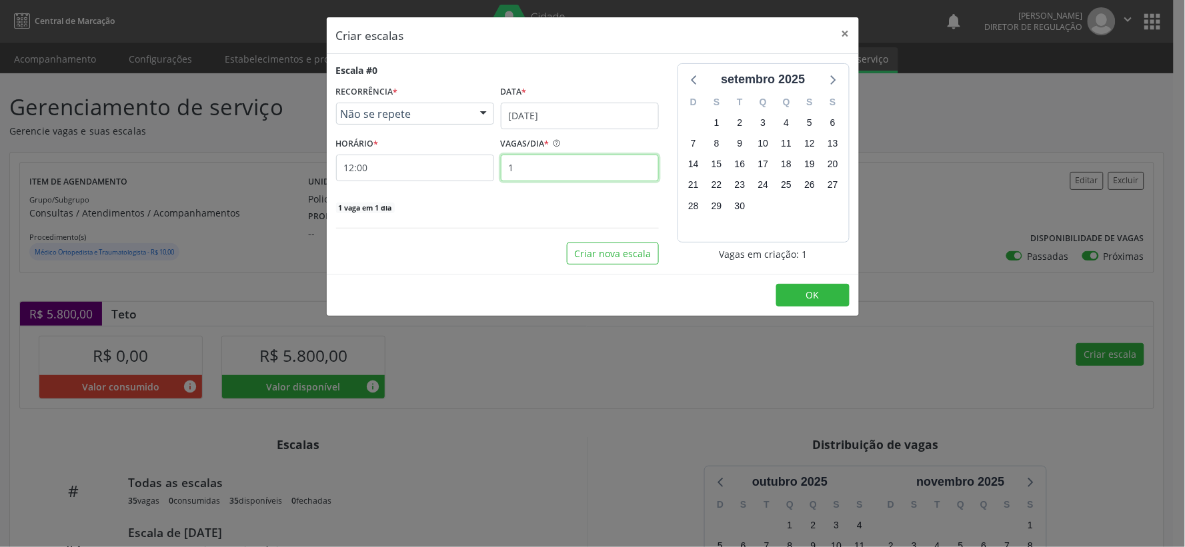
click at [531, 164] on input "1" at bounding box center [580, 168] width 158 height 27
type input "35"
click at [812, 294] on span "OK" at bounding box center [812, 295] width 13 height 13
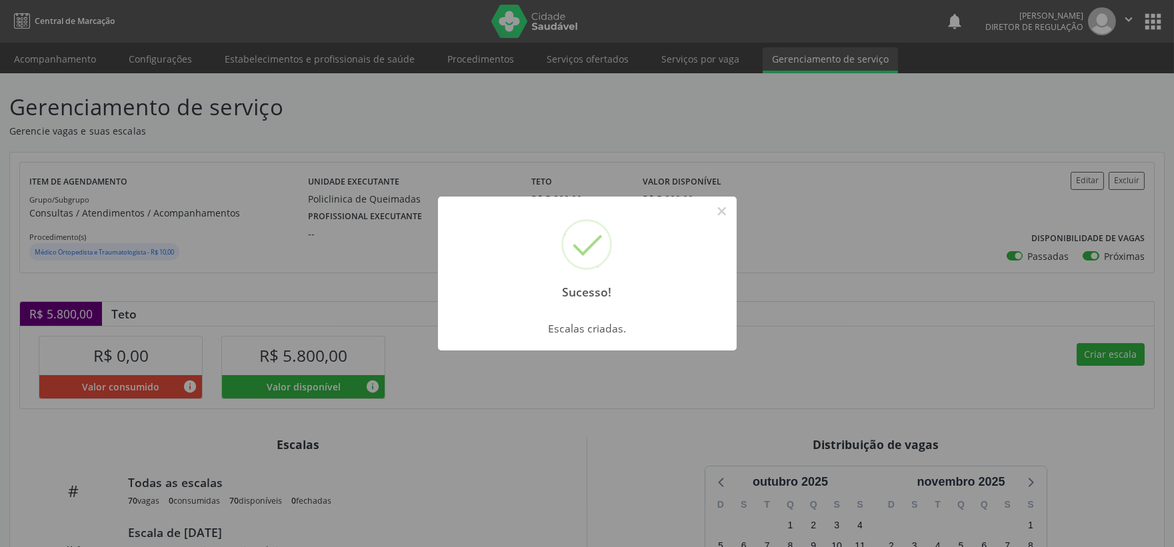
drag, startPoint x: 726, startPoint y: 214, endPoint x: 754, endPoint y: 240, distance: 38.2
click at [738, 223] on div "Sucesso! × Escalas criadas. OK Cancel" at bounding box center [587, 273] width 1174 height 547
click at [723, 210] on button "×" at bounding box center [722, 211] width 23 height 23
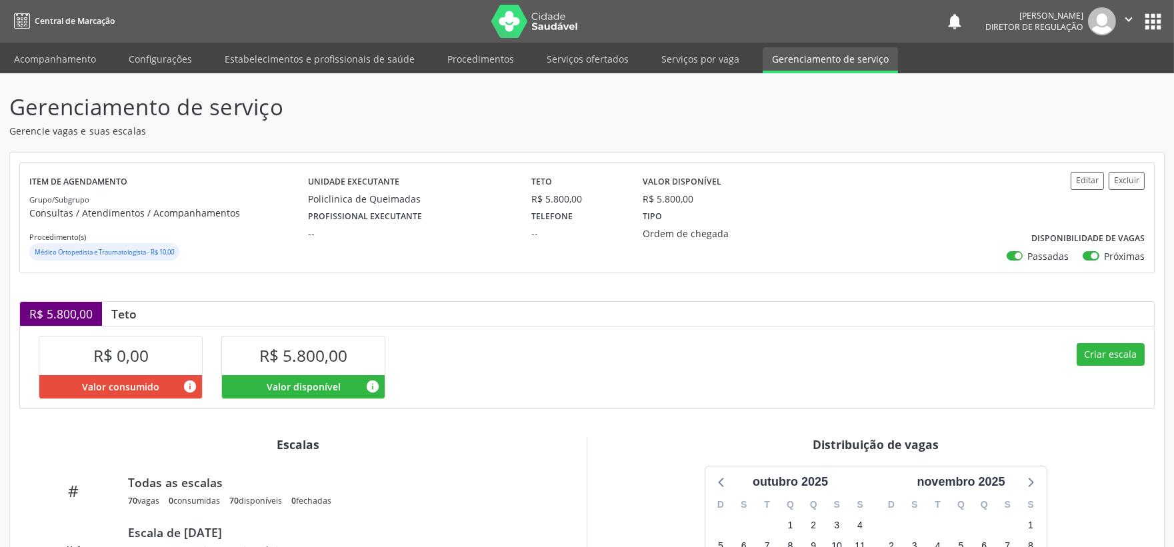
click at [1129, 24] on icon "" at bounding box center [1129, 19] width 15 height 15
click at [1071, 83] on link "Sair" at bounding box center [1095, 81] width 92 height 19
